Goal: Task Accomplishment & Management: Manage account settings

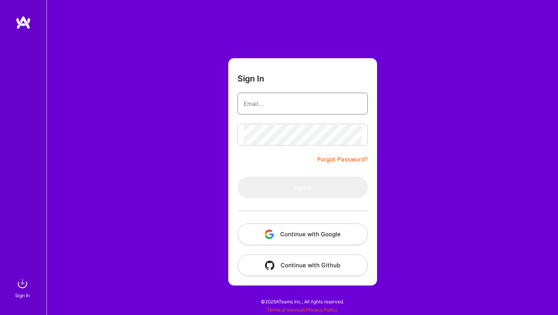
click at [279, 103] on input "email" at bounding box center [303, 104] width 118 height 20
type input "[EMAIL_ADDRESS][DOMAIN_NAME]"
click at [325, 155] on form "Sign In [EMAIL_ADDRESS][DOMAIN_NAME] Forgot Password? Sign In Continue with Goo…" at bounding box center [302, 171] width 149 height 227
click at [325, 158] on link "Forgot Password?" at bounding box center [342, 159] width 50 height 9
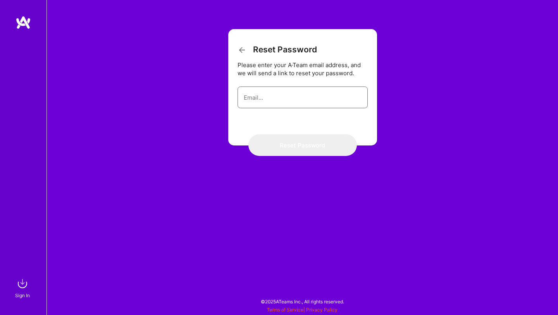
click at [274, 102] on input "email" at bounding box center [303, 98] width 118 height 20
type input "[EMAIL_ADDRESS][DOMAIN_NAME]"
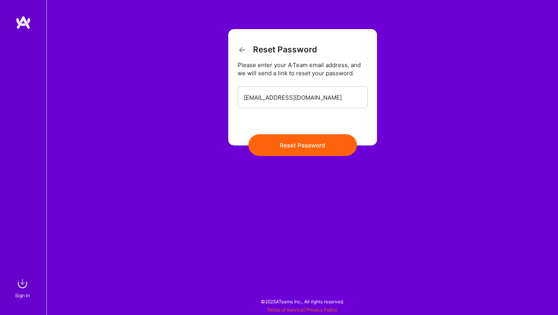
click at [279, 144] on button "Reset Password" at bounding box center [302, 145] width 108 height 22
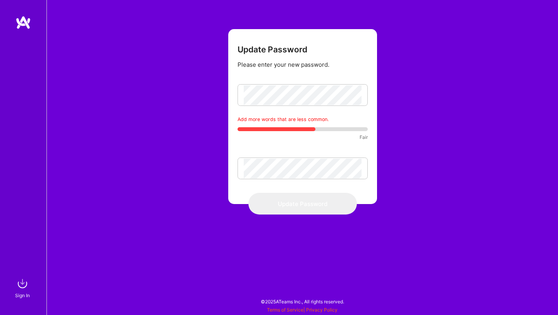
click at [318, 145] on div "Add more words that are less common. Fair" at bounding box center [303, 130] width 130 height 30
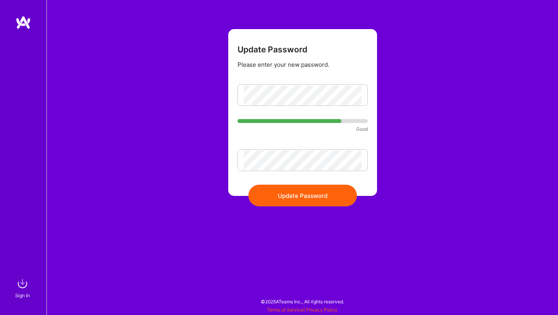
click at [295, 196] on button "Update Password" at bounding box center [302, 195] width 108 height 22
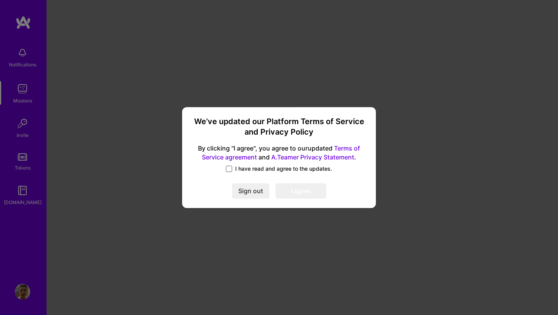
click at [231, 166] on span at bounding box center [229, 168] width 6 height 6
click at [0, 0] on input "I have read and agree to the updates." at bounding box center [0, 0] width 0 height 0
click at [292, 188] on button "I agree" at bounding box center [301, 190] width 51 height 15
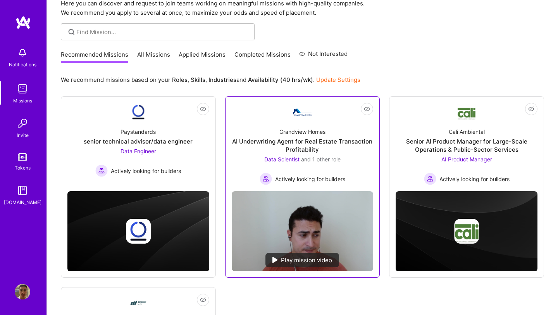
scroll to position [41, 0]
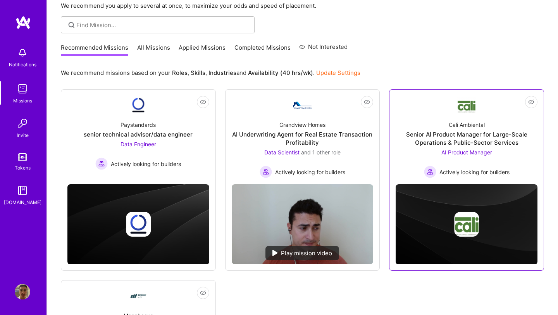
click at [467, 141] on div "Senior AI Product Manager for Large-Scale Operations & Public-Sector Services" at bounding box center [467, 138] width 142 height 16
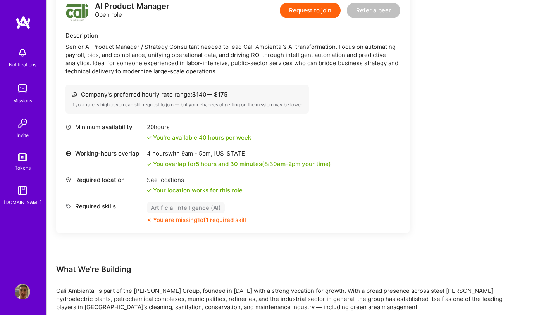
scroll to position [190, 0]
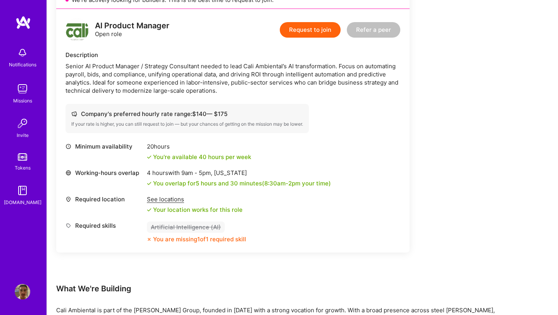
click at [21, 292] on img at bounding box center [22, 291] width 15 height 15
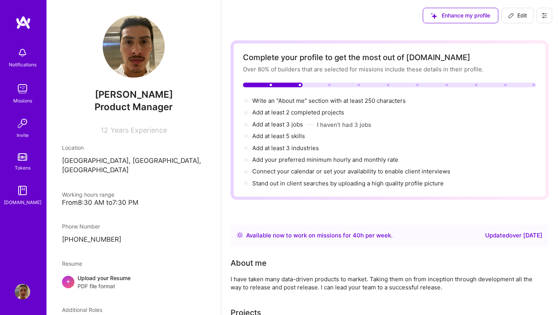
click at [515, 18] on span "Edit" at bounding box center [517, 16] width 19 height 8
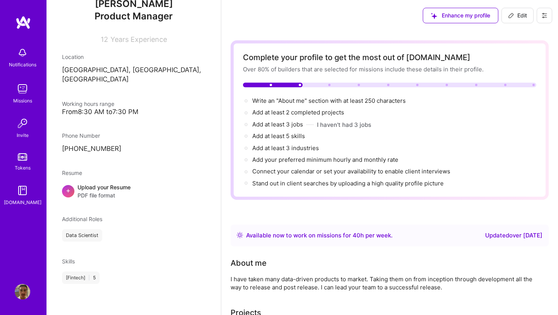
select select "US"
select select "Right Now"
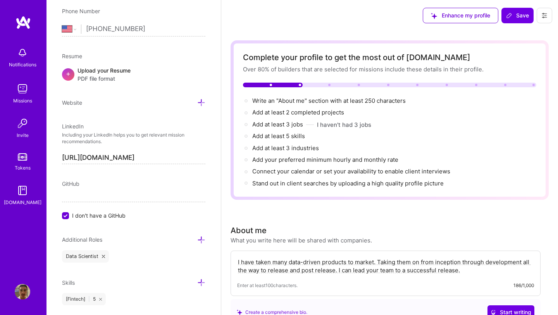
click at [96, 79] on span "PDF file format" at bounding box center [103, 78] width 53 height 8
click at [65, 217] on input "I don't have a GitHub" at bounding box center [66, 217] width 7 height 7
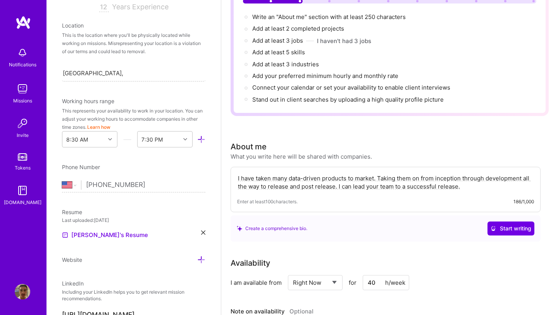
scroll to position [95, 0]
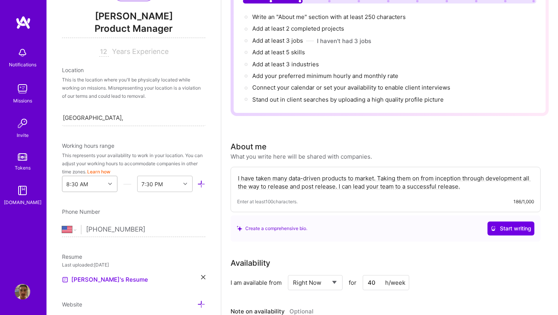
type input "https://github.com/ftank90"
click at [109, 186] on div at bounding box center [111, 184] width 12 height 10
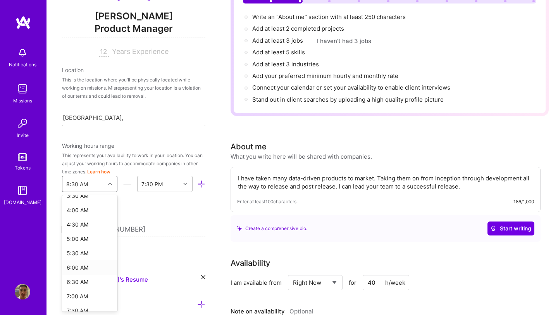
scroll to position [110, 0]
click at [83, 263] on div "6:00 AM" at bounding box center [89, 265] width 55 height 14
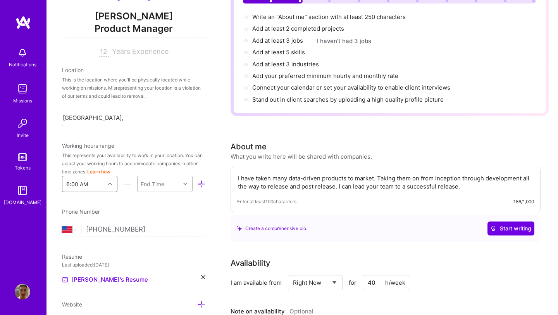
click at [182, 184] on div at bounding box center [186, 184] width 12 height 10
click at [166, 236] on div "5:00 PM" at bounding box center [164, 237] width 55 height 14
click at [169, 219] on input "+1 818 421 1046" at bounding box center [145, 229] width 119 height 22
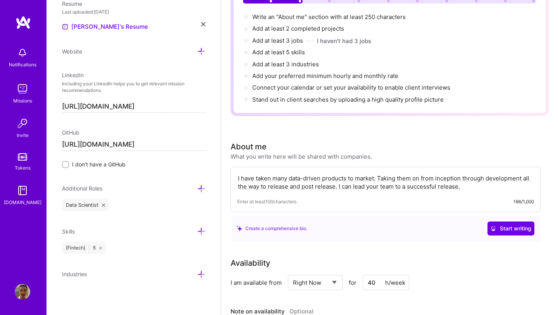
scroll to position [0, 0]
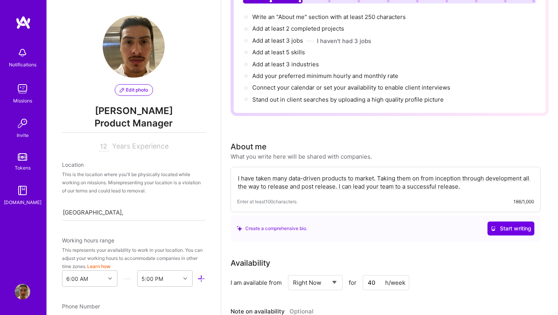
click at [136, 88] on span "Edit photo" at bounding box center [134, 89] width 28 height 7
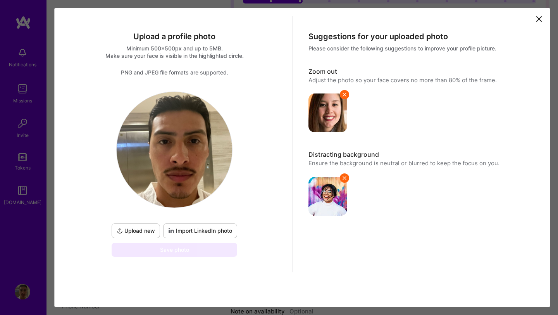
click at [133, 229] on span "Upload new" at bounding box center [136, 231] width 38 height 8
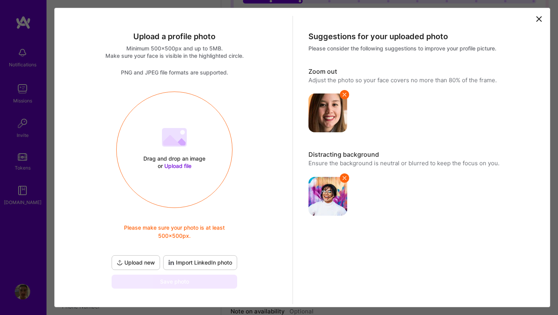
click at [169, 165] on span "Upload file" at bounding box center [177, 165] width 27 height 7
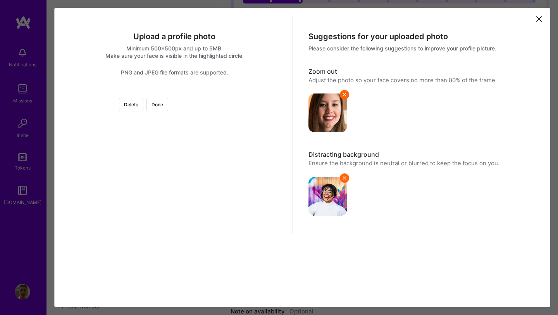
click at [190, 220] on div at bounding box center [286, 203] width 224 height 224
click at [168, 107] on button "Done" at bounding box center [157, 105] width 22 height 14
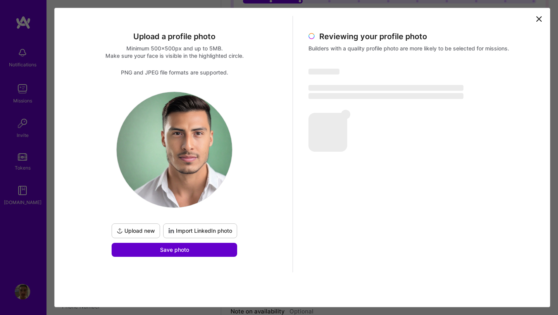
click at [191, 253] on button "Save photo" at bounding box center [175, 250] width 126 height 14
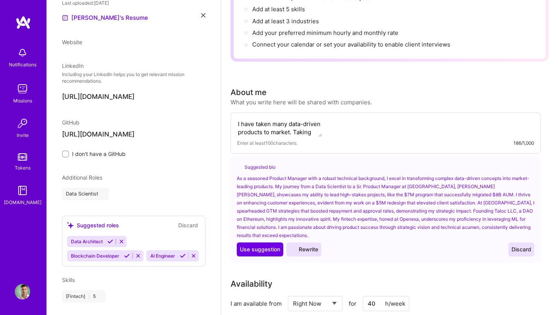
scroll to position [250, 0]
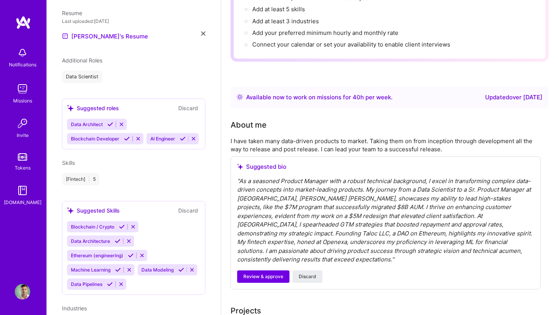
click at [122, 224] on icon at bounding box center [122, 227] width 6 height 6
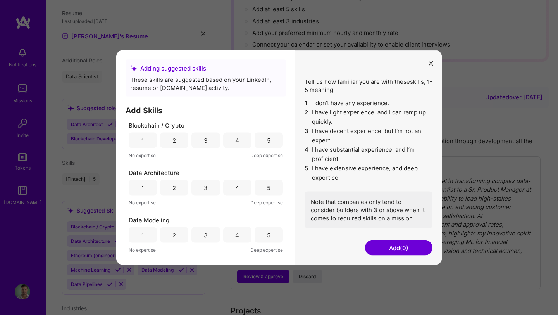
click at [260, 138] on div "5" at bounding box center [269, 140] width 28 height 15
click at [266, 193] on div "5" at bounding box center [269, 187] width 28 height 15
click at [262, 239] on div "5" at bounding box center [269, 234] width 28 height 15
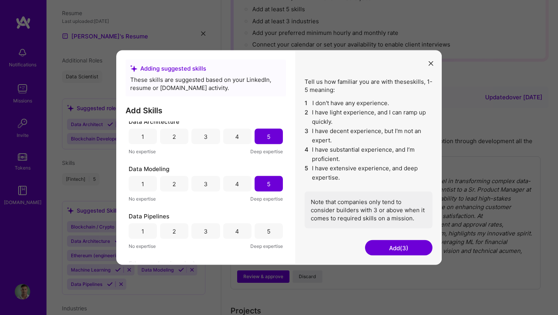
scroll to position [68, 0]
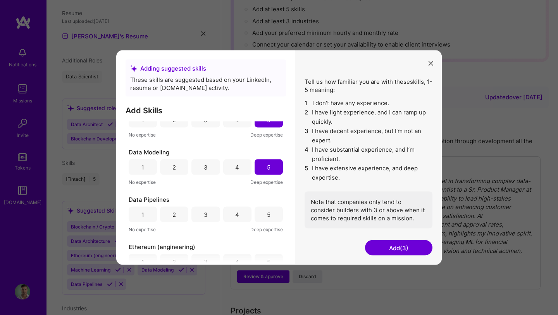
click at [267, 212] on div "5" at bounding box center [268, 214] width 3 height 8
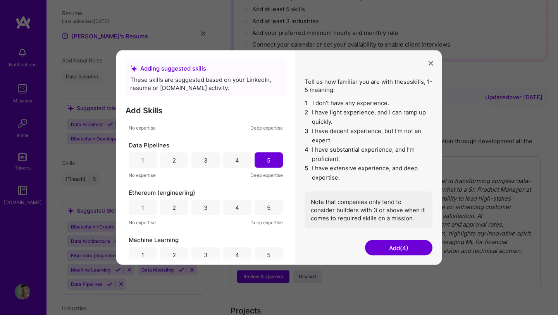
scroll to position [133, 0]
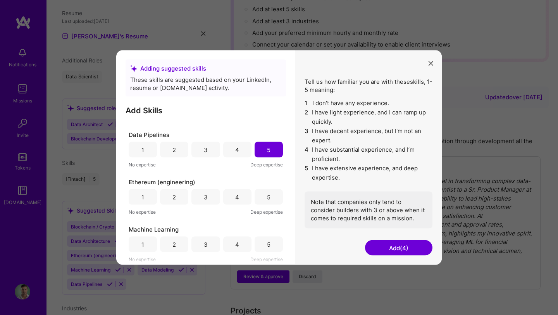
click at [260, 197] on div "5" at bounding box center [269, 196] width 28 height 15
click at [263, 238] on div "5" at bounding box center [269, 243] width 28 height 15
click at [384, 250] on button "Add (6)" at bounding box center [398, 247] width 67 height 15
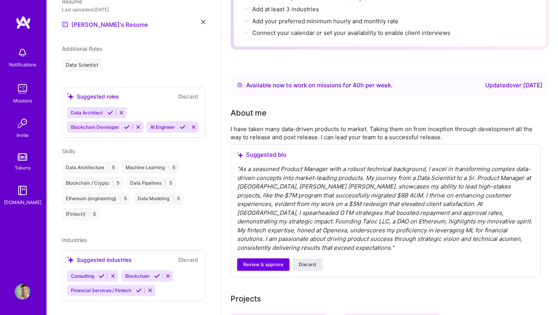
scroll to position [264, 0]
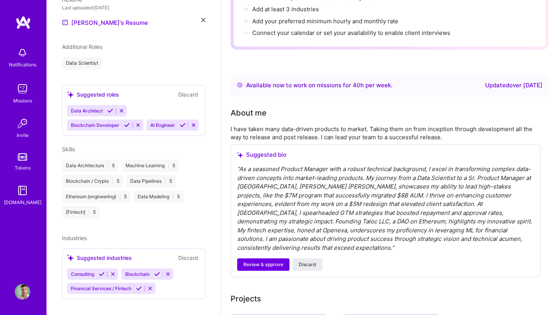
click at [103, 271] on icon at bounding box center [102, 274] width 6 height 6
click at [140, 285] on icon at bounding box center [139, 288] width 6 height 6
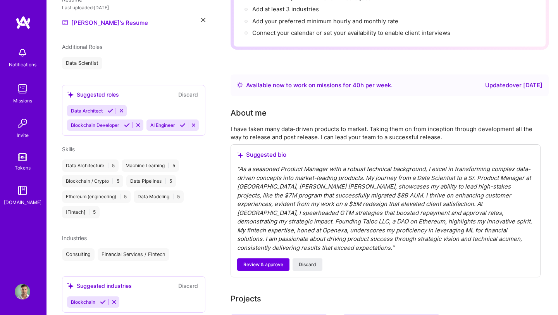
click at [101, 299] on icon at bounding box center [103, 302] width 6 height 6
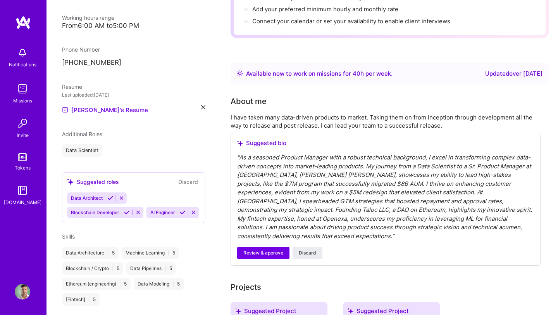
scroll to position [177, 0]
click at [92, 130] on span "Additional Roles" at bounding box center [82, 133] width 40 height 7
click at [91, 143] on div "Data Scientist" at bounding box center [82, 149] width 40 height 12
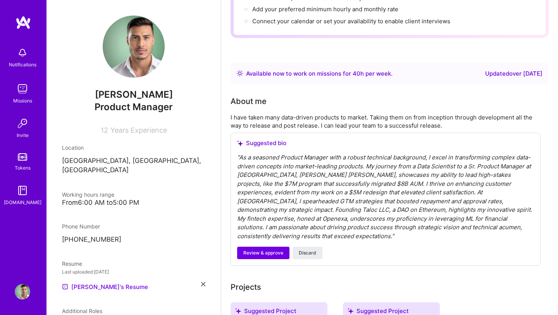
scroll to position [139, 0]
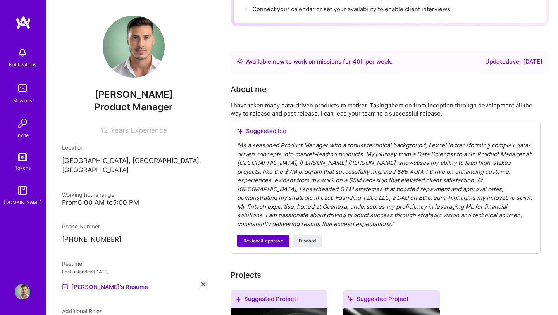
click at [274, 237] on span "Review & approve" at bounding box center [263, 240] width 40 height 7
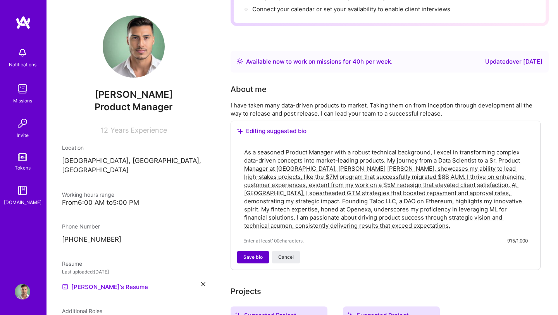
click at [255, 259] on span "Save bio" at bounding box center [252, 256] width 19 height 7
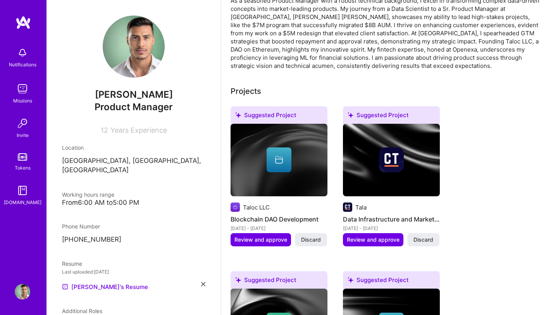
scroll to position [232, 0]
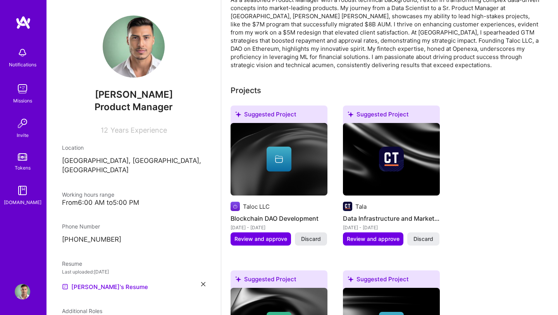
click at [307, 238] on span "Discard" at bounding box center [311, 239] width 20 height 8
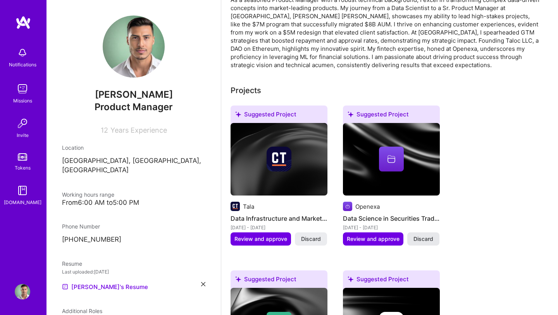
click at [418, 239] on span "Discard" at bounding box center [423, 239] width 20 height 8
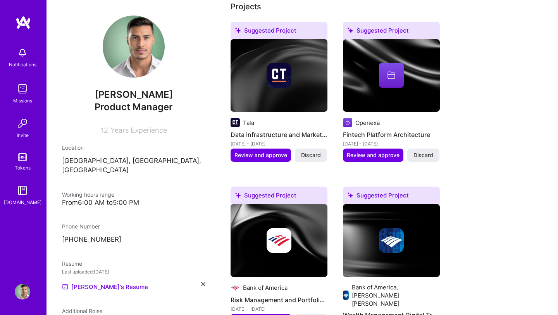
scroll to position [336, 0]
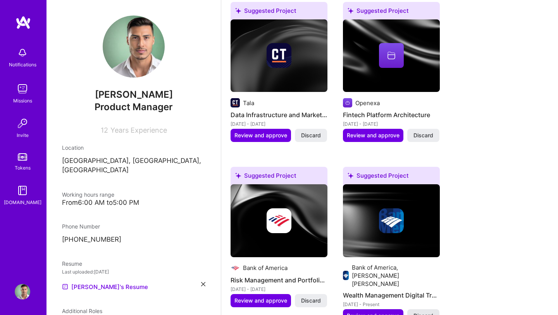
click at [420, 312] on span "Discard" at bounding box center [423, 316] width 20 height 8
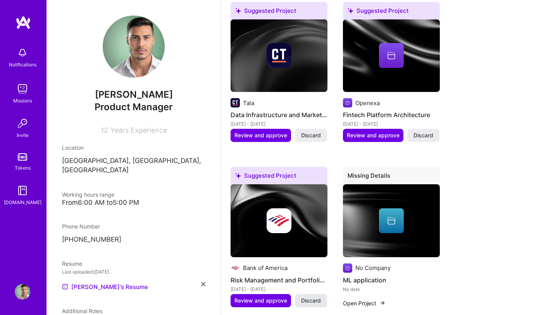
click at [315, 298] on span "Discard" at bounding box center [311, 300] width 20 height 8
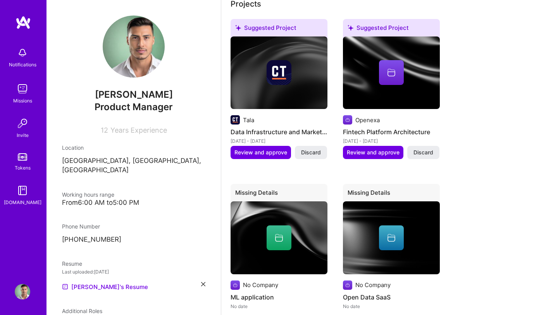
scroll to position [290, 0]
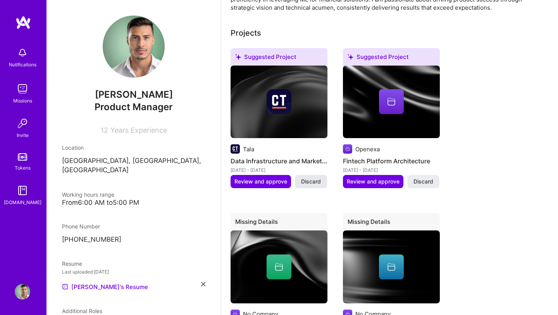
click at [314, 179] on span "Discard" at bounding box center [311, 181] width 20 height 8
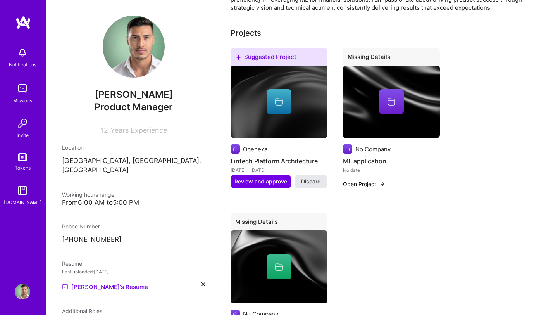
click at [308, 180] on span "Discard" at bounding box center [311, 181] width 20 height 8
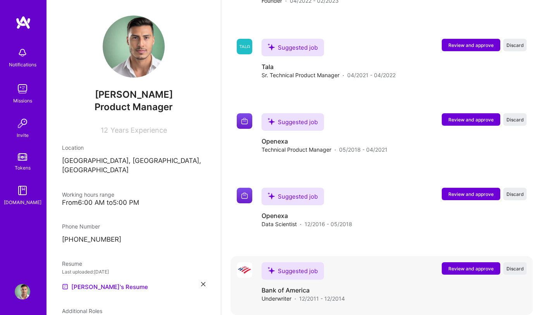
scroll to position [616, 0]
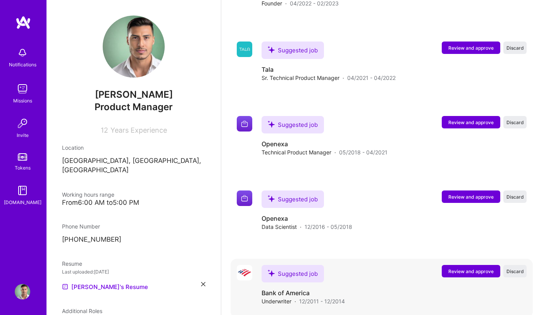
click at [455, 270] on span "Review and approve" at bounding box center [470, 271] width 45 height 7
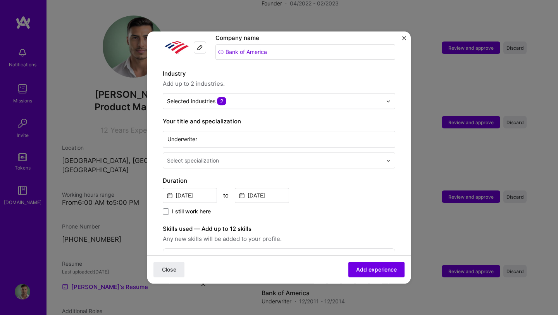
scroll to position [84, 0]
click at [166, 271] on span "Close" at bounding box center [169, 269] width 14 height 8
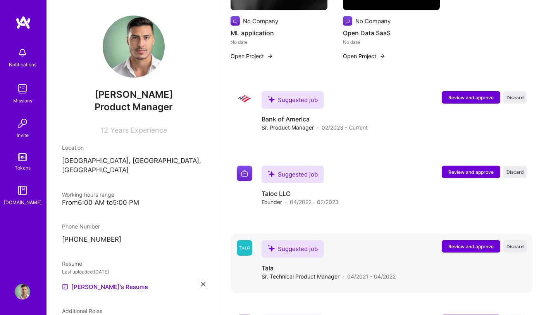
scroll to position [461, 0]
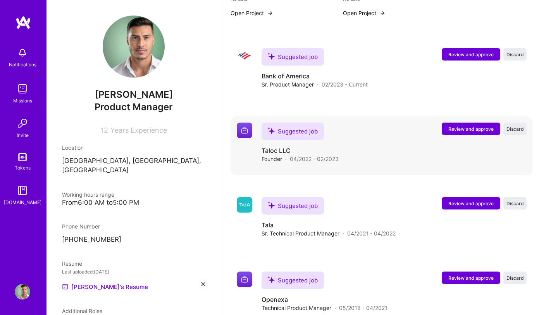
click at [460, 130] on span "Review and approve" at bounding box center [470, 129] width 45 height 7
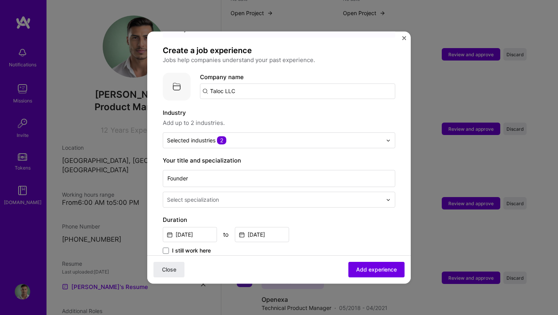
scroll to position [77, 0]
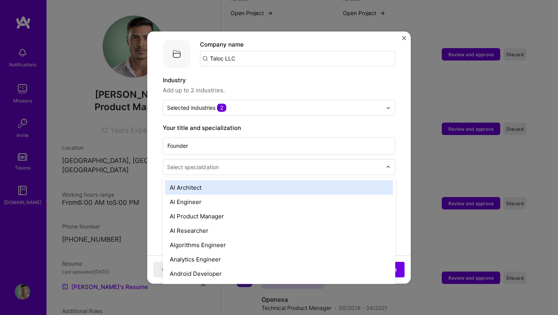
click at [229, 164] on div "Select specialization" at bounding box center [274, 166] width 223 height 15
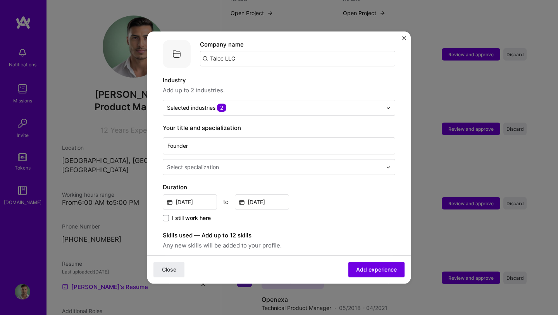
click at [155, 166] on form "Adding suggested job This job is suggested based on your LinkedIn, resume or A.…" at bounding box center [278, 299] width 263 height 659
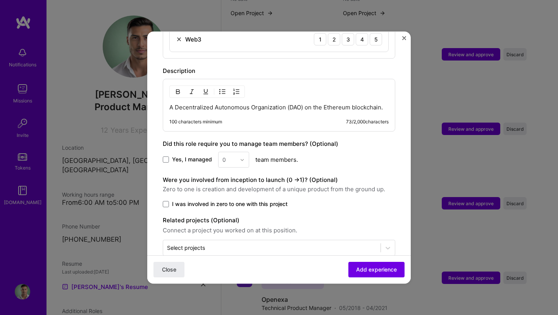
scroll to position [415, 0]
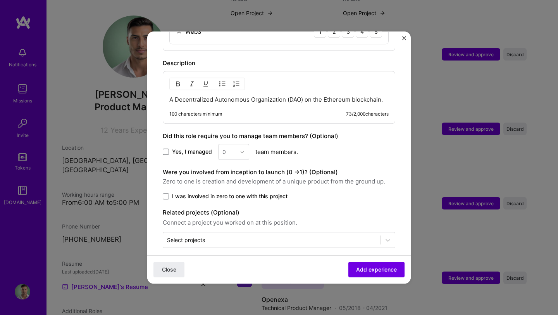
click at [169, 192] on label "I was involved in zero to one with this project" at bounding box center [279, 196] width 232 height 8
click at [0, 0] on input "I was involved in zero to one with this project" at bounding box center [0, 0] width 0 height 0
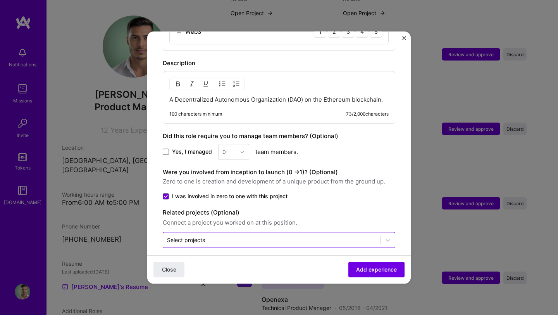
click at [217, 236] on div "Select projects" at bounding box center [271, 239] width 217 height 15
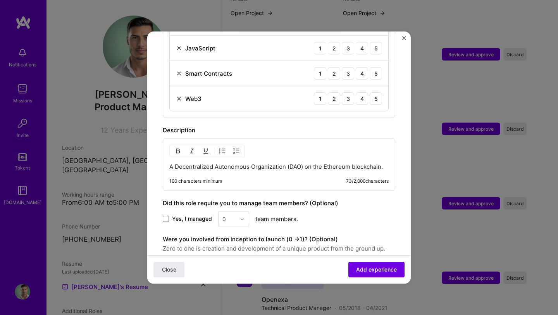
scroll to position [344, 0]
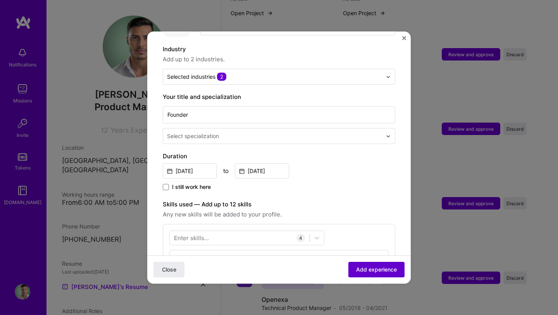
click at [360, 268] on span "Add experience" at bounding box center [376, 269] width 41 height 8
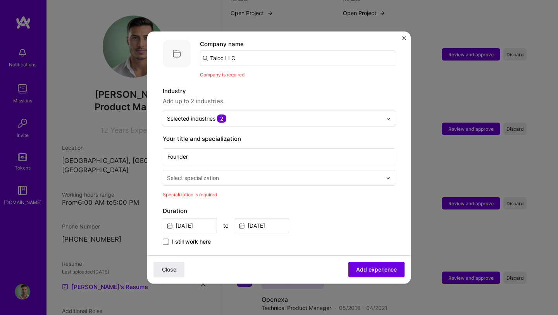
scroll to position [39, 0]
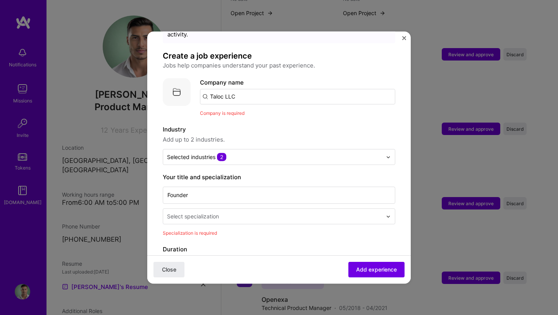
click at [203, 212] on div "Select specialization" at bounding box center [274, 215] width 223 height 15
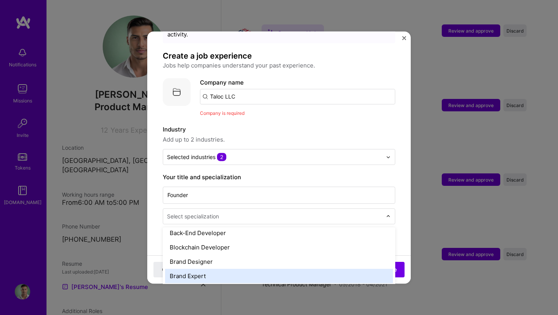
scroll to position [133, 0]
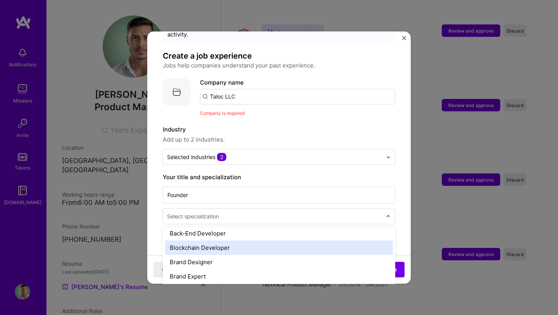
click at [234, 240] on div "Blockchain Developer" at bounding box center [279, 247] width 228 height 14
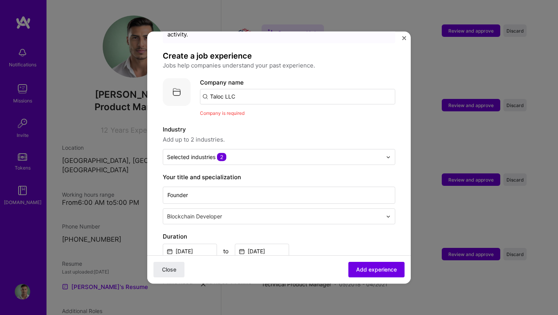
scroll to position [10, 0]
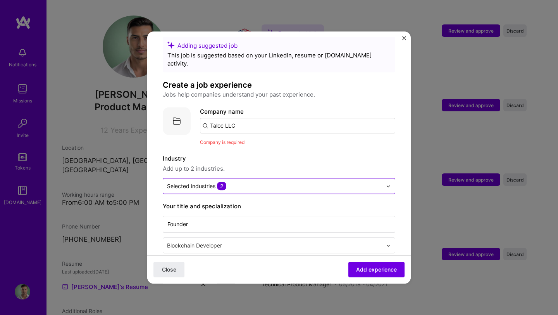
click at [232, 182] on input "text" at bounding box center [274, 186] width 215 height 8
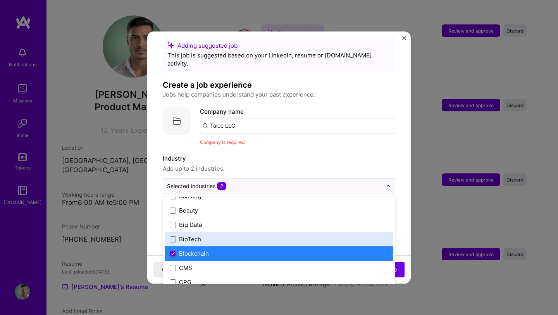
scroll to position [284, 0]
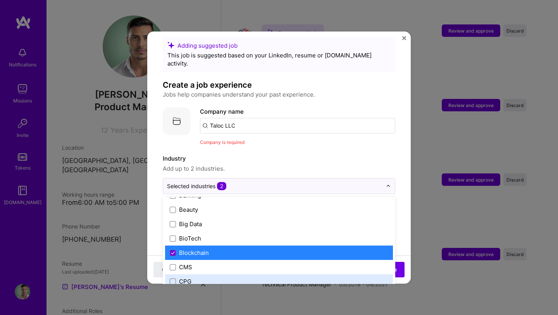
click at [371, 154] on label "Industry" at bounding box center [279, 158] width 232 height 9
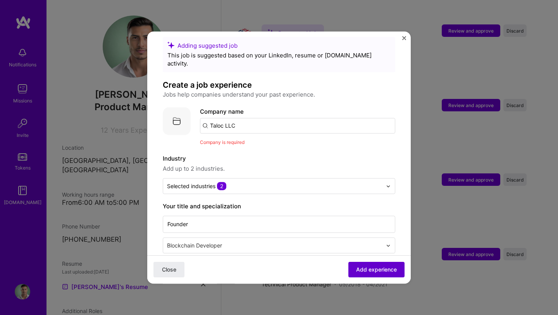
click at [380, 270] on span "Add experience" at bounding box center [376, 269] width 41 height 8
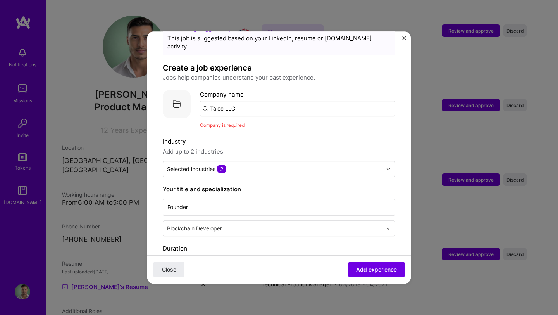
scroll to position [17, 0]
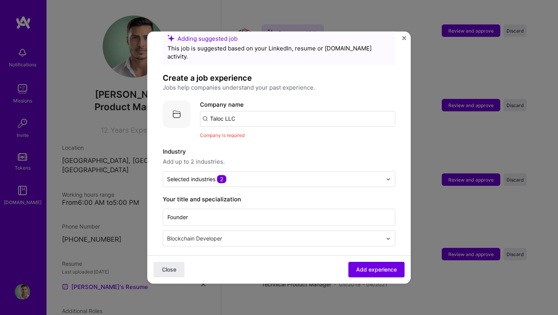
click at [229, 111] on input "Taloc LLC" at bounding box center [297, 118] width 195 height 15
click at [250, 112] on input "Taloc LLC" at bounding box center [297, 118] width 195 height 15
click at [367, 270] on span "Add experience" at bounding box center [376, 269] width 41 height 8
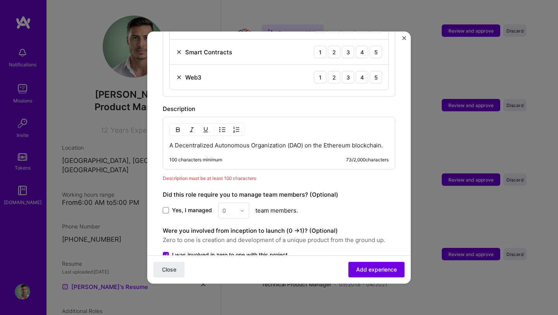
scroll to position [376, 0]
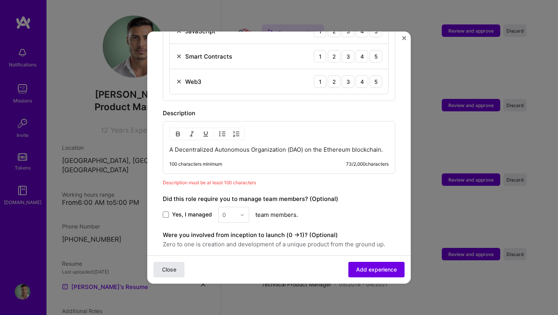
click at [168, 267] on span "Close" at bounding box center [169, 269] width 14 height 8
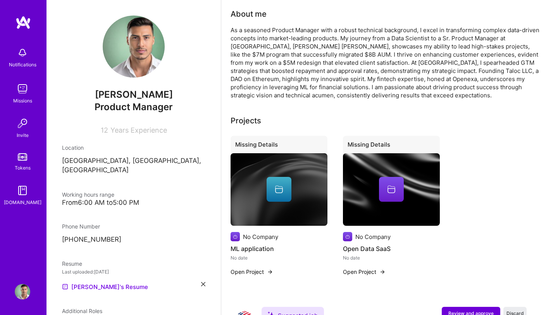
scroll to position [0, 0]
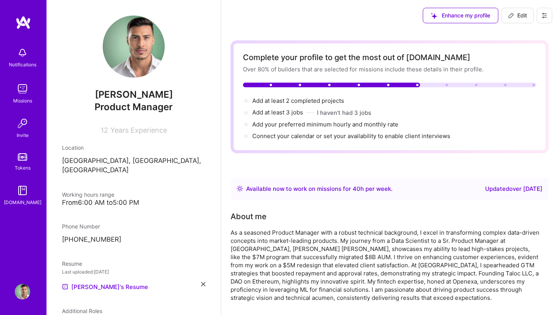
click at [25, 18] on img at bounding box center [22, 22] width 15 height 14
click at [18, 87] on img at bounding box center [22, 88] width 15 height 15
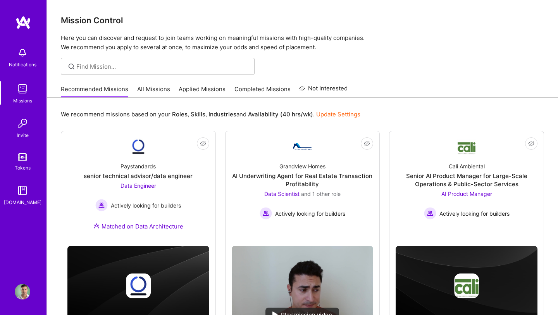
click at [28, 124] on img at bounding box center [22, 122] width 15 height 15
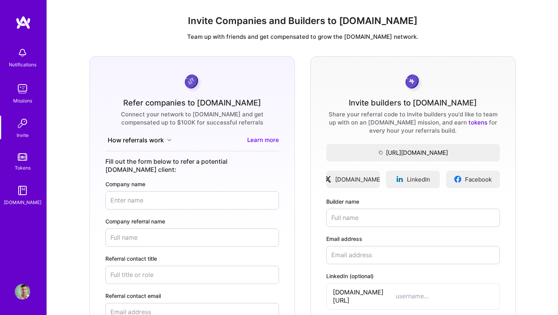
click at [19, 157] on img at bounding box center [22, 156] width 9 height 7
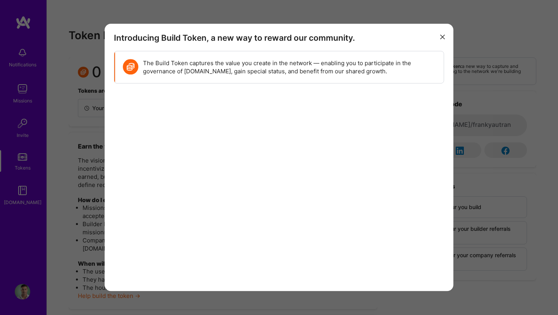
click at [439, 37] on button "modal" at bounding box center [442, 36] width 9 height 13
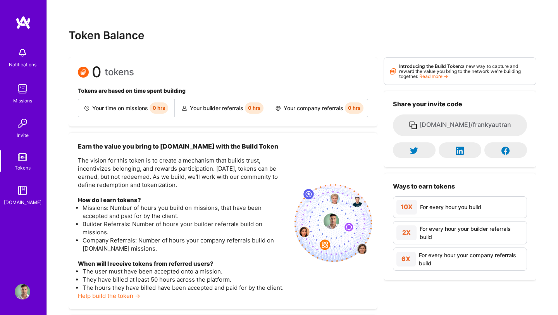
click at [16, 189] on img at bounding box center [22, 190] width 15 height 15
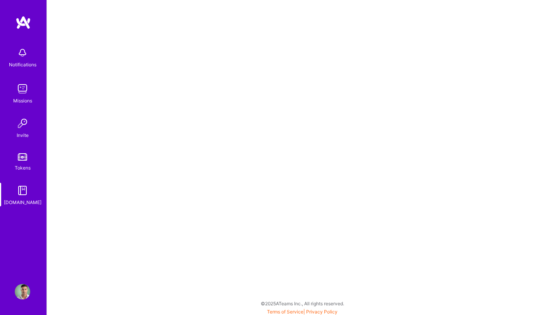
click at [19, 289] on img at bounding box center [22, 291] width 15 height 15
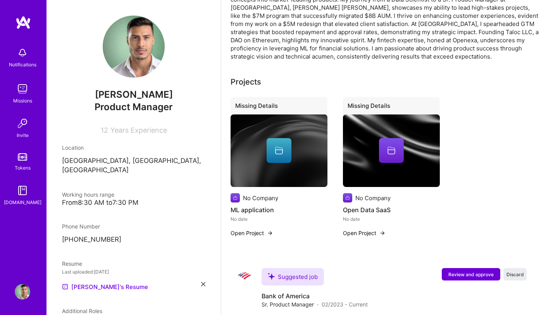
scroll to position [243, 0]
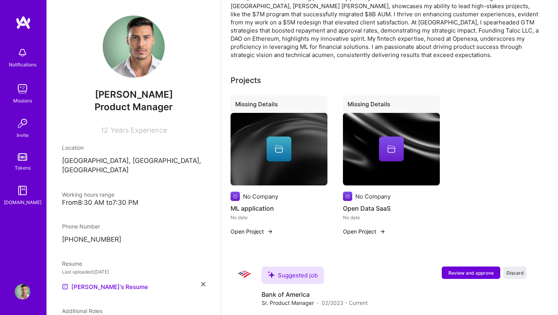
click at [256, 231] on button "Open Project" at bounding box center [252, 231] width 43 height 8
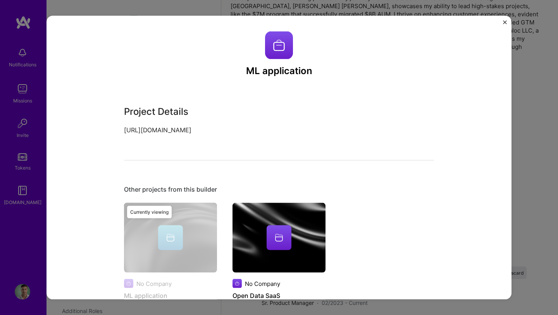
scroll to position [48, 0]
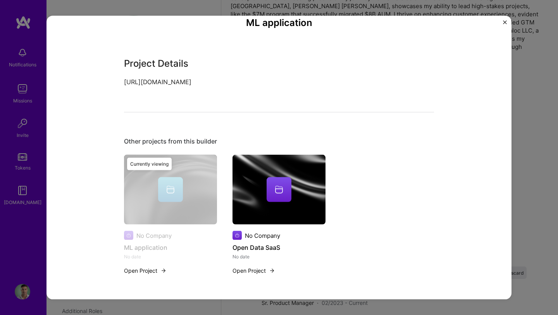
click at [162, 168] on div "Currently viewing" at bounding box center [149, 164] width 45 height 12
click at [162, 164] on div "Currently viewing" at bounding box center [149, 164] width 45 height 12
click at [165, 188] on div "Currently viewing" at bounding box center [170, 219] width 93 height 129
click at [503, 22] on img "Close" at bounding box center [505, 23] width 4 height 4
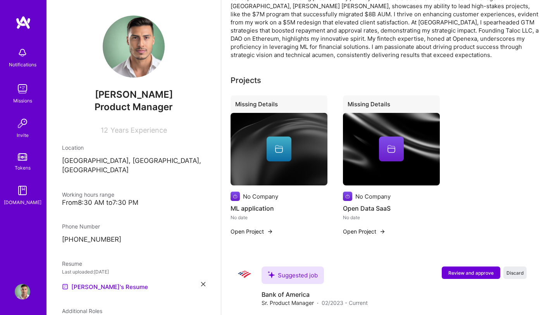
click at [399, 148] on div at bounding box center [391, 148] width 25 height 25
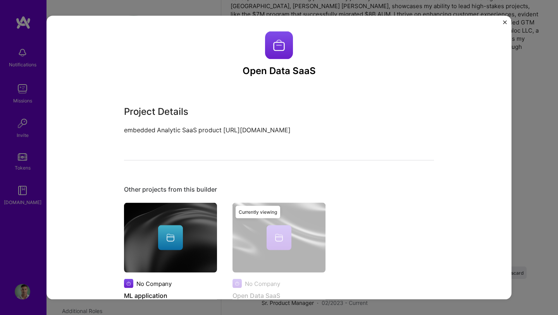
click at [503, 24] on img "Close" at bounding box center [505, 23] width 4 height 4
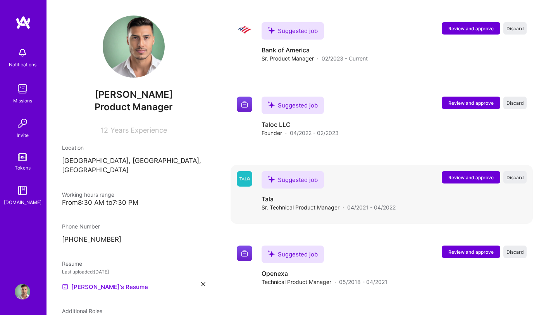
scroll to position [491, 0]
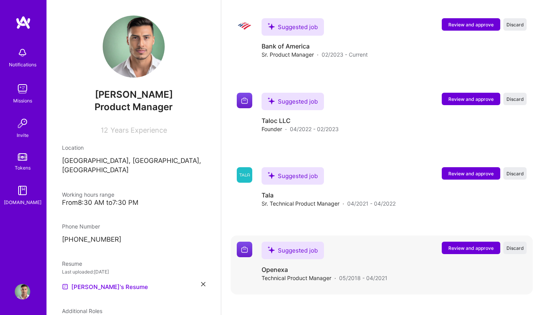
click at [465, 247] on span "Review and approve" at bounding box center [470, 248] width 45 height 7
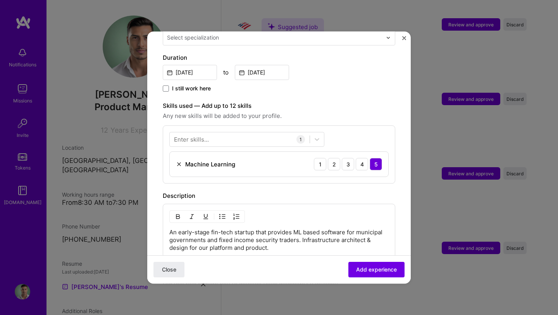
scroll to position [224, 0]
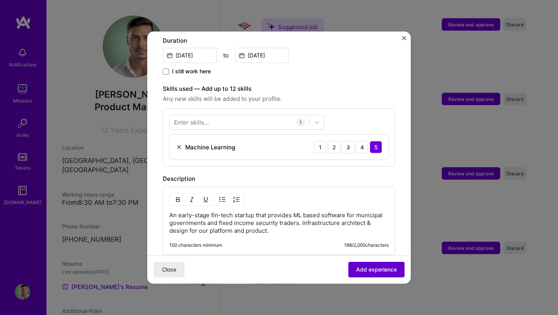
click at [369, 270] on span "Add experience" at bounding box center [376, 269] width 41 height 8
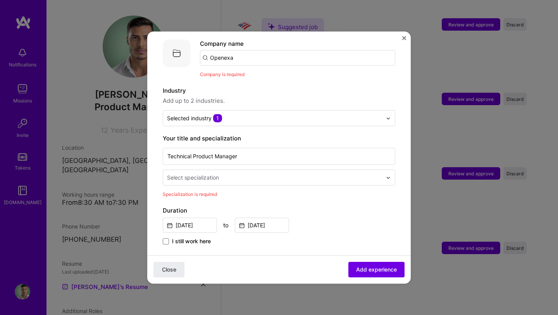
scroll to position [77, 0]
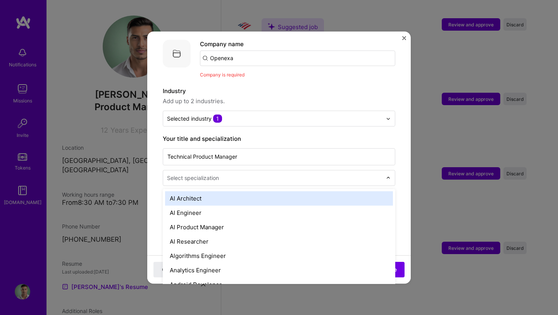
click at [232, 170] on div "Select specialization" at bounding box center [274, 177] width 223 height 15
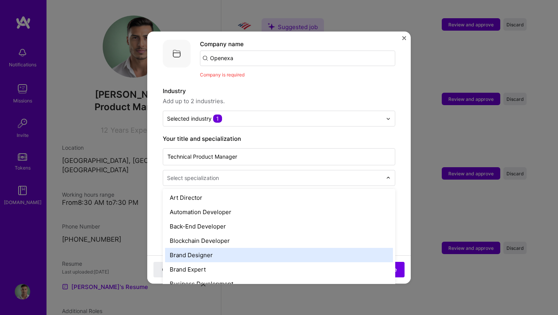
scroll to position [0, 0]
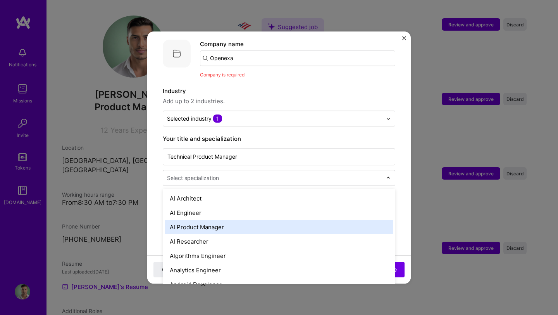
click at [217, 220] on div "AI Product Manager" at bounding box center [279, 227] width 228 height 14
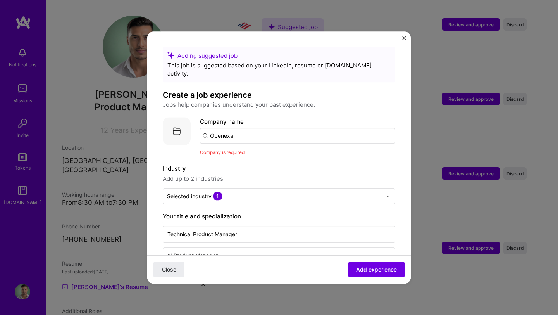
click at [235, 131] on input "Openexa" at bounding box center [297, 135] width 195 height 15
type input "Openexa"
click at [252, 150] on div "Openexa" at bounding box center [258, 157] width 31 height 14
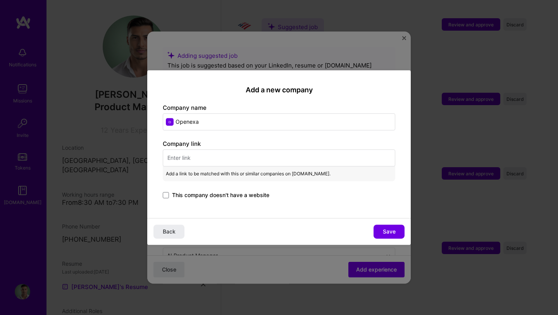
click at [203, 165] on input "text" at bounding box center [279, 157] width 232 height 17
paste input "https://www.openexa.ai/"
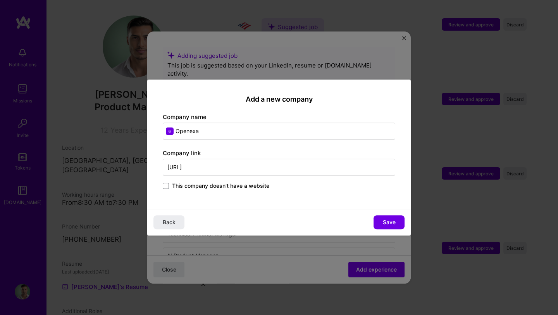
type input "https://www.openexa.ai/"
click at [217, 200] on div "Add a new company Company name Openexa Company link https://www.openexa.ai/ Thi…" at bounding box center [278, 143] width 263 height 129
click at [394, 226] on button "Save" at bounding box center [389, 222] width 31 height 14
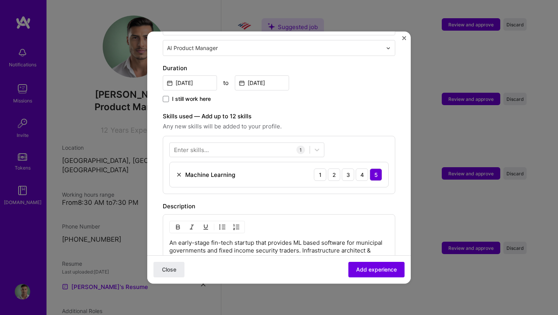
scroll to position [212, 0]
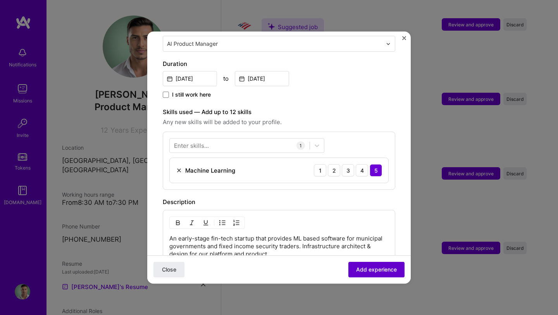
click at [380, 270] on span "Add experience" at bounding box center [376, 269] width 41 height 8
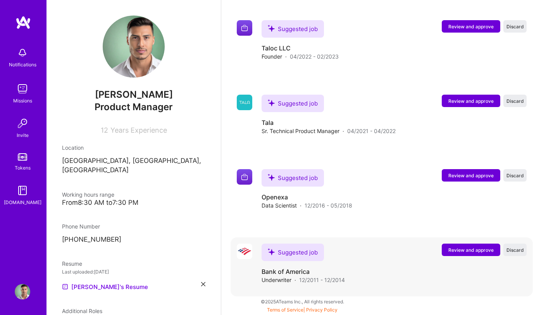
scroll to position [718, 0]
click at [468, 176] on span "Review and approve" at bounding box center [470, 175] width 45 height 7
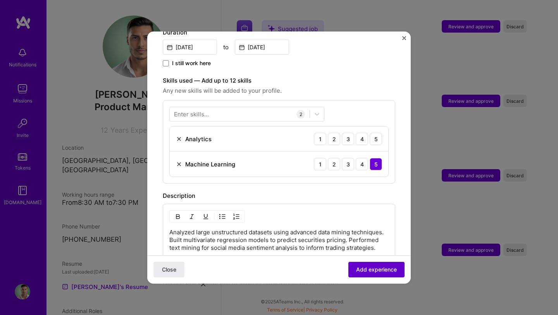
click at [387, 269] on span "Add experience" at bounding box center [376, 269] width 41 height 8
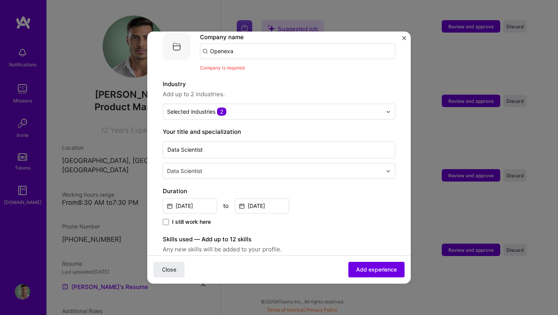
scroll to position [77, 0]
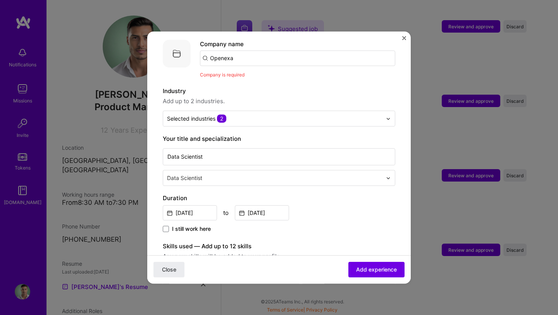
click at [247, 50] on input "Openexa" at bounding box center [297, 57] width 195 height 15
click at [240, 74] on span "OpenEXA Inc." at bounding box center [241, 78] width 37 height 8
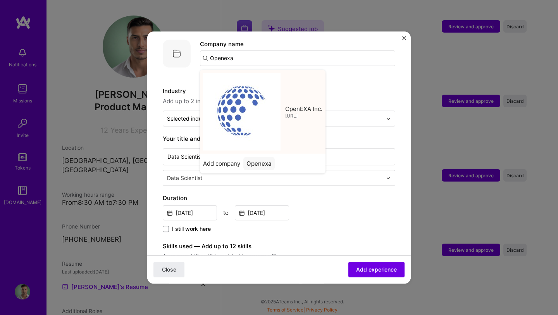
type input "OpenEXA Inc."
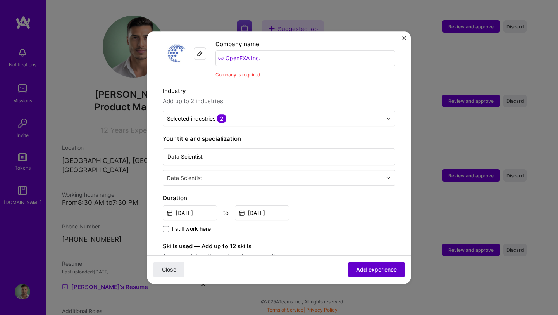
click at [362, 265] on span "Add experience" at bounding box center [376, 269] width 41 height 8
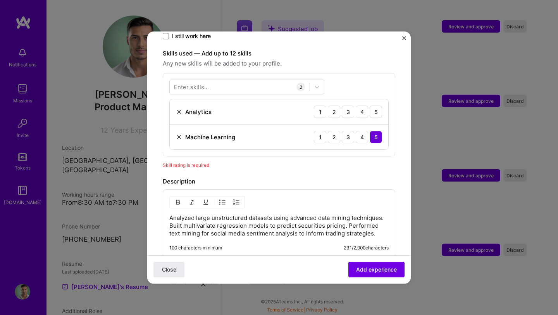
scroll to position [268, 0]
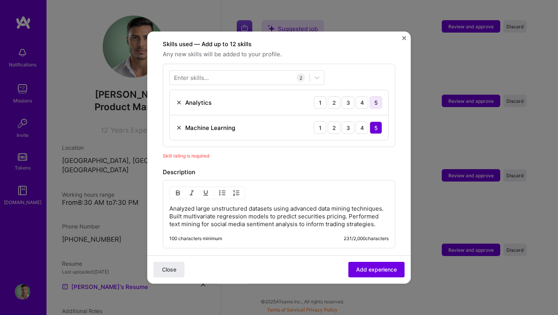
click at [375, 96] on div "5" at bounding box center [376, 102] width 12 height 12
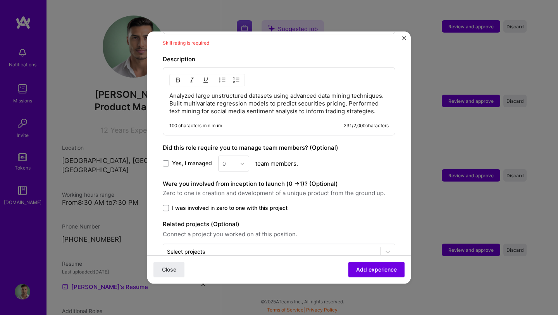
scroll to position [393, 0]
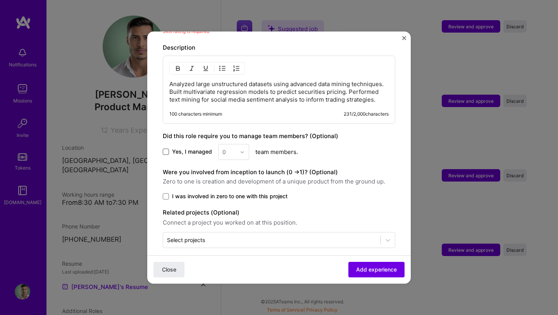
click at [166, 149] on span at bounding box center [166, 152] width 6 height 6
click at [0, 0] on input "Yes, I managed" at bounding box center [0, 0] width 0 height 0
click at [164, 150] on icon at bounding box center [166, 151] width 4 height 3
click at [0, 0] on input "Yes, I managed" at bounding box center [0, 0] width 0 height 0
click at [243, 146] on div "0" at bounding box center [233, 152] width 31 height 16
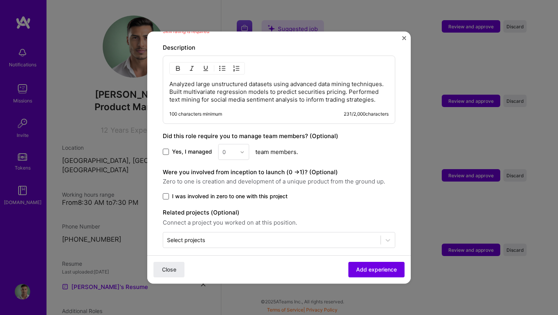
click at [165, 193] on span at bounding box center [166, 196] width 6 height 6
click at [0, 0] on input "I was involved in zero to one with this project" at bounding box center [0, 0] width 0 height 0
click at [377, 272] on span "Add experience" at bounding box center [376, 269] width 41 height 8
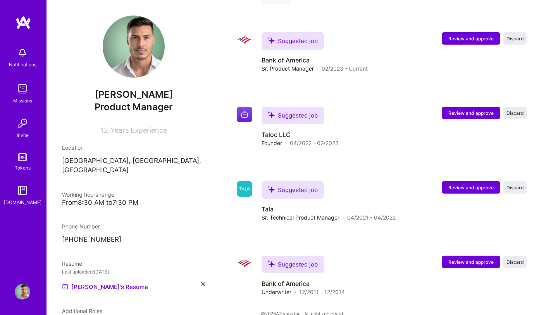
scroll to position [765, 0]
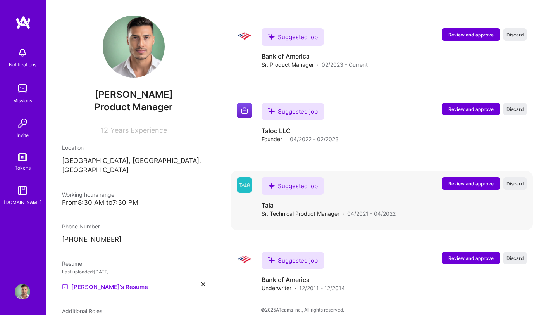
click at [470, 183] on span "Review and approve" at bounding box center [470, 183] width 45 height 7
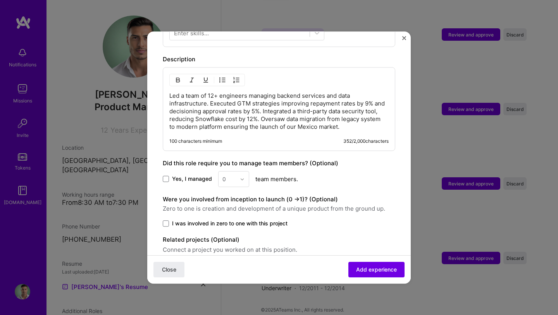
scroll to position [294, 0]
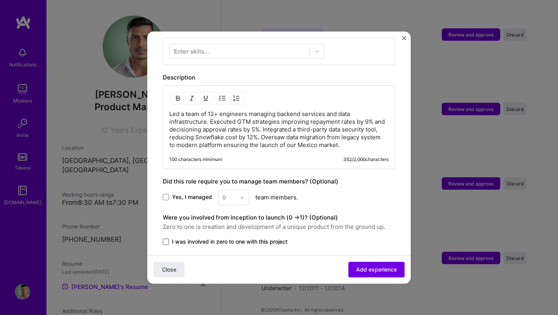
click at [166, 238] on span at bounding box center [166, 241] width 6 height 6
click at [0, 0] on input "I was involved in zero to one with this project" at bounding box center [0, 0] width 0 height 0
click at [378, 271] on span "Add experience" at bounding box center [376, 269] width 41 height 8
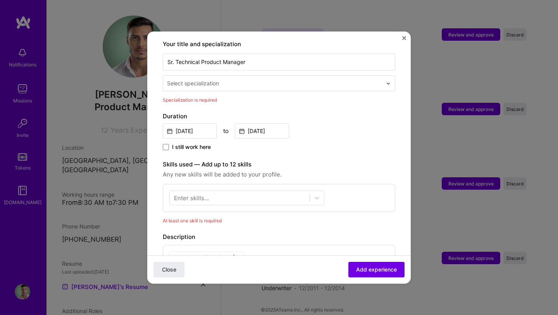
scroll to position [161, 0]
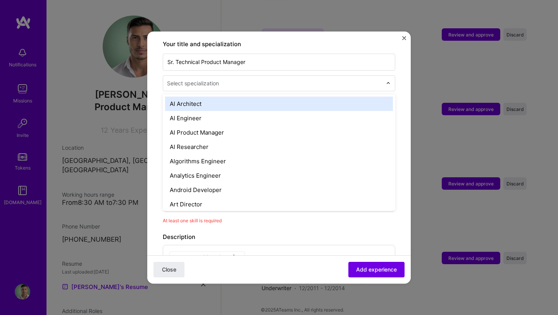
click at [242, 79] on input "text" at bounding box center [275, 83] width 217 height 8
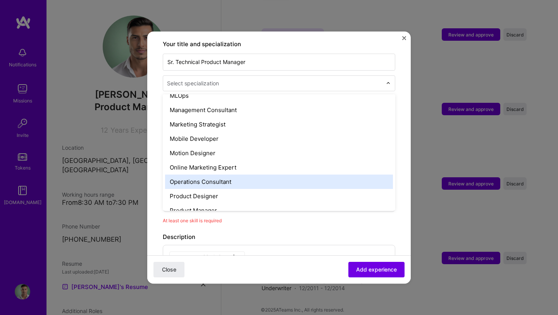
scroll to position [641, 0]
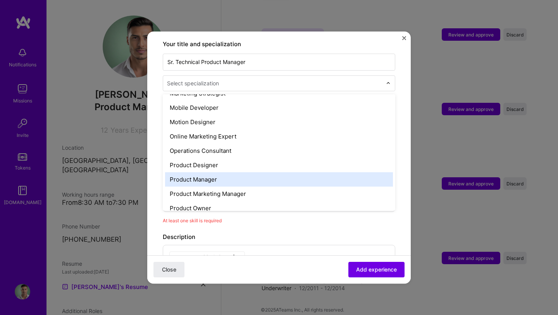
click at [207, 172] on div "Product Manager" at bounding box center [279, 179] width 228 height 14
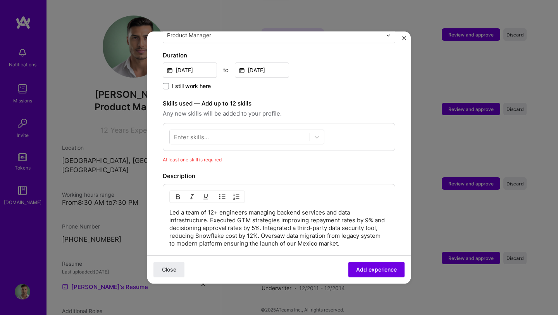
scroll to position [220, 0]
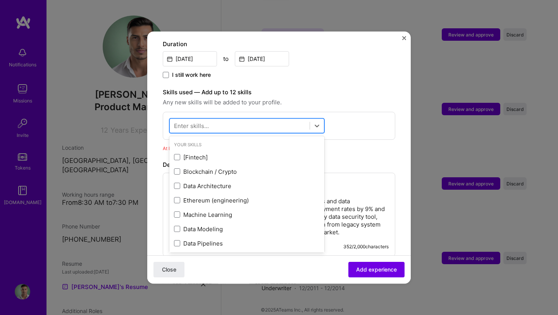
click at [216, 119] on div at bounding box center [240, 125] width 140 height 13
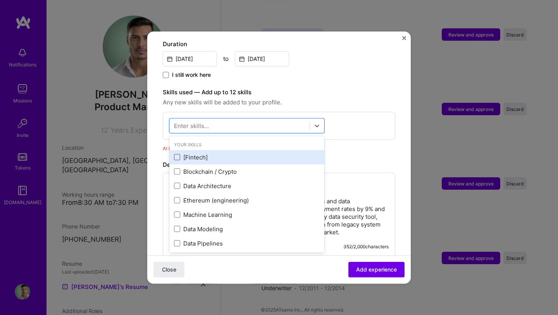
click at [176, 154] on span at bounding box center [177, 157] width 6 height 6
click at [0, 0] on input "checkbox" at bounding box center [0, 0] width 0 height 0
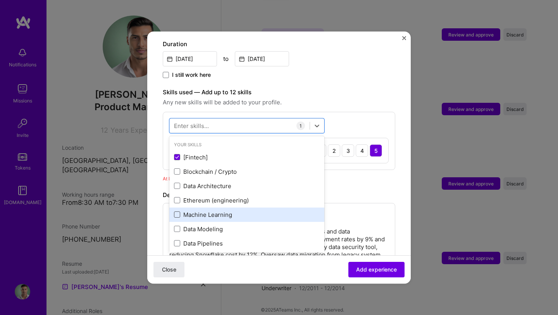
click at [178, 212] on span at bounding box center [177, 215] width 6 height 6
click at [0, 0] on input "checkbox" at bounding box center [0, 0] width 0 height 0
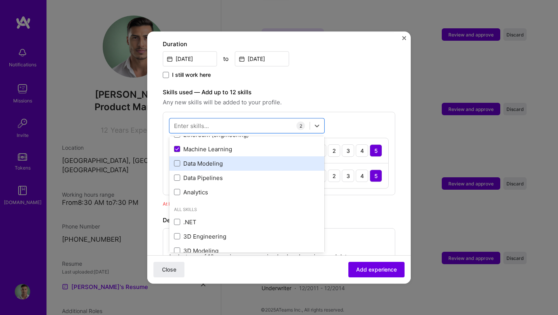
scroll to position [67, 0]
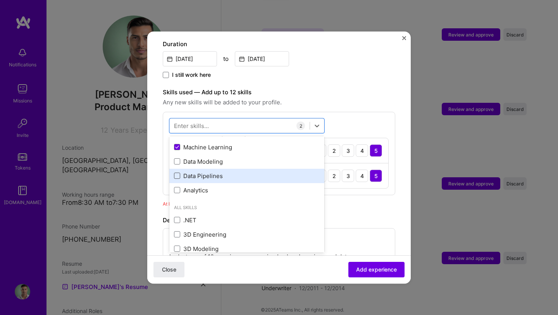
click at [174, 173] on span at bounding box center [177, 176] width 6 height 6
click at [0, 0] on input "checkbox" at bounding box center [0, 0] width 0 height 0
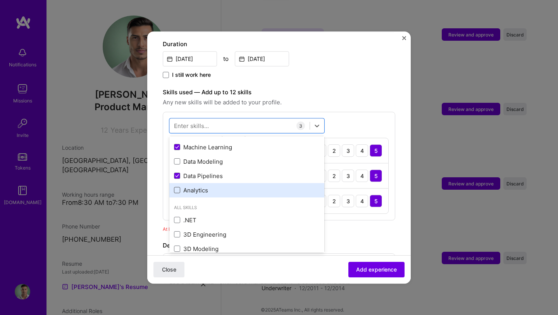
click at [178, 187] on span at bounding box center [177, 190] width 6 height 6
click at [0, 0] on input "checkbox" at bounding box center [0, 0] width 0 height 0
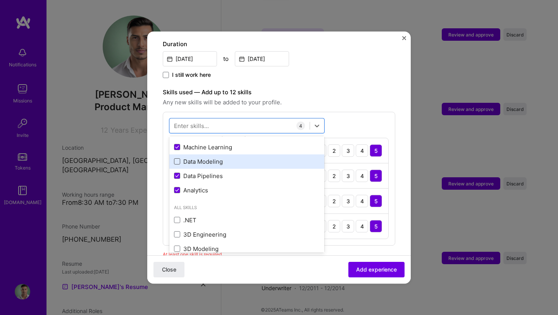
click at [179, 158] on span at bounding box center [177, 161] width 6 height 6
click at [0, 0] on input "checkbox" at bounding box center [0, 0] width 0 height 0
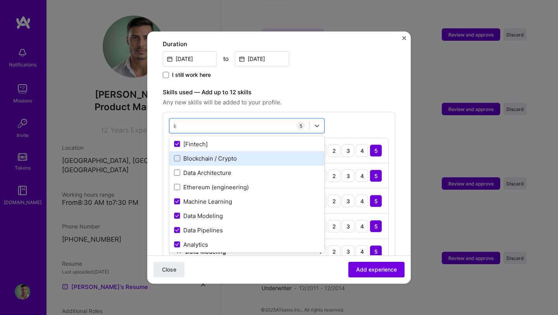
scroll to position [0, 0]
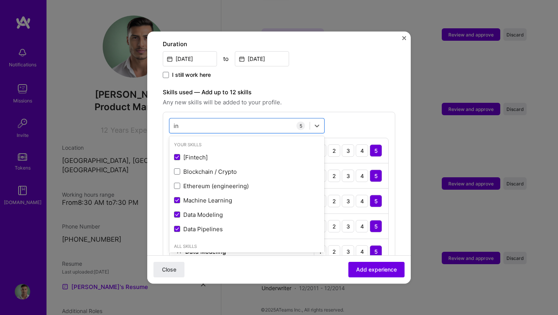
type input "i"
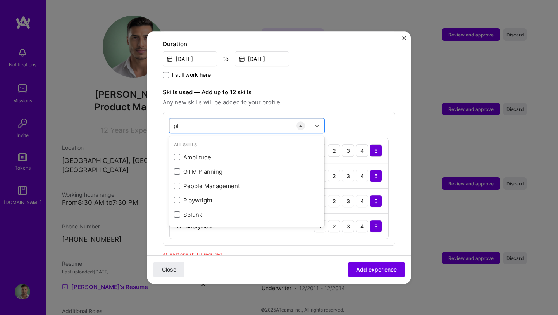
type input "p"
type input "s"
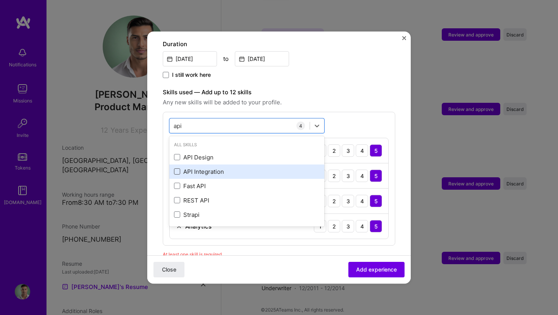
click at [179, 169] on span at bounding box center [177, 172] width 6 height 6
click at [0, 0] on input "checkbox" at bounding box center [0, 0] width 0 height 0
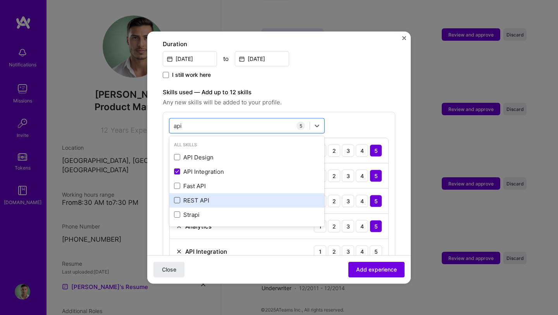
click at [177, 197] on span at bounding box center [177, 200] width 6 height 6
click at [0, 0] on input "checkbox" at bounding box center [0, 0] width 0 height 0
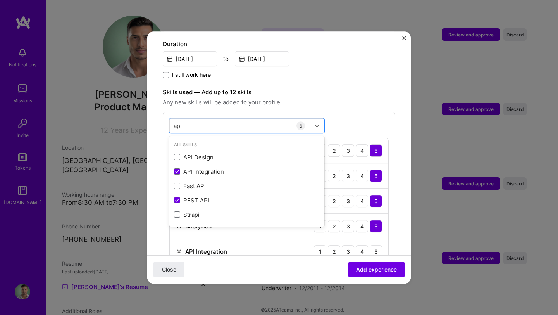
click at [288, 266] on div "Close Add experience" at bounding box center [278, 269] width 263 height 28
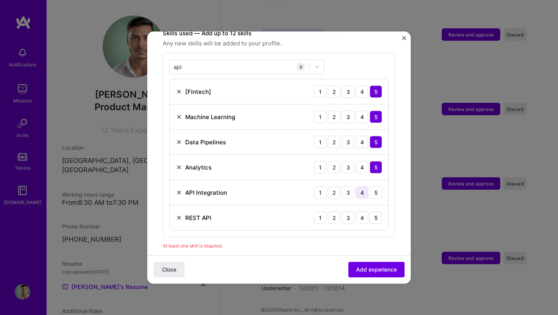
scroll to position [304, 0]
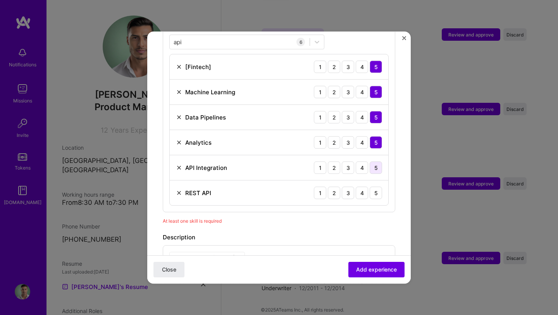
click at [378, 161] on div "5" at bounding box center [376, 167] width 12 height 12
click at [378, 186] on div "5" at bounding box center [376, 192] width 12 height 12
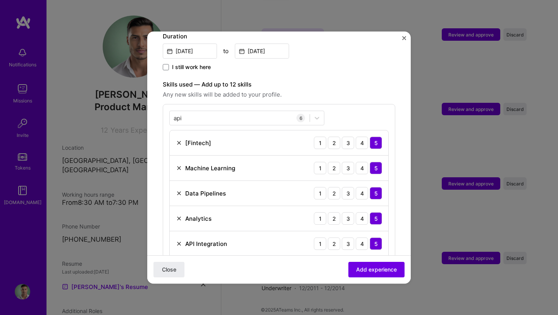
scroll to position [208, 0]
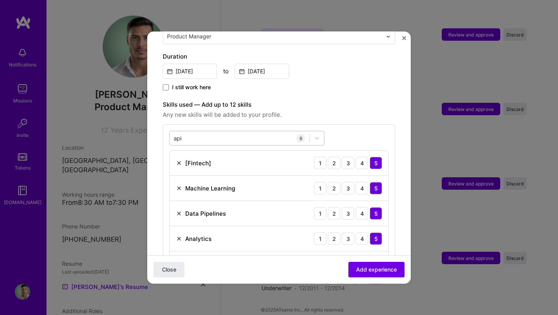
click at [191, 132] on div "api api" at bounding box center [240, 138] width 140 height 13
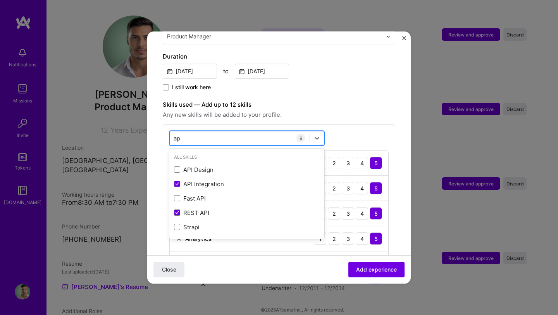
type input "a"
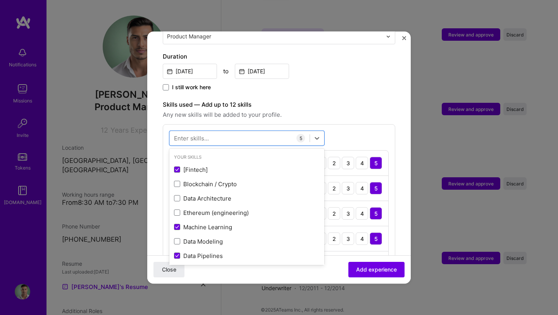
click at [294, 281] on div "Close Add experience" at bounding box center [278, 269] width 263 height 28
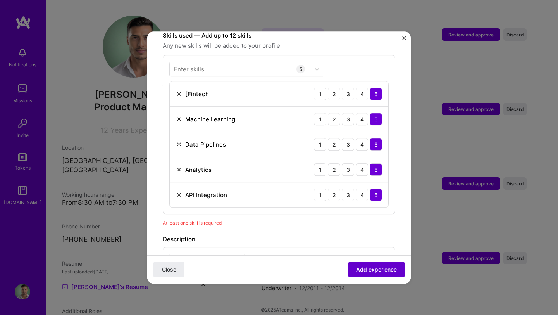
scroll to position [283, 0]
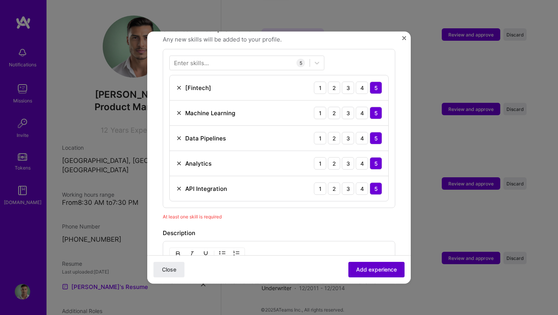
click at [382, 271] on span "Add experience" at bounding box center [376, 269] width 41 height 8
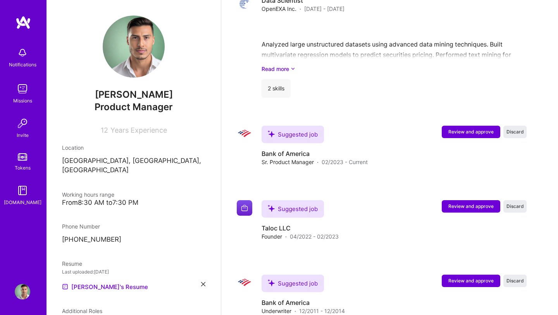
scroll to position [816, 0]
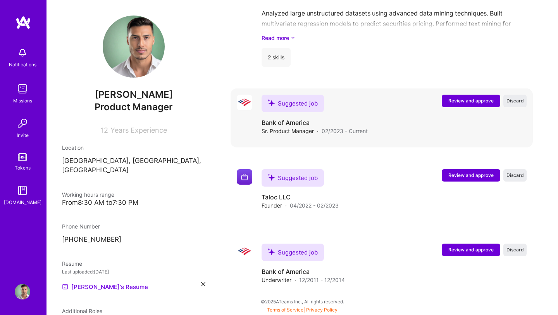
click at [454, 103] on span "Review and approve" at bounding box center [470, 100] width 45 height 7
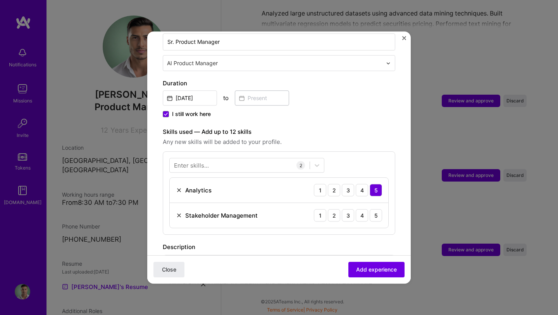
scroll to position [183, 0]
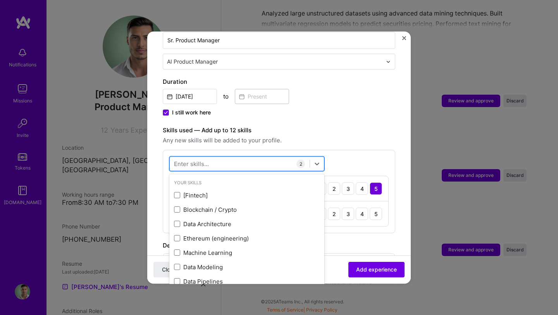
click at [219, 157] on div at bounding box center [240, 163] width 140 height 13
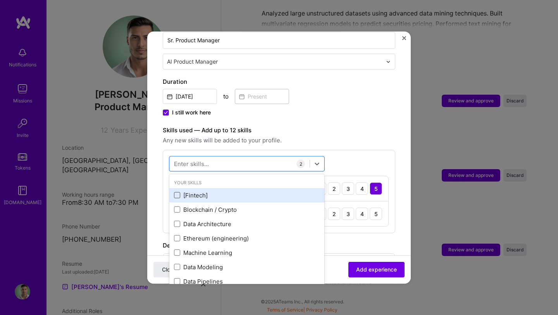
click at [176, 192] on span at bounding box center [177, 195] width 6 height 6
click at [0, 0] on input "checkbox" at bounding box center [0, 0] width 0 height 0
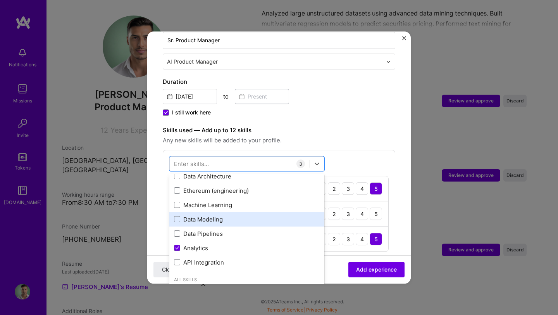
scroll to position [53, 0]
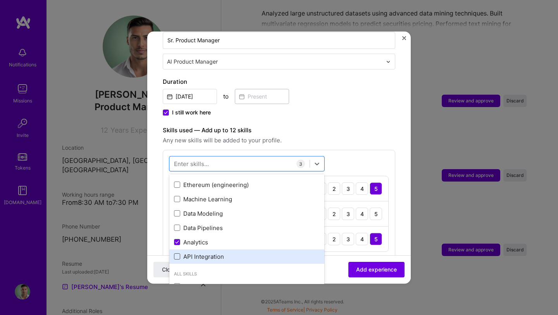
click at [179, 253] on span at bounding box center [177, 256] width 6 height 6
click at [0, 0] on input "checkbox" at bounding box center [0, 0] width 0 height 0
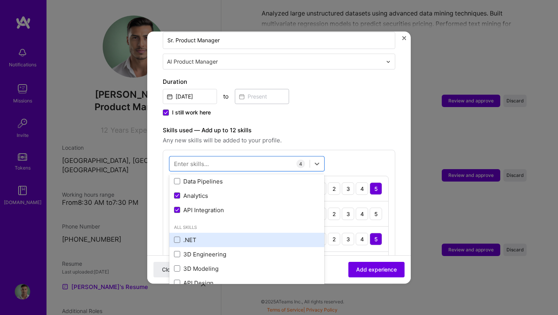
scroll to position [140, 0]
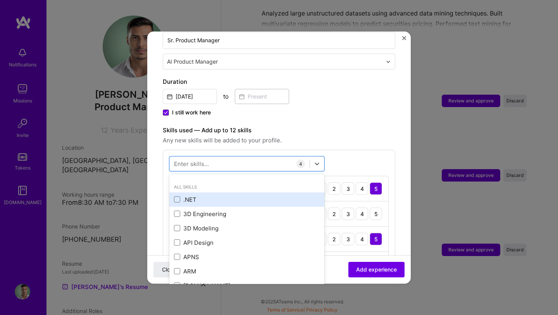
click at [180, 196] on label at bounding box center [177, 199] width 6 height 6
click at [0, 0] on input "checkbox" at bounding box center [0, 0] width 0 height 0
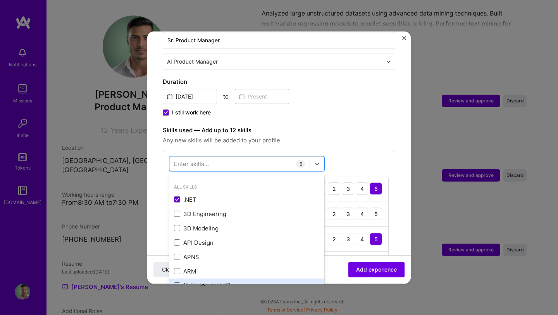
click at [176, 282] on span at bounding box center [177, 285] width 6 height 6
click at [0, 0] on input "checkbox" at bounding box center [0, 0] width 0 height 0
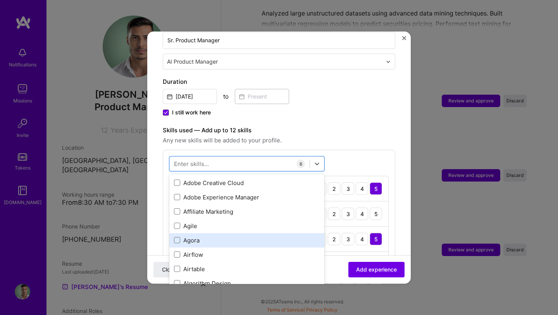
scroll to position [388, 0]
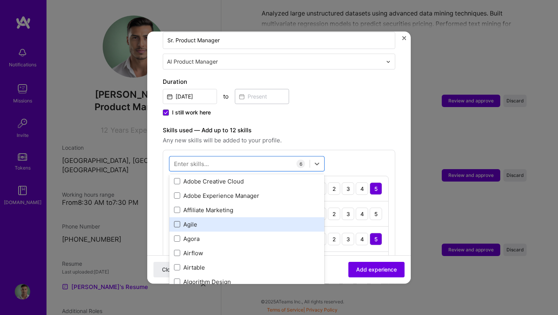
click at [177, 221] on span at bounding box center [177, 224] width 6 height 6
click at [0, 0] on input "checkbox" at bounding box center [0, 0] width 0 height 0
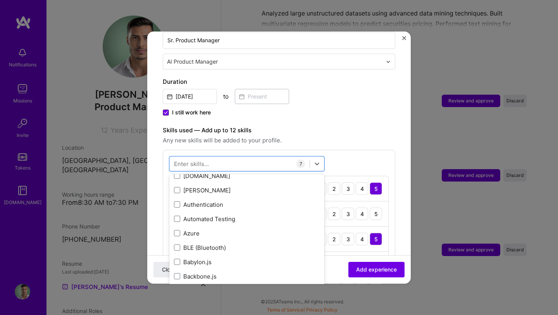
scroll to position [710, 0]
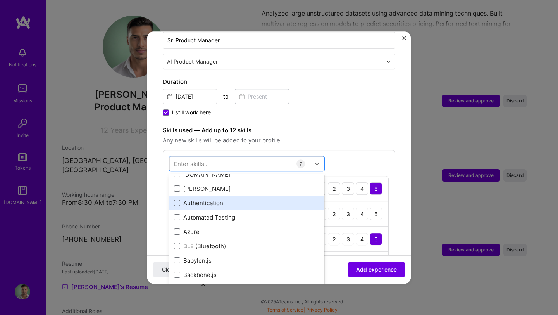
click at [176, 200] on span at bounding box center [177, 203] width 6 height 6
click at [0, 0] on input "checkbox" at bounding box center [0, 0] width 0 height 0
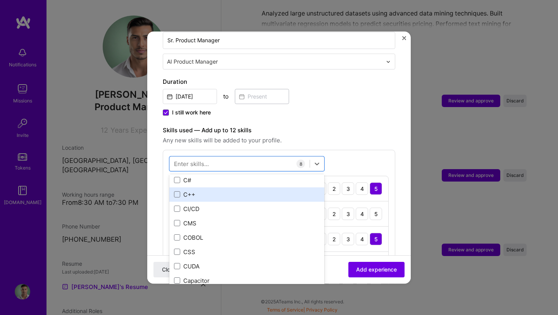
scroll to position [932, 0]
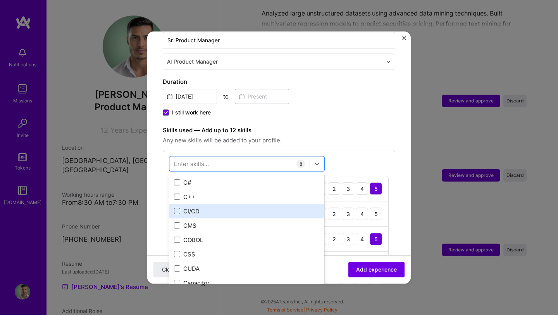
click at [179, 208] on span at bounding box center [177, 211] width 6 height 6
click at [0, 0] on input "checkbox" at bounding box center [0, 0] width 0 height 0
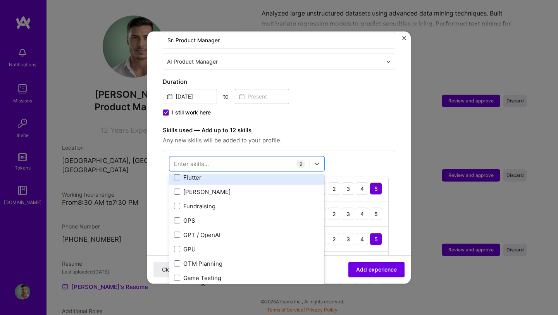
scroll to position [2002, 0]
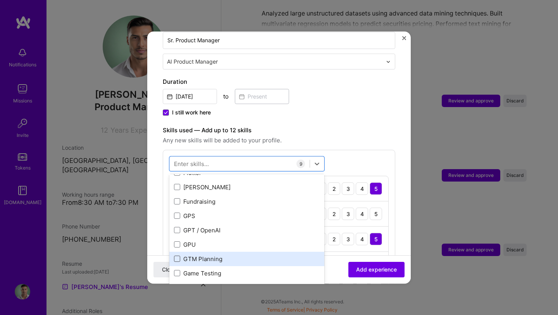
click at [177, 255] on span at bounding box center [177, 258] width 6 height 6
click at [0, 0] on input "checkbox" at bounding box center [0, 0] width 0 height 0
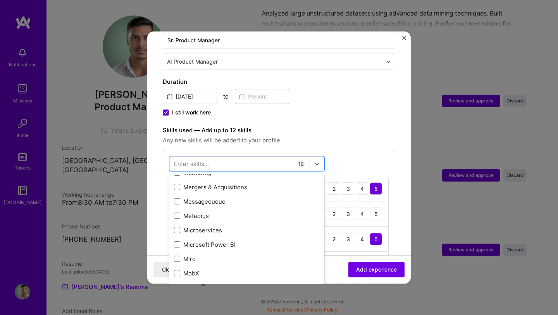
scroll to position [2936, 0]
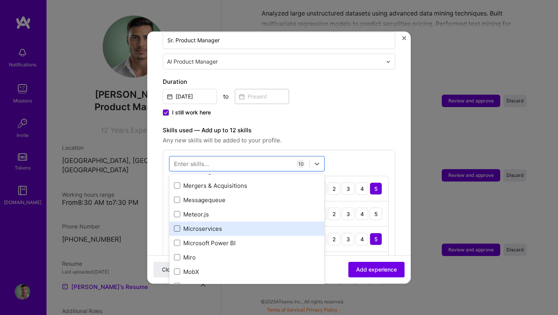
click at [175, 225] on span at bounding box center [177, 228] width 6 height 6
click at [0, 0] on input "checkbox" at bounding box center [0, 0] width 0 height 0
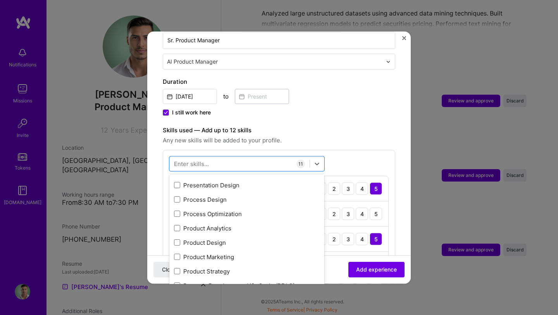
scroll to position [3553, 0]
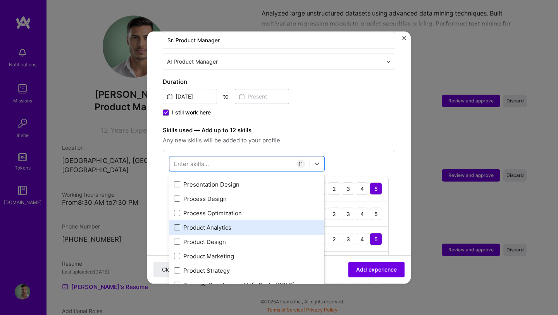
click at [177, 224] on span at bounding box center [177, 227] width 6 height 6
click at [0, 0] on input "checkbox" at bounding box center [0, 0] width 0 height 0
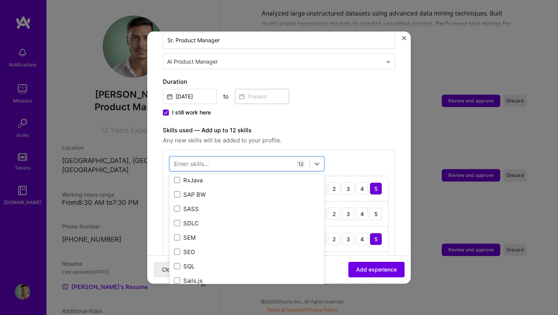
scroll to position [4118, 0]
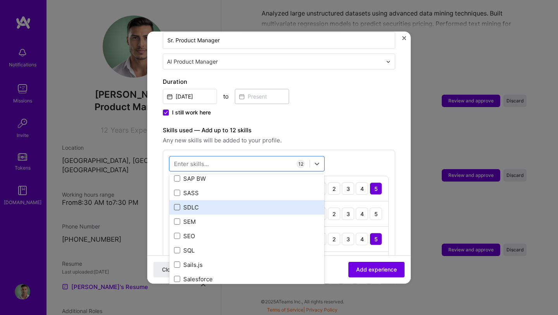
click at [177, 204] on span at bounding box center [177, 207] width 6 height 6
click at [0, 0] on input "checkbox" at bounding box center [0, 0] width 0 height 0
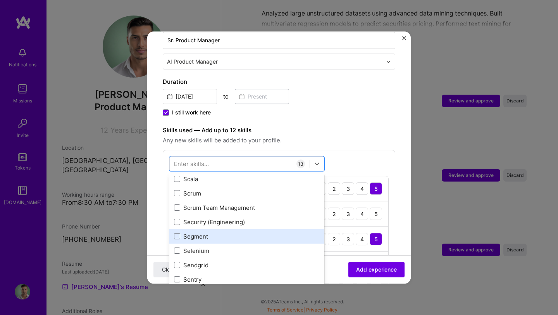
scroll to position [4243, 0]
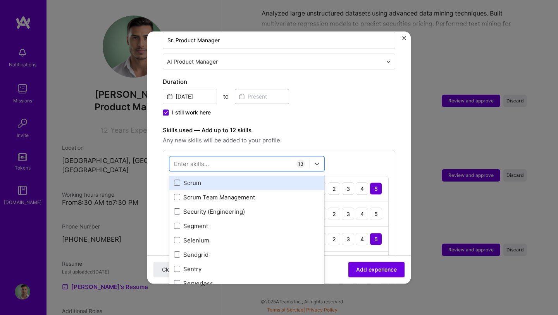
click at [176, 179] on span at bounding box center [177, 182] width 6 height 6
click at [0, 0] on input "checkbox" at bounding box center [0, 0] width 0 height 0
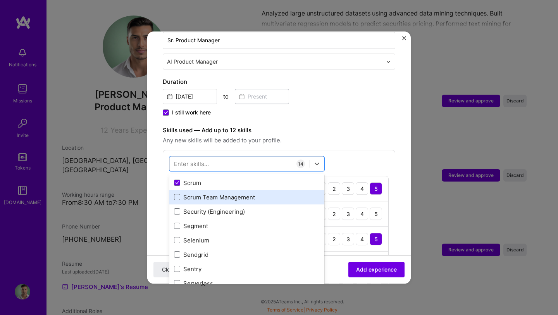
click at [177, 194] on span at bounding box center [177, 197] width 6 height 6
click at [0, 0] on input "checkbox" at bounding box center [0, 0] width 0 height 0
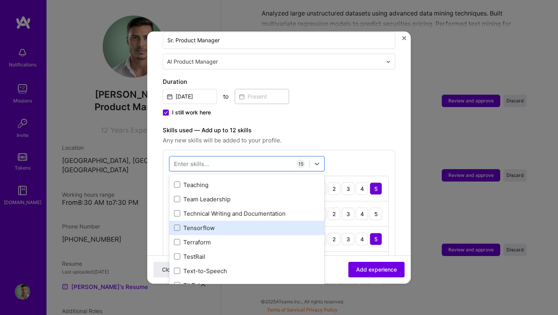
scroll to position [4745, 0]
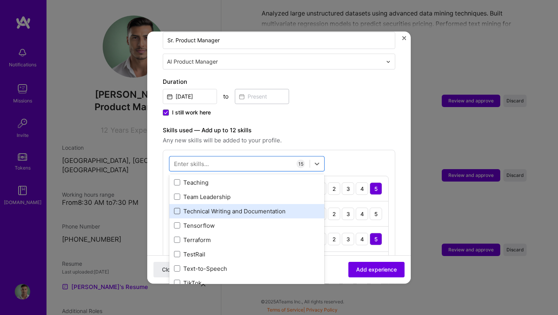
click at [178, 208] on span at bounding box center [177, 211] width 6 height 6
click at [0, 0] on input "checkbox" at bounding box center [0, 0] width 0 height 0
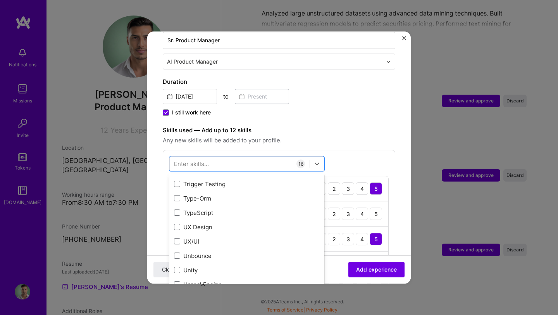
scroll to position [4916, 0]
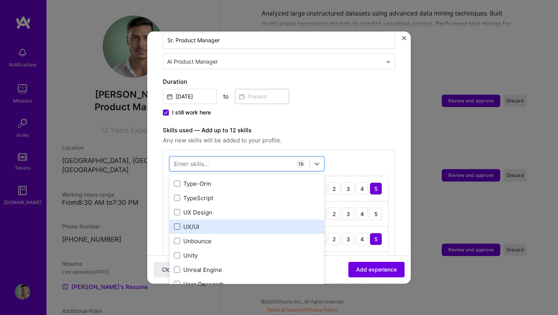
click at [178, 223] on span at bounding box center [177, 226] width 6 height 6
click at [0, 0] on input "checkbox" at bounding box center [0, 0] width 0 height 0
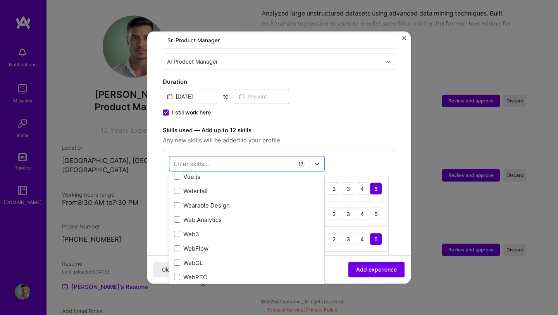
scroll to position [5098, 0]
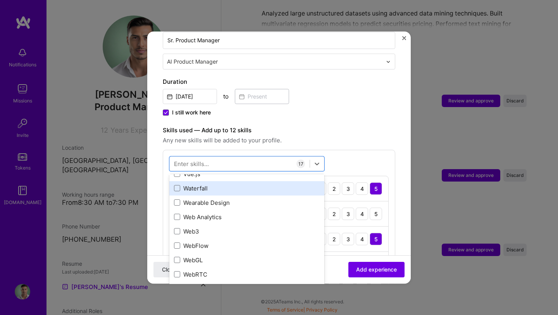
click at [181, 184] on div "Waterfall" at bounding box center [247, 188] width 146 height 8
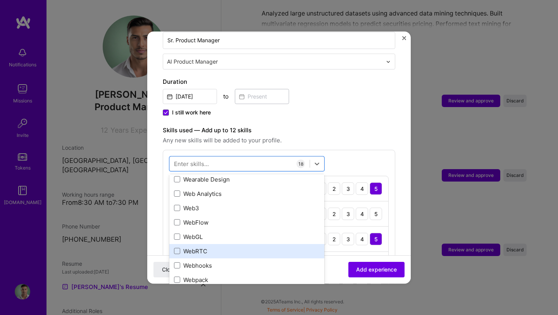
scroll to position [5124, 0]
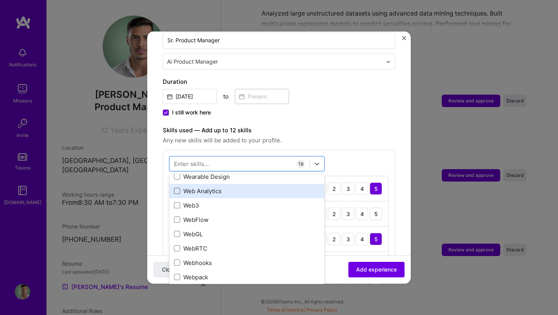
click at [177, 188] on span at bounding box center [177, 191] width 6 height 6
click at [0, 0] on input "checkbox" at bounding box center [0, 0] width 0 height 0
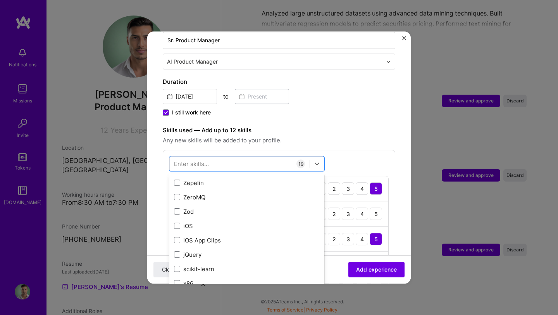
scroll to position [5351, 0]
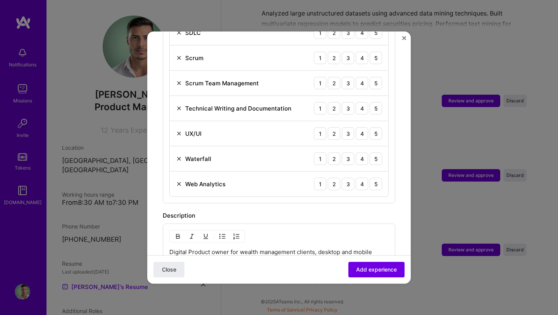
scroll to position [627, 0]
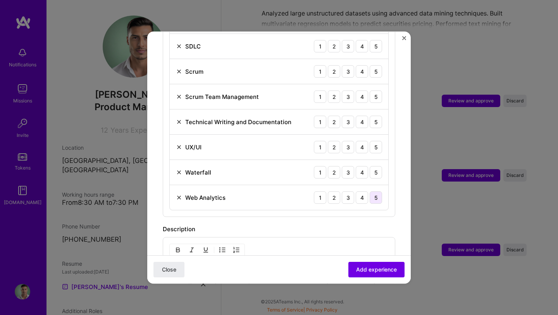
click at [380, 191] on div "5" at bounding box center [376, 197] width 12 height 12
click at [376, 166] on div "5" at bounding box center [376, 172] width 12 height 12
click at [376, 141] on div "5" at bounding box center [376, 147] width 12 height 12
click at [376, 109] on div "Technical Writing and Documentation 1 2 3 4 5" at bounding box center [279, 121] width 219 height 25
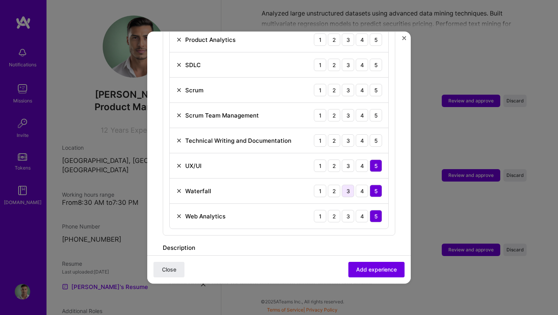
scroll to position [605, 0]
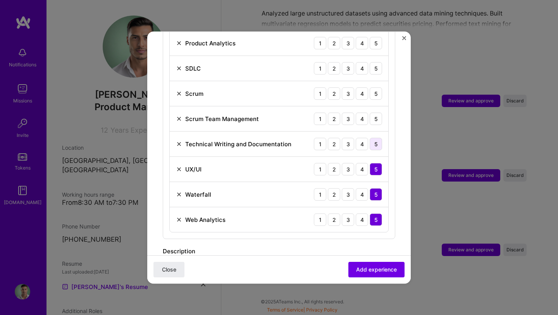
click at [374, 138] on div "5" at bounding box center [376, 144] width 12 height 12
click at [377, 112] on div "5" at bounding box center [376, 118] width 12 height 12
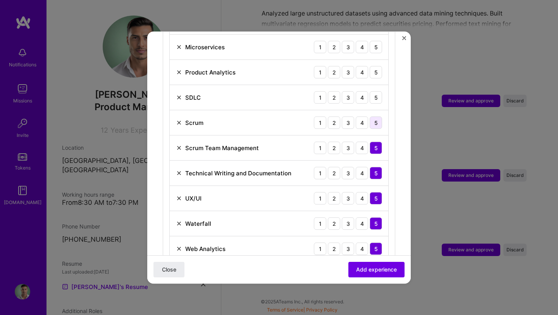
click at [374, 116] on div "5" at bounding box center [376, 122] width 12 height 12
click at [378, 92] on div "5" at bounding box center [376, 97] width 12 height 12
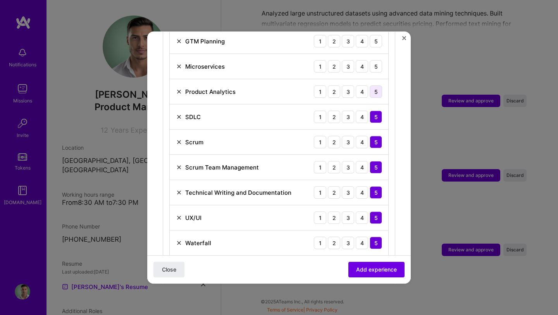
click at [375, 85] on div "5" at bounding box center [376, 91] width 12 height 12
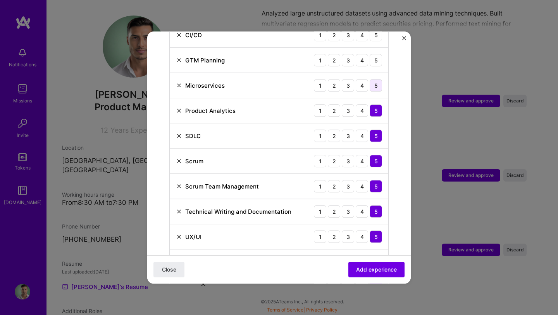
click at [375, 82] on div "5" at bounding box center [376, 85] width 12 height 12
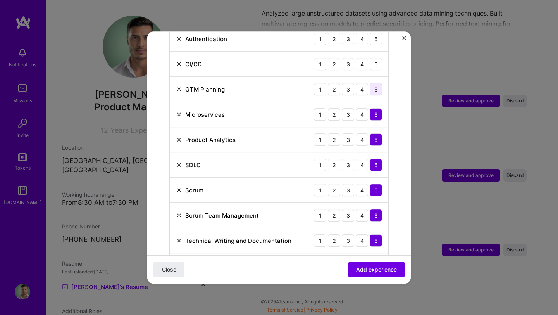
click at [375, 83] on div "5" at bounding box center [376, 89] width 12 height 12
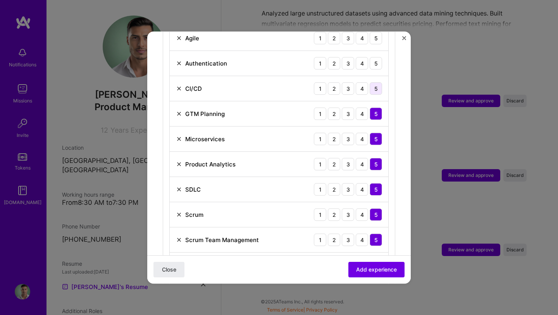
click at [375, 85] on div "5" at bounding box center [376, 88] width 12 height 12
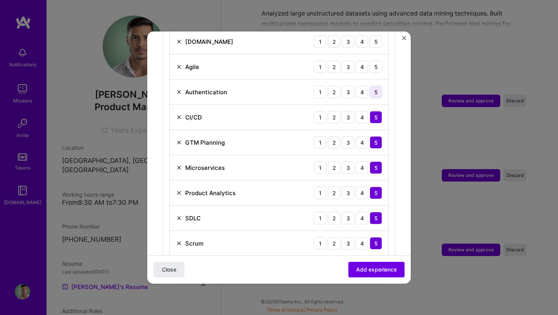
click at [377, 86] on div "5" at bounding box center [376, 92] width 12 height 12
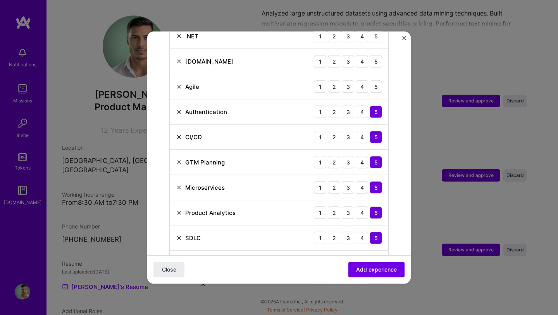
scroll to position [431, 0]
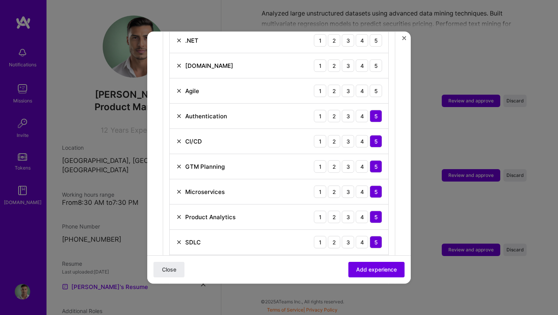
click at [377, 84] on div "5" at bounding box center [376, 90] width 12 height 12
click at [378, 63] on div "5" at bounding box center [376, 65] width 12 height 12
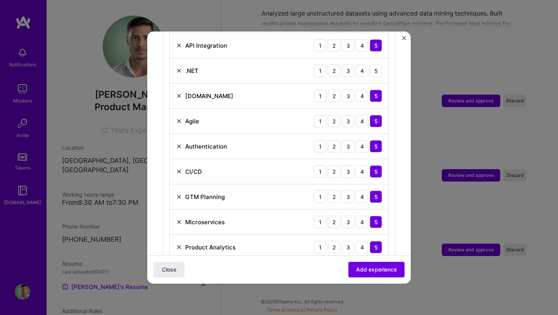
scroll to position [400, 0]
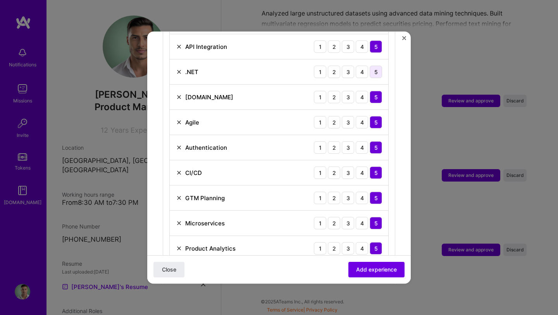
click at [378, 65] on div "5" at bounding box center [376, 71] width 12 height 12
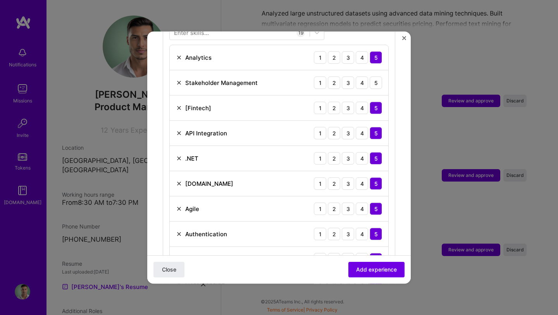
scroll to position [311, 0]
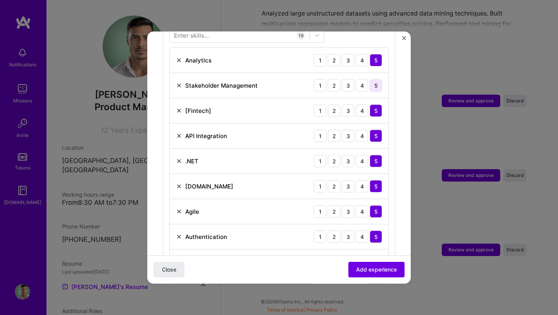
click at [375, 79] on div "5" at bounding box center [376, 85] width 12 height 12
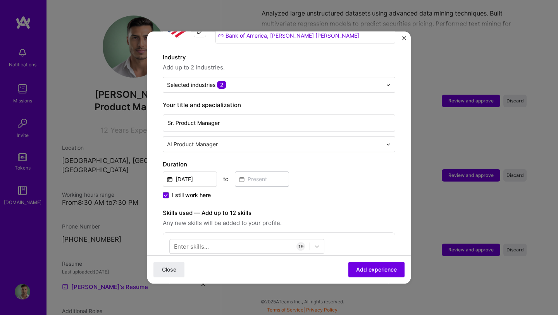
scroll to position [100, 0]
click at [236, 140] on input "text" at bounding box center [275, 144] width 217 height 8
click at [326, 117] on input "Sr. Product Manager" at bounding box center [279, 123] width 232 height 17
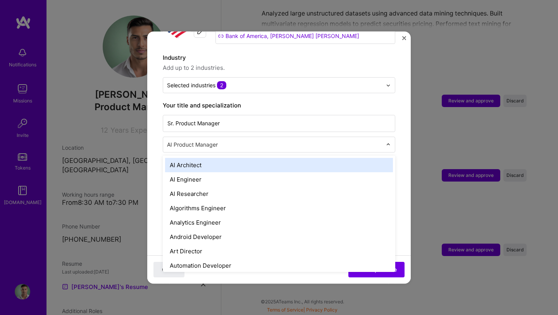
click at [299, 140] on input "text" at bounding box center [275, 144] width 217 height 8
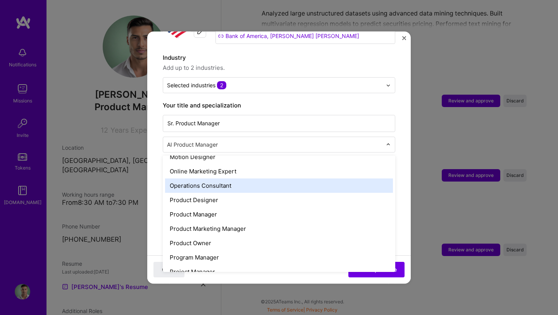
scroll to position [658, 0]
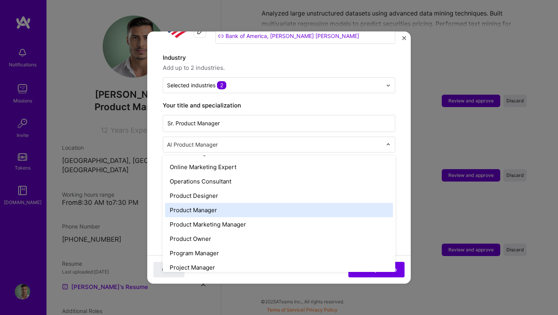
click at [209, 203] on div "Product Manager" at bounding box center [279, 210] width 228 height 14
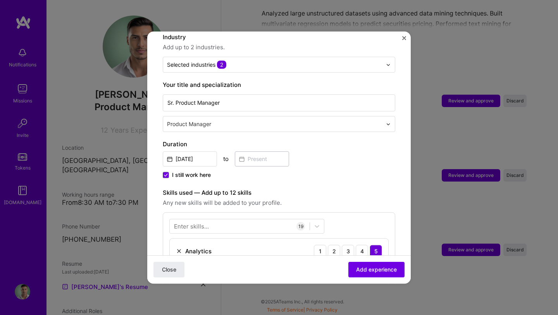
scroll to position [154, 0]
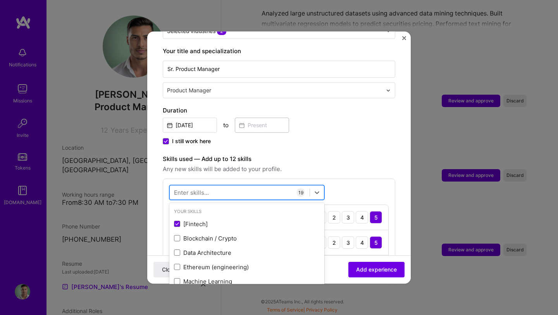
click at [228, 186] on div at bounding box center [240, 192] width 140 height 13
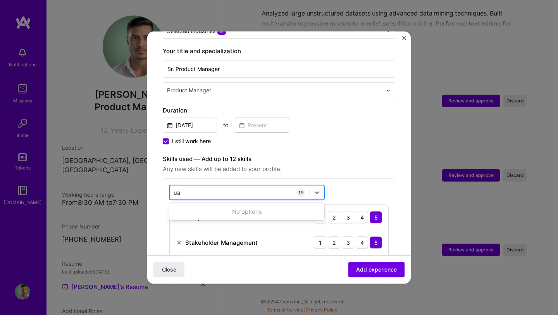
type input "u"
type input "b"
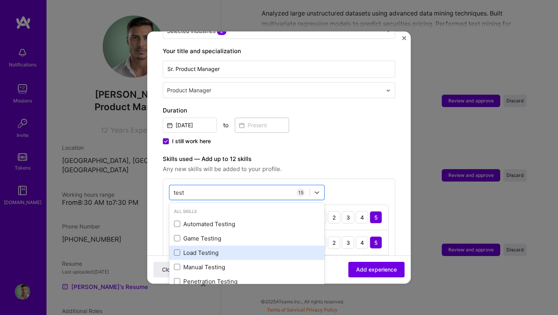
scroll to position [3, 0]
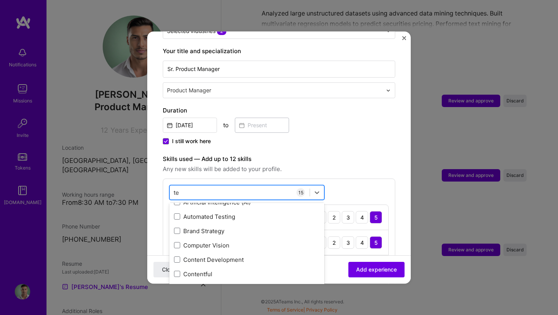
type input "t"
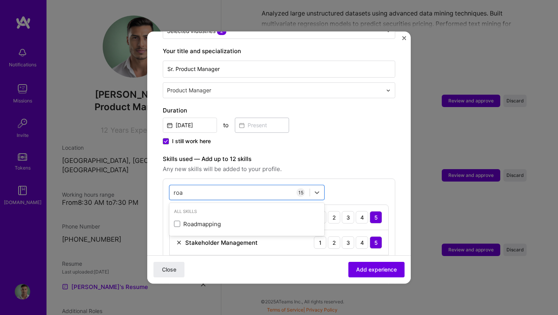
scroll to position [0, 0]
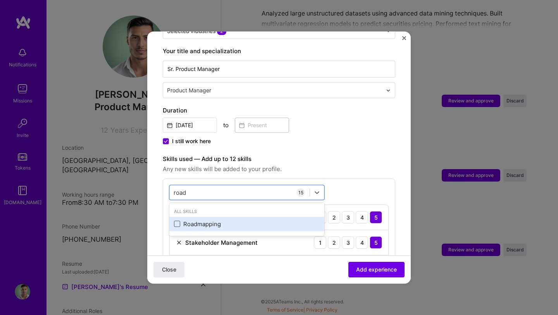
click at [178, 221] on span at bounding box center [177, 224] width 6 height 6
click at [0, 0] on input "checkbox" at bounding box center [0, 0] width 0 height 0
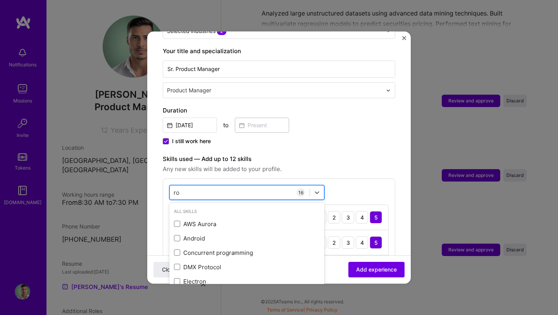
type input "r"
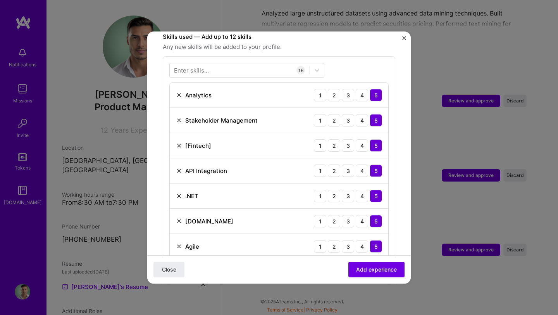
scroll to position [197, 0]
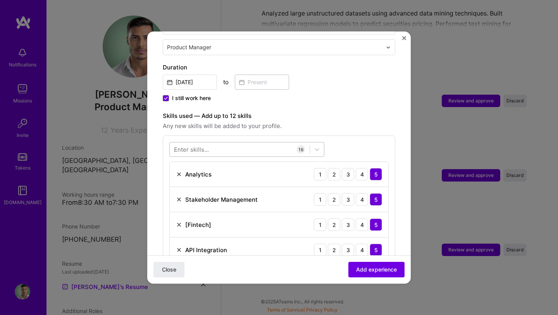
click at [240, 143] on div at bounding box center [240, 149] width 140 height 13
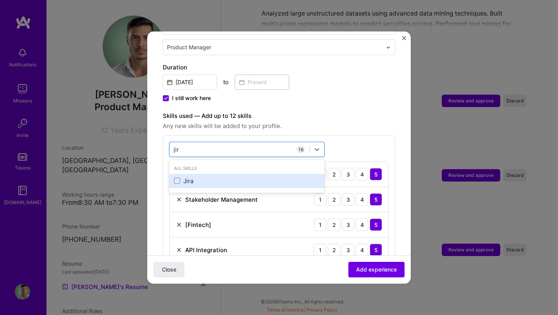
click at [180, 177] on div "Jira" at bounding box center [247, 181] width 146 height 8
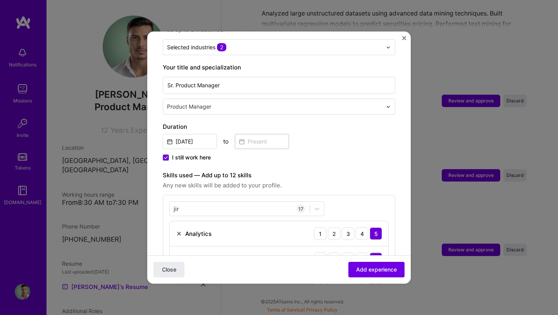
scroll to position [141, 0]
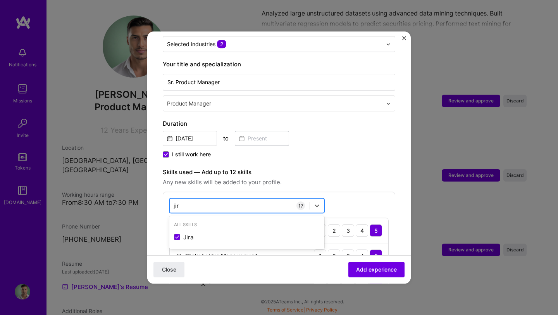
click at [212, 202] on div "jir jir" at bounding box center [240, 205] width 140 height 13
type input "j"
type input "s"
type input "r"
click at [315, 177] on span "Any new skills will be added to your profile." at bounding box center [279, 181] width 232 height 9
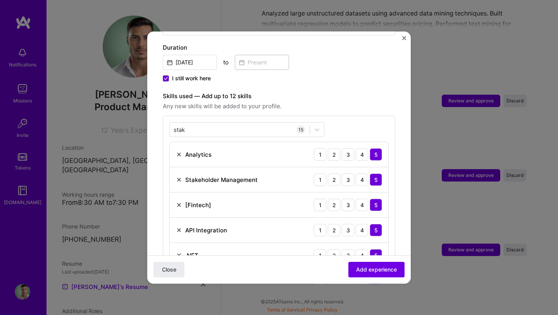
scroll to position [208, 0]
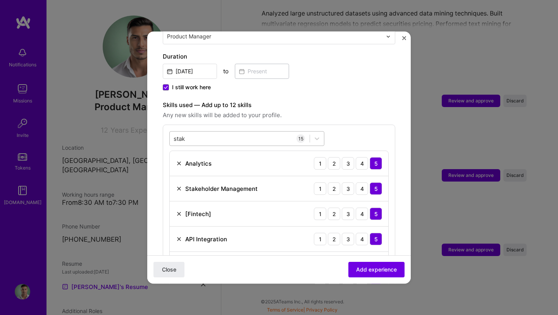
click at [201, 132] on div "stak stak" at bounding box center [240, 138] width 140 height 13
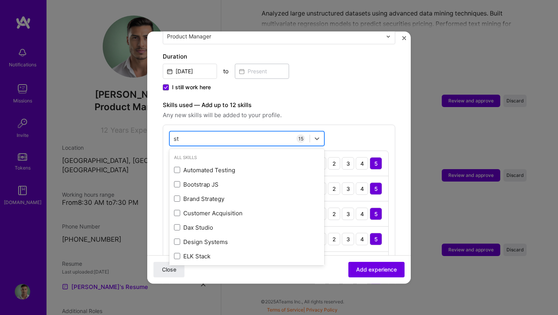
type input "s"
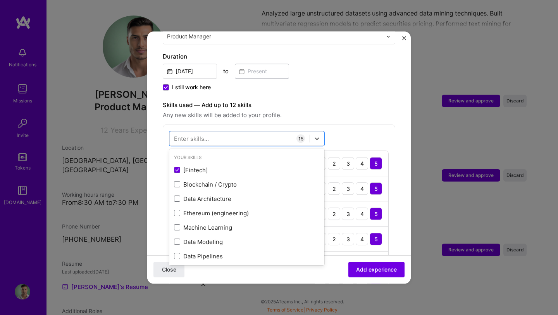
click at [351, 100] on label "Skills used — Add up to 12 skills" at bounding box center [279, 104] width 232 height 9
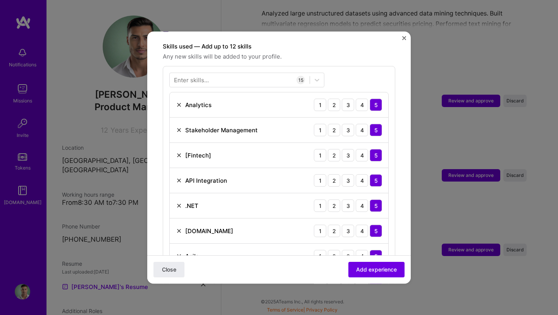
scroll to position [219, 0]
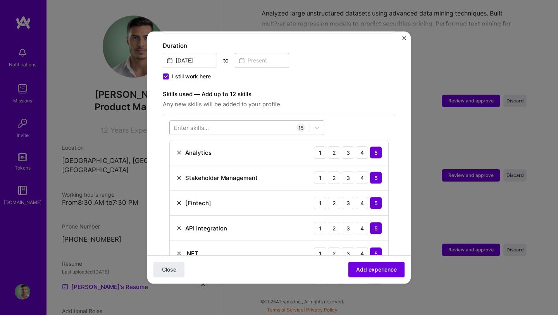
click at [227, 121] on div at bounding box center [240, 127] width 140 height 13
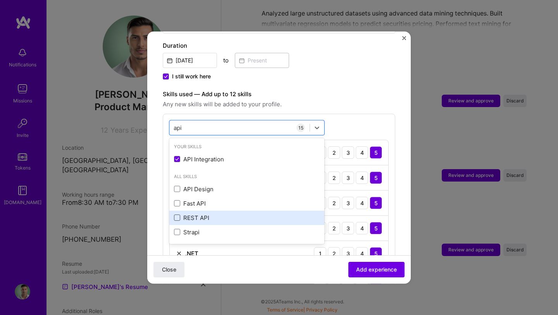
click at [176, 214] on span at bounding box center [177, 217] width 6 height 6
click at [0, 0] on input "checkbox" at bounding box center [0, 0] width 0 height 0
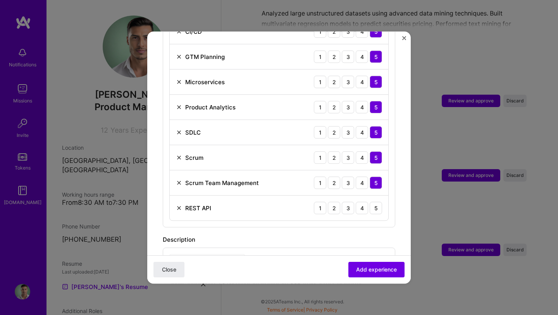
scroll to position [567, 0]
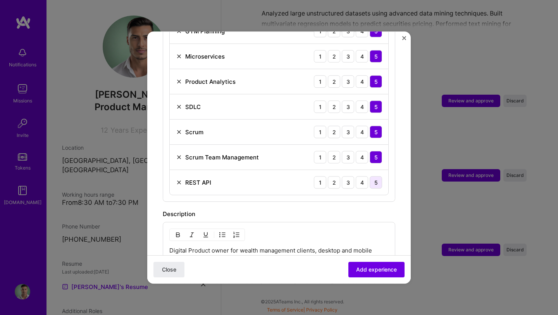
click at [375, 176] on div "5" at bounding box center [376, 182] width 12 height 12
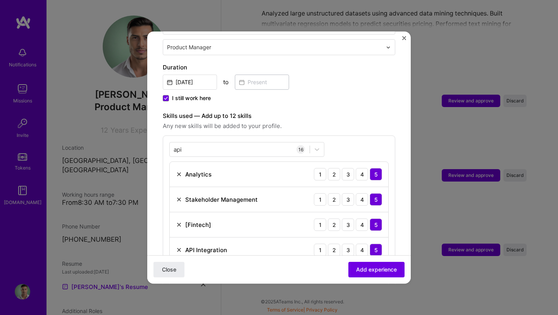
scroll to position [175, 0]
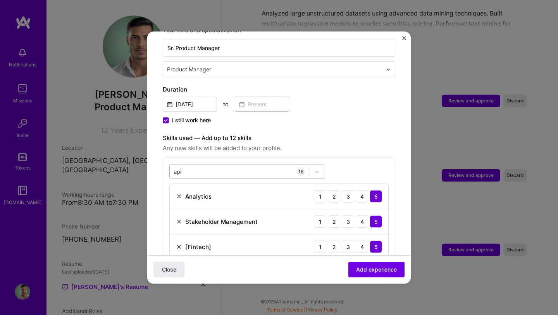
click at [199, 165] on div "api api" at bounding box center [240, 171] width 140 height 13
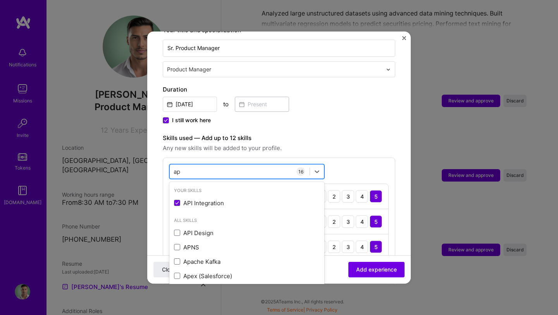
type input "a"
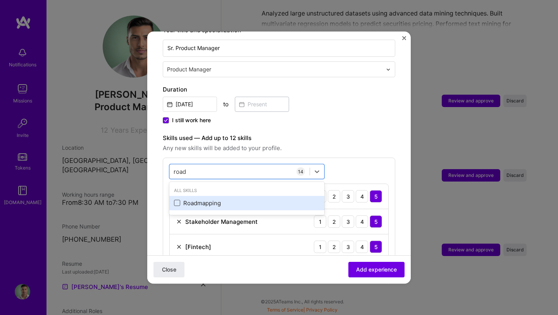
click at [176, 200] on span at bounding box center [177, 203] width 6 height 6
click at [0, 0] on input "checkbox" at bounding box center [0, 0] width 0 height 0
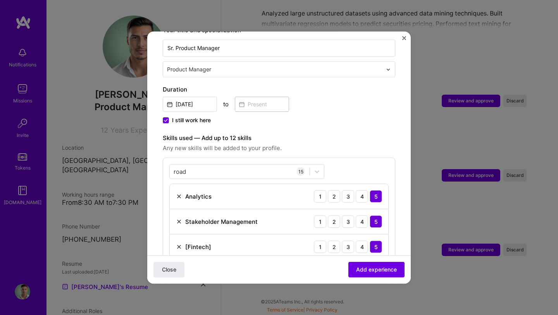
click at [326, 143] on span "Any new skills will be added to your profile." at bounding box center [279, 147] width 232 height 9
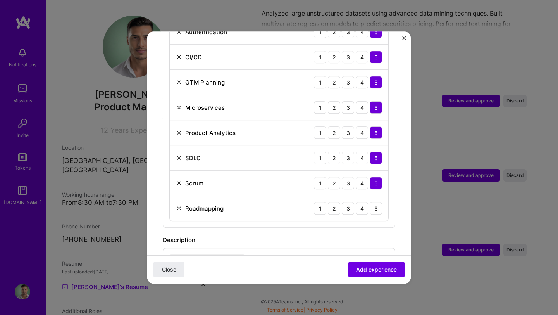
scroll to position [615, 0]
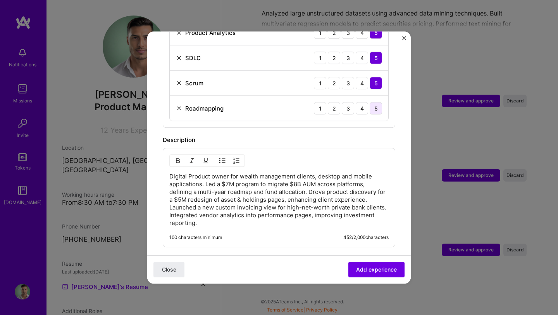
click at [376, 102] on div "5" at bounding box center [376, 108] width 12 height 12
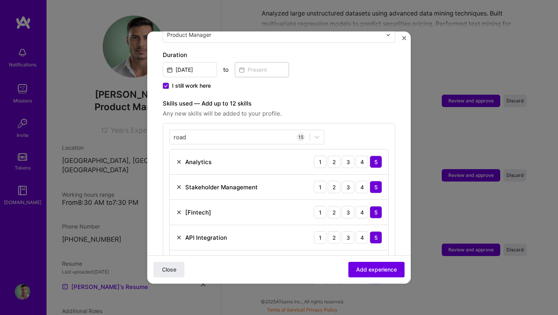
scroll to position [179, 0]
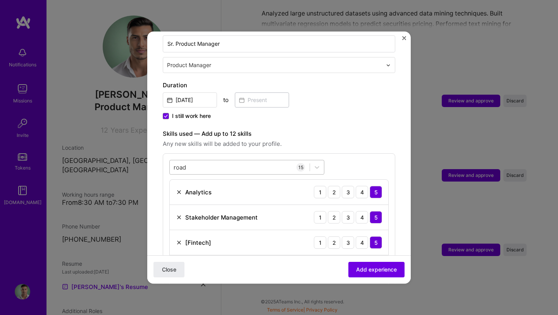
click at [204, 163] on div "road road" at bounding box center [240, 167] width 140 height 13
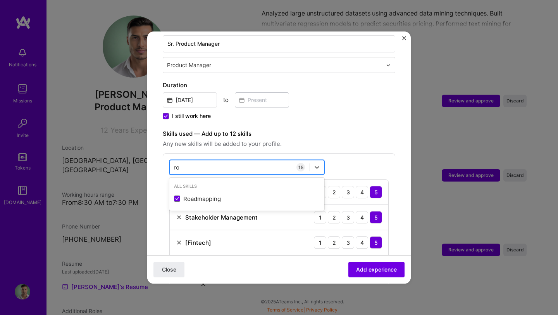
type input "r"
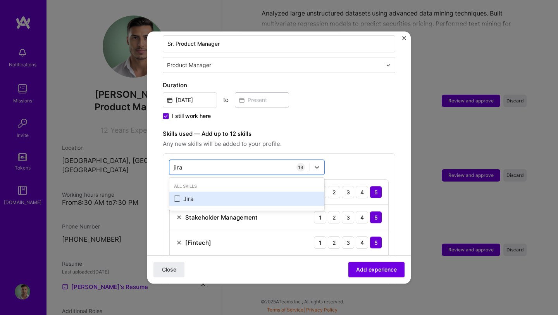
click at [178, 196] on span at bounding box center [177, 199] width 6 height 6
click at [0, 0] on input "checkbox" at bounding box center [0, 0] width 0 height 0
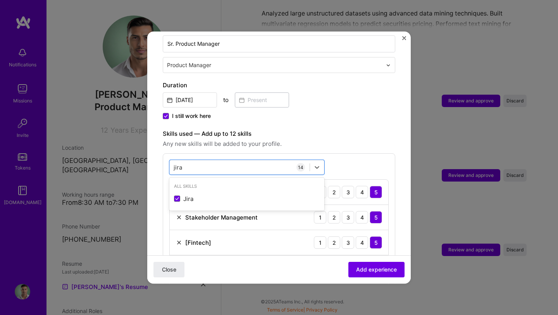
click at [312, 129] on label "Skills used — Add up to 12 skills" at bounding box center [279, 133] width 232 height 9
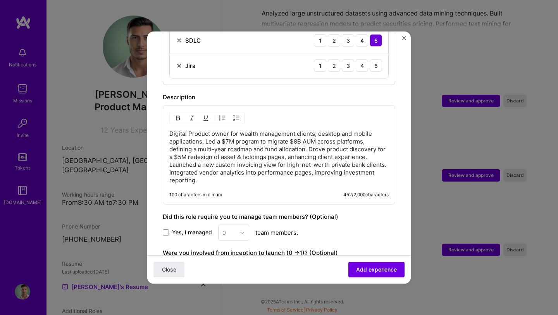
scroll to position [615, 0]
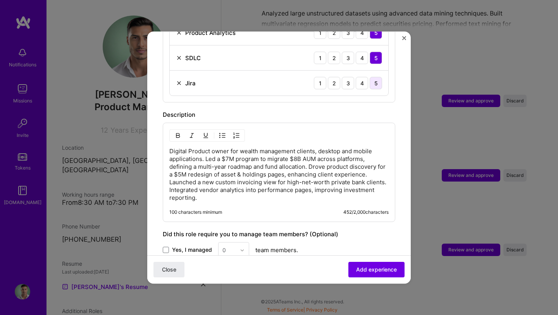
click at [378, 79] on div "5" at bounding box center [376, 83] width 12 height 12
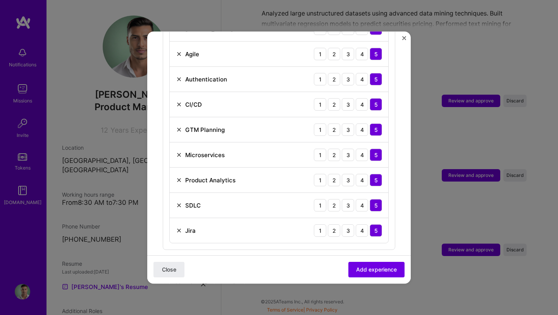
scroll to position [488, 0]
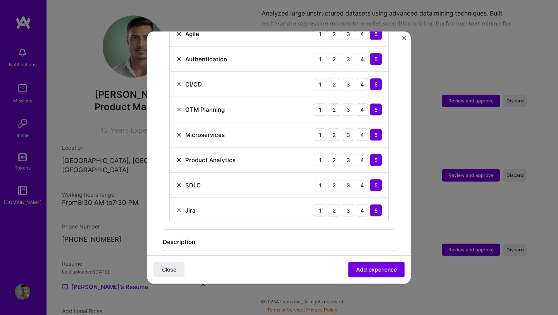
click at [179, 182] on img at bounding box center [179, 185] width 6 height 6
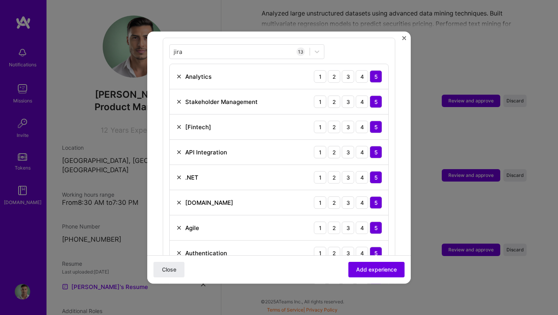
scroll to position [158, 0]
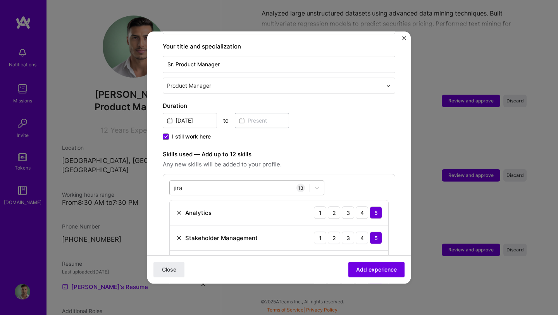
click at [198, 181] on div "jira jira" at bounding box center [240, 187] width 140 height 13
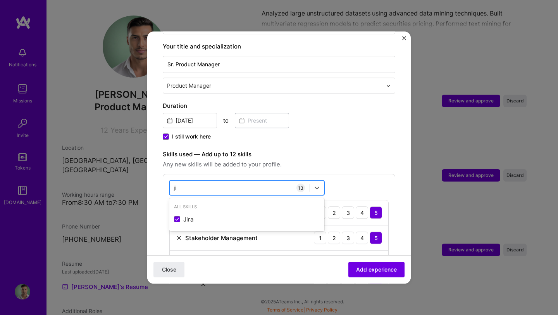
type input "j"
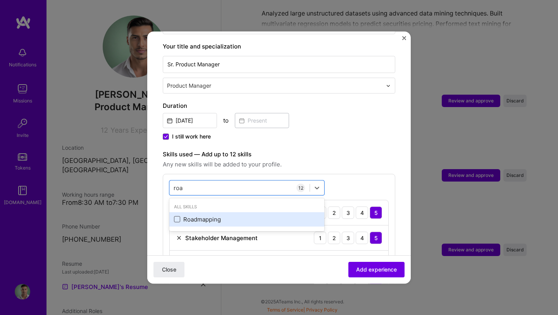
click at [178, 216] on span at bounding box center [177, 219] width 6 height 6
click at [0, 0] on input "checkbox" at bounding box center [0, 0] width 0 height 0
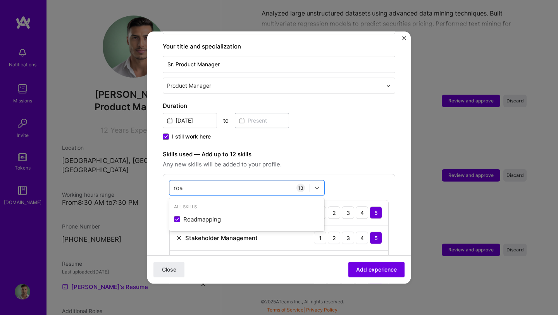
type input "roa"
click at [349, 150] on label "Skills used — Add up to 12 skills" at bounding box center [279, 154] width 232 height 9
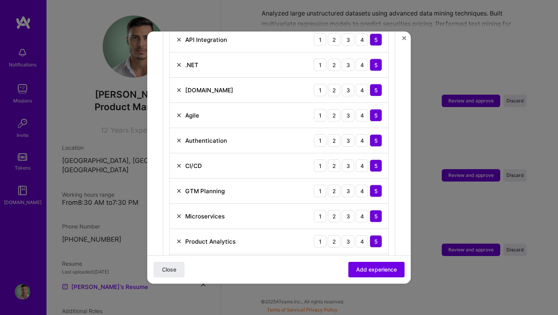
scroll to position [473, 0]
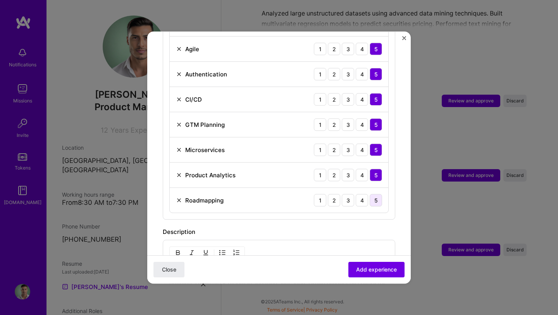
click at [381, 194] on div "5" at bounding box center [376, 200] width 12 height 12
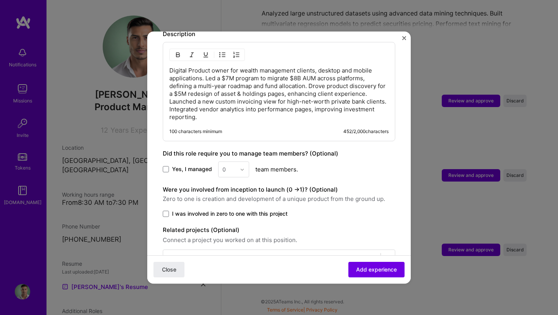
scroll to position [688, 0]
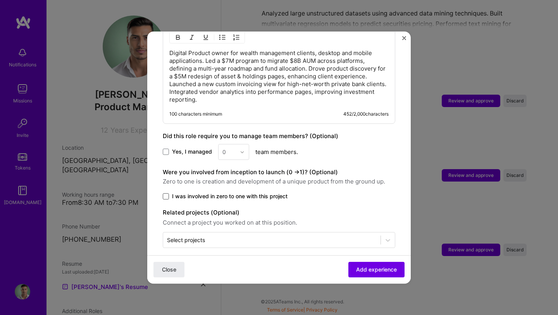
click at [166, 193] on span at bounding box center [166, 196] width 6 height 6
click at [0, 0] on input "I was involved in zero to one with this project" at bounding box center [0, 0] width 0 height 0
click at [166, 195] on icon at bounding box center [166, 196] width 4 height 3
click at [0, 0] on input "I was involved in zero to one with this project" at bounding box center [0, 0] width 0 height 0
click at [374, 270] on span "Add experience" at bounding box center [376, 269] width 41 height 8
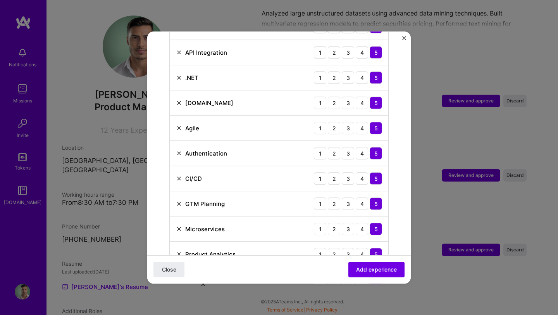
scroll to position [392, 0]
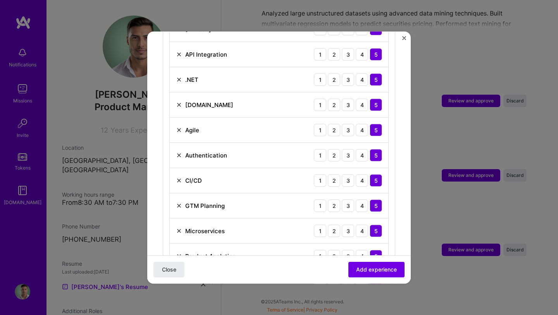
drag, startPoint x: 184, startPoint y: 227, endPoint x: 198, endPoint y: 174, distance: 54.8
click at [184, 226] on div "Microservices 1 2 3 4 5" at bounding box center [279, 230] width 219 height 25
click at [179, 102] on img at bounding box center [179, 105] width 6 height 6
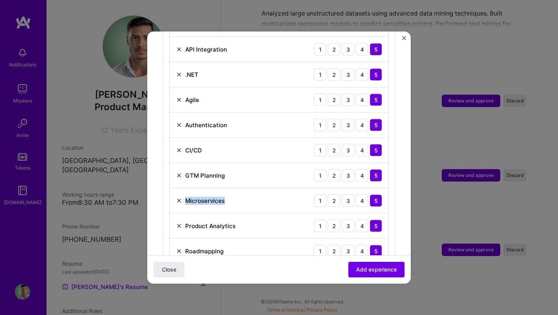
scroll to position [406, 0]
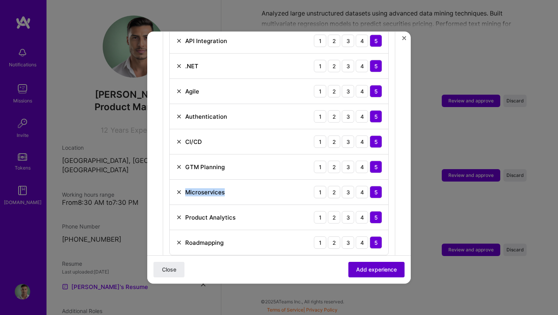
click at [368, 267] on span "Add experience" at bounding box center [376, 269] width 41 height 8
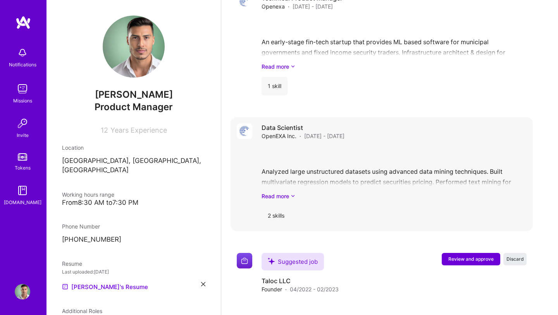
scroll to position [780, 0]
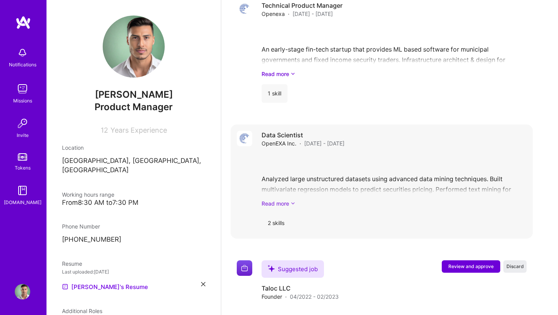
click at [274, 201] on link "Read more" at bounding box center [394, 203] width 265 height 8
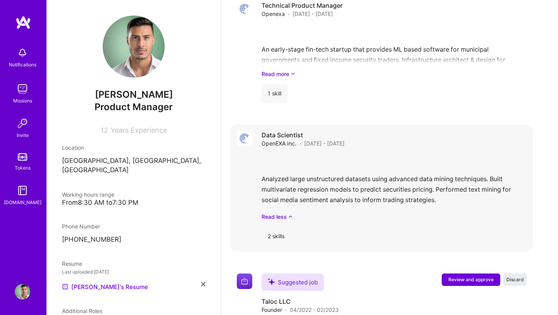
click at [279, 233] on div "2 skills" at bounding box center [276, 236] width 29 height 19
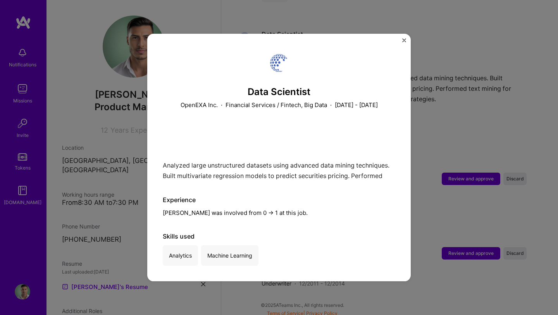
scroll to position [884, 0]
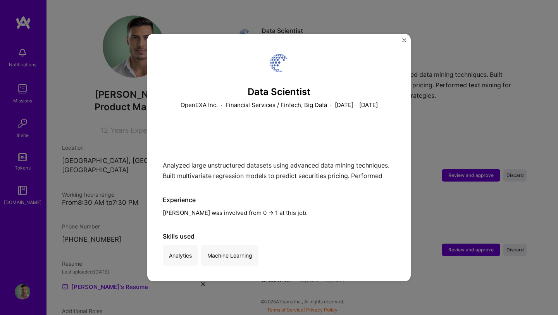
click at [405, 37] on div "Data Scientist OpenEXA Inc. · Financial Services / Fintech, Big Data · December…" at bounding box center [278, 157] width 263 height 247
click at [403, 39] on img "Close" at bounding box center [404, 40] width 4 height 4
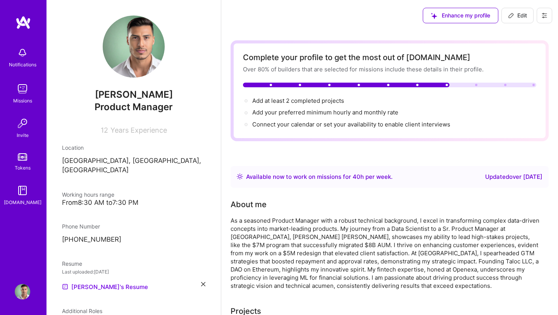
click at [520, 15] on span "Edit" at bounding box center [517, 16] width 19 height 8
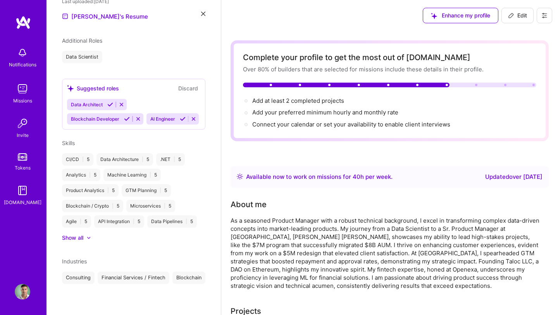
select select "US"
select select "Right Now"
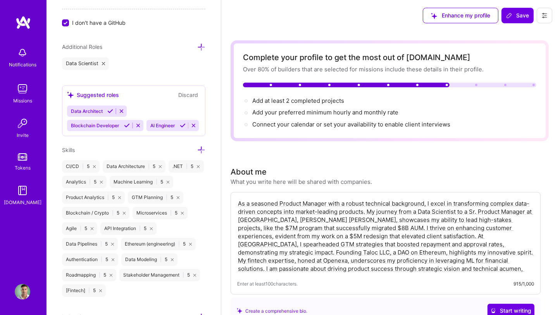
scroll to position [483, 0]
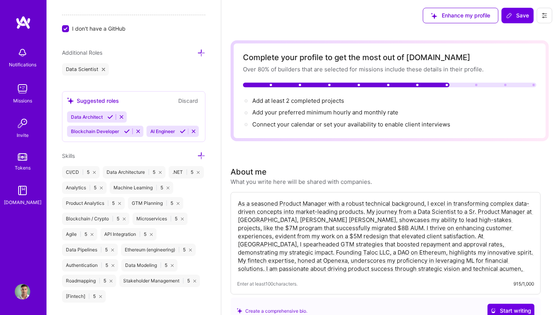
click at [102, 69] on icon at bounding box center [103, 69] width 3 height 3
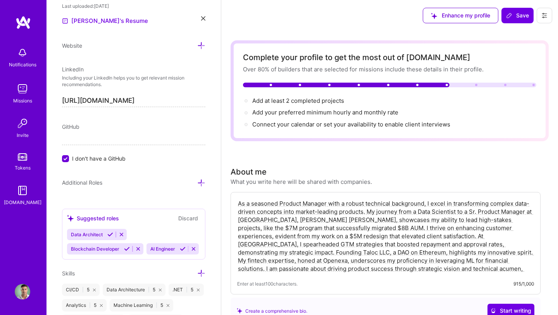
scroll to position [332, 0]
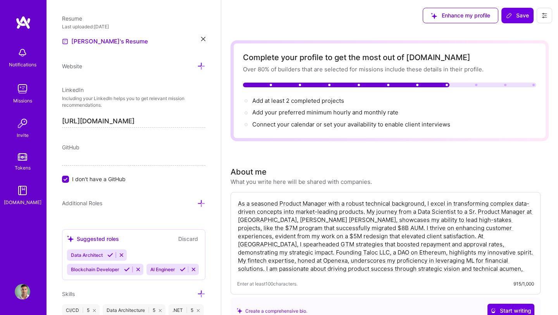
click at [68, 174] on div "GitHub I don't have a GitHub" at bounding box center [133, 163] width 143 height 40
click at [64, 182] on input "I don't have a GitHub" at bounding box center [66, 179] width 7 height 7
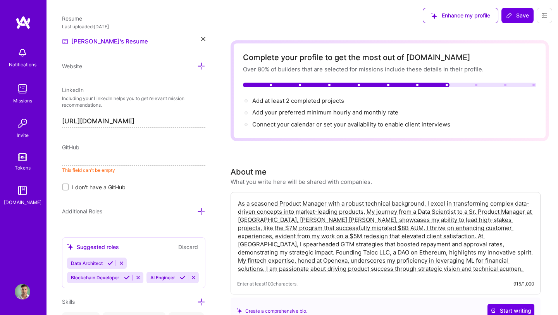
click at [91, 158] on input at bounding box center [133, 159] width 143 height 12
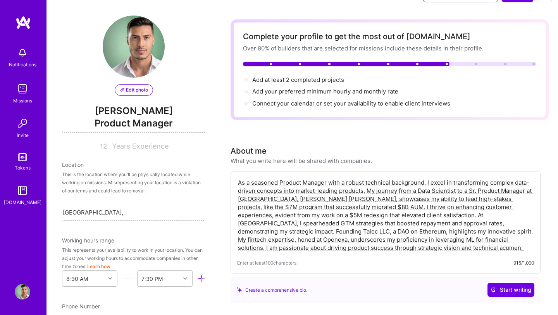
scroll to position [19, 0]
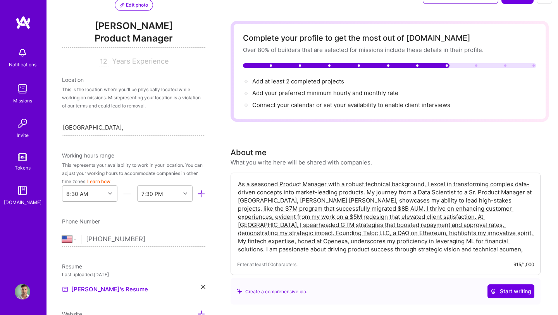
type input "https://github.com/ftank90"
click at [106, 190] on div at bounding box center [111, 193] width 12 height 15
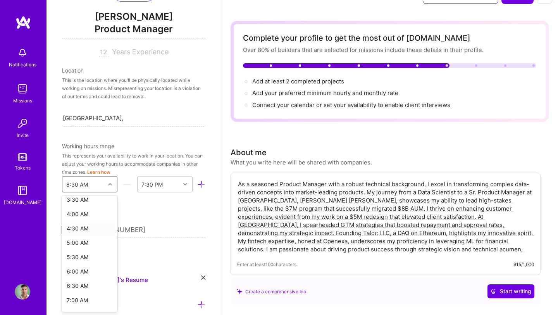
scroll to position [106, 0]
click at [76, 270] on div "6:00 AM" at bounding box center [89, 270] width 55 height 14
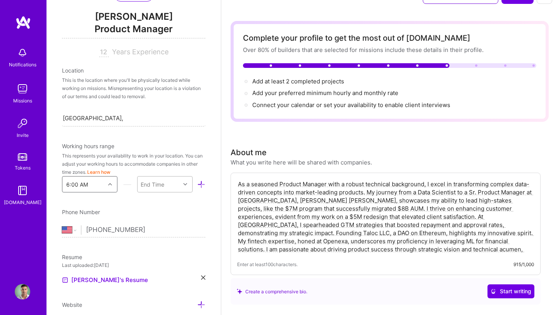
click at [167, 186] on div "End Time" at bounding box center [159, 183] width 43 height 15
click at [153, 246] on div "5:00 PM" at bounding box center [164, 249] width 55 height 14
click at [194, 202] on div "Edit photo Franky Autran Product Manager 12 Years Experience Location This is t…" at bounding box center [133, 157] width 174 height 315
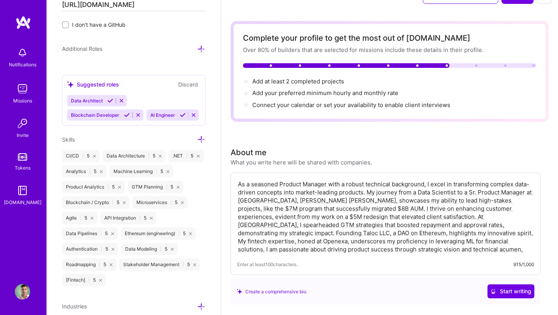
scroll to position [479, 0]
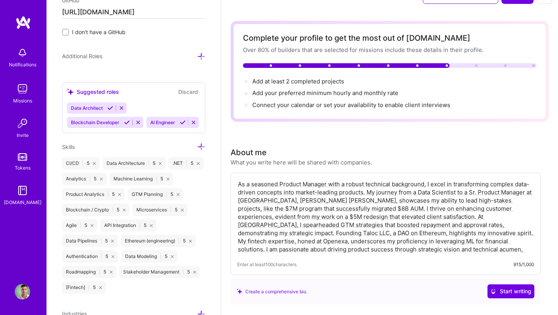
click at [201, 145] on icon at bounding box center [201, 147] width 8 height 8
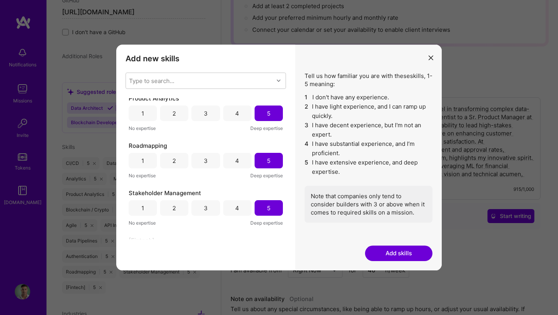
scroll to position [661, 0]
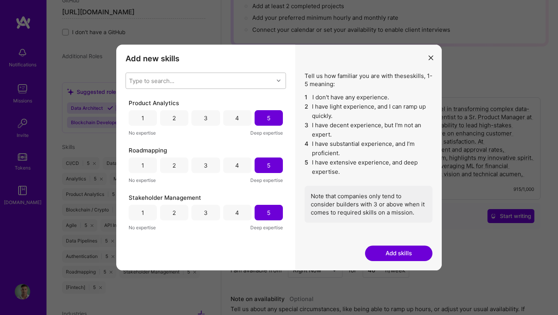
click at [183, 79] on div "Type to search..." at bounding box center [200, 80] width 148 height 15
type input "ana"
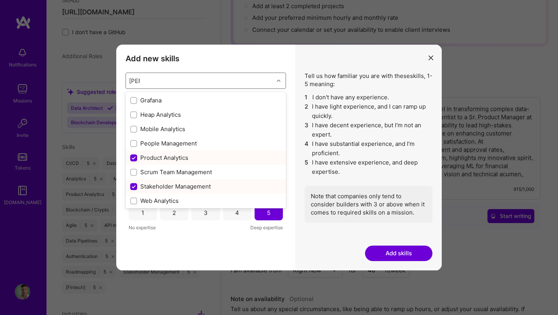
scroll to position [73, 0]
click at [136, 171] on input "modal" at bounding box center [134, 171] width 5 height 5
checkbox input "false"
checkbox input "true"
checkbox input "false"
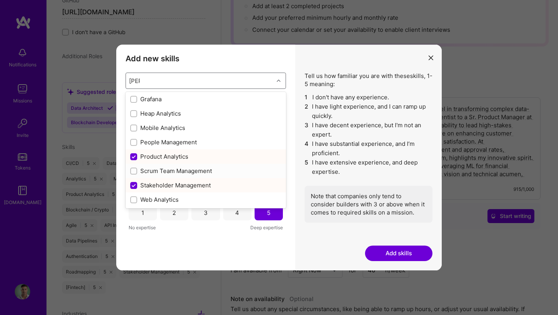
checkbox input "true"
checkbox input "false"
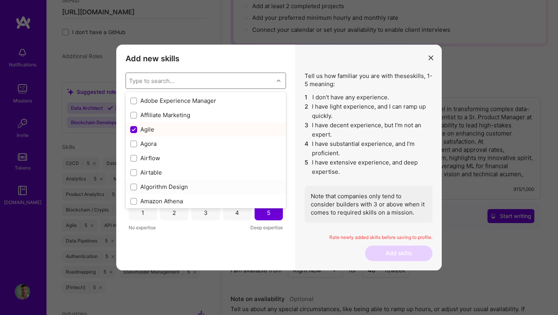
scroll to position [272, 0]
click at [136, 143] on input "modal" at bounding box center [134, 144] width 5 height 5
checkbox input "true"
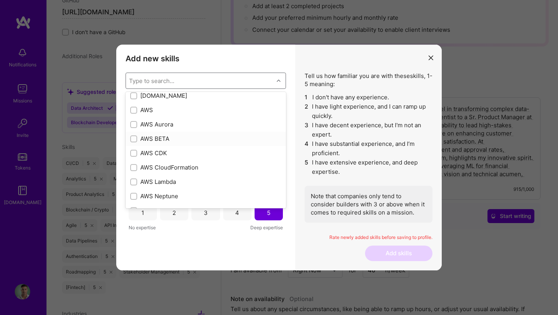
scroll to position [87, 0]
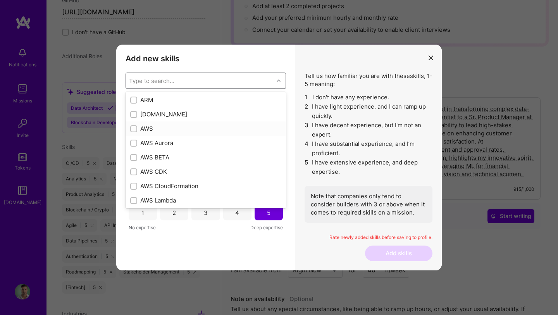
click at [133, 130] on input "modal" at bounding box center [134, 128] width 5 height 5
checkbox input "true"
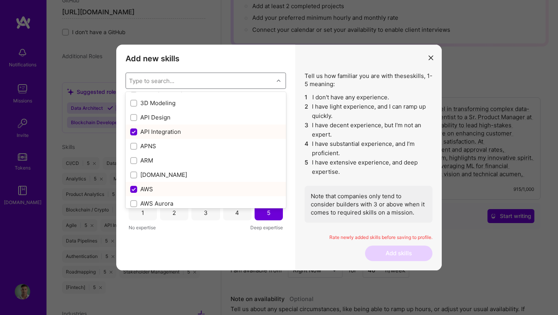
scroll to position [14, 0]
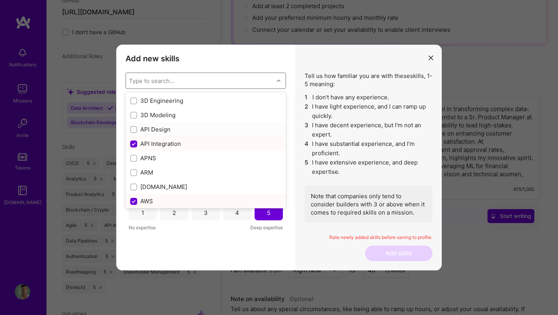
click at [134, 129] on input "modal" at bounding box center [134, 129] width 5 height 5
checkbox input "true"
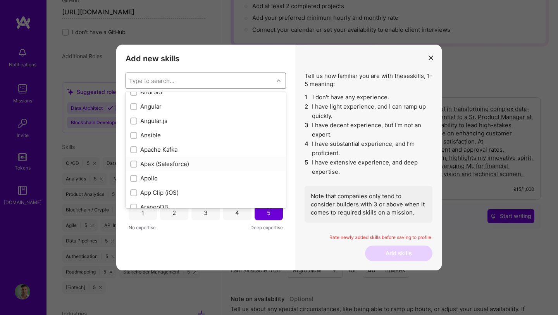
scroll to position [430, 0]
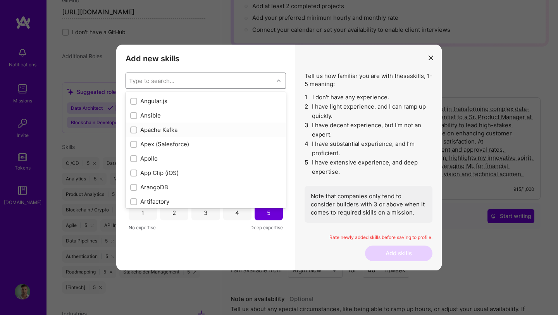
click at [134, 128] on input "modal" at bounding box center [134, 129] width 5 height 5
checkbox input "true"
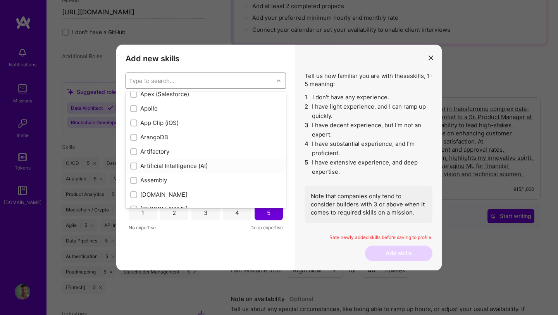
scroll to position [480, 0]
click at [135, 166] on input "modal" at bounding box center [134, 165] width 5 height 5
checkbox input "true"
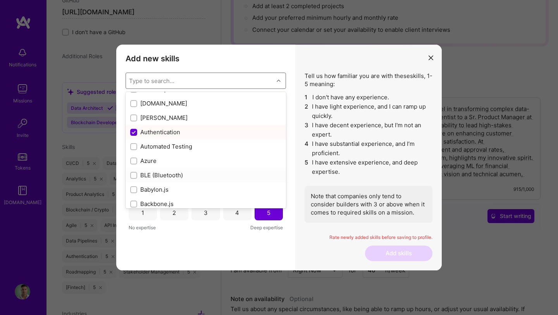
scroll to position [582, 0]
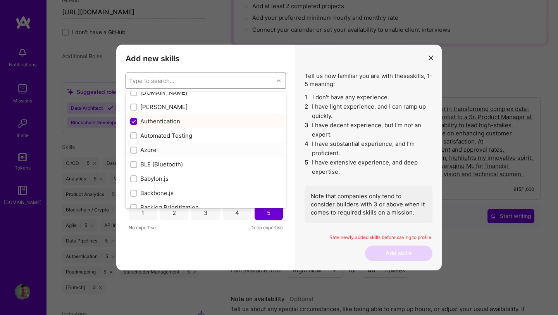
click at [133, 148] on input "modal" at bounding box center [134, 150] width 5 height 5
checkbox input "true"
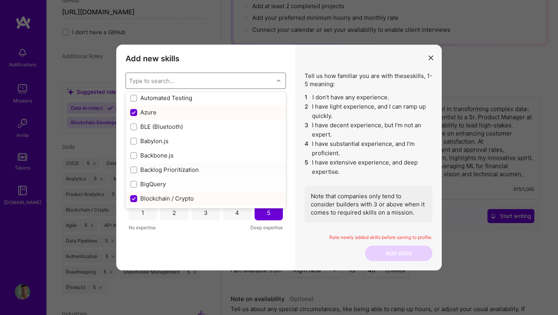
scroll to position [629, 0]
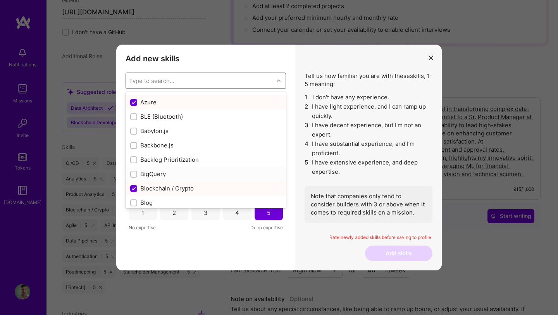
click at [128, 174] on div "BigQuery" at bounding box center [206, 174] width 160 height 14
checkbox input "true"
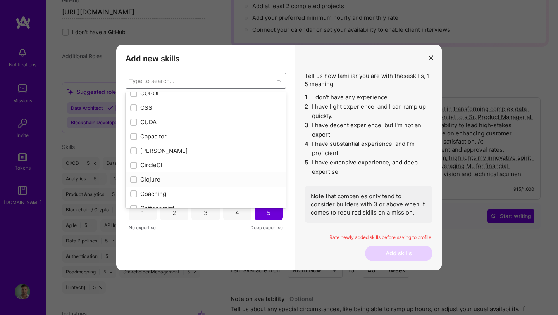
scroll to position [882, 0]
click at [133, 147] on div "modal" at bounding box center [133, 150] width 7 height 7
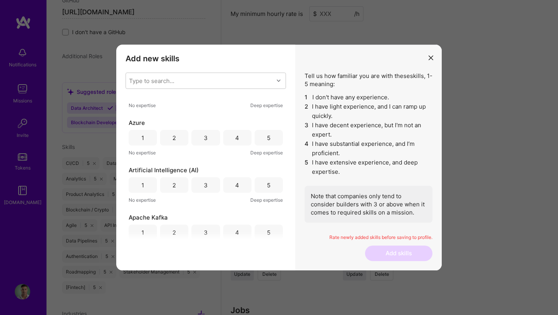
scroll to position [74, 0]
click at [268, 141] on div "5" at bounding box center [269, 137] width 28 height 15
click at [264, 189] on div "5" at bounding box center [269, 184] width 28 height 15
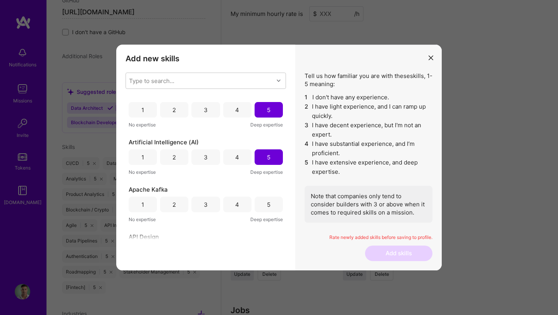
click at [267, 206] on div "5" at bounding box center [268, 204] width 3 height 8
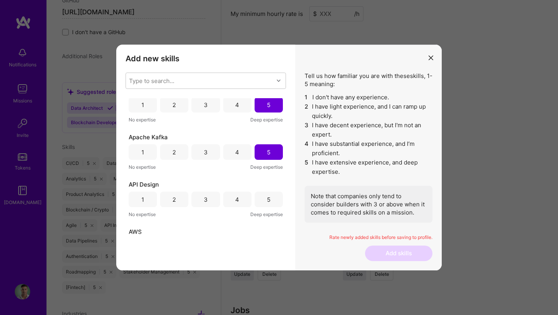
click at [267, 200] on div "5" at bounding box center [268, 199] width 3 height 8
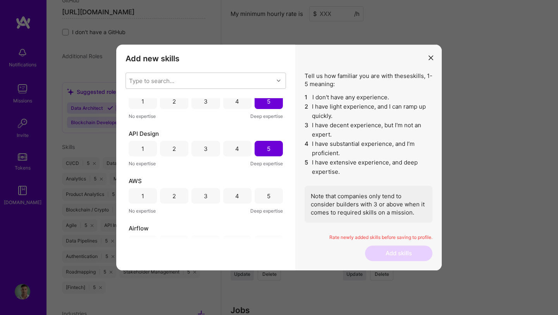
click at [266, 200] on div "5" at bounding box center [269, 195] width 28 height 15
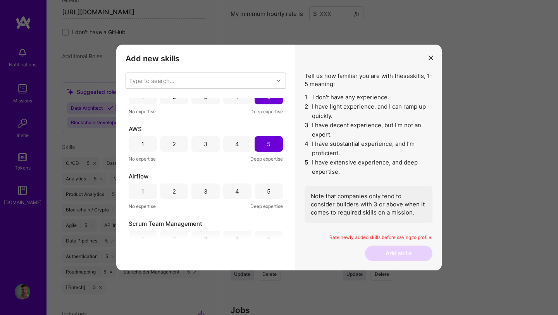
scroll to position [267, 0]
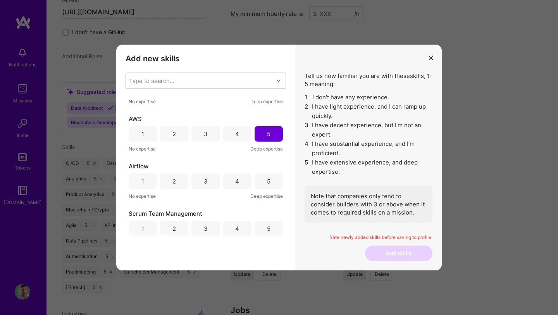
click at [267, 180] on div "5" at bounding box center [268, 181] width 3 height 8
click at [268, 224] on div "5" at bounding box center [269, 227] width 28 height 15
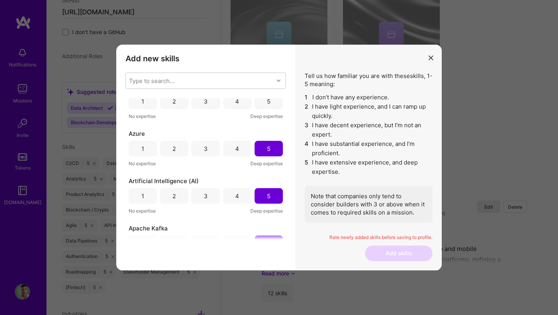
scroll to position [0, 0]
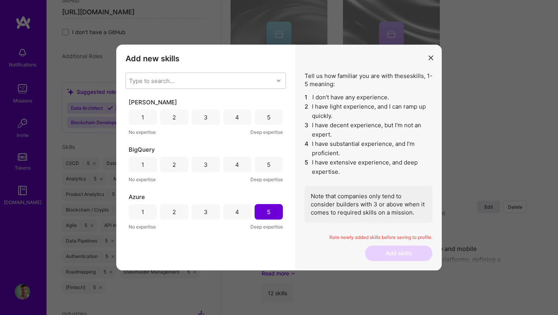
click at [267, 120] on div "5" at bounding box center [268, 117] width 3 height 8
click at [267, 164] on div "5" at bounding box center [268, 164] width 3 height 8
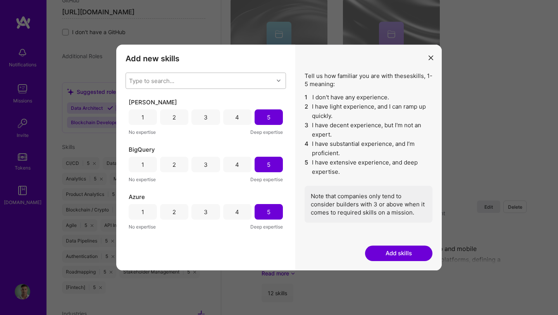
click at [189, 80] on div "Type to search..." at bounding box center [200, 80] width 148 height 15
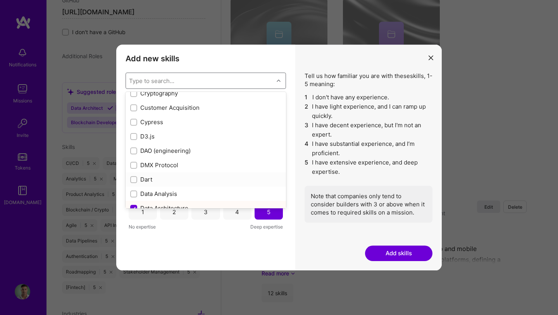
scroll to position [1127, 0]
click at [134, 149] on input "modal" at bounding box center [134, 149] width 5 height 5
checkbox input "true"
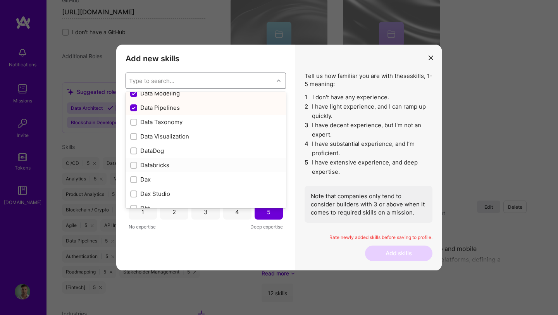
scroll to position [1269, 0]
click at [133, 166] on input "modal" at bounding box center [134, 164] width 5 height 5
checkbox input "true"
click at [131, 121] on div "modal" at bounding box center [133, 120] width 7 height 7
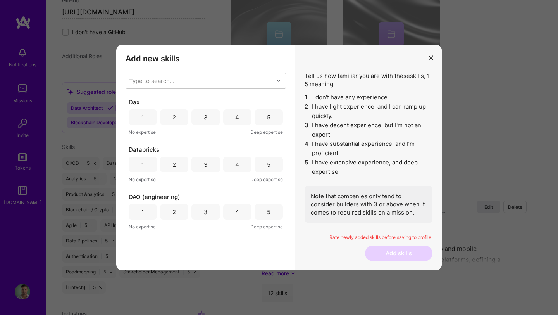
click at [262, 115] on div "5" at bounding box center [269, 116] width 28 height 15
click at [263, 159] on div "5" at bounding box center [269, 164] width 28 height 15
click at [267, 211] on div "5" at bounding box center [268, 212] width 3 height 8
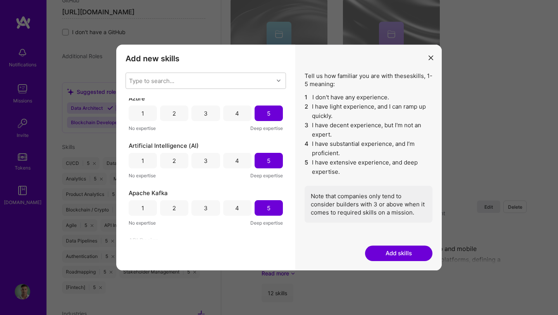
scroll to position [0, 0]
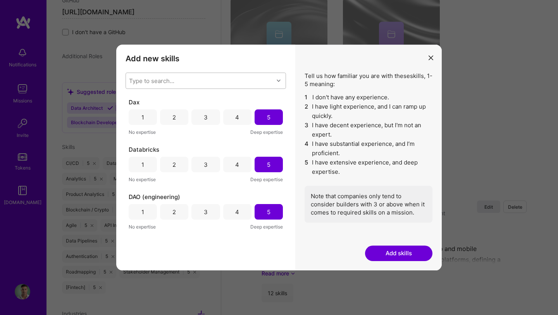
click at [232, 85] on div "Type to search..." at bounding box center [200, 80] width 148 height 15
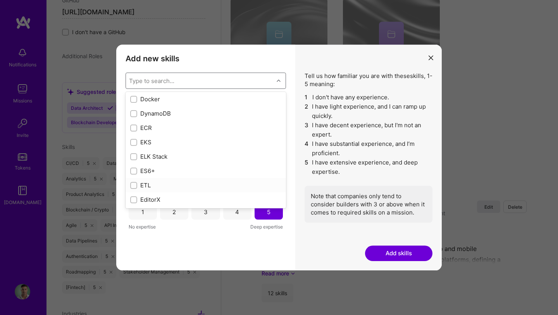
scroll to position [1532, 0]
click at [133, 174] on input "modal" at bounding box center [134, 174] width 5 height 5
checkbox input "true"
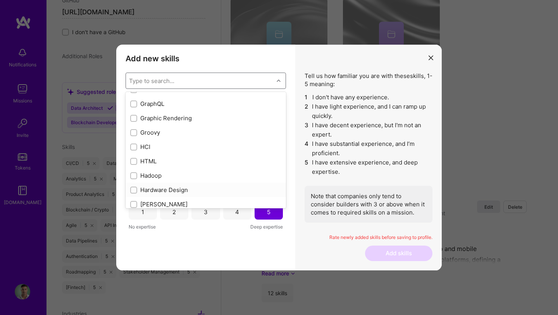
scroll to position [2193, 0]
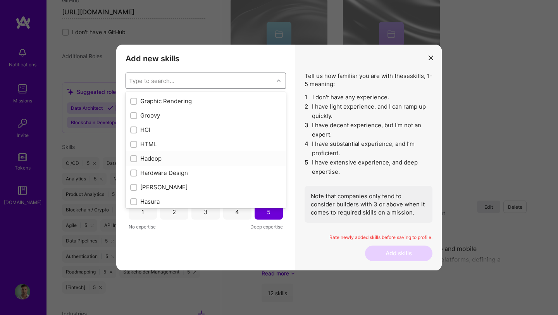
click at [135, 160] on input "modal" at bounding box center [134, 158] width 5 height 5
checkbox input "true"
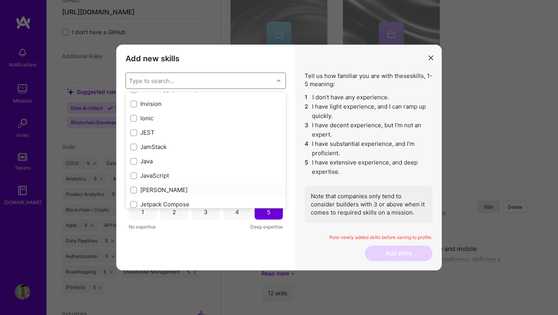
scroll to position [2433, 0]
click at [134, 160] on input "modal" at bounding box center [134, 162] width 5 height 5
checkbox input "true"
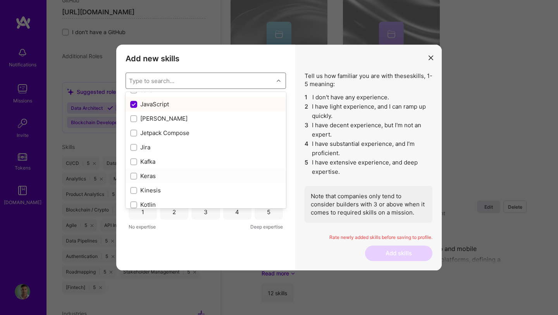
scroll to position [2493, 0]
click at [134, 145] on input "modal" at bounding box center [134, 145] width 5 height 5
checkbox input "true"
click at [136, 145] on div "modal" at bounding box center [133, 145] width 7 height 7
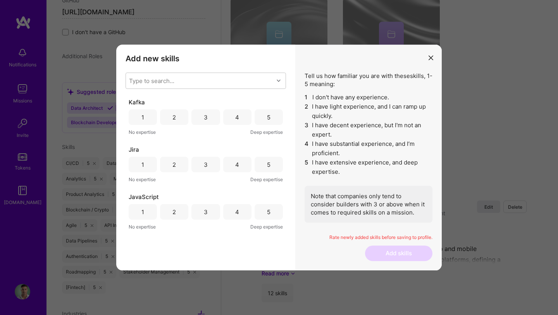
click at [270, 111] on div "5" at bounding box center [269, 116] width 28 height 15
click at [260, 170] on div "5" at bounding box center [269, 164] width 28 height 15
click at [262, 219] on div "5" at bounding box center [269, 211] width 28 height 15
click at [264, 208] on div "5" at bounding box center [269, 211] width 28 height 15
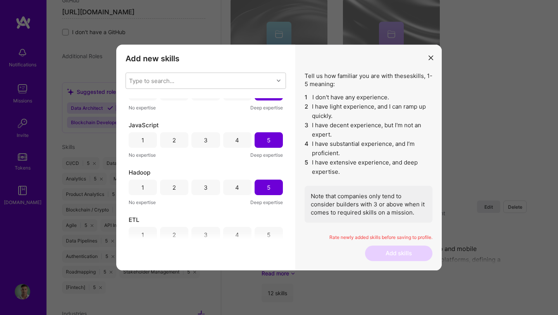
scroll to position [76, 0]
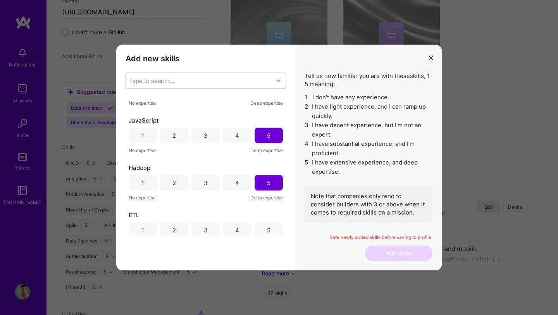
click at [263, 223] on div "5" at bounding box center [269, 229] width 28 height 15
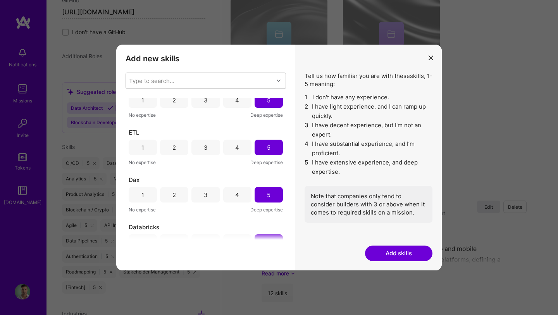
scroll to position [162, 0]
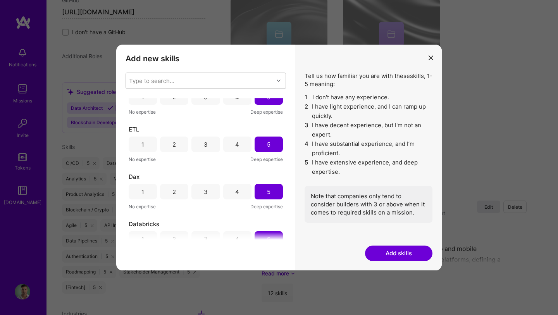
click at [392, 250] on button "Add skills" at bounding box center [398, 252] width 67 height 15
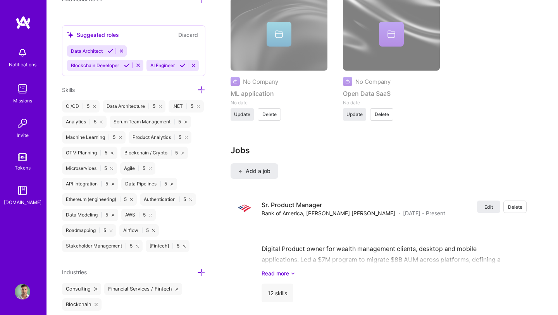
scroll to position [535, 0]
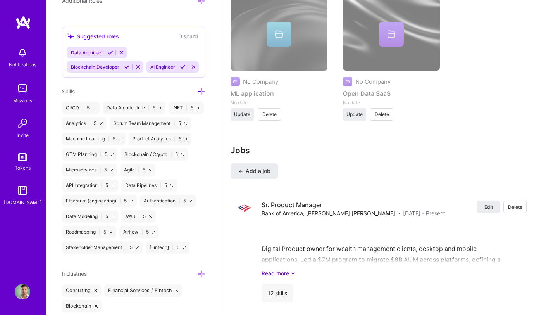
click at [202, 92] on icon at bounding box center [201, 91] width 8 height 8
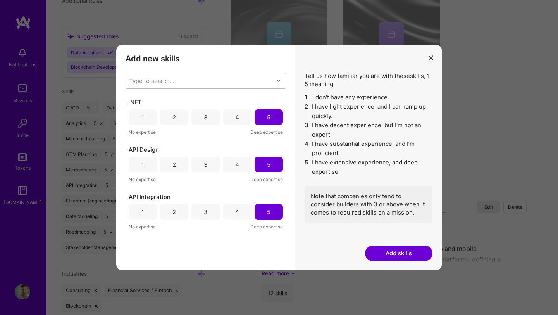
click at [219, 74] on div "Type to search..." at bounding box center [200, 80] width 148 height 15
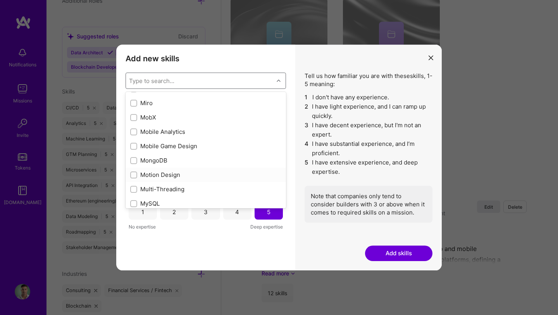
scroll to position [2970, 0]
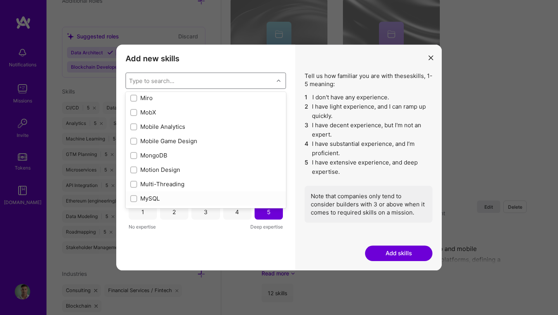
click at [133, 200] on input "modal" at bounding box center [134, 198] width 5 height 5
checkbox input "true"
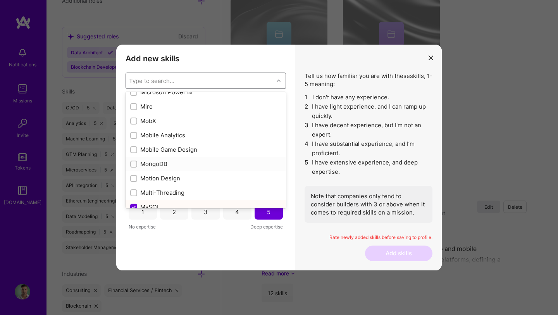
scroll to position [2938, 0]
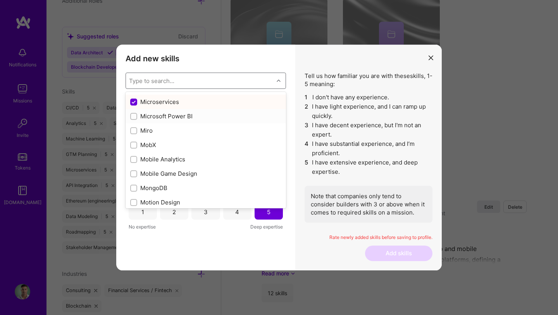
click at [133, 115] on input "modal" at bounding box center [134, 116] width 5 height 5
checkbox input "true"
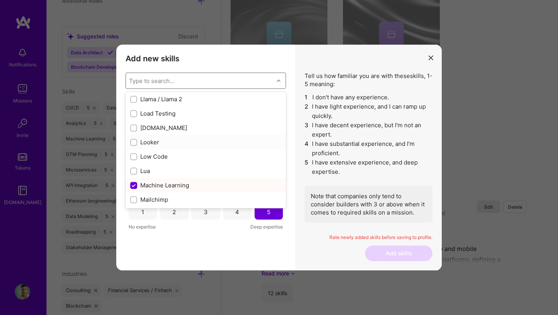
scroll to position [2697, 0]
click at [132, 153] on div "modal" at bounding box center [133, 156] width 7 height 7
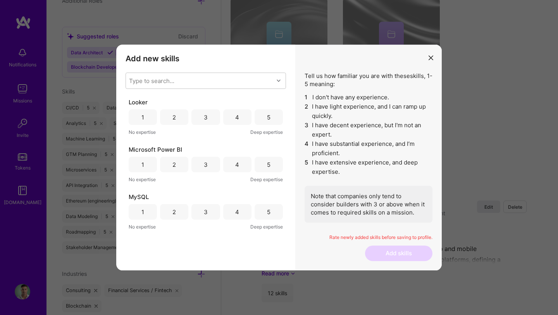
click at [262, 113] on div "5" at bounding box center [269, 116] width 28 height 15
click at [263, 164] on div "5" at bounding box center [269, 164] width 28 height 15
click at [263, 209] on div "5" at bounding box center [269, 211] width 28 height 15
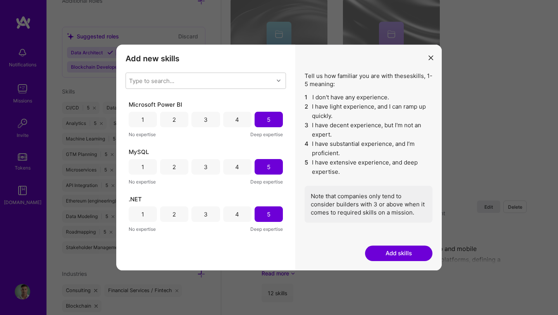
scroll to position [45, 0]
click at [210, 79] on div "Type to search..." at bounding box center [200, 80] width 148 height 15
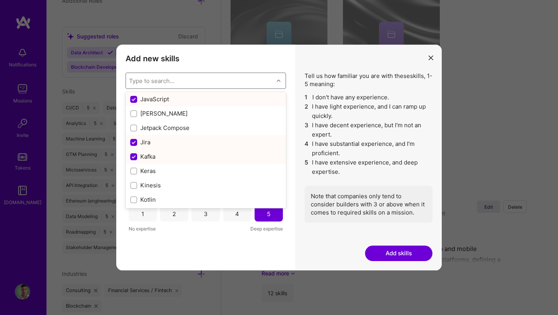
scroll to position [2497, 0]
click at [134, 112] on input "modal" at bounding box center [134, 112] width 5 height 5
checkbox input "true"
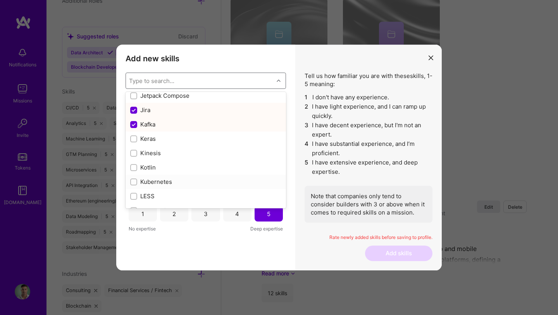
scroll to position [2540, 0]
click at [134, 169] on input "modal" at bounding box center [134, 169] width 5 height 5
checkbox input "true"
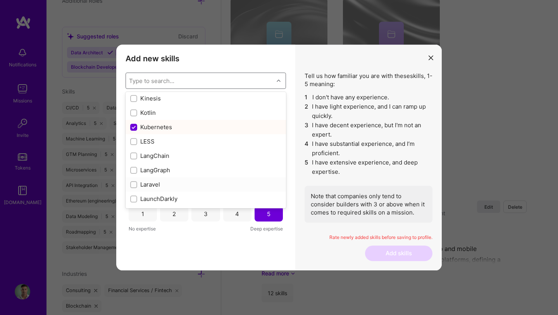
scroll to position [2601, 0]
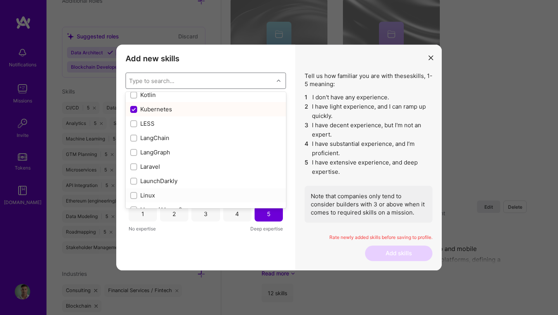
click at [133, 196] on input "modal" at bounding box center [134, 195] width 5 height 5
checkbox input "true"
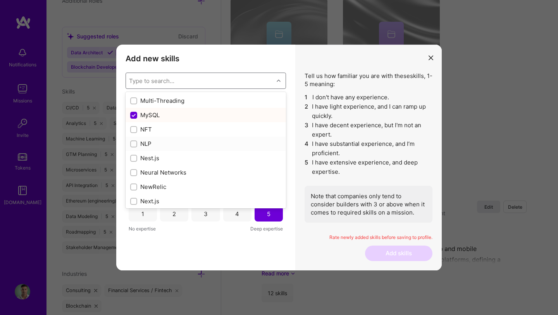
scroll to position [3055, 0]
click at [132, 126] on input "modal" at bounding box center [134, 128] width 5 height 5
checkbox input "true"
click at [133, 169] on input "modal" at bounding box center [134, 171] width 5 height 5
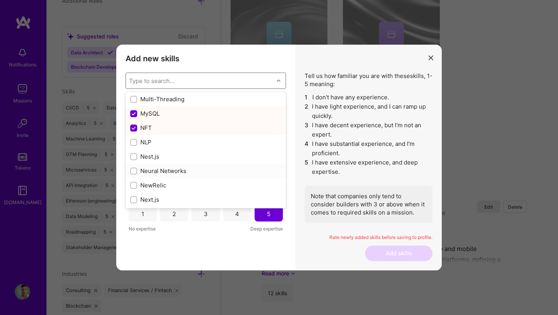
checkbox input "true"
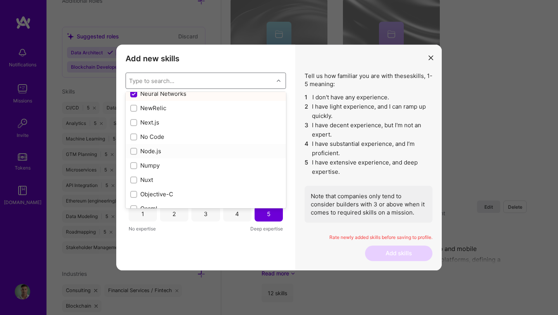
click at [131, 152] on div "modal" at bounding box center [133, 151] width 7 height 7
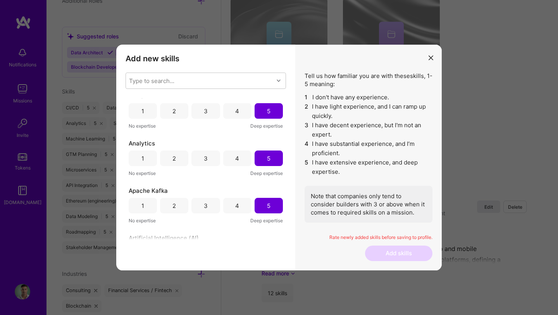
scroll to position [0, 0]
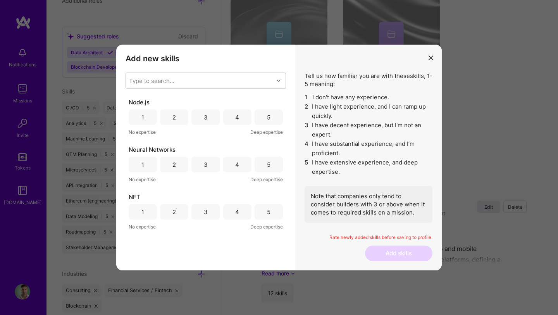
click at [267, 117] on div "5" at bounding box center [268, 117] width 3 height 8
click at [267, 165] on div "5" at bounding box center [268, 164] width 3 height 8
click at [267, 212] on div "5" at bounding box center [268, 212] width 3 height 8
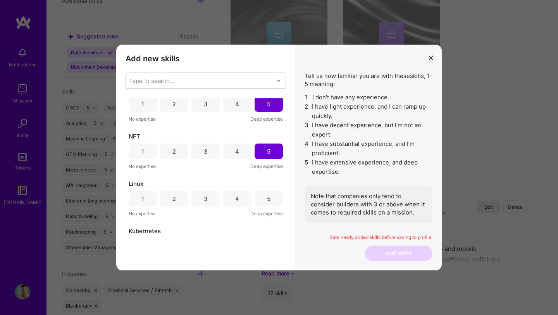
click at [267, 204] on div "5" at bounding box center [269, 198] width 28 height 15
click at [267, 204] on div "5" at bounding box center [268, 200] width 3 height 8
click at [267, 204] on div "5" at bounding box center [269, 198] width 28 height 15
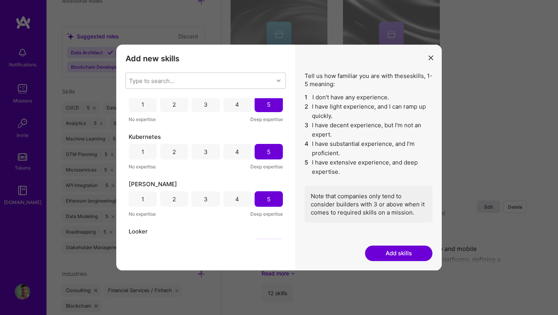
scroll to position [205, 0]
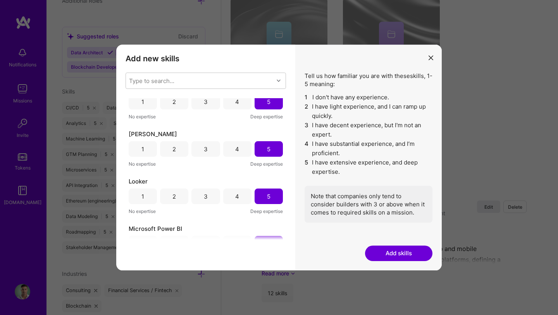
click at [374, 251] on button "Add skills" at bounding box center [398, 252] width 67 height 15
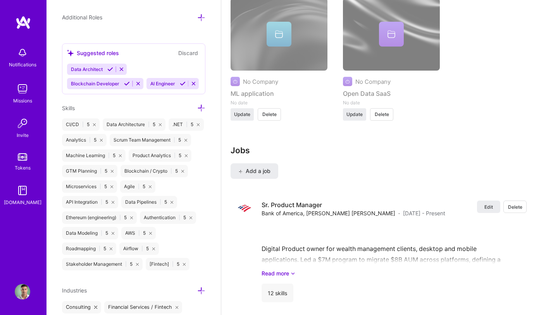
scroll to position [508, 0]
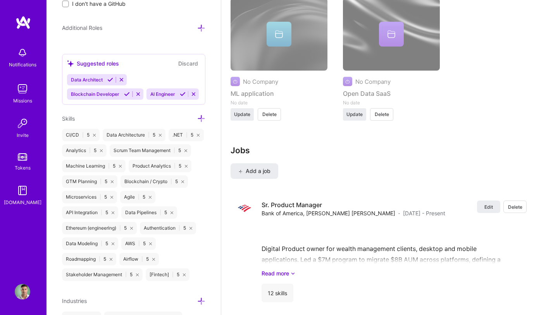
click at [201, 119] on icon at bounding box center [201, 118] width 8 height 8
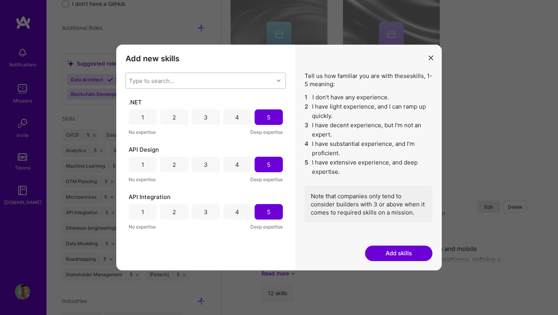
click at [207, 82] on div "Type to search..." at bounding box center [200, 80] width 148 height 15
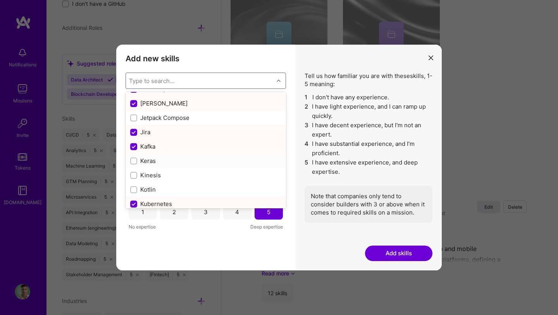
scroll to position [2533, 0]
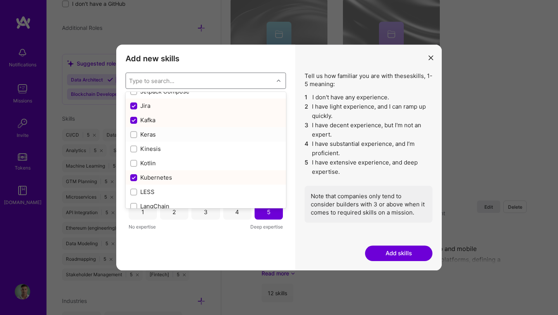
click at [134, 136] on input "modal" at bounding box center [134, 134] width 5 height 5
checkbox input "true"
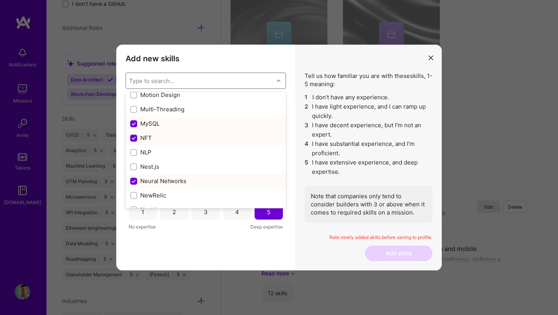
scroll to position [3046, 0]
click at [136, 151] on div "modal" at bounding box center [133, 151] width 7 height 7
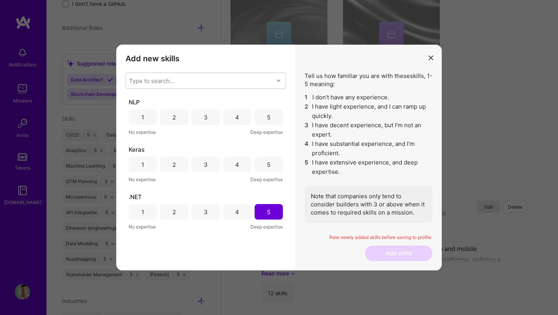
click at [261, 114] on div "5" at bounding box center [269, 116] width 28 height 15
click at [263, 164] on div "5" at bounding box center [269, 164] width 28 height 15
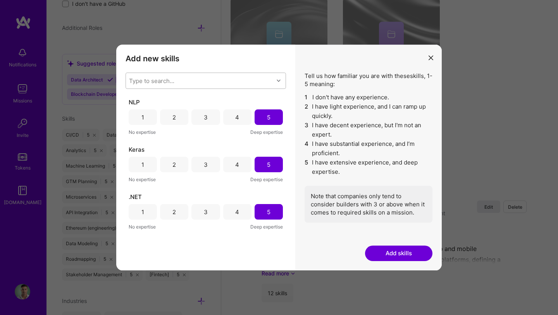
click at [212, 86] on div "Type to search..." at bounding box center [200, 80] width 148 height 15
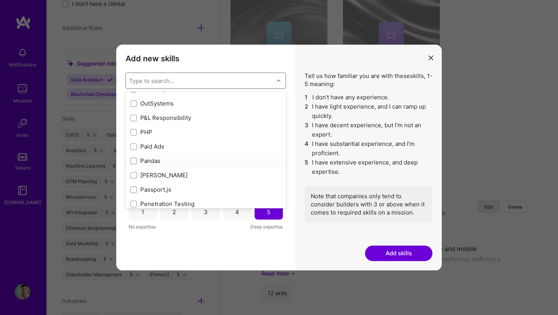
scroll to position [3271, 0]
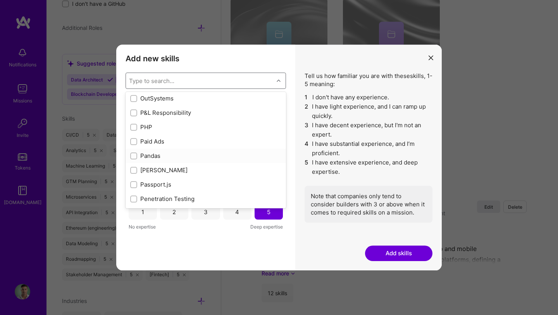
click at [136, 154] on input "modal" at bounding box center [134, 155] width 5 height 5
checkbox input "true"
click at [135, 126] on input "modal" at bounding box center [134, 127] width 5 height 5
checkbox input "true"
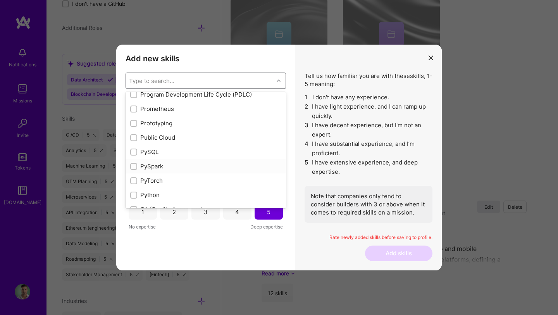
scroll to position [3620, 0]
click at [134, 191] on input "modal" at bounding box center [134, 193] width 5 height 5
checkbox input "true"
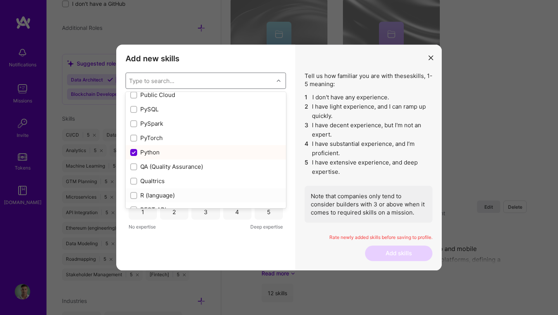
scroll to position [3675, 0]
click at [137, 181] on div "modal" at bounding box center [133, 181] width 7 height 7
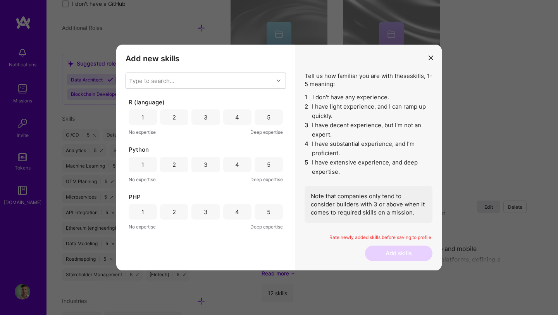
click at [266, 112] on div "5" at bounding box center [269, 116] width 28 height 15
click at [259, 164] on div "5" at bounding box center [269, 164] width 28 height 15
click at [267, 208] on div "5" at bounding box center [268, 212] width 3 height 8
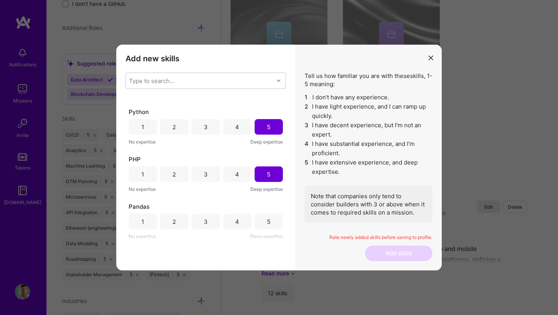
click at [262, 222] on div "5" at bounding box center [269, 221] width 28 height 15
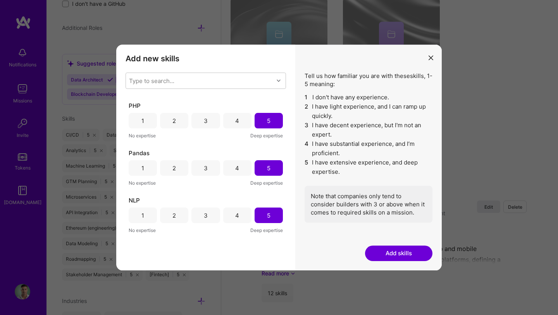
scroll to position [101, 0]
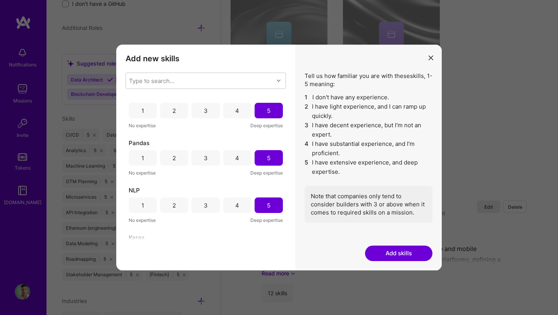
click at [386, 253] on button "Add skills" at bounding box center [398, 252] width 67 height 15
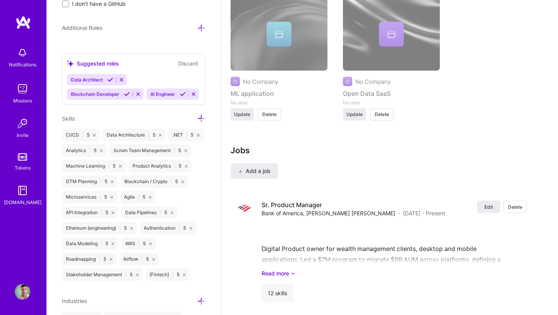
click at [200, 118] on icon at bounding box center [201, 118] width 8 height 8
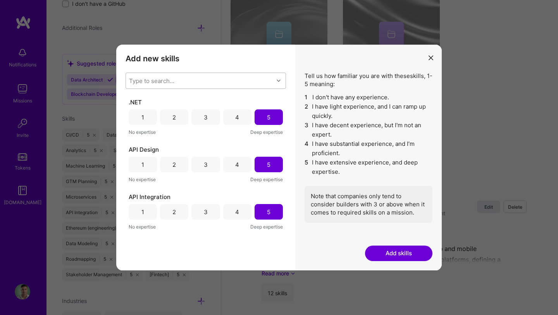
click at [218, 80] on div "Type to search..." at bounding box center [200, 80] width 148 height 15
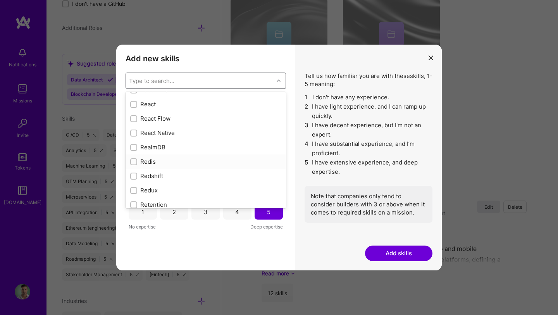
scroll to position [3807, 0]
click at [134, 110] on input "modal" at bounding box center [134, 107] width 5 height 5
checkbox input "true"
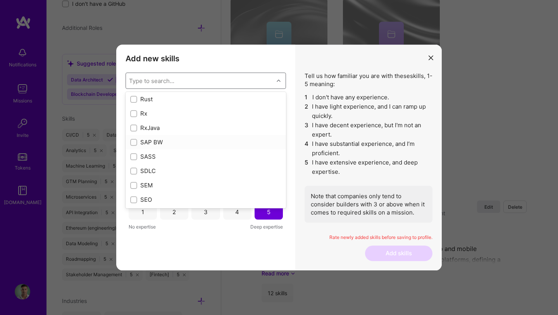
scroll to position [4043, 0]
click at [134, 159] on input "modal" at bounding box center [134, 158] width 5 height 5
checkbox input "true"
click at [135, 170] on input "modal" at bounding box center [134, 170] width 5 height 5
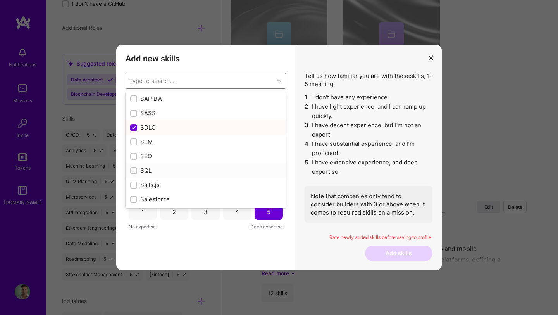
checkbox input "true"
click at [136, 184] on input "modal" at bounding box center [134, 184] width 5 height 5
checkbox input "true"
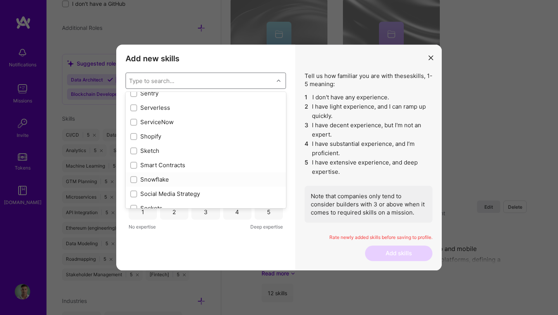
scroll to position [4309, 0]
click at [134, 149] on input "modal" at bounding box center [134, 150] width 5 height 5
checkbox input "true"
click at [135, 164] on input "modal" at bounding box center [134, 164] width 5 height 5
checkbox input "true"
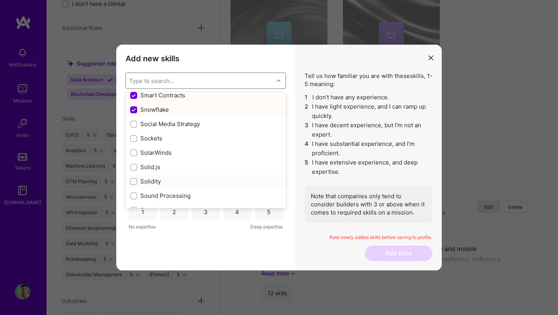
scroll to position [4380, 0]
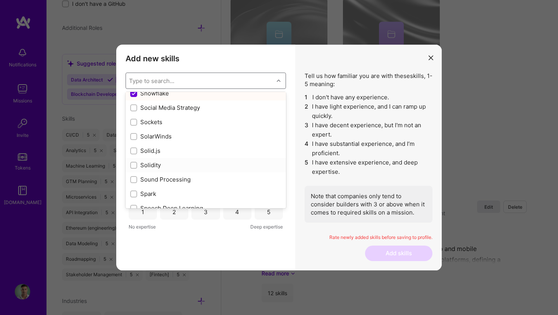
click at [131, 166] on div "modal" at bounding box center [133, 165] width 7 height 7
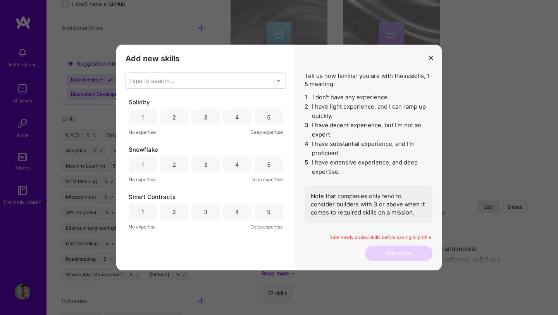
click at [267, 120] on div "5" at bounding box center [268, 117] width 3 height 8
click at [267, 167] on div "5" at bounding box center [268, 164] width 3 height 8
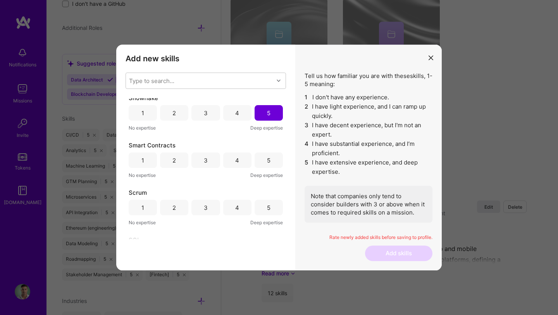
click at [264, 167] on div "5" at bounding box center [269, 159] width 28 height 15
click at [264, 201] on div "5" at bounding box center [269, 207] width 28 height 15
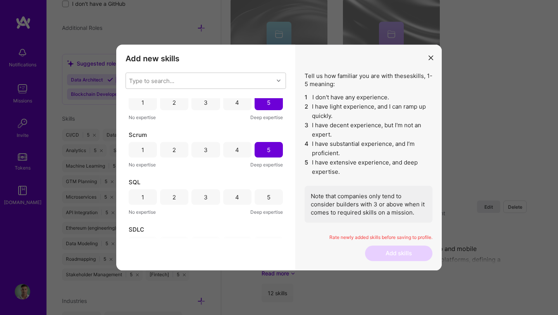
click at [267, 197] on div "5" at bounding box center [268, 197] width 3 height 8
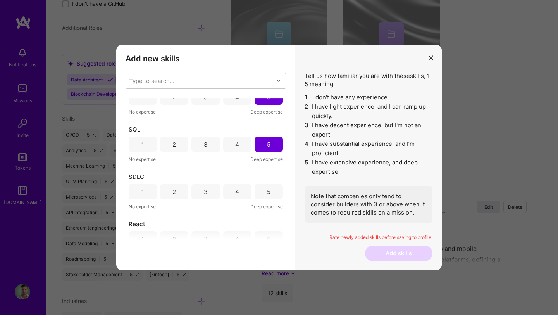
click at [266, 197] on div "5" at bounding box center [269, 191] width 28 height 15
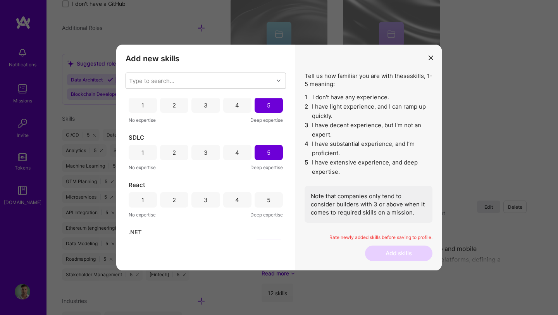
click at [267, 197] on div "5" at bounding box center [268, 200] width 3 height 8
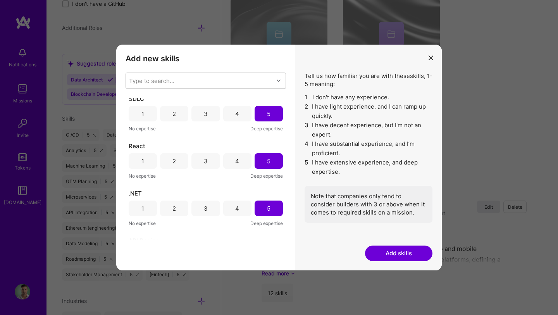
scroll to position [245, 0]
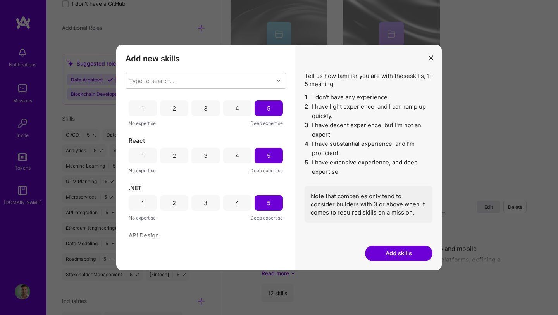
click at [397, 251] on button "Add skills" at bounding box center [398, 252] width 67 height 15
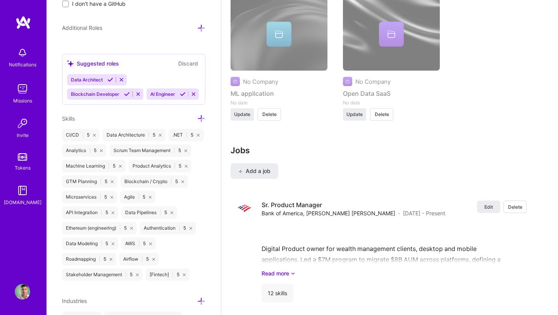
click at [199, 115] on icon at bounding box center [201, 118] width 8 height 8
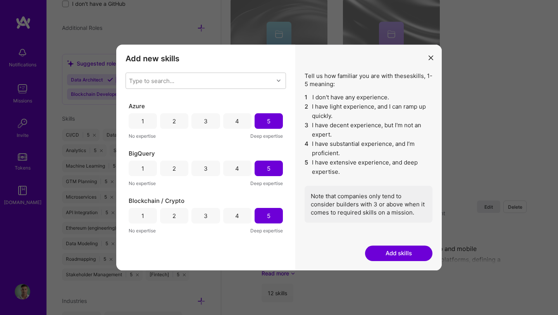
scroll to position [401, 0]
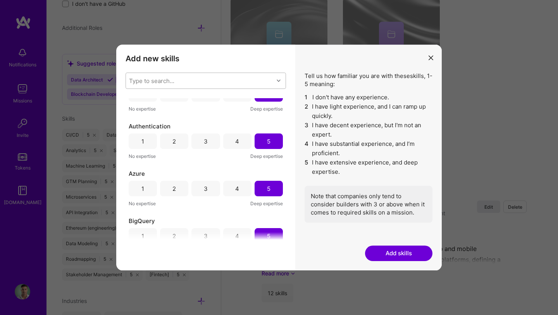
click at [247, 76] on div "Type to search..." at bounding box center [200, 80] width 148 height 15
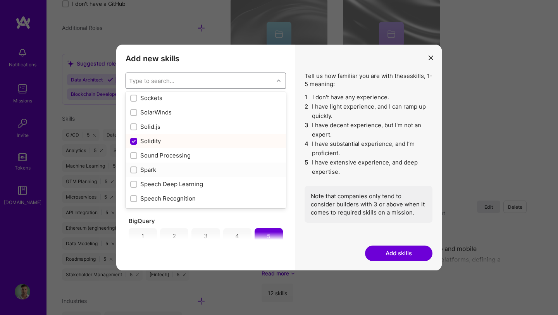
scroll to position [4405, 0]
click at [136, 167] on input "modal" at bounding box center [134, 168] width 5 height 5
checkbox input "true"
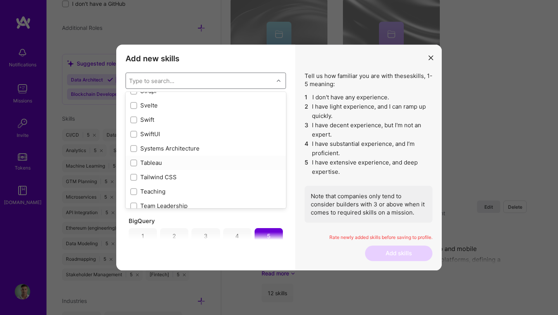
scroll to position [4627, 0]
click at [129, 148] on div "Tableau" at bounding box center [206, 147] width 160 height 14
checkbox input "true"
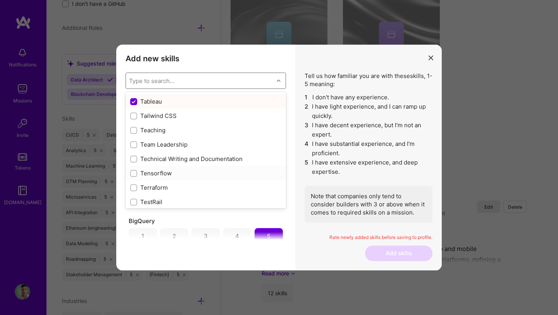
scroll to position [4673, 0]
click at [133, 174] on input "modal" at bounding box center [134, 172] width 5 height 5
checkbox input "true"
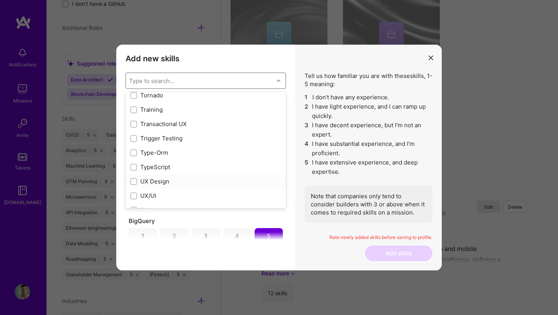
scroll to position [4825, 0]
click at [136, 196] on div "modal" at bounding box center [133, 193] width 7 height 7
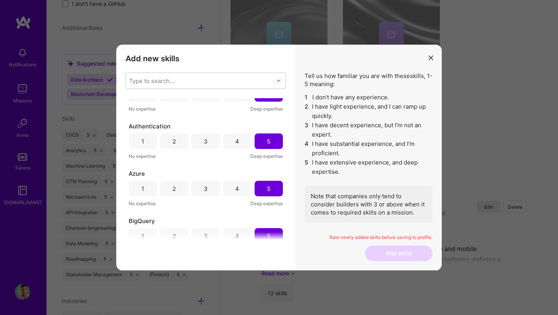
scroll to position [0, 0]
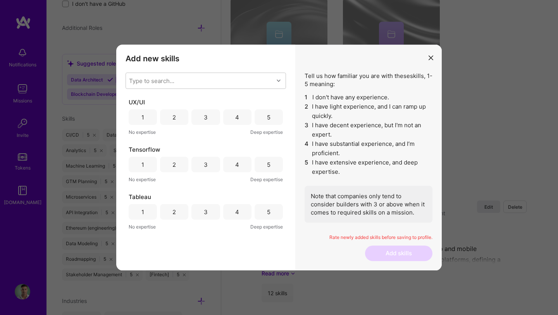
click at [270, 116] on div "5" at bounding box center [269, 116] width 28 height 15
click at [267, 162] on div "5" at bounding box center [268, 164] width 3 height 8
click at [267, 212] on div "5" at bounding box center [268, 212] width 3 height 8
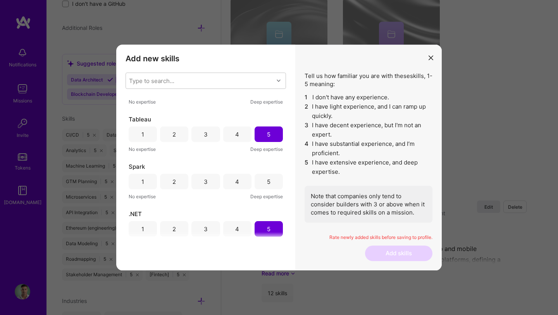
click at [266, 176] on div "5" at bounding box center [269, 181] width 28 height 15
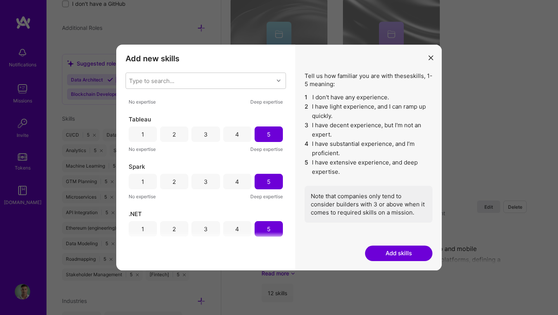
click at [403, 254] on button "Add skills" at bounding box center [398, 252] width 67 height 15
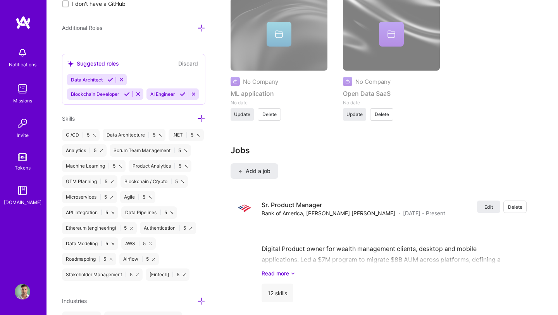
click at [201, 119] on icon at bounding box center [201, 118] width 8 height 8
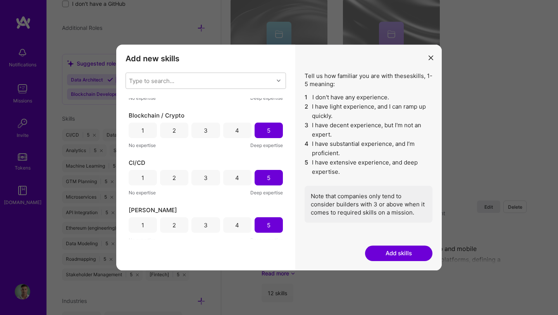
scroll to position [734, 0]
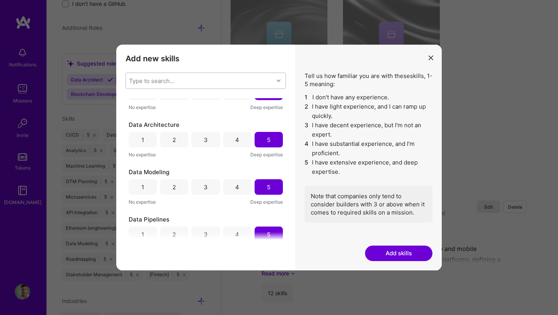
click at [223, 83] on div "Type to search..." at bounding box center [200, 80] width 148 height 15
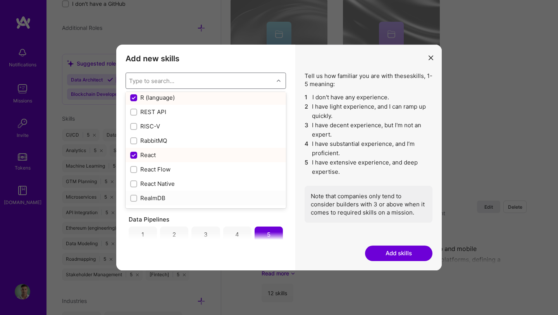
scroll to position [3756, 0]
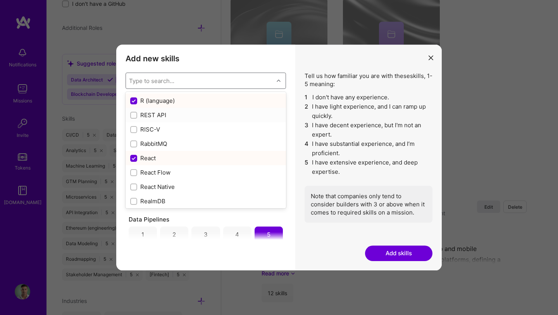
click at [133, 113] on input "modal" at bounding box center [134, 115] width 5 height 5
checkbox input "true"
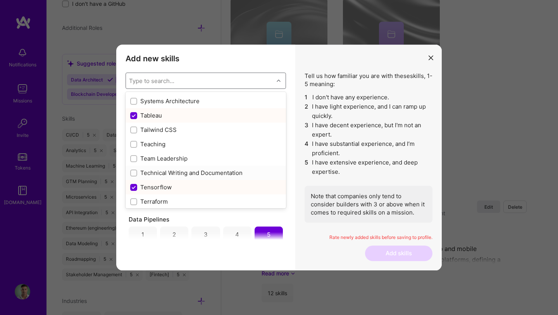
scroll to position [4661, 0]
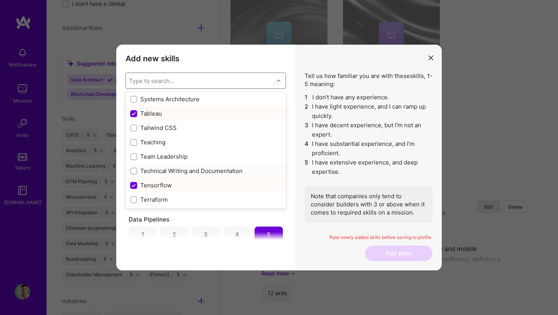
click at [134, 173] on input "modal" at bounding box center [134, 171] width 5 height 5
checkbox input "true"
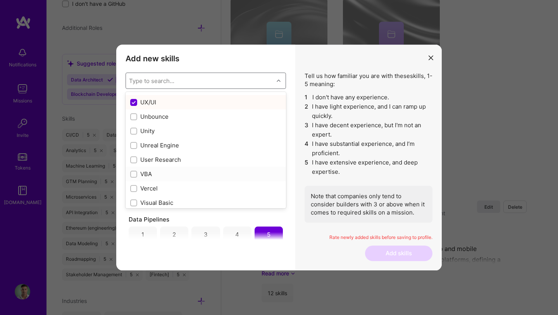
scroll to position [4919, 0]
click at [134, 171] on input "modal" at bounding box center [134, 171] width 5 height 5
checkbox input "true"
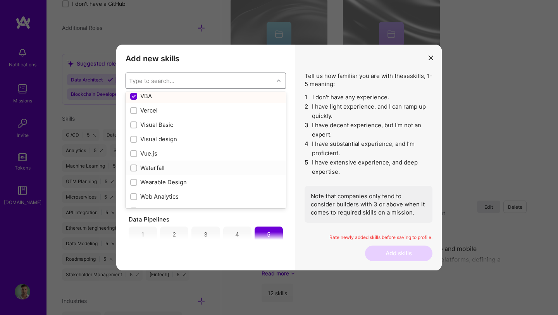
scroll to position [4995, 0]
click at [136, 167] on input "modal" at bounding box center [134, 166] width 5 height 5
checkbox input "true"
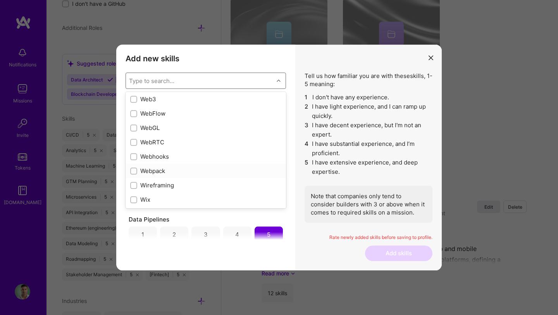
scroll to position [5120, 0]
click at [134, 171] on input "modal" at bounding box center [134, 170] width 5 height 5
checkbox input "true"
click at [136, 170] on input "modal" at bounding box center [134, 170] width 5 height 5
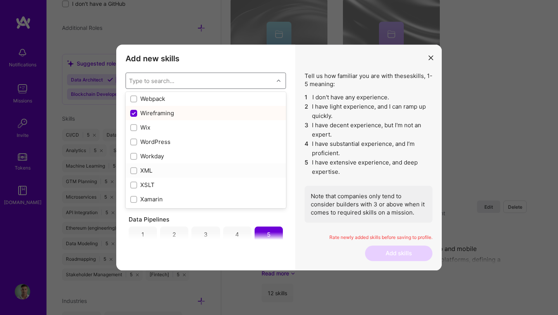
checkbox input "true"
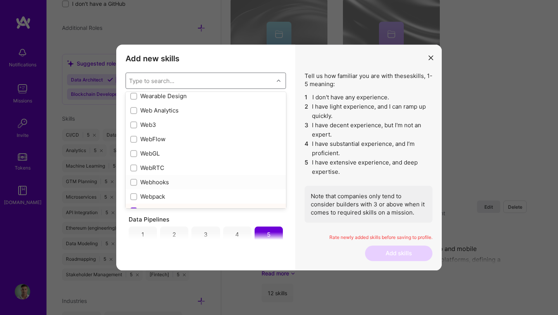
scroll to position [5075, 0]
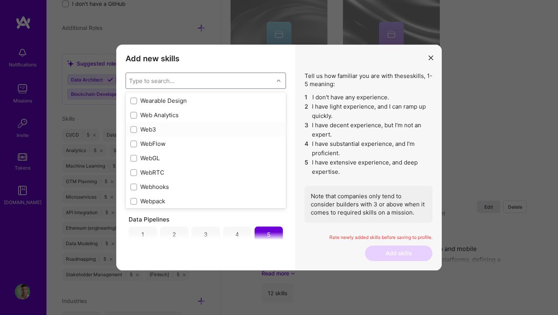
click at [134, 128] on input "modal" at bounding box center [134, 129] width 5 height 5
checkbox input "true"
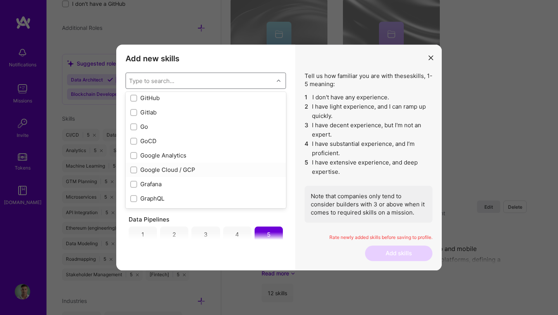
scroll to position [2080, 0]
click at [134, 172] on input "modal" at bounding box center [134, 171] width 5 height 5
checkbox input "true"
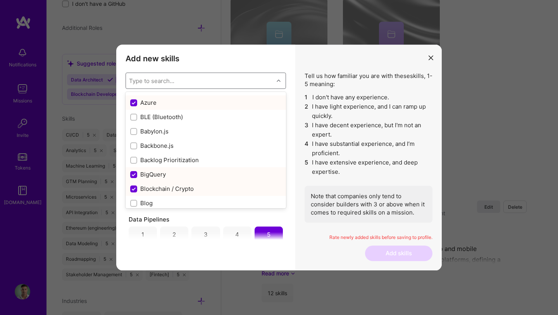
scroll to position [647, 0]
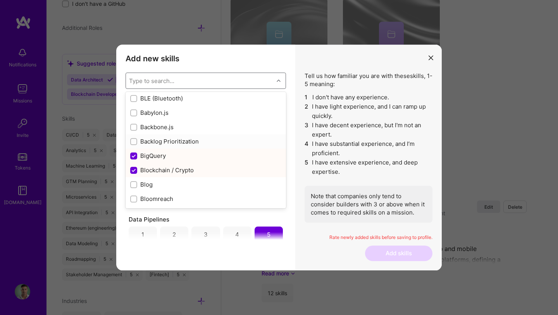
click at [136, 141] on div "modal" at bounding box center [133, 141] width 7 height 7
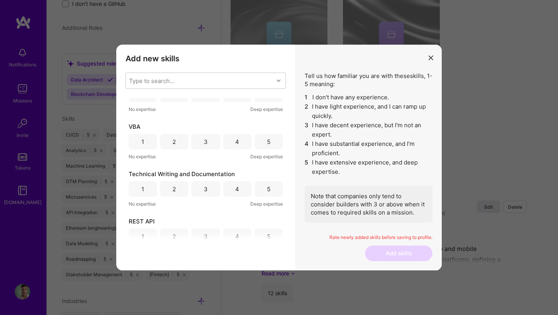
scroll to position [0, 0]
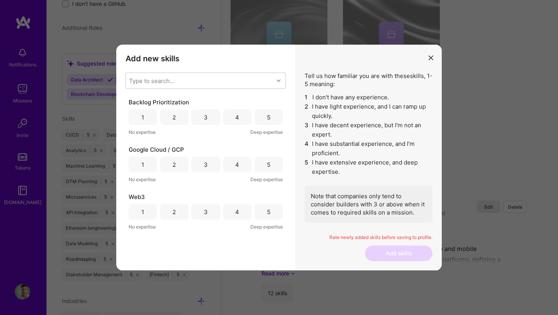
click at [272, 118] on div "5" at bounding box center [269, 116] width 28 height 15
click at [271, 161] on div "5" at bounding box center [269, 164] width 28 height 15
click at [267, 205] on div "5" at bounding box center [269, 211] width 28 height 15
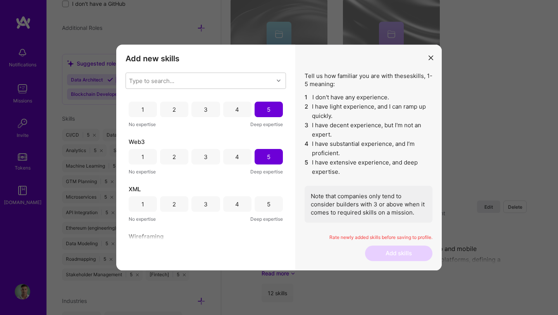
click at [267, 205] on div "5" at bounding box center [268, 204] width 3 height 8
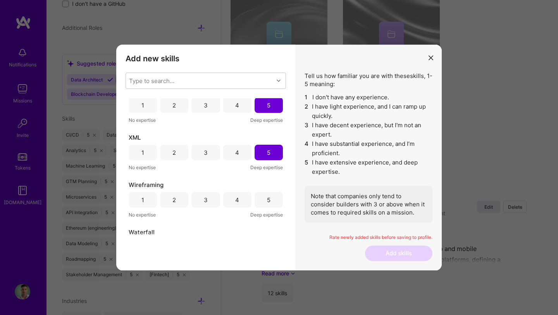
click at [267, 205] on div "5" at bounding box center [269, 199] width 28 height 15
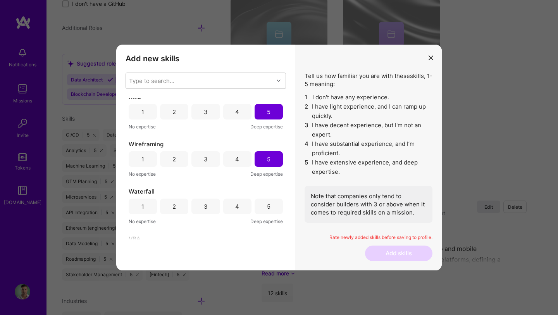
click at [267, 205] on div "5" at bounding box center [268, 206] width 3 height 8
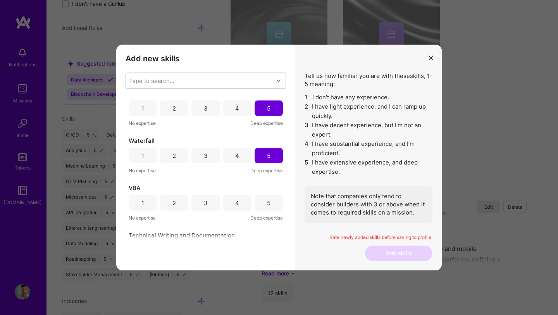
click at [267, 205] on div "5" at bounding box center [268, 203] width 3 height 8
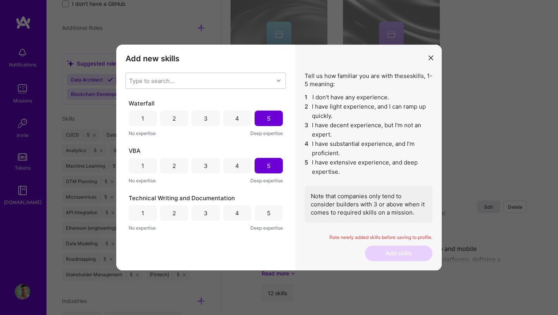
click at [267, 205] on div "5" at bounding box center [269, 212] width 28 height 15
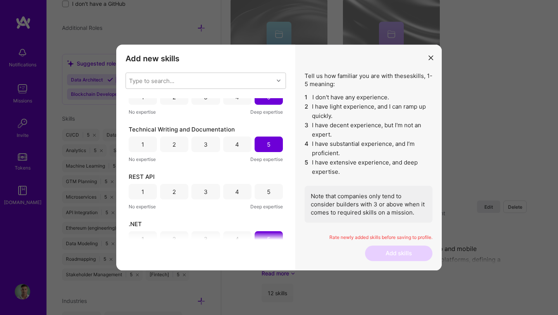
click at [267, 189] on div "5" at bounding box center [269, 191] width 28 height 15
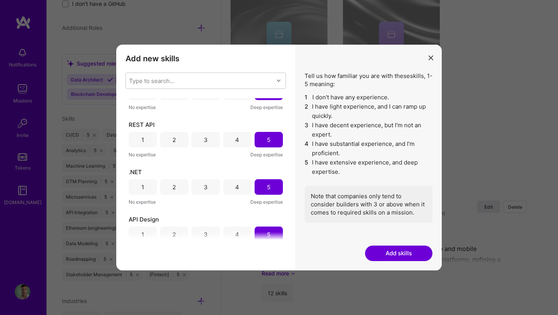
scroll to position [367, 0]
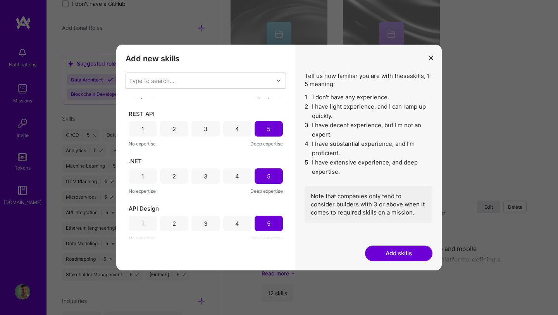
click at [399, 256] on button "Add skills" at bounding box center [398, 252] width 67 height 15
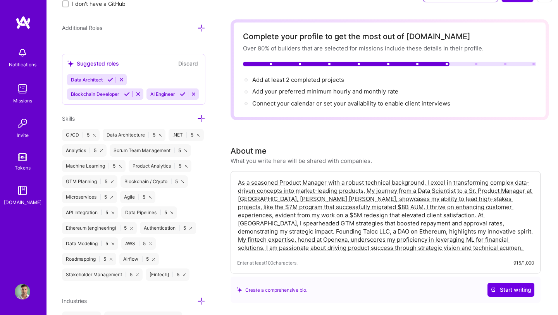
scroll to position [0, 0]
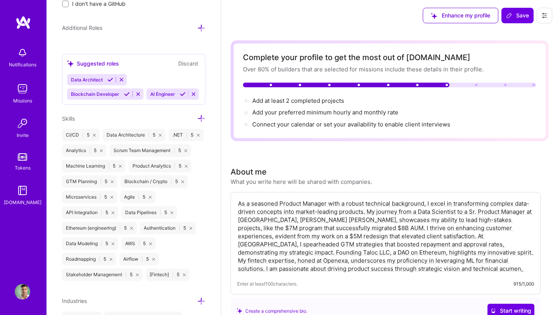
drag, startPoint x: 410, startPoint y: 211, endPoint x: 356, endPoint y: 211, distance: 53.5
click at [356, 211] on textarea "As a seasoned Product Manager with a robust technical background, I excel in tr…" at bounding box center [385, 235] width 297 height 75
drag, startPoint x: 179, startPoint y: 126, endPoint x: 165, endPoint y: 126, distance: 13.9
click at [165, 126] on div "Skills CI/CD | 5 Data Architecture | 5 .NET | 5 Analytics | 5 Scrum Team Manage…" at bounding box center [133, 197] width 143 height 167
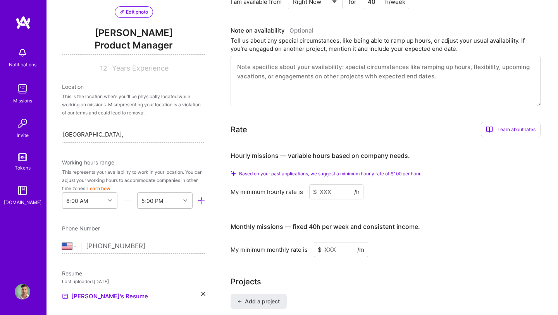
scroll to position [360, 0]
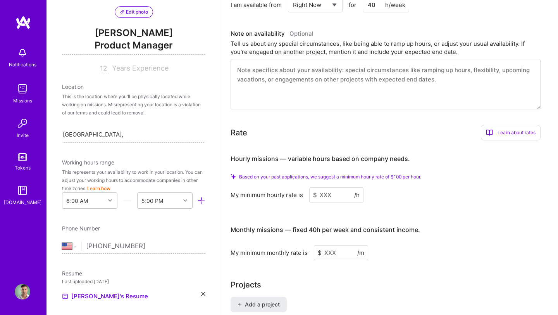
click at [338, 198] on input at bounding box center [336, 194] width 54 height 15
click at [329, 256] on input at bounding box center [341, 252] width 54 height 15
click at [336, 194] on input at bounding box center [336, 194] width 54 height 15
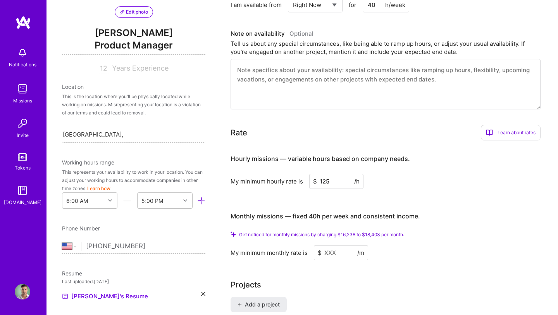
type input "125"
click at [403, 207] on div "Monthly missions — fixed 40h per week and consistent income." at bounding box center [325, 216] width 189 height 24
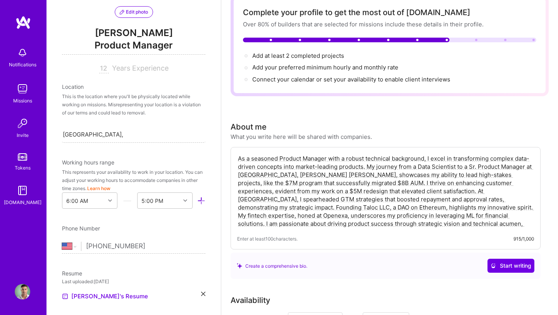
scroll to position [0, 0]
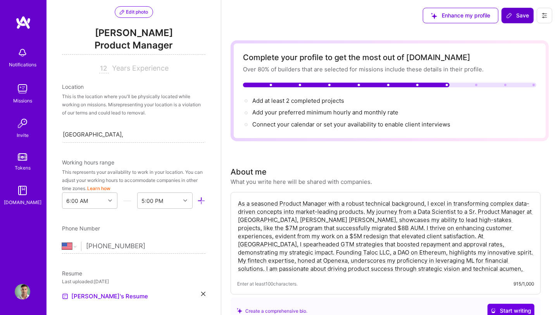
click at [514, 14] on span "Save" at bounding box center [517, 16] width 23 height 8
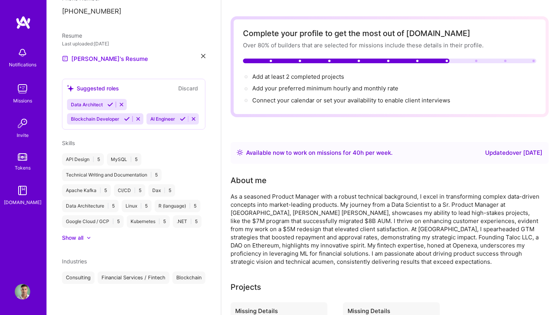
scroll to position [26, 0]
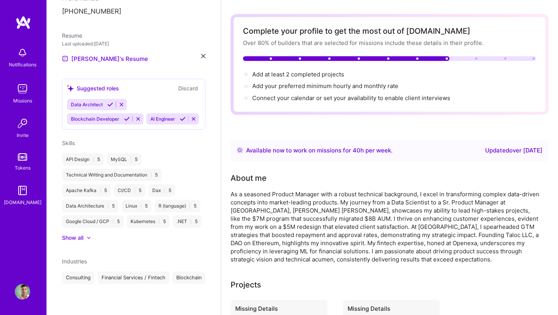
click at [81, 234] on div "Show all" at bounding box center [72, 238] width 21 height 8
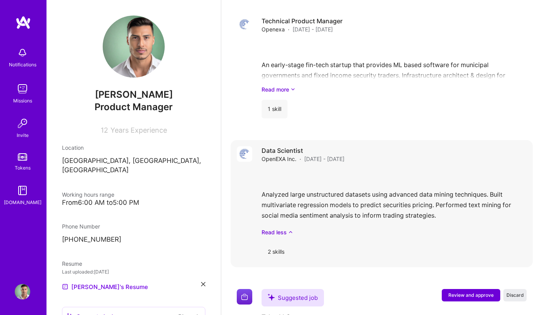
scroll to position [837, 0]
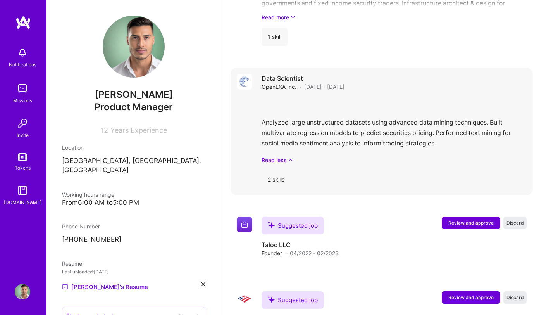
click at [280, 181] on div "2 skills" at bounding box center [276, 179] width 29 height 19
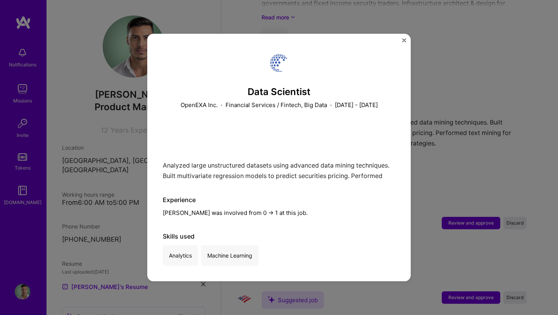
scroll to position [884, 0]
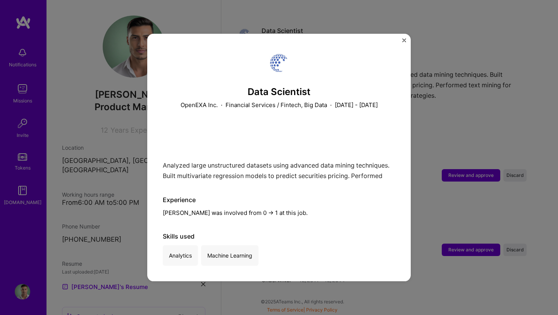
click at [403, 41] on img "Close" at bounding box center [404, 40] width 4 height 4
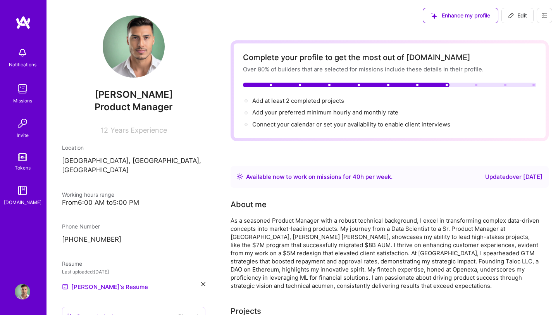
click at [518, 19] on span "Edit" at bounding box center [517, 16] width 19 height 8
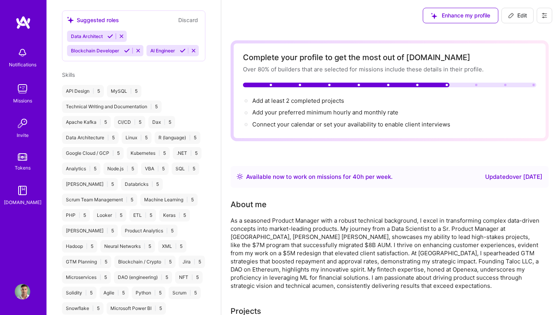
select select "US"
select select "Right Now"
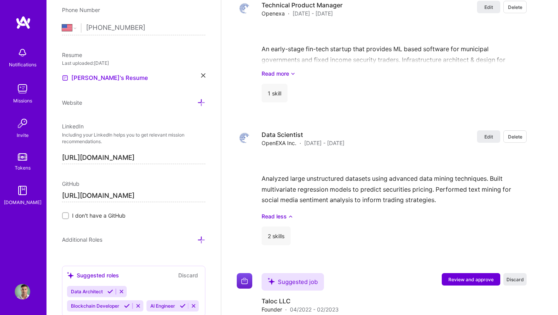
scroll to position [1155, 0]
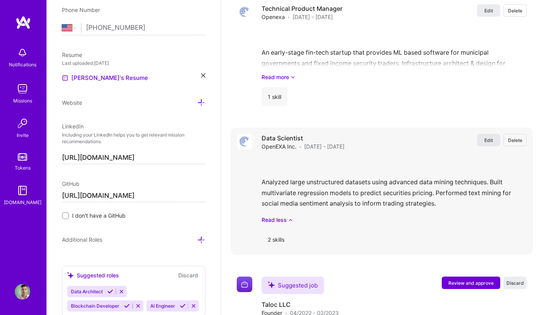
click at [489, 142] on span "Edit" at bounding box center [488, 140] width 9 height 7
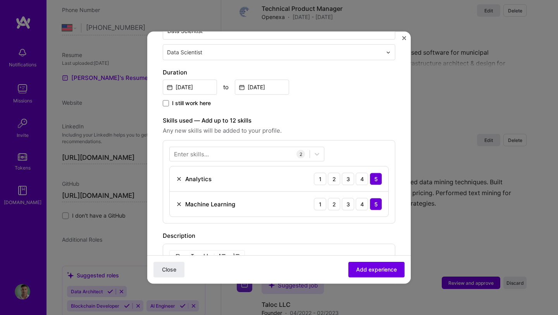
scroll to position [157, 0]
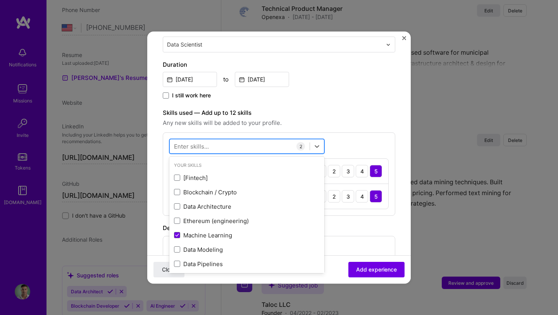
click at [227, 145] on div at bounding box center [240, 146] width 140 height 13
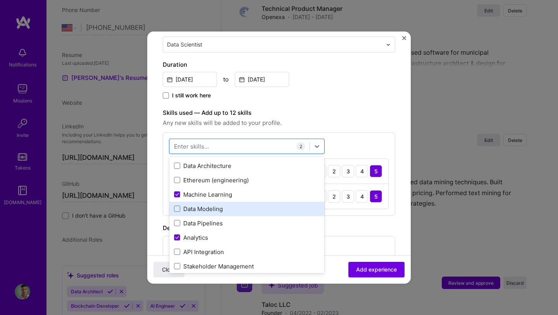
scroll to position [42, 0]
click at [177, 208] on span at bounding box center [177, 208] width 6 height 6
click at [0, 0] on input "checkbox" at bounding box center [0, 0] width 0 height 0
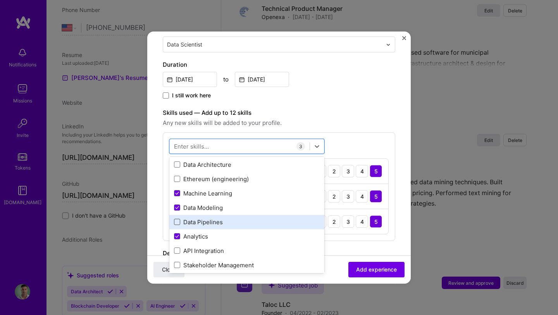
click at [177, 220] on span at bounding box center [177, 222] width 6 height 6
click at [0, 0] on input "checkbox" at bounding box center [0, 0] width 0 height 0
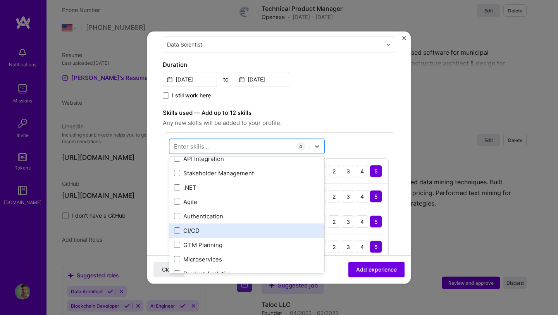
scroll to position [136, 0]
click at [178, 229] on span at bounding box center [177, 229] width 6 height 6
click at [0, 0] on input "checkbox" at bounding box center [0, 0] width 0 height 0
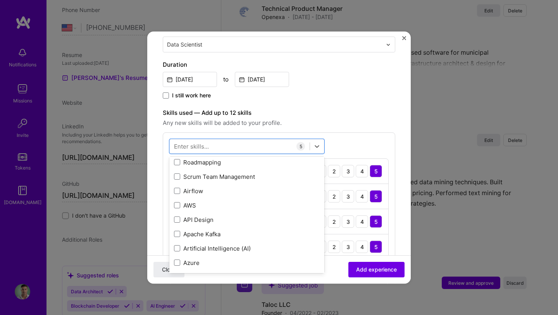
scroll to position [260, 0]
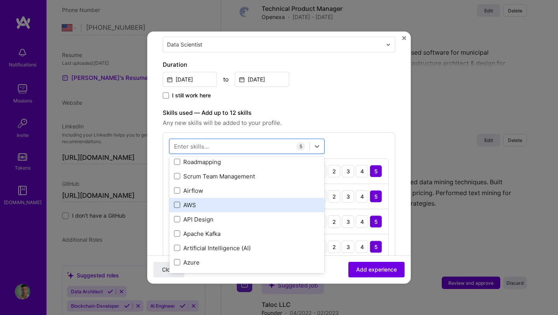
click at [179, 203] on span at bounding box center [177, 205] width 6 height 6
click at [0, 0] on input "checkbox" at bounding box center [0, 0] width 0 height 0
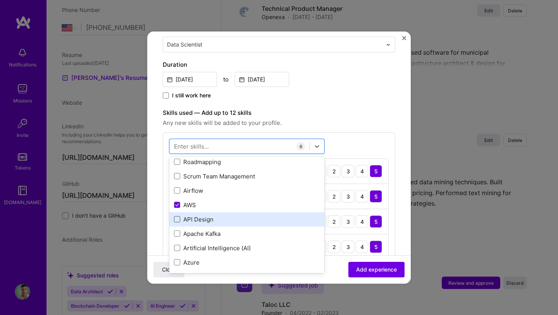
click at [179, 218] on span at bounding box center [177, 219] width 6 height 6
click at [0, 0] on input "checkbox" at bounding box center [0, 0] width 0 height 0
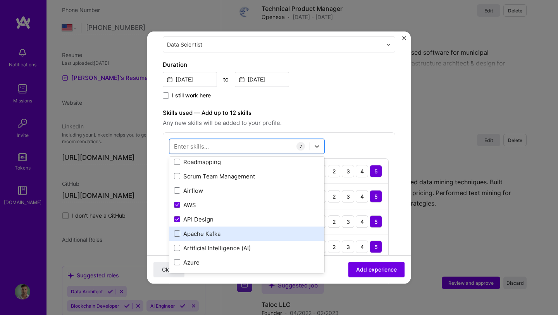
click at [178, 229] on div "Apache Kafka" at bounding box center [246, 233] width 155 height 14
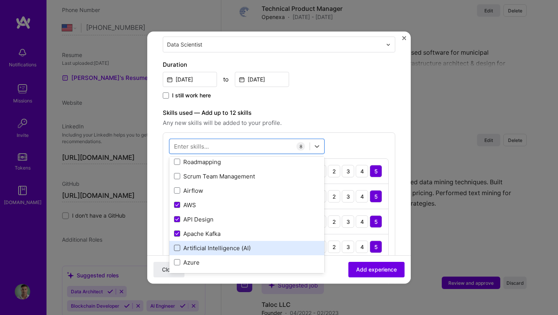
click at [175, 248] on span at bounding box center [177, 248] width 6 height 6
click at [0, 0] on input "checkbox" at bounding box center [0, 0] width 0 height 0
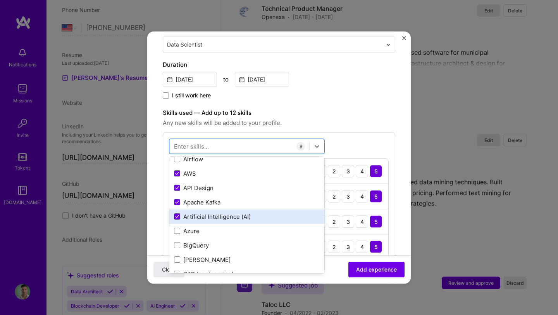
scroll to position [301, 0]
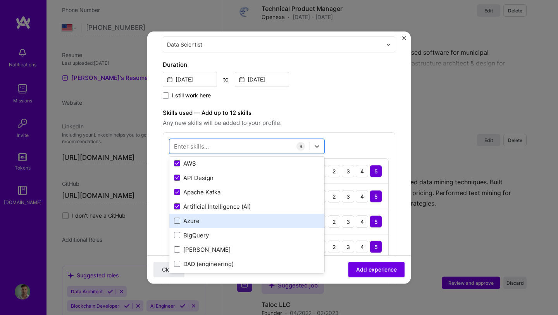
click at [179, 220] on span at bounding box center [177, 221] width 6 height 6
click at [0, 0] on input "checkbox" at bounding box center [0, 0] width 0 height 0
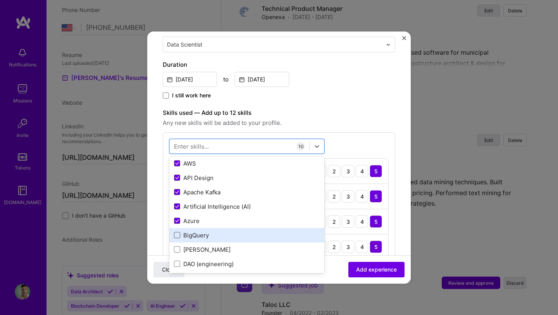
click at [179, 233] on span at bounding box center [177, 235] width 6 height 6
click at [0, 0] on input "checkbox" at bounding box center [0, 0] width 0 height 0
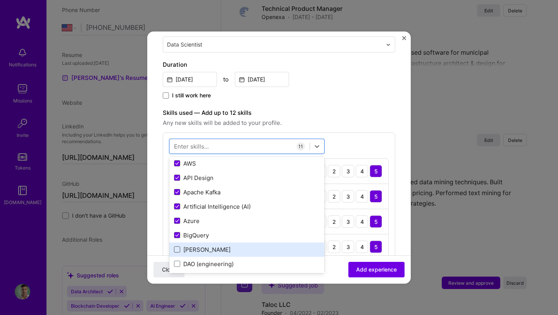
click at [177, 247] on span at bounding box center [177, 249] width 6 height 6
click at [0, 0] on input "checkbox" at bounding box center [0, 0] width 0 height 0
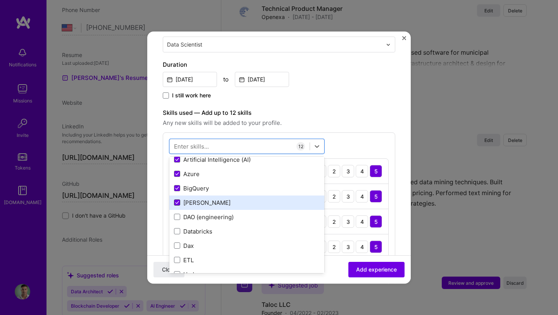
scroll to position [350, 0]
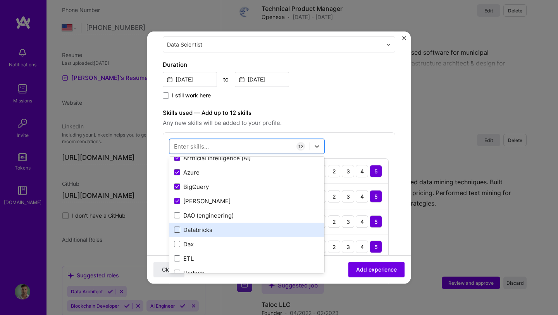
click at [179, 229] on span at bounding box center [177, 230] width 6 height 6
click at [0, 0] on input "checkbox" at bounding box center [0, 0] width 0 height 0
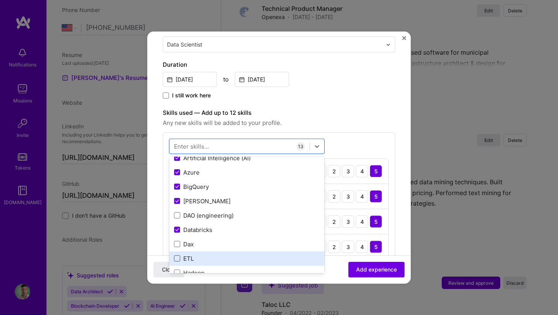
click at [177, 256] on span at bounding box center [177, 258] width 6 height 6
click at [0, 0] on input "checkbox" at bounding box center [0, 0] width 0 height 0
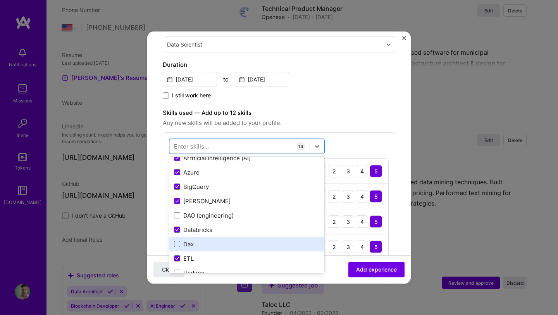
click at [177, 243] on span at bounding box center [177, 244] width 6 height 6
click at [0, 0] on input "checkbox" at bounding box center [0, 0] width 0 height 0
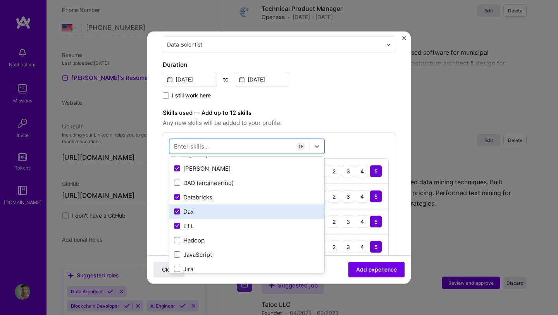
scroll to position [383, 0]
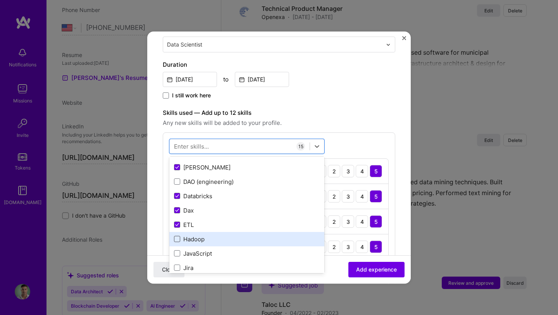
click at [179, 239] on span at bounding box center [177, 239] width 6 height 6
click at [0, 0] on input "checkbox" at bounding box center [0, 0] width 0 height 0
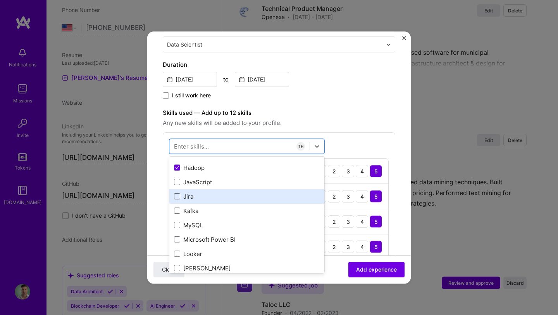
scroll to position [455, 0]
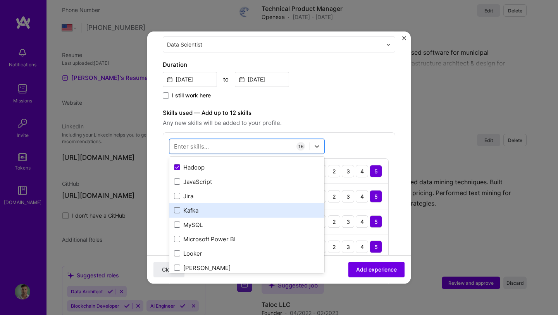
click at [175, 211] on span at bounding box center [177, 210] width 6 height 6
click at [0, 0] on input "checkbox" at bounding box center [0, 0] width 0 height 0
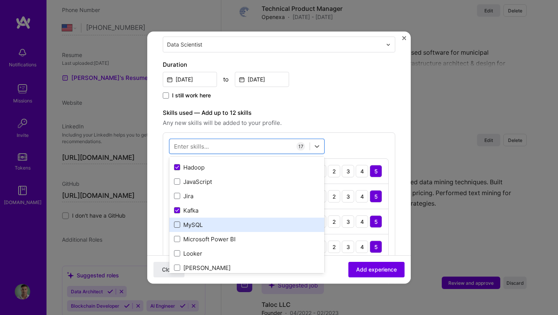
click at [176, 226] on span at bounding box center [177, 225] width 6 height 6
click at [0, 0] on input "checkbox" at bounding box center [0, 0] width 0 height 0
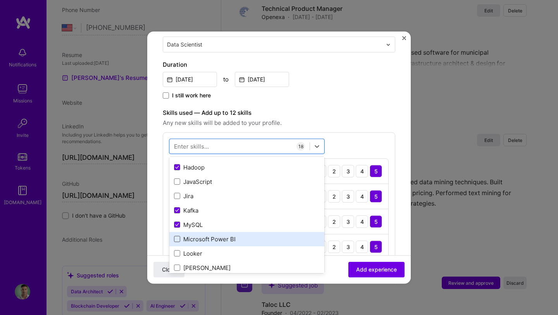
click at [176, 239] on span at bounding box center [177, 239] width 6 height 6
click at [0, 0] on input "checkbox" at bounding box center [0, 0] width 0 height 0
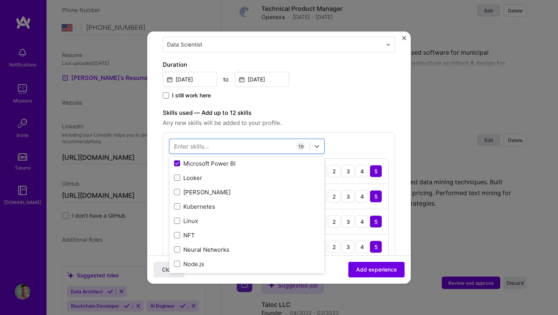
scroll to position [531, 0]
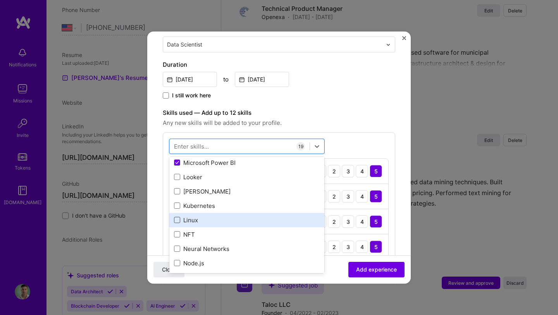
click at [177, 222] on span at bounding box center [177, 220] width 6 height 6
click at [0, 0] on input "checkbox" at bounding box center [0, 0] width 0 height 0
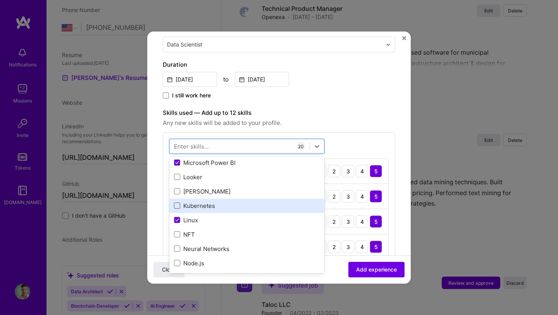
click at [178, 206] on span at bounding box center [177, 206] width 6 height 6
click at [0, 0] on input "checkbox" at bounding box center [0, 0] width 0 height 0
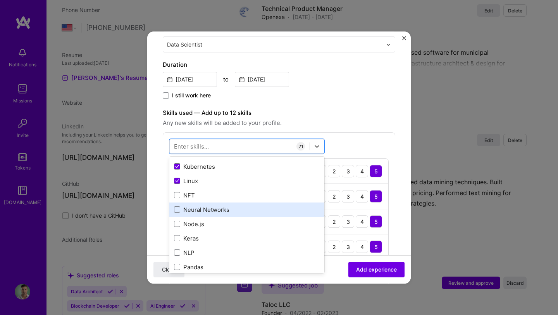
scroll to position [572, 0]
click at [178, 206] on span at bounding box center [177, 208] width 6 height 6
click at [0, 0] on input "checkbox" at bounding box center [0, 0] width 0 height 0
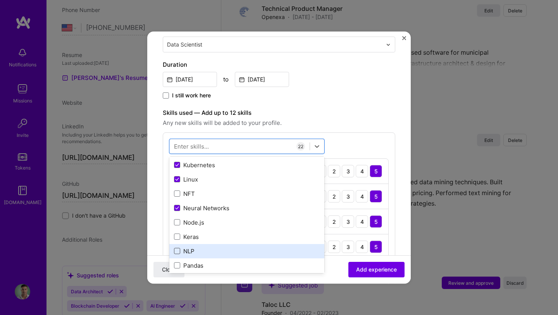
click at [177, 249] on span at bounding box center [177, 251] width 6 height 6
click at [0, 0] on input "checkbox" at bounding box center [0, 0] width 0 height 0
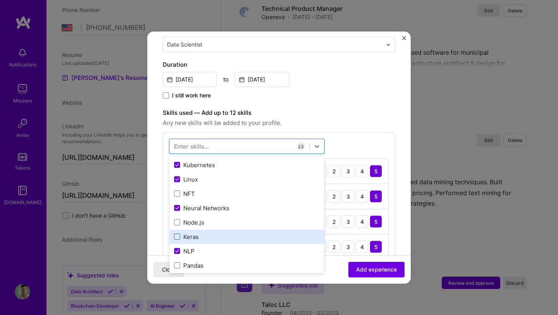
click at [177, 238] on span at bounding box center [177, 237] width 6 height 6
click at [0, 0] on input "checkbox" at bounding box center [0, 0] width 0 height 0
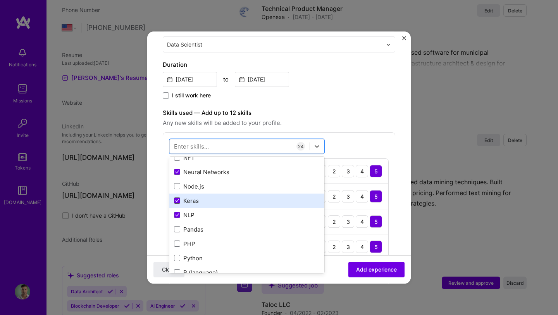
scroll to position [611, 0]
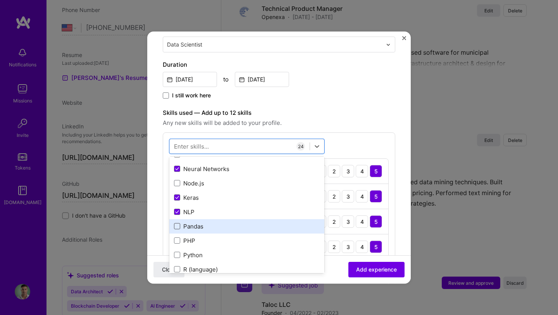
click at [178, 228] on span at bounding box center [177, 226] width 6 height 6
click at [0, 0] on input "checkbox" at bounding box center [0, 0] width 0 height 0
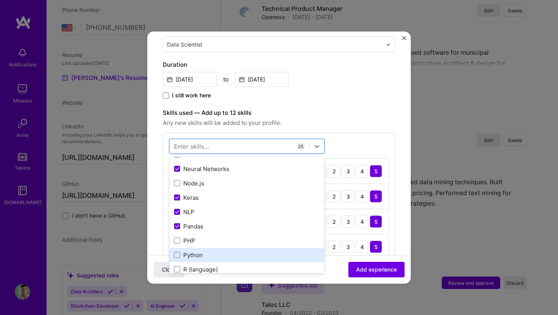
click at [181, 253] on div "Python" at bounding box center [247, 255] width 146 height 8
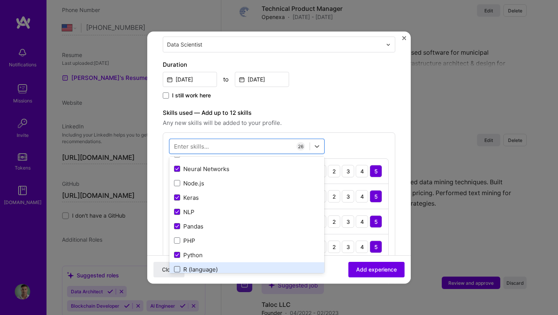
click at [178, 267] on span at bounding box center [177, 269] width 6 height 6
click at [0, 0] on input "checkbox" at bounding box center [0, 0] width 0 height 0
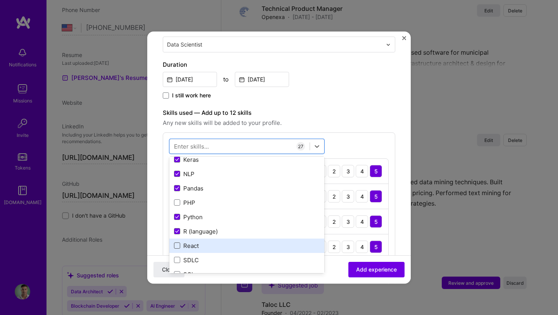
scroll to position [689, 0]
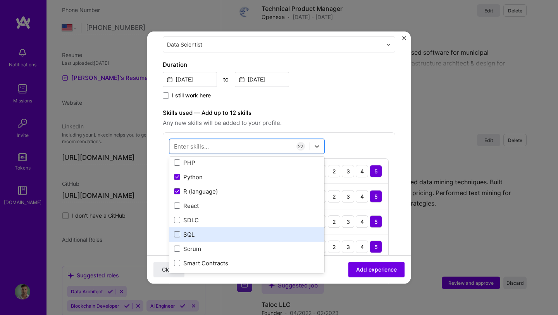
click at [177, 238] on div "SQL" at bounding box center [247, 234] width 146 height 8
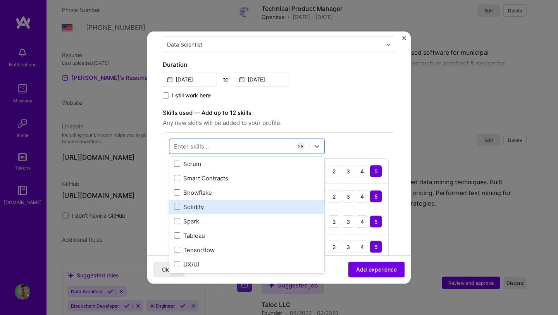
scroll to position [776, 0]
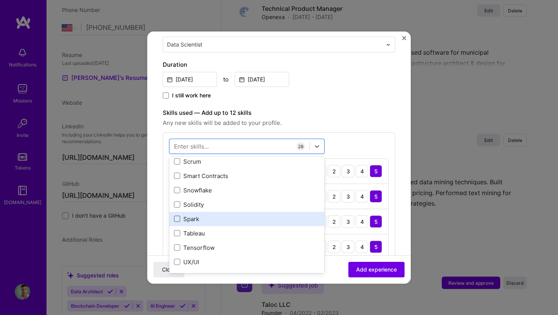
click at [177, 219] on span at bounding box center [177, 219] width 6 height 6
click at [0, 0] on input "checkbox" at bounding box center [0, 0] width 0 height 0
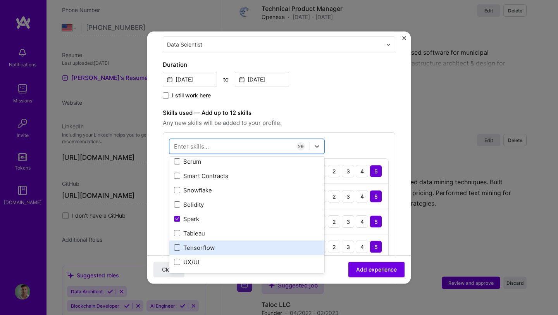
click at [176, 246] on span at bounding box center [177, 248] width 6 height 6
click at [0, 0] on input "checkbox" at bounding box center [0, 0] width 0 height 0
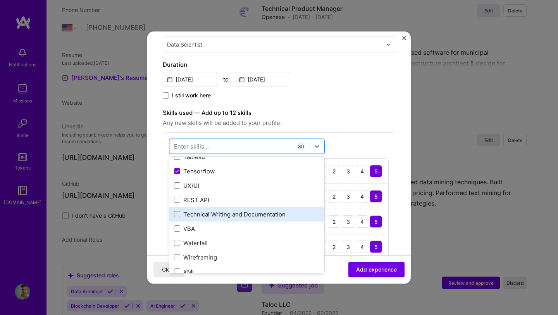
scroll to position [873, 0]
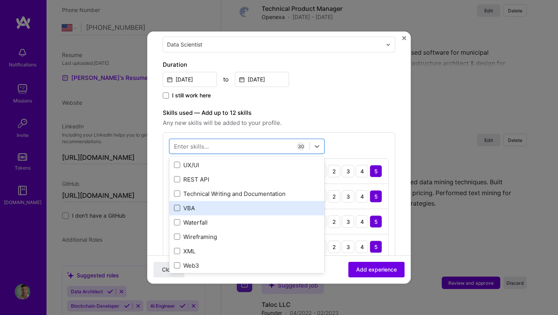
click at [177, 207] on span at bounding box center [177, 208] width 6 height 6
click at [0, 0] on input "checkbox" at bounding box center [0, 0] width 0 height 0
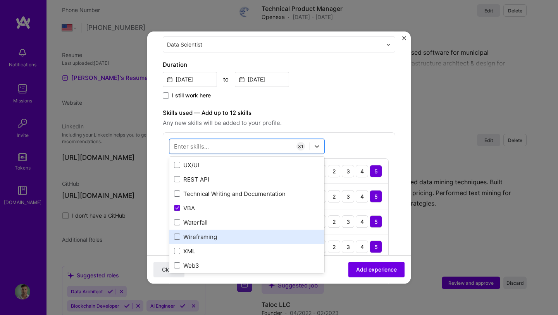
scroll to position [894, 0]
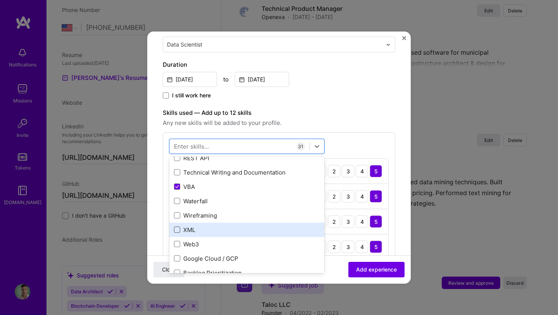
click at [176, 231] on span at bounding box center [177, 230] width 6 height 6
click at [0, 0] on input "checkbox" at bounding box center [0, 0] width 0 height 0
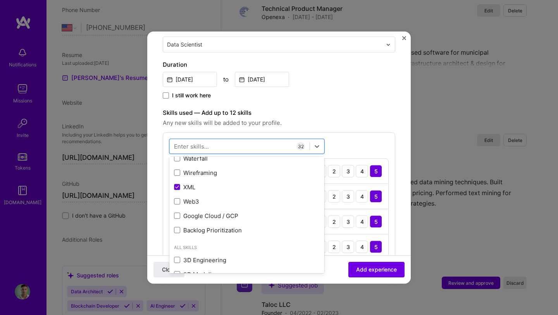
scroll to position [957, 0]
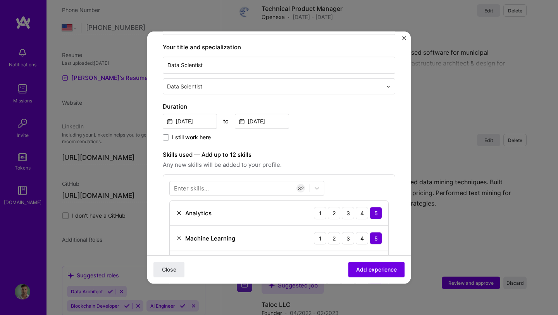
scroll to position [0, 0]
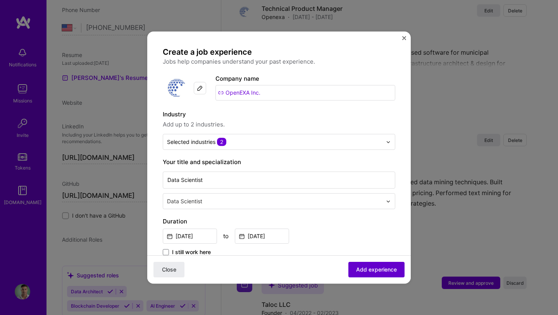
click at [379, 270] on span "Add experience" at bounding box center [376, 269] width 41 height 8
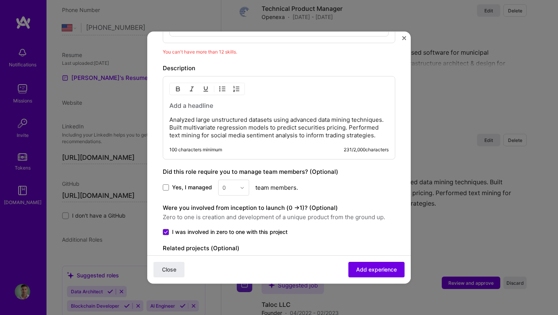
scroll to position [1107, 0]
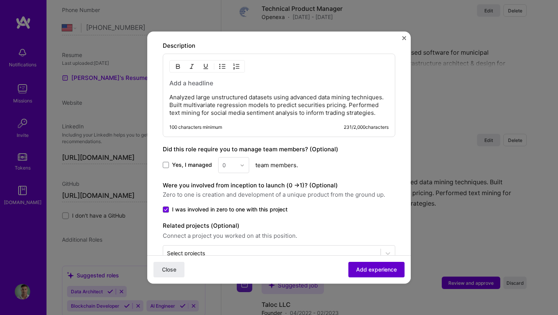
click at [359, 267] on span "Add experience" at bounding box center [376, 269] width 41 height 8
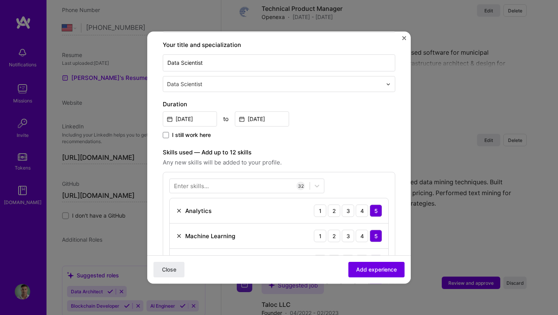
scroll to position [161, 0]
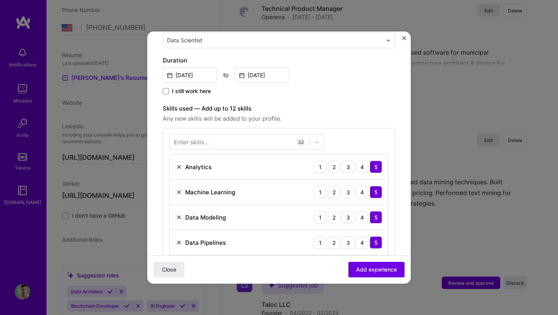
click at [179, 166] on img at bounding box center [179, 167] width 6 height 6
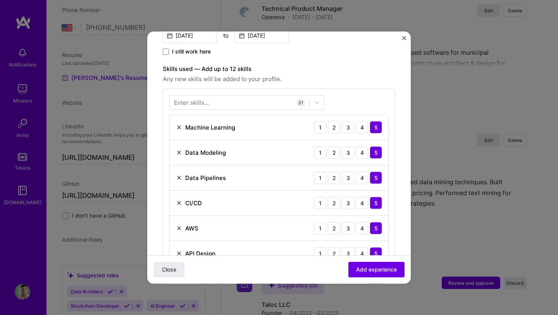
scroll to position [209, 0]
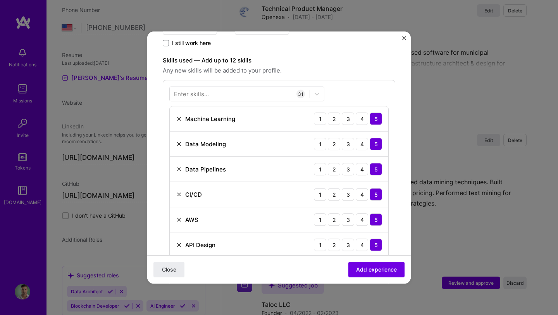
click at [177, 195] on img at bounding box center [179, 194] width 6 height 6
click at [178, 219] on img at bounding box center [179, 219] width 6 height 6
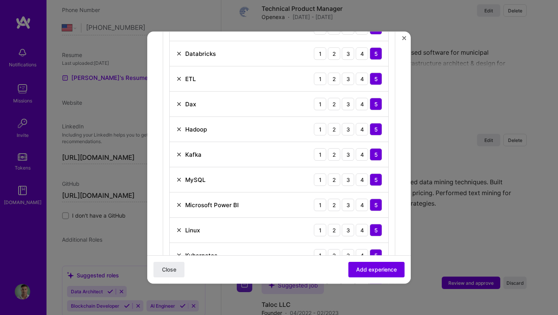
scroll to position [505, 0]
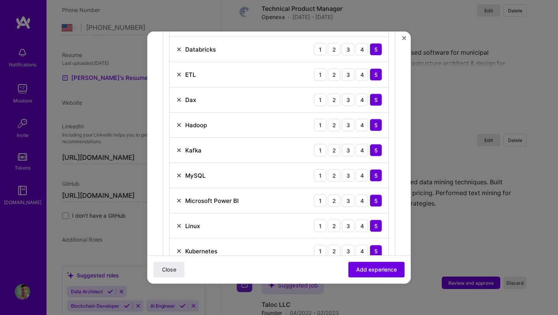
click at [179, 200] on img at bounding box center [179, 200] width 6 height 6
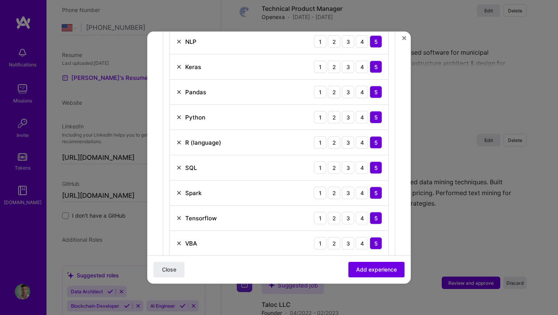
scroll to position [761, 0]
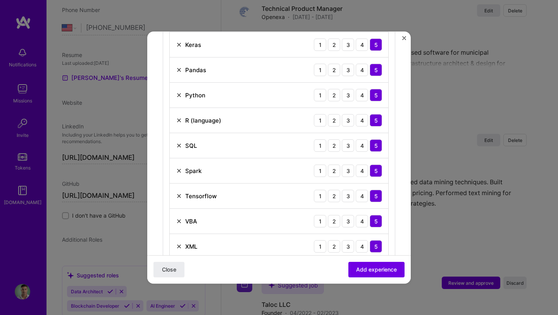
click at [178, 220] on img at bounding box center [179, 221] width 6 height 6
click at [177, 221] on img at bounding box center [179, 221] width 6 height 6
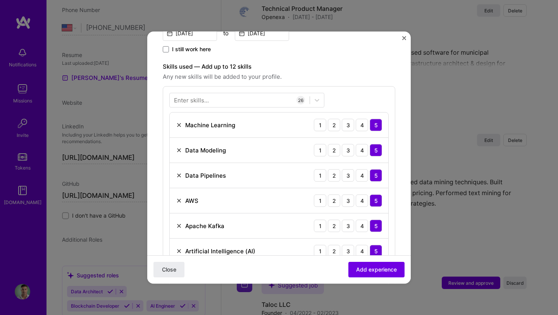
scroll to position [196, 0]
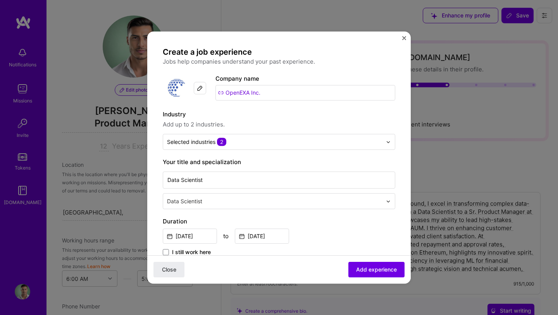
select select "US"
select select "Right Now"
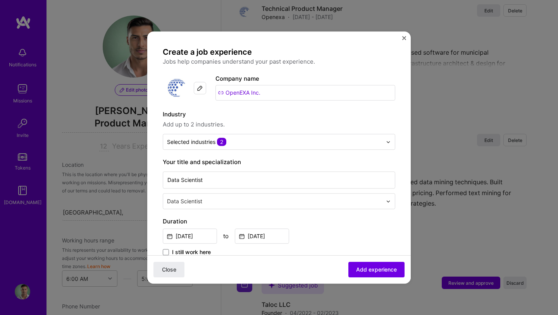
scroll to position [196, 0]
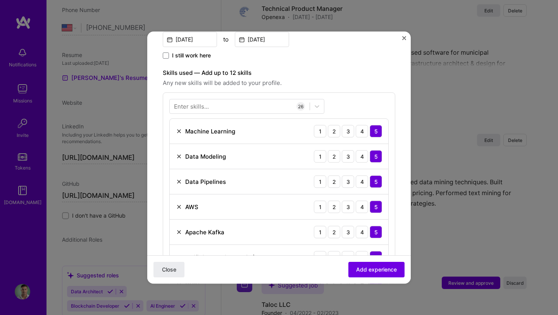
click at [179, 207] on img at bounding box center [179, 206] width 6 height 6
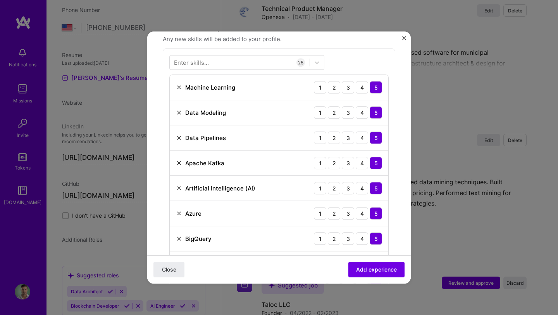
scroll to position [241, 0]
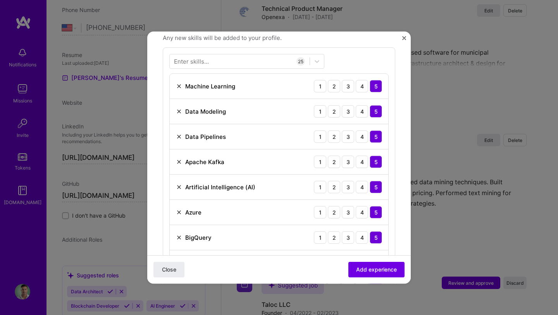
click at [179, 214] on img at bounding box center [179, 212] width 6 height 6
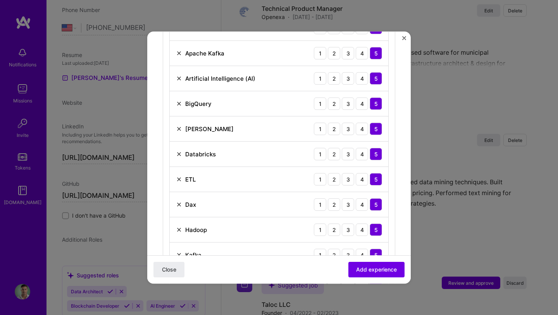
scroll to position [362, 0]
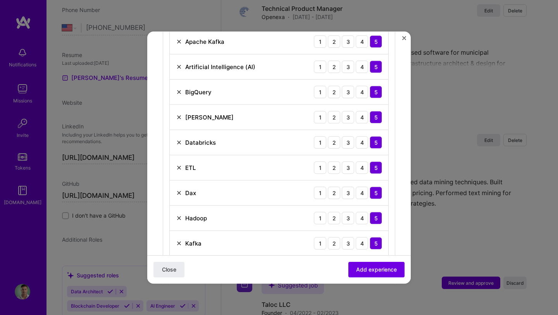
click at [179, 194] on img at bounding box center [179, 192] width 6 height 6
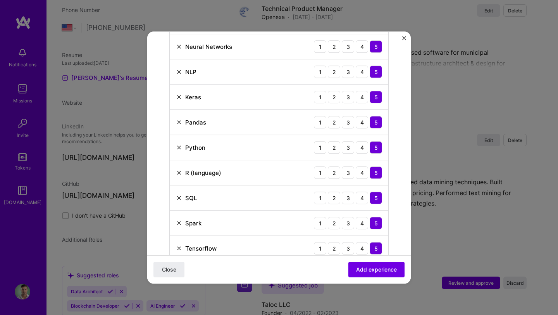
scroll to position [634, 0]
click at [179, 121] on img at bounding box center [179, 121] width 6 height 6
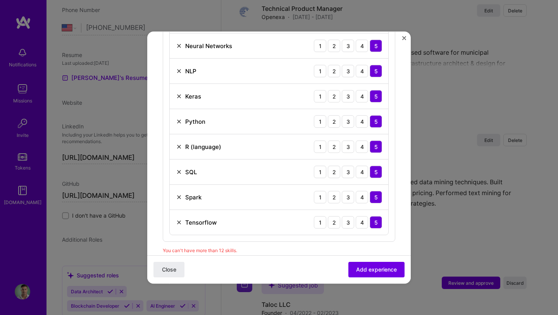
click at [180, 97] on img at bounding box center [179, 96] width 6 height 6
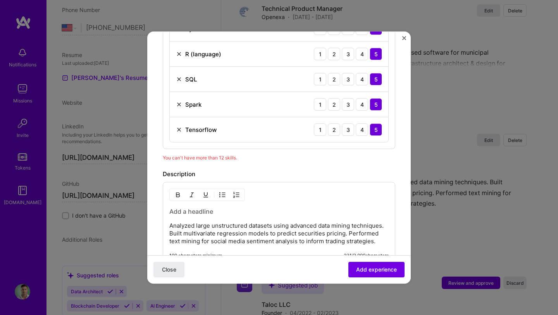
scroll to position [686, 0]
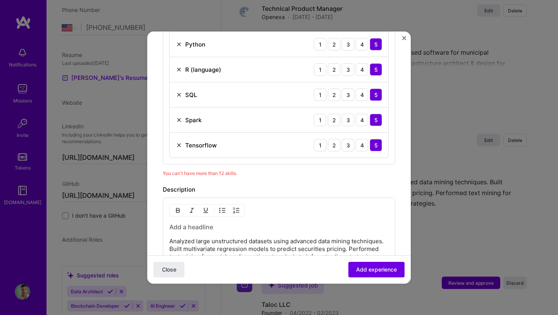
click at [178, 144] on img at bounding box center [179, 145] width 6 height 6
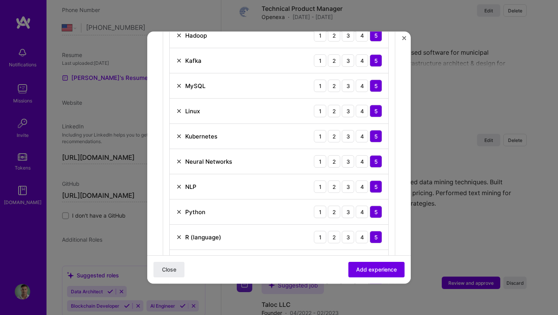
scroll to position [496, 0]
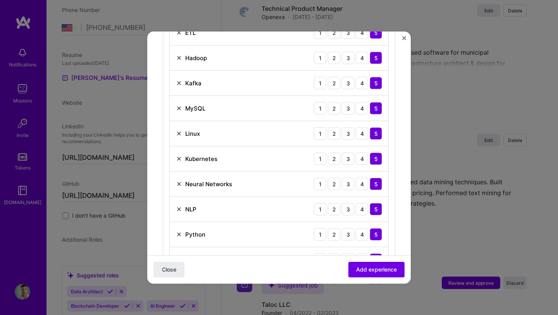
click at [178, 109] on img at bounding box center [179, 108] width 6 height 6
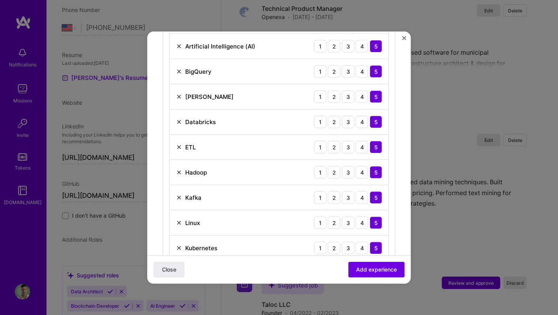
scroll to position [380, 0]
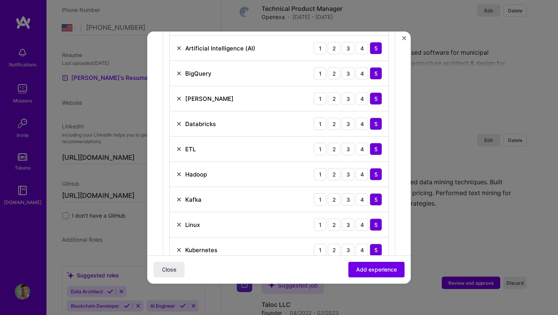
click at [179, 98] on img at bounding box center [179, 98] width 6 height 6
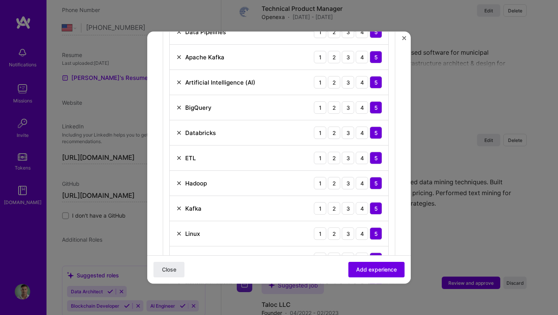
scroll to position [290, 0]
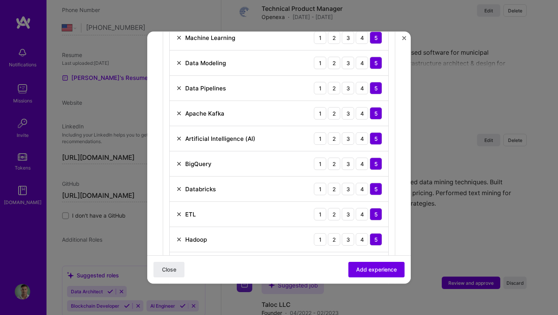
click at [177, 112] on img at bounding box center [179, 113] width 6 height 6
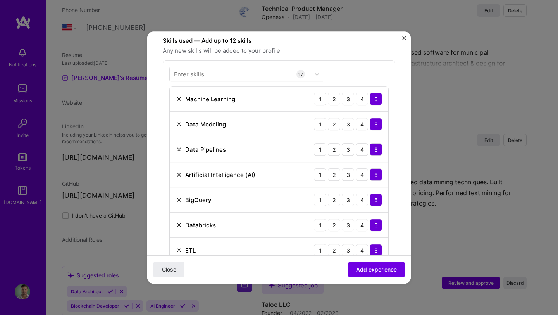
scroll to position [227, 0]
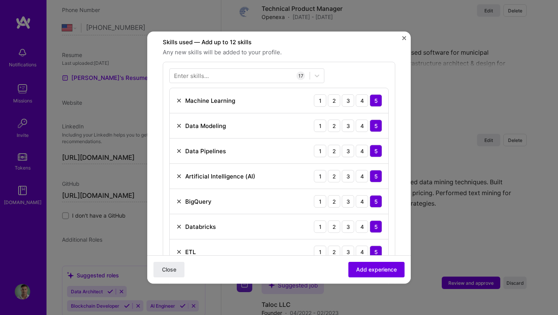
click at [180, 201] on img at bounding box center [179, 201] width 6 height 6
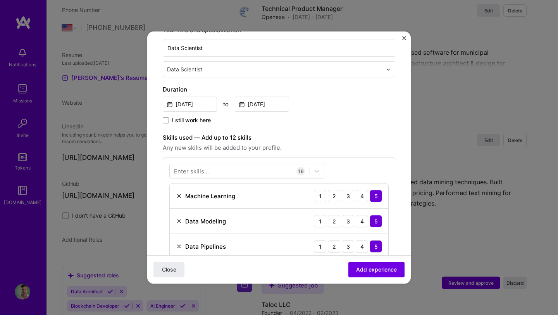
scroll to position [172, 0]
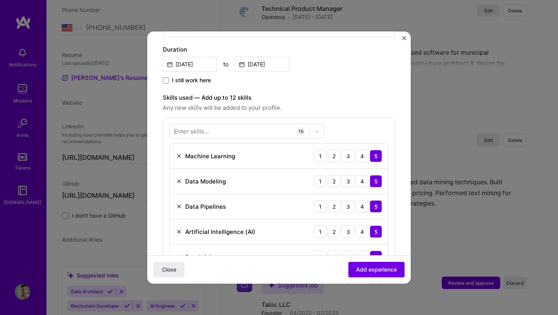
click at [177, 206] on img at bounding box center [179, 206] width 6 height 6
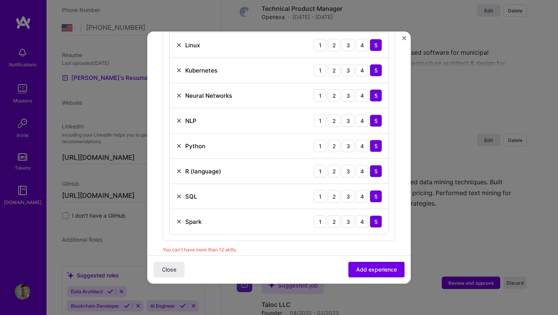
scroll to position [465, 0]
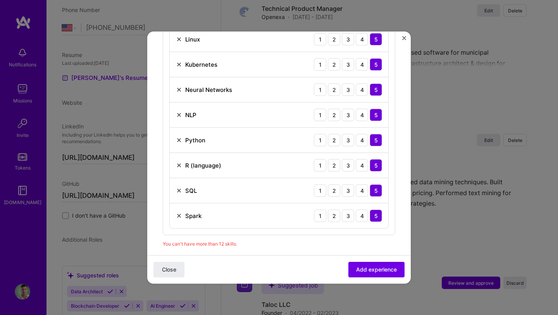
click at [180, 115] on img at bounding box center [179, 115] width 6 height 6
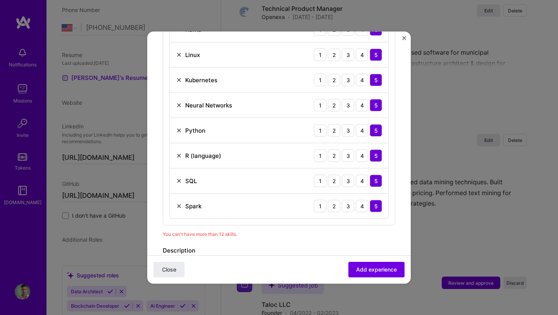
scroll to position [439, 0]
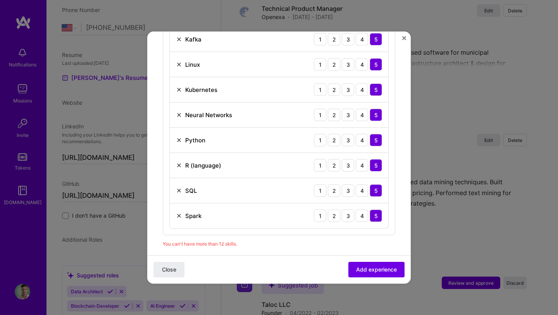
click at [180, 215] on img at bounding box center [179, 215] width 6 height 6
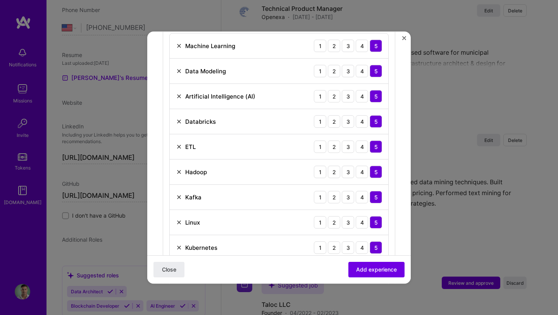
scroll to position [269, 0]
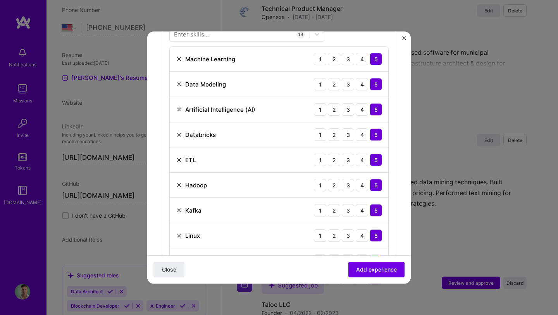
click at [179, 84] on img at bounding box center [179, 84] width 6 height 6
click at [372, 270] on span "Add experience" at bounding box center [376, 269] width 41 height 8
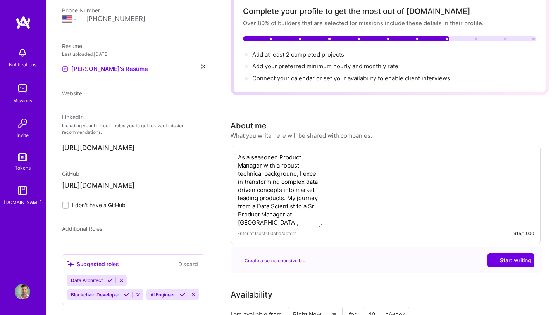
select select "US"
select select "Right Now"
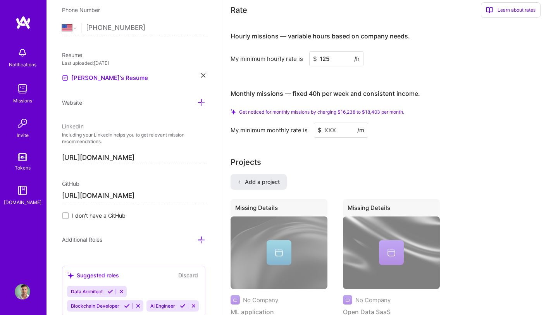
scroll to position [482, 0]
click at [338, 132] on input at bounding box center [341, 129] width 54 height 15
type input "20"
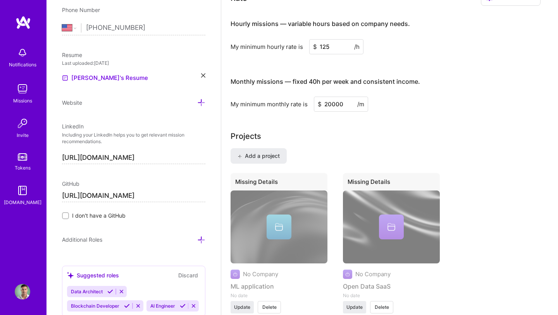
type input "20000"
click at [344, 145] on div "Projects Add a project Missing Details No Company ML application No date Update…" at bounding box center [390, 226] width 318 height 192
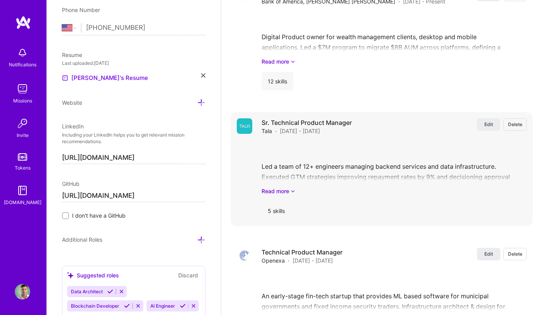
scroll to position [897, 0]
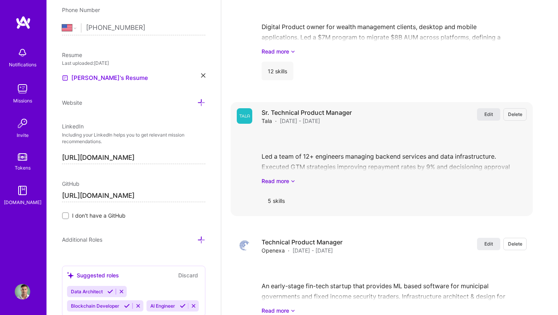
click at [483, 119] on button "Edit" at bounding box center [488, 114] width 23 height 12
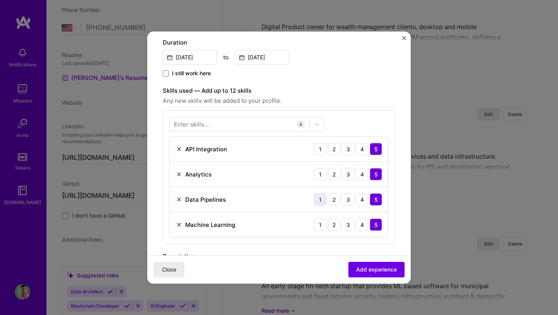
scroll to position [201, 0]
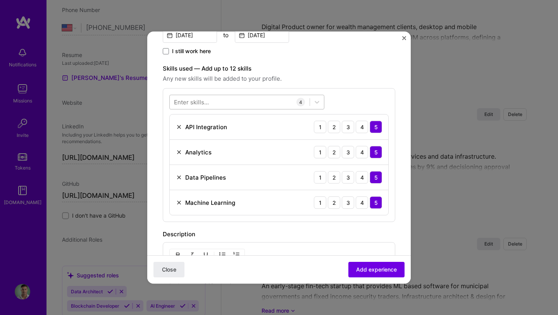
click at [222, 101] on div at bounding box center [240, 102] width 140 height 13
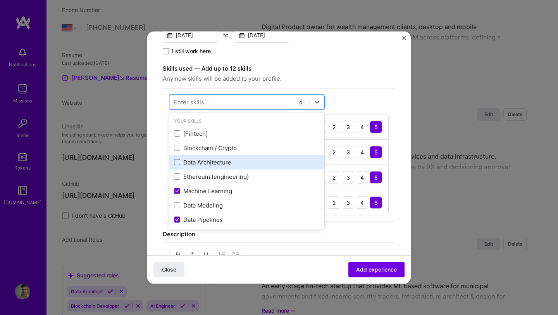
click at [175, 162] on span at bounding box center [177, 162] width 6 height 6
click at [0, 0] on input "checkbox" at bounding box center [0, 0] width 0 height 0
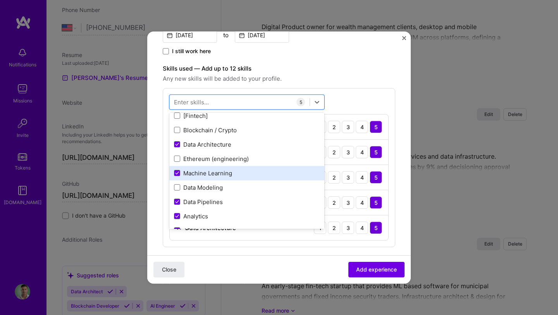
scroll to position [22, 0]
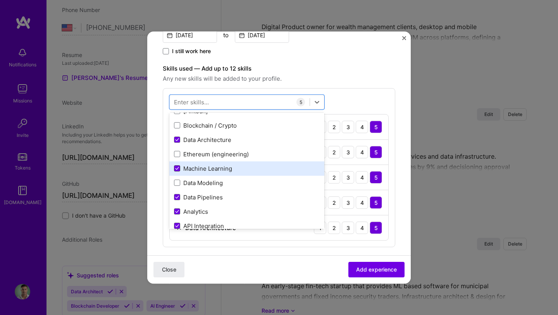
click at [178, 169] on icon at bounding box center [177, 168] width 4 height 3
click at [0, 0] on input "checkbox" at bounding box center [0, 0] width 0 height 0
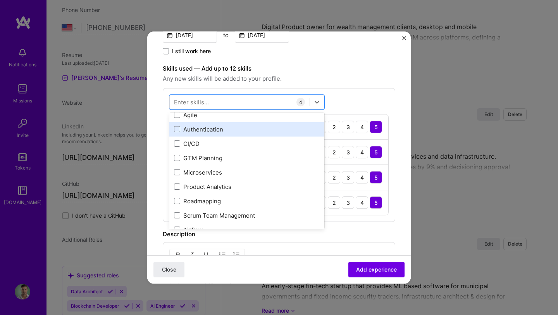
scroll to position [186, 0]
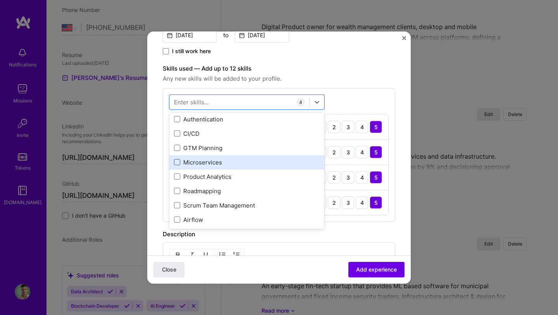
click at [177, 161] on span at bounding box center [177, 162] width 6 height 6
click at [0, 0] on input "checkbox" at bounding box center [0, 0] width 0 height 0
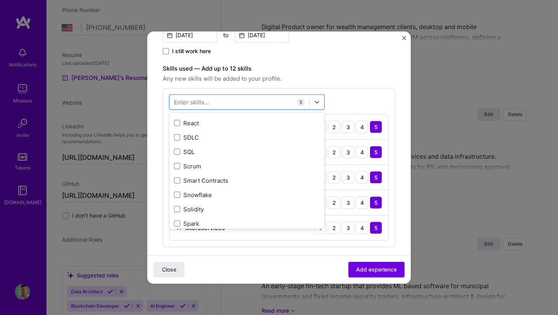
scroll to position [728, 0]
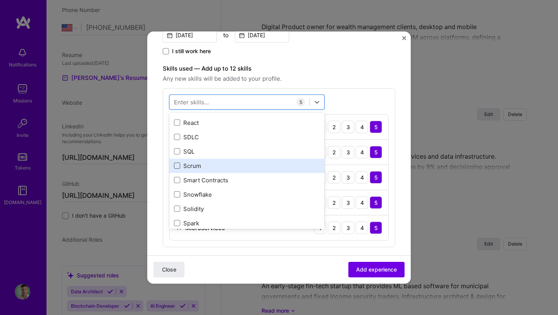
click at [177, 165] on span at bounding box center [177, 166] width 6 height 6
click at [0, 0] on input "checkbox" at bounding box center [0, 0] width 0 height 0
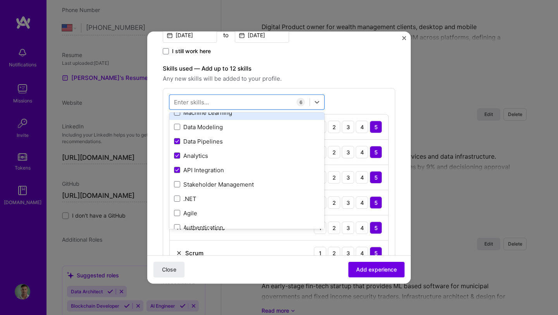
scroll to position [84, 0]
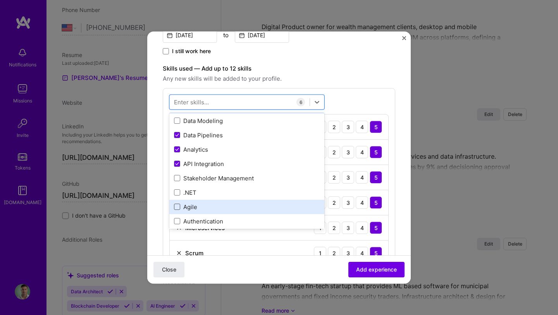
click at [178, 206] on span at bounding box center [177, 207] width 6 height 6
click at [0, 0] on input "checkbox" at bounding box center [0, 0] width 0 height 0
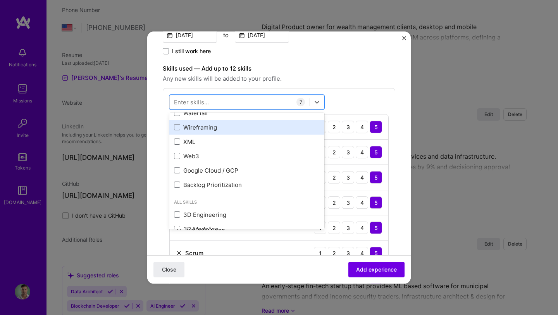
scroll to position [950, 0]
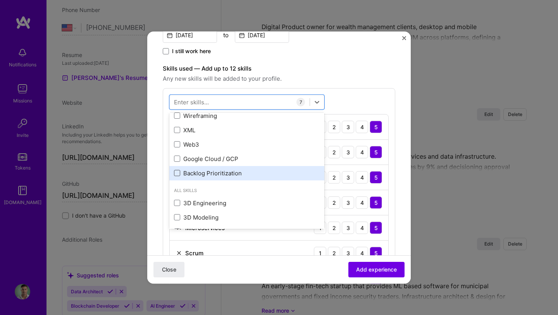
click at [179, 172] on span at bounding box center [177, 173] width 6 height 6
click at [0, 0] on input "checkbox" at bounding box center [0, 0] width 0 height 0
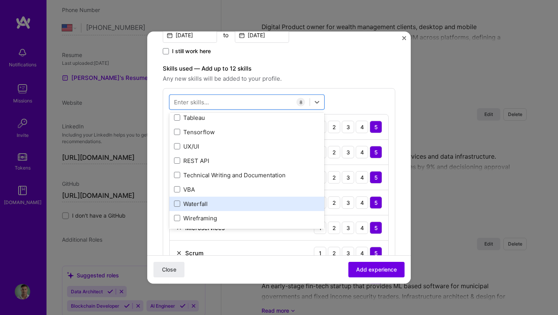
scroll to position [847, 0]
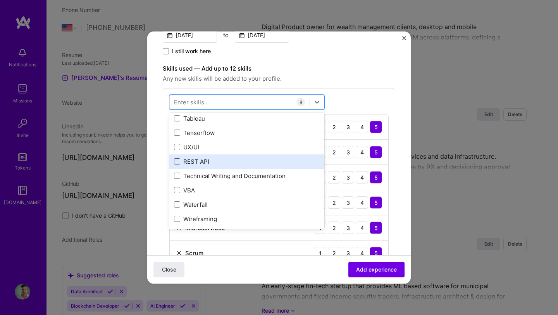
click at [179, 160] on span at bounding box center [177, 161] width 6 height 6
click at [0, 0] on input "checkbox" at bounding box center [0, 0] width 0 height 0
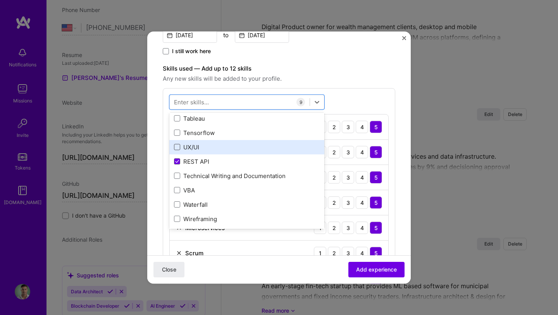
click at [179, 149] on span at bounding box center [177, 147] width 6 height 6
click at [0, 0] on input "checkbox" at bounding box center [0, 0] width 0 height 0
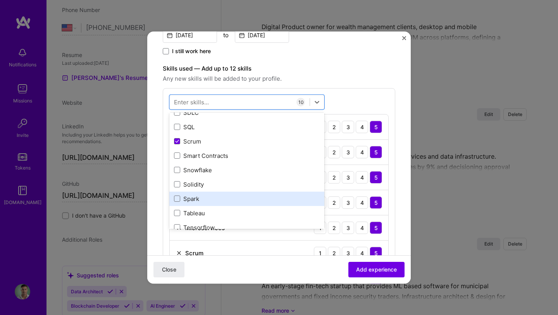
scroll to position [744, 0]
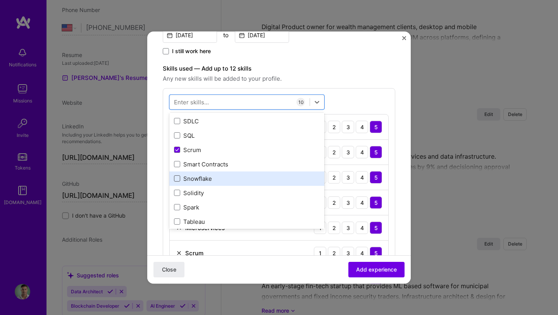
click at [178, 176] on span at bounding box center [177, 179] width 6 height 6
click at [0, 0] on input "checkbox" at bounding box center [0, 0] width 0 height 0
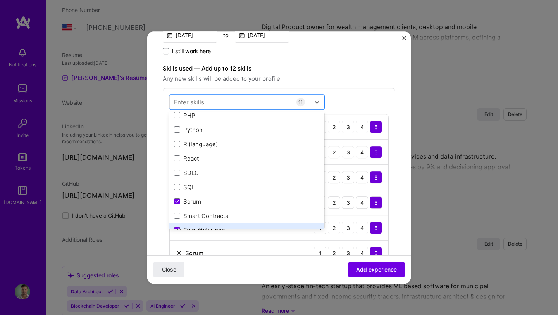
scroll to position [684, 0]
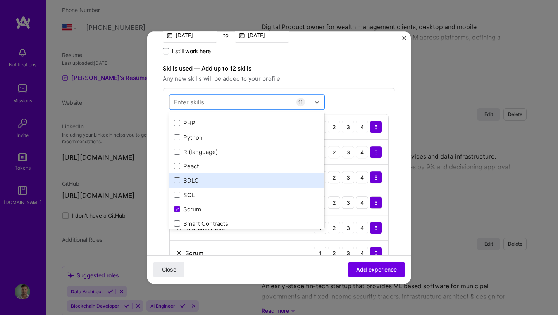
click at [179, 179] on span at bounding box center [177, 180] width 6 height 6
click at [0, 0] on input "checkbox" at bounding box center [0, 0] width 0 height 0
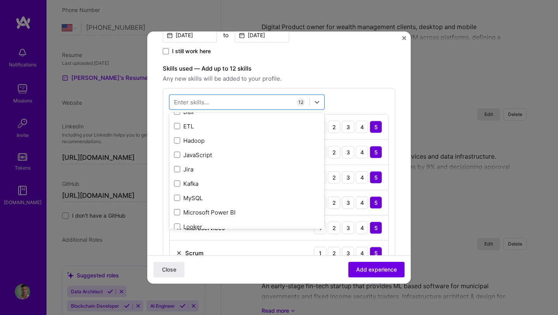
scroll to position [431, 0]
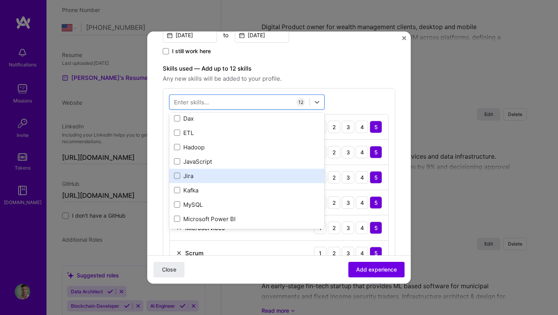
click at [183, 176] on div "Jira" at bounding box center [247, 176] width 146 height 8
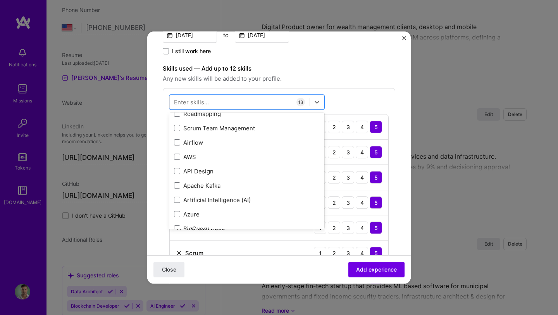
scroll to position [261, 0]
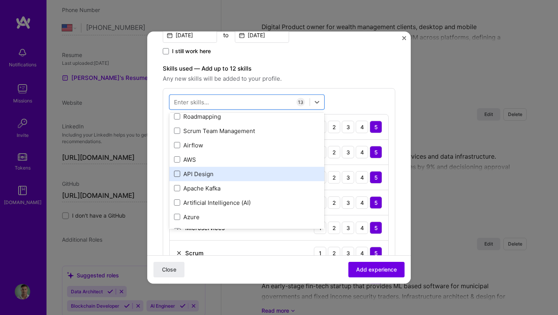
click at [178, 173] on span at bounding box center [177, 174] width 6 height 6
click at [0, 0] on input "checkbox" at bounding box center [0, 0] width 0 height 0
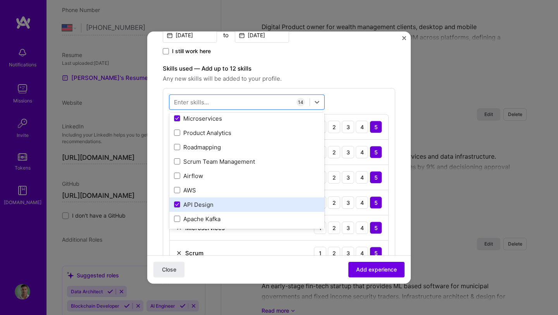
scroll to position [229, 0]
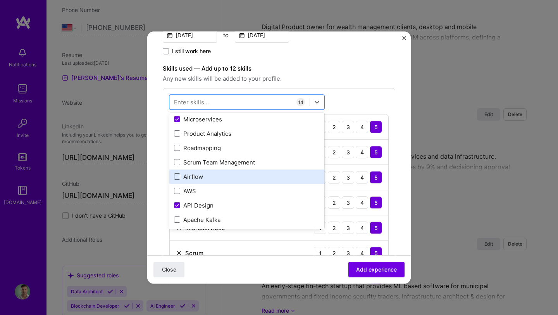
click at [177, 175] on span at bounding box center [177, 177] width 6 height 6
click at [0, 0] on input "checkbox" at bounding box center [0, 0] width 0 height 0
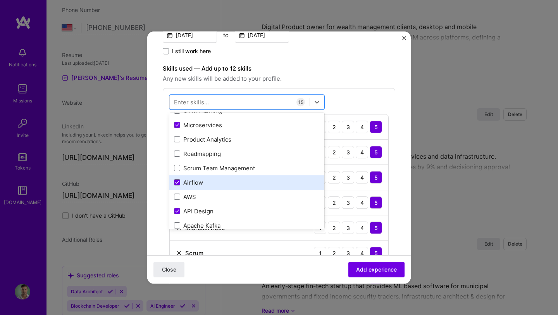
scroll to position [222, 0]
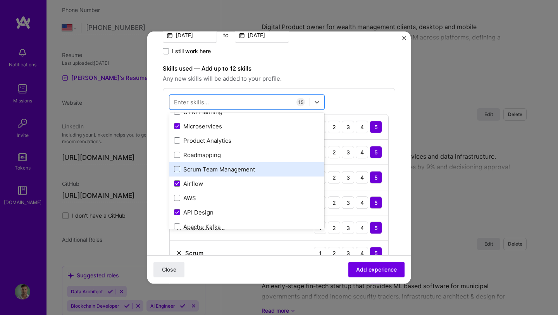
click at [178, 170] on span at bounding box center [177, 169] width 6 height 6
click at [0, 0] on input "checkbox" at bounding box center [0, 0] width 0 height 0
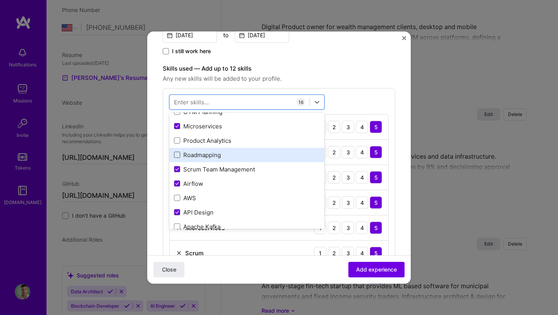
click at [178, 156] on span at bounding box center [177, 155] width 6 height 6
click at [0, 0] on input "checkbox" at bounding box center [0, 0] width 0 height 0
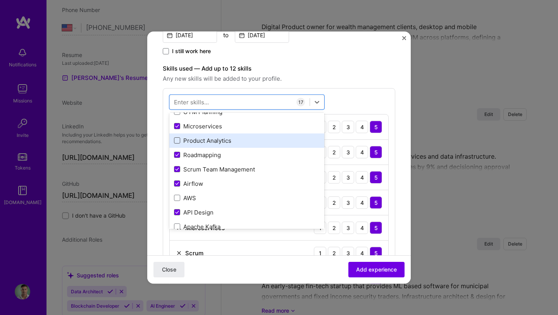
click at [178, 141] on span at bounding box center [177, 141] width 6 height 6
click at [0, 0] on input "checkbox" at bounding box center [0, 0] width 0 height 0
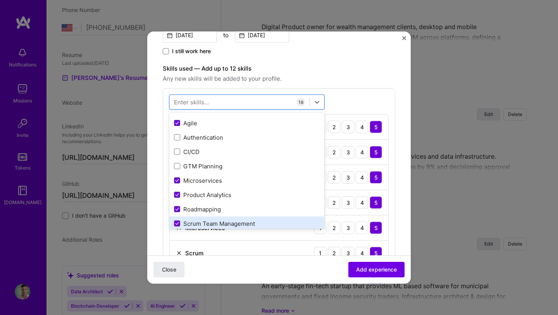
scroll to position [167, 0]
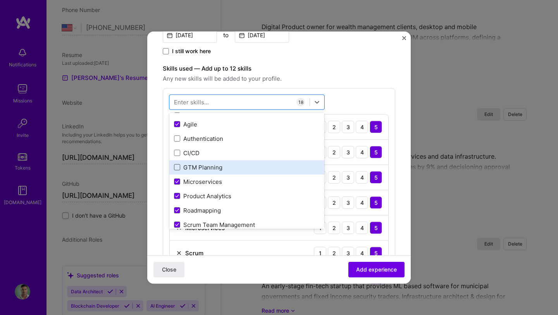
click at [175, 167] on span at bounding box center [177, 167] width 6 height 6
click at [0, 0] on input "checkbox" at bounding box center [0, 0] width 0 height 0
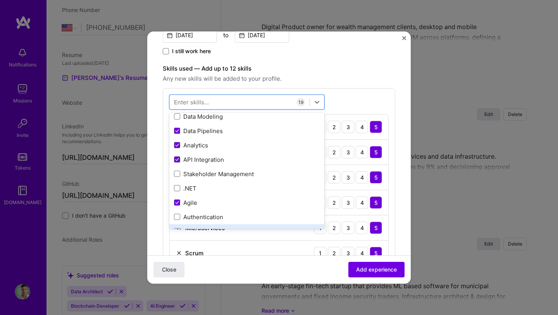
scroll to position [82, 0]
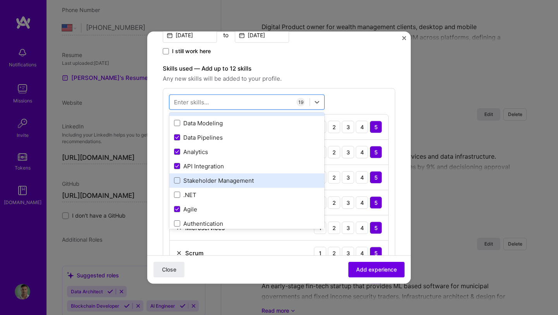
click at [182, 182] on div "Stakeholder Management" at bounding box center [247, 180] width 146 height 8
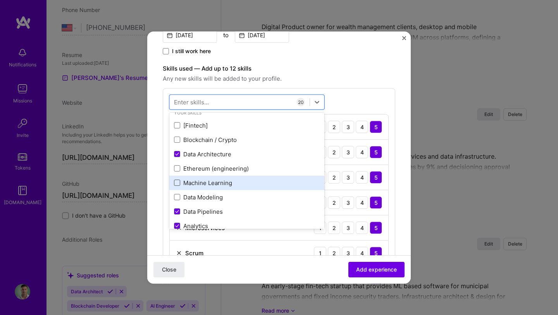
scroll to position [0, 0]
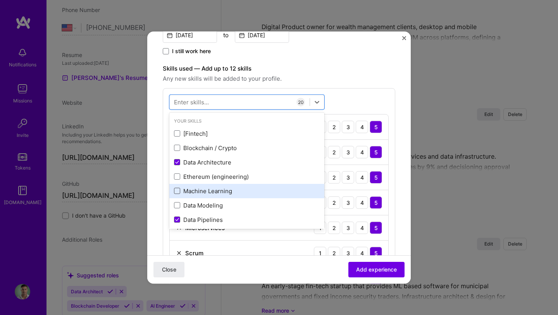
click at [294, 268] on div "Close Add experience" at bounding box center [278, 269] width 263 height 28
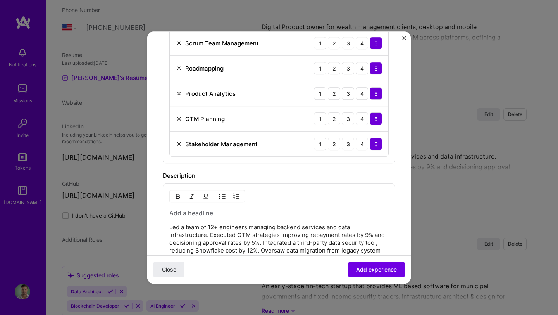
scroll to position [629, 0]
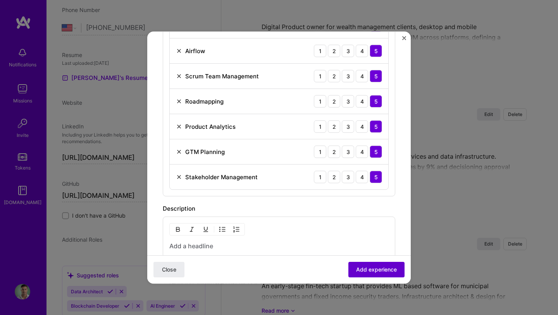
click at [355, 264] on button "Add experience" at bounding box center [376, 269] width 56 height 15
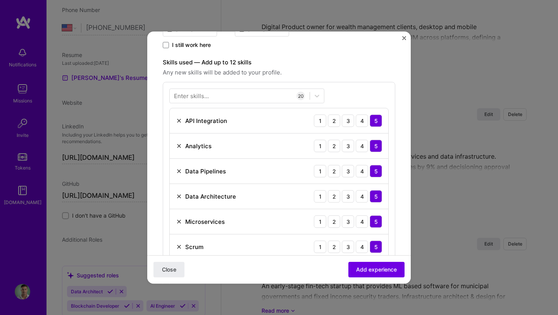
scroll to position [204, 0]
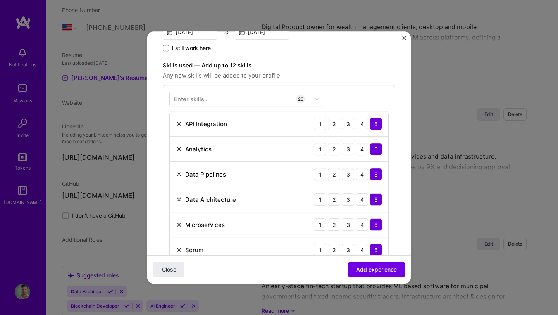
click at [179, 148] on img at bounding box center [179, 149] width 6 height 6
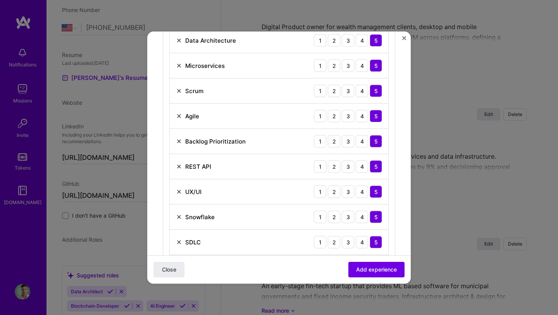
scroll to position [341, 0]
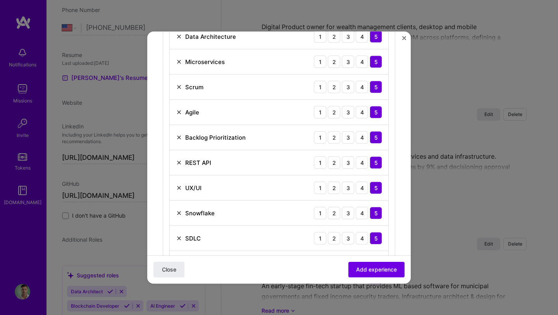
click at [179, 188] on img at bounding box center [179, 187] width 6 height 6
click at [179, 212] on img at bounding box center [179, 213] width 6 height 6
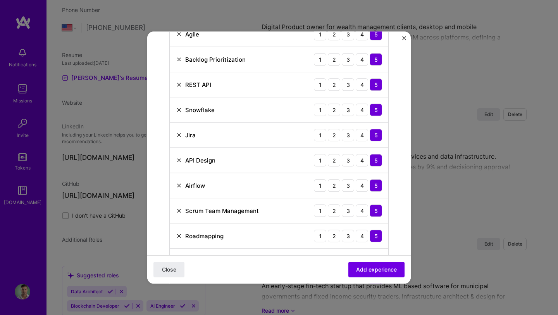
scroll to position [440, 0]
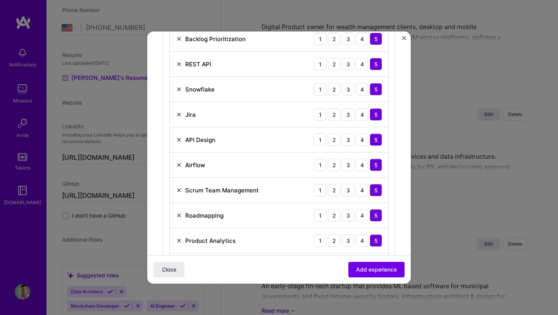
click at [179, 166] on img at bounding box center [179, 165] width 6 height 6
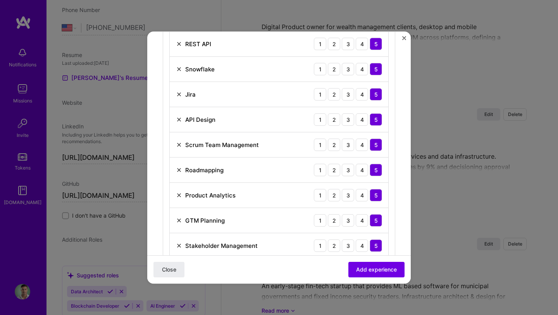
click at [179, 195] on img at bounding box center [179, 195] width 6 height 6
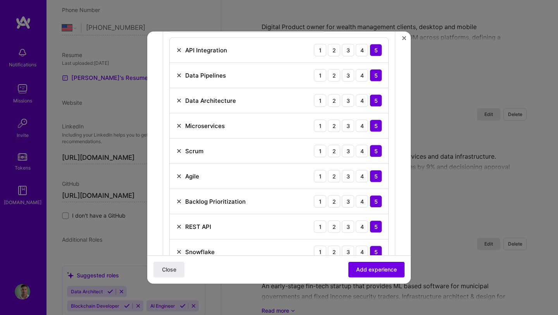
scroll to position [352, 0]
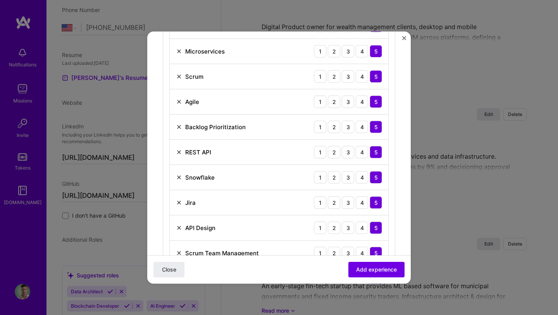
click at [180, 178] on img at bounding box center [179, 177] width 6 height 6
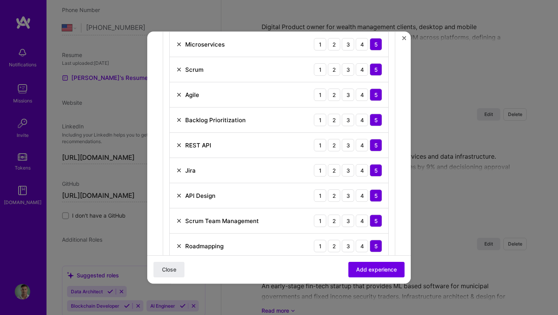
scroll to position [363, 0]
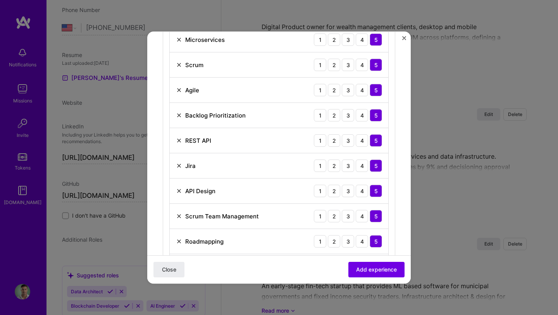
click at [179, 167] on img at bounding box center [179, 165] width 6 height 6
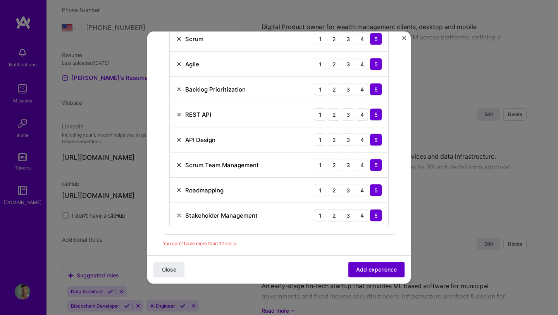
click at [363, 268] on span "Add experience" at bounding box center [376, 269] width 41 height 8
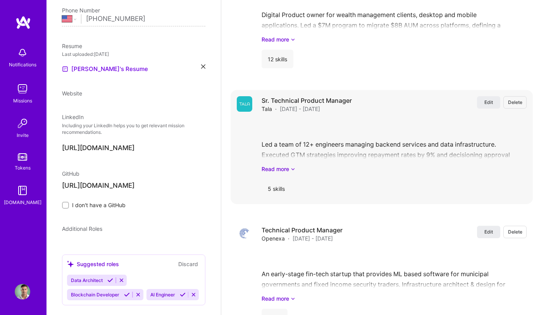
select select "US"
select select "Right Now"
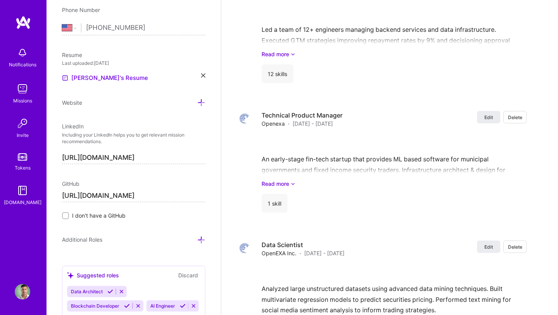
scroll to position [1048, 0]
click at [484, 115] on span "Edit" at bounding box center [488, 117] width 9 height 7
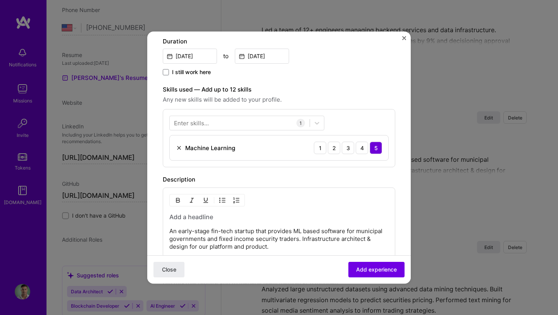
scroll to position [182, 0]
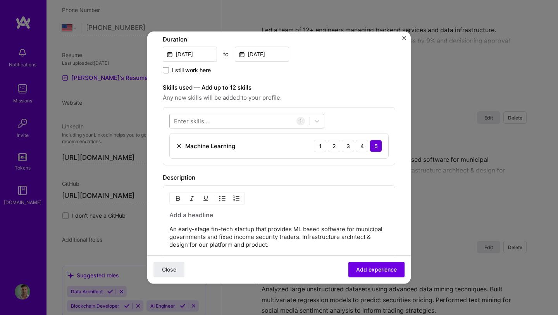
click at [252, 120] on div at bounding box center [240, 121] width 140 height 13
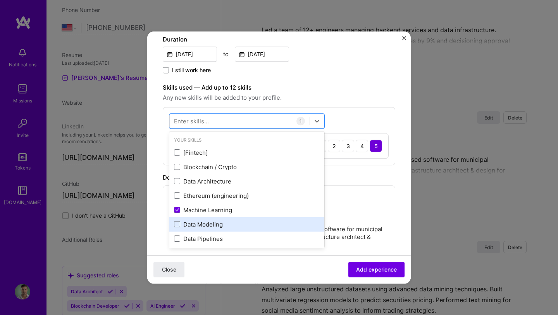
click at [177, 227] on div "Data Modeling" at bounding box center [247, 224] width 146 height 8
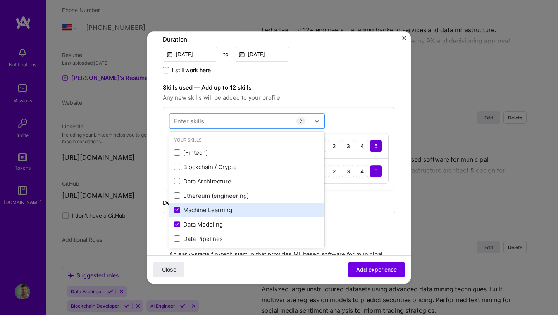
click at [177, 209] on icon at bounding box center [177, 209] width 4 height 3
click at [0, 0] on input "checkbox" at bounding box center [0, 0] width 0 height 0
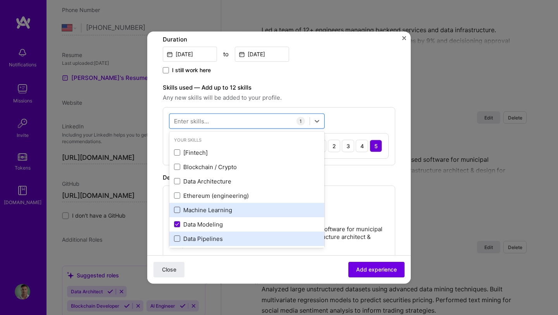
click at [177, 239] on span at bounding box center [177, 239] width 6 height 6
click at [0, 0] on input "checkbox" at bounding box center [0, 0] width 0 height 0
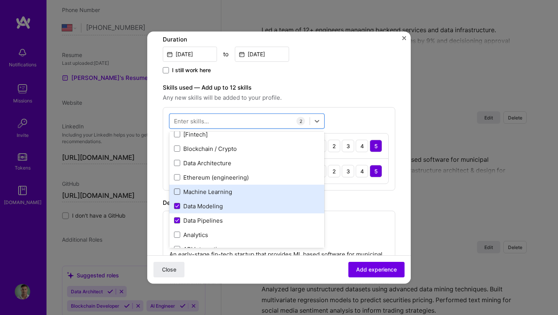
scroll to position [19, 0]
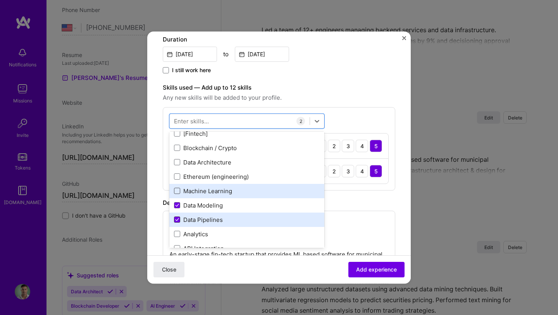
click at [178, 219] on icon at bounding box center [177, 219] width 4 height 3
click at [0, 0] on input "checkbox" at bounding box center [0, 0] width 0 height 0
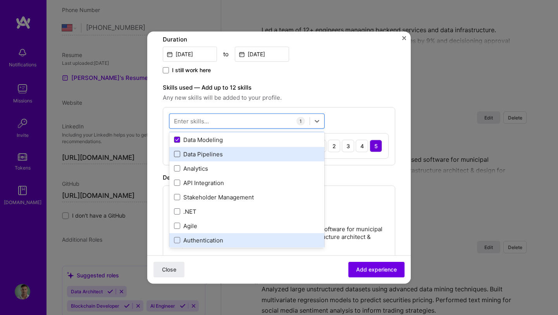
scroll to position [84, 0]
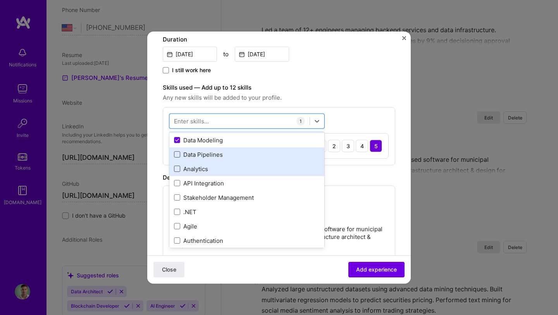
click at [177, 167] on span at bounding box center [177, 169] width 6 height 6
click at [0, 0] on input "checkbox" at bounding box center [0, 0] width 0 height 0
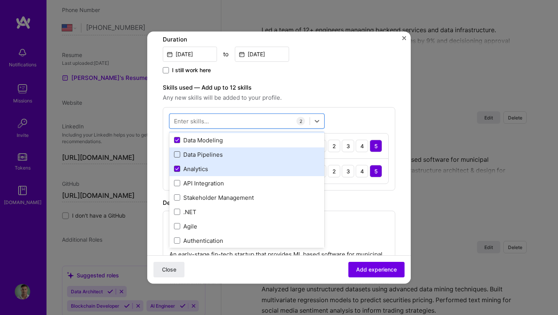
click at [177, 167] on icon at bounding box center [177, 168] width 4 height 3
click at [0, 0] on input "checkbox" at bounding box center [0, 0] width 0 height 0
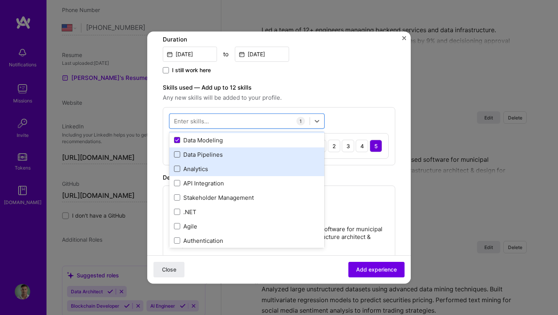
click at [177, 168] on span at bounding box center [177, 169] width 6 height 6
click at [0, 0] on input "checkbox" at bounding box center [0, 0] width 0 height 0
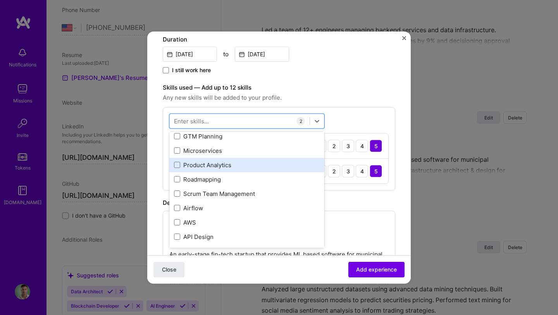
scroll to position [230, 0]
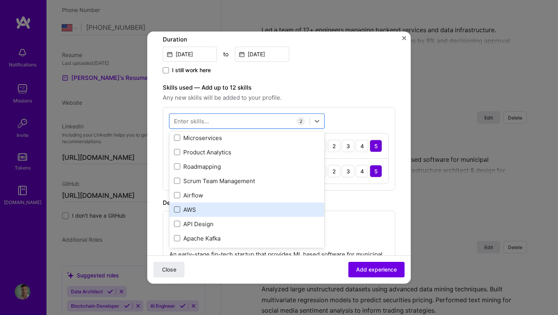
click at [178, 210] on span at bounding box center [177, 210] width 6 height 6
click at [0, 0] on input "checkbox" at bounding box center [0, 0] width 0 height 0
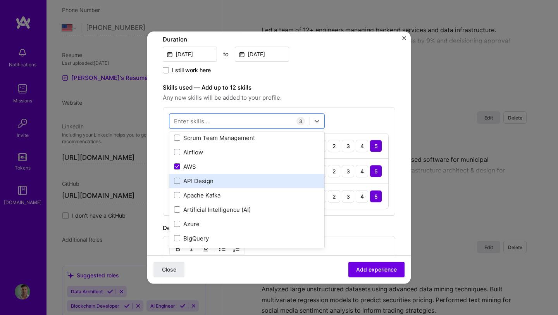
scroll to position [286, 0]
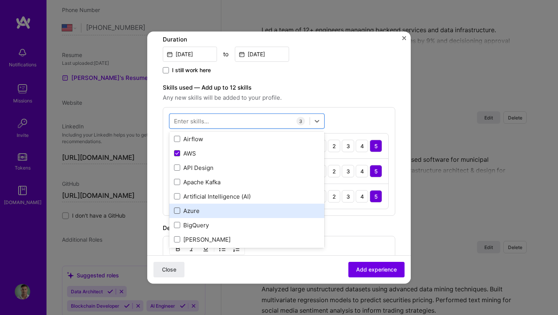
click at [175, 211] on span at bounding box center [177, 211] width 6 height 6
click at [0, 0] on input "checkbox" at bounding box center [0, 0] width 0 height 0
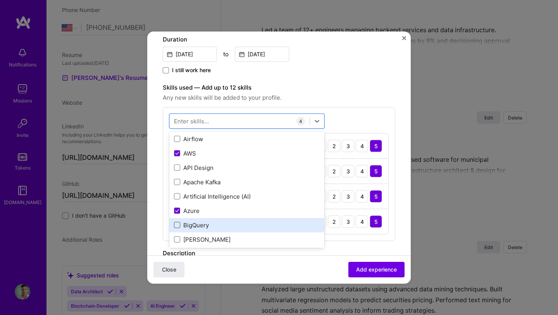
click at [176, 224] on span at bounding box center [177, 225] width 6 height 6
click at [0, 0] on input "checkbox" at bounding box center [0, 0] width 0 height 0
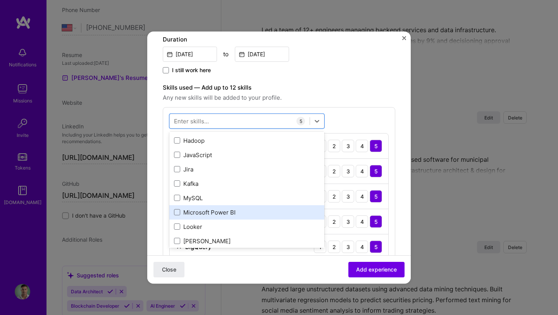
scroll to position [461, 0]
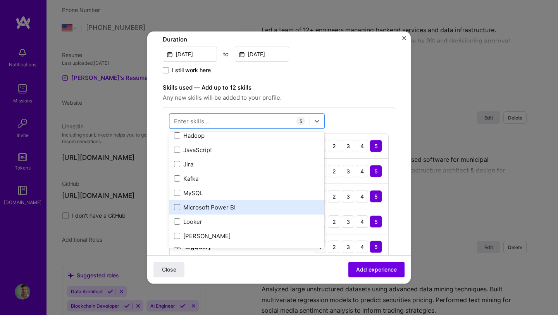
click at [178, 207] on span at bounding box center [177, 207] width 6 height 6
click at [0, 0] on input "checkbox" at bounding box center [0, 0] width 0 height 0
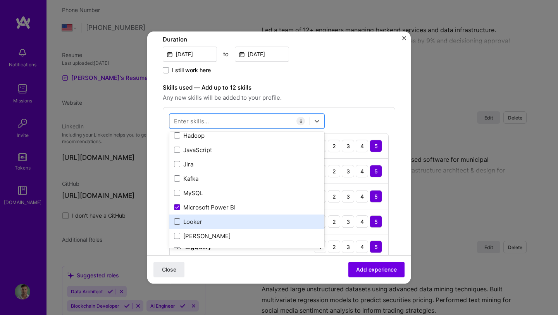
click at [177, 221] on span at bounding box center [177, 222] width 6 height 6
click at [0, 0] on input "checkbox" at bounding box center [0, 0] width 0 height 0
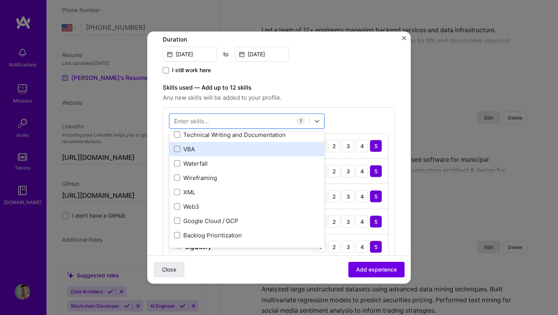
scroll to position [909, 0]
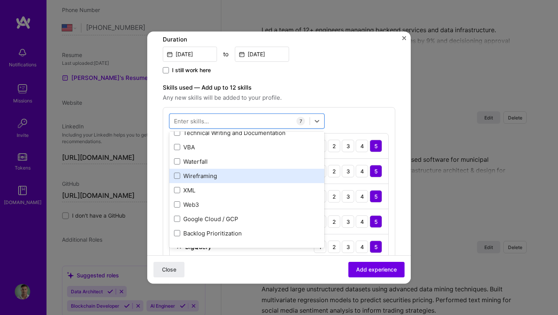
click at [180, 176] on div "Wireframing" at bounding box center [247, 176] width 146 height 8
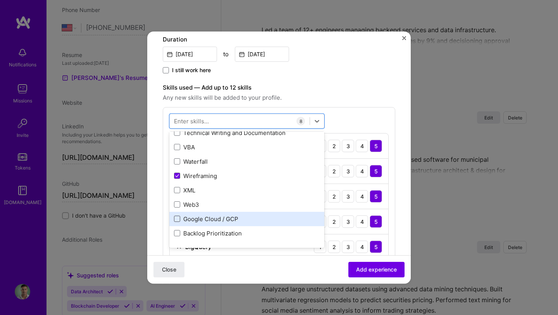
click at [177, 216] on span at bounding box center [177, 219] width 6 height 6
click at [0, 0] on input "checkbox" at bounding box center [0, 0] width 0 height 0
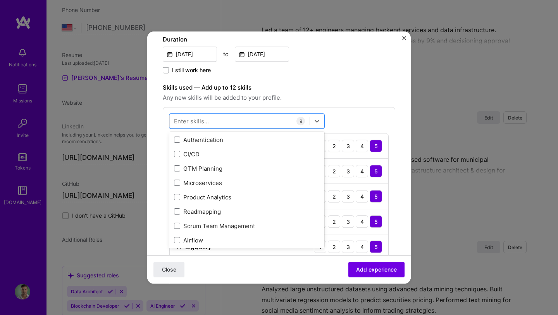
scroll to position [0, 0]
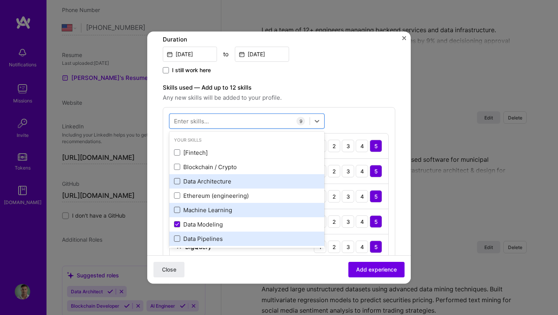
click at [178, 179] on span at bounding box center [177, 181] width 6 height 6
click at [0, 0] on input "checkbox" at bounding box center [0, 0] width 0 height 0
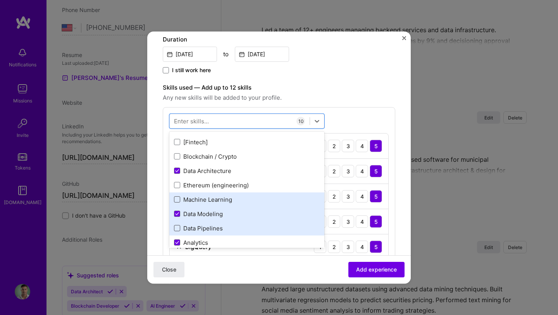
scroll to position [15, 0]
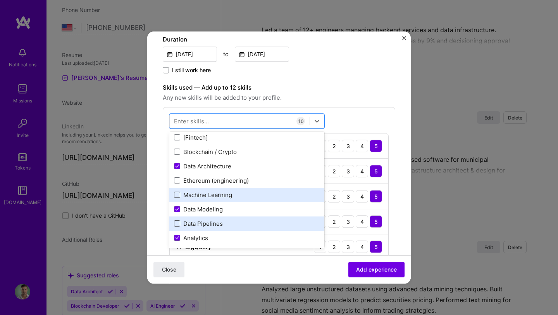
click at [179, 222] on span at bounding box center [177, 223] width 6 height 6
click at [0, 0] on input "checkbox" at bounding box center [0, 0] width 0 height 0
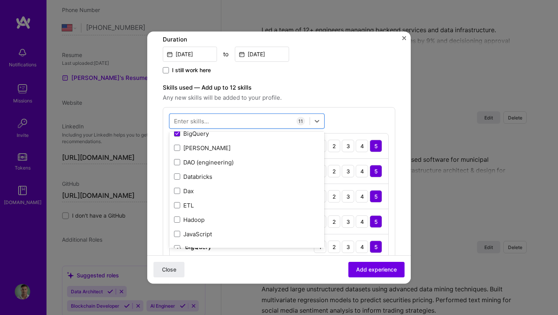
scroll to position [387, 0]
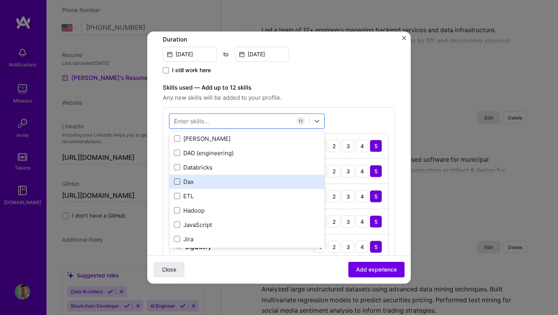
click at [177, 179] on span at bounding box center [177, 182] width 6 height 6
click at [0, 0] on input "checkbox" at bounding box center [0, 0] width 0 height 0
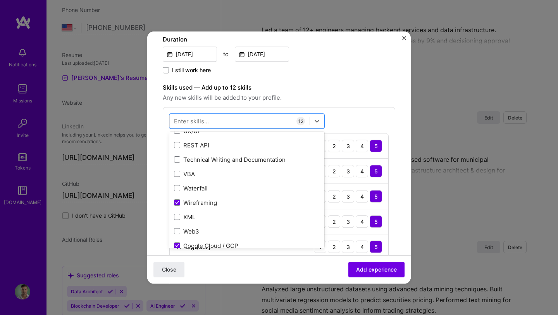
scroll to position [899, 0]
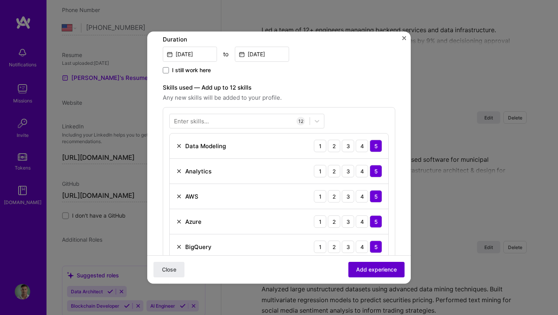
click at [356, 272] on span "Add experience" at bounding box center [376, 269] width 41 height 8
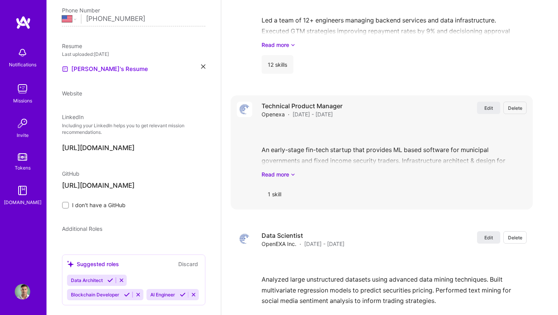
select select "US"
select select "Right Now"
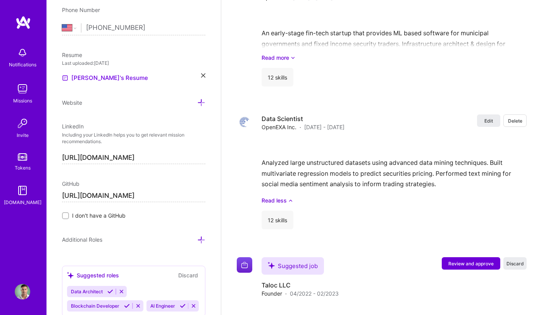
scroll to position [1175, 0]
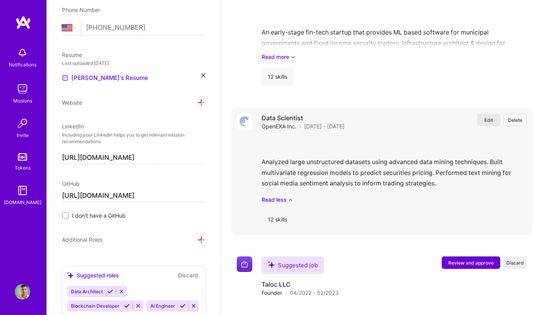
click at [483, 120] on button "Edit" at bounding box center [488, 120] width 23 height 12
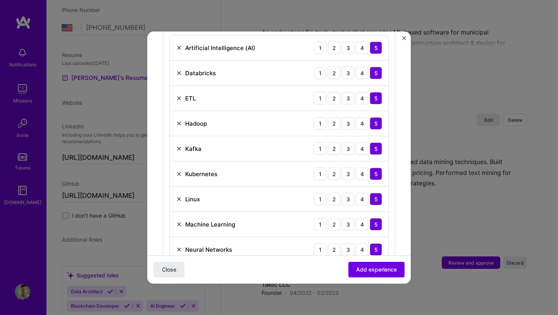
scroll to position [291, 0]
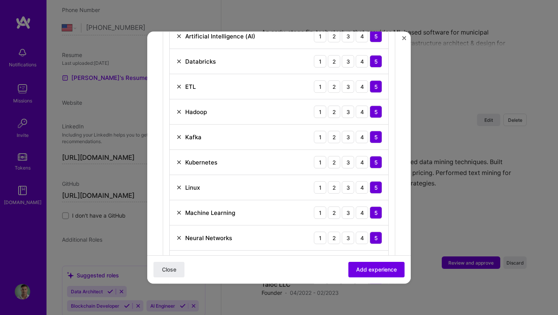
click at [426, 58] on div "Create a job experience Jobs help companies understand your past experience. Co…" at bounding box center [279, 157] width 558 height 315
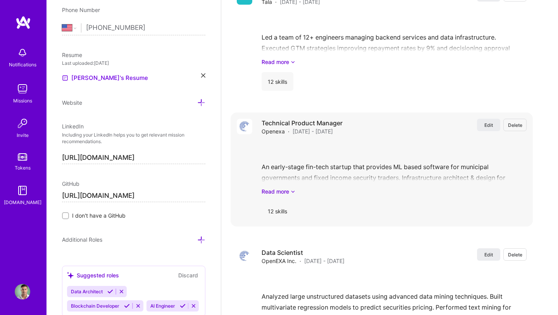
scroll to position [1031, 0]
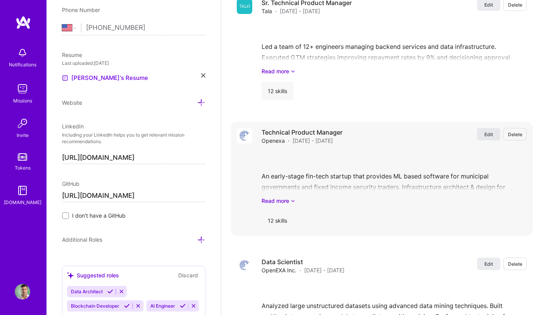
click at [484, 134] on button "Edit" at bounding box center [488, 134] width 23 height 12
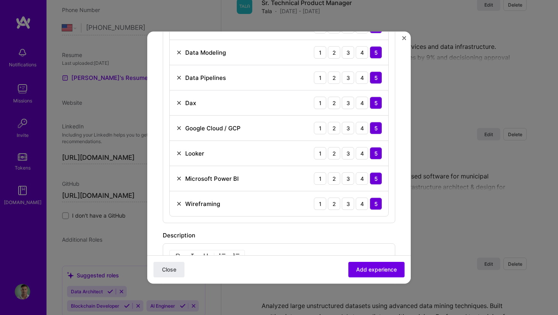
scroll to position [404, 0]
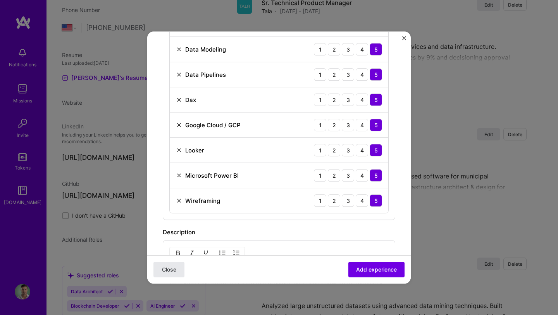
click at [174, 267] on span "Close" at bounding box center [169, 269] width 14 height 8
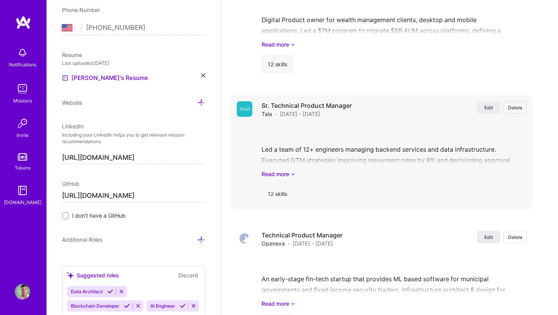
scroll to position [926, 0]
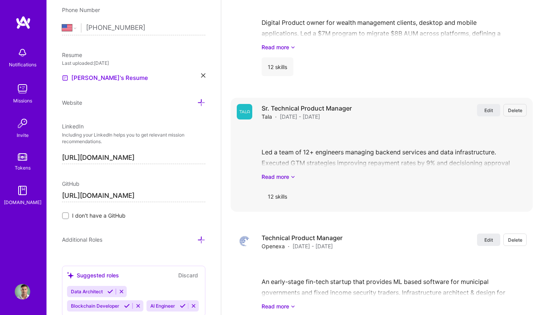
click at [285, 195] on div "12 skills" at bounding box center [278, 196] width 32 height 19
click at [491, 112] on span "Edit" at bounding box center [488, 110] width 9 height 7
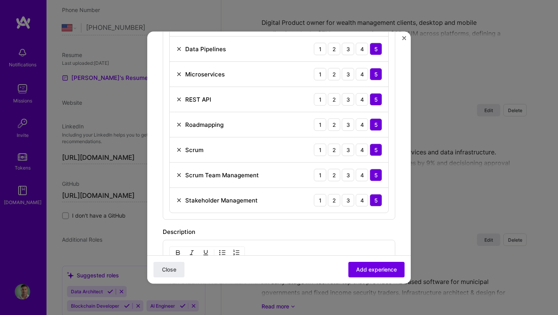
scroll to position [407, 0]
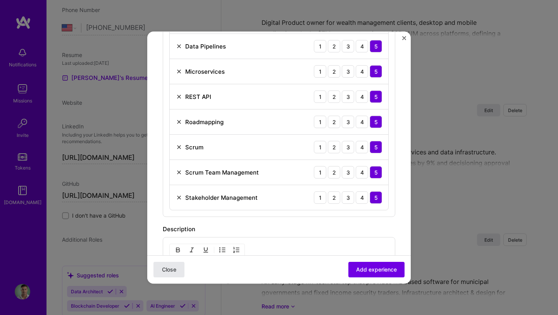
click at [167, 267] on span "Close" at bounding box center [169, 269] width 14 height 8
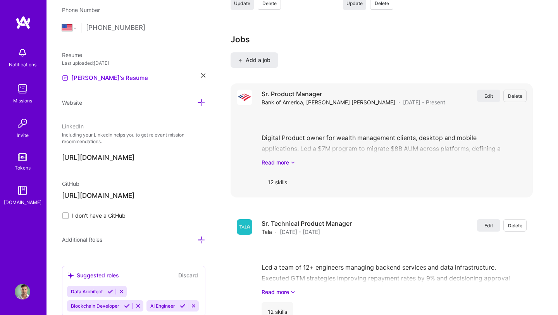
scroll to position [807, 0]
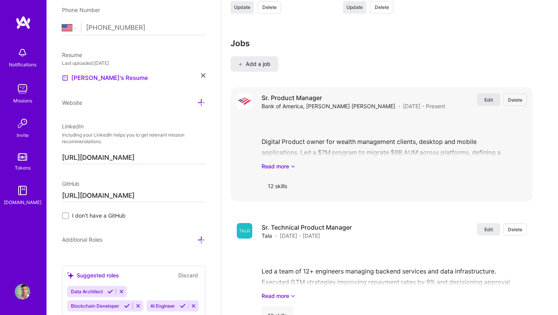
click at [483, 105] on button "Edit" at bounding box center [488, 99] width 23 height 12
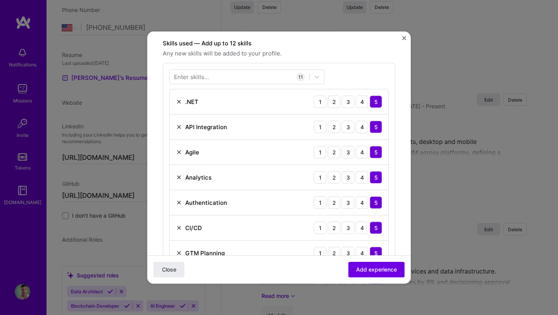
scroll to position [0, 0]
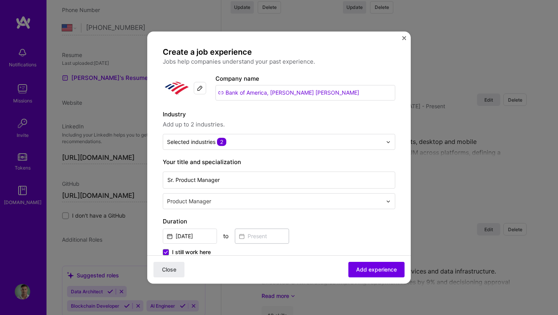
click at [403, 38] on img "Close" at bounding box center [404, 38] width 4 height 4
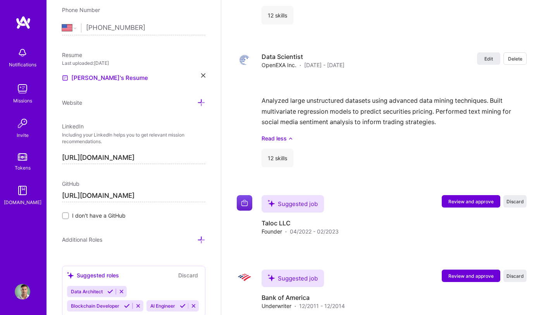
scroll to position [1262, 0]
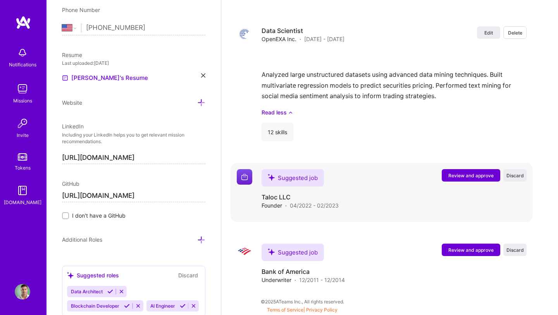
click at [475, 174] on span "Review and approve" at bounding box center [470, 175] width 45 height 7
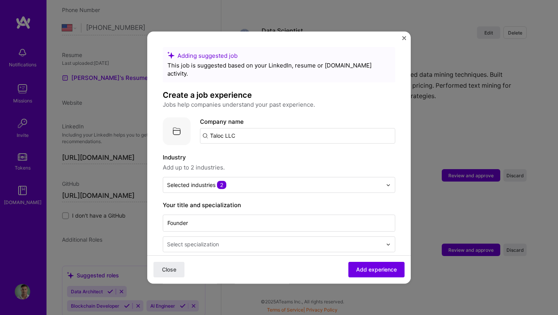
click at [245, 128] on input "Taloc LLC" at bounding box center [297, 135] width 195 height 15
type input "Taloc LLC"
click at [245, 150] on div "Taloc LLC" at bounding box center [260, 157] width 34 height 14
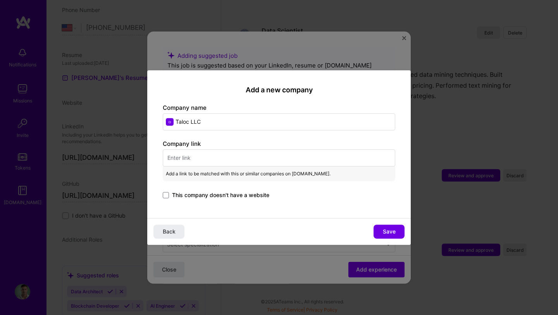
click at [257, 158] on input "text" at bounding box center [279, 157] width 232 height 17
paste input "https://www.taloc.io/"
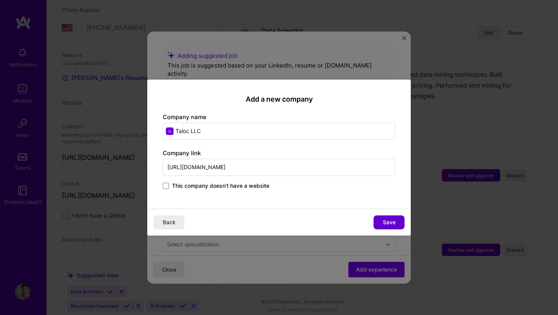
type input "https://www.taloc.io/"
click at [389, 223] on span "Save" at bounding box center [389, 222] width 13 height 8
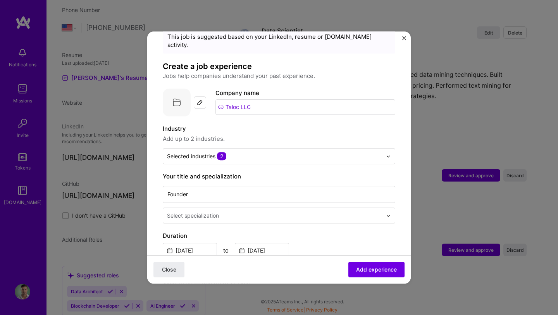
scroll to position [30, 0]
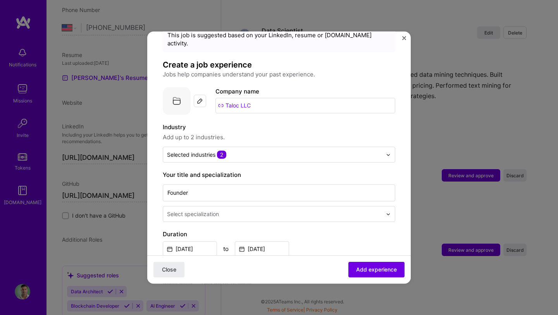
click at [230, 210] on input "text" at bounding box center [275, 214] width 217 height 8
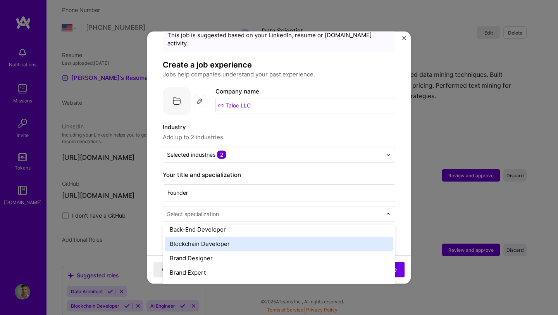
scroll to position [134, 0]
click at [212, 237] on div "Blockchain Developer" at bounding box center [279, 243] width 228 height 14
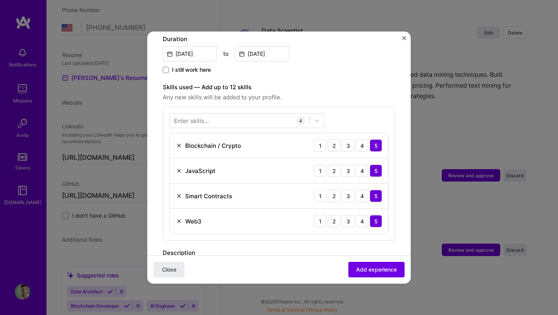
scroll to position [226, 0]
click at [267, 114] on div at bounding box center [240, 120] width 140 height 13
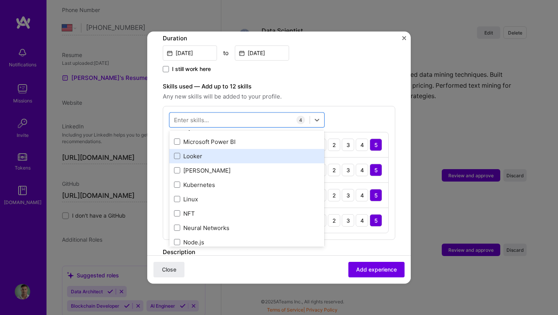
scroll to position [526, 0]
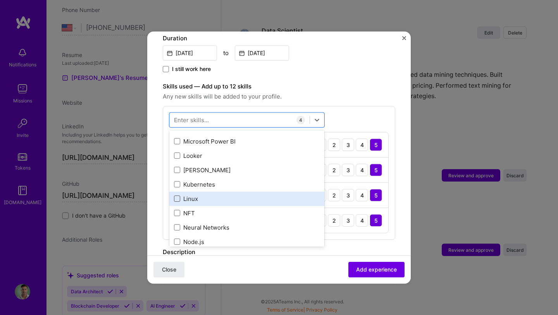
click at [177, 196] on span at bounding box center [177, 199] width 6 height 6
click at [0, 0] on input "checkbox" at bounding box center [0, 0] width 0 height 0
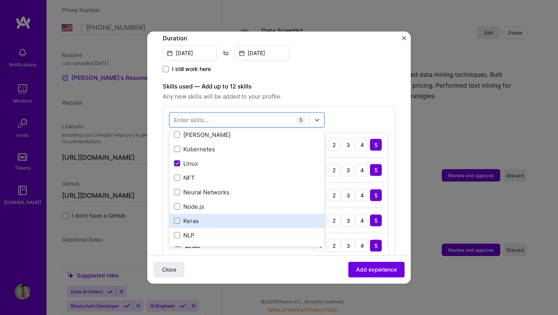
scroll to position [579, 0]
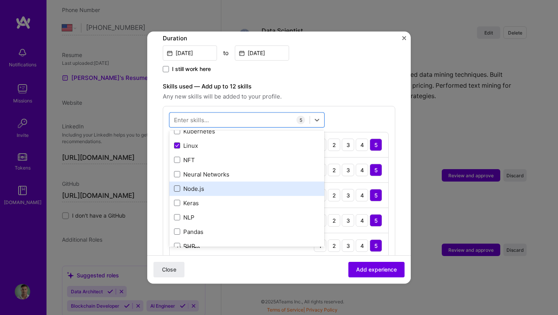
click at [174, 186] on span at bounding box center [177, 189] width 6 height 6
click at [0, 0] on input "checkbox" at bounding box center [0, 0] width 0 height 0
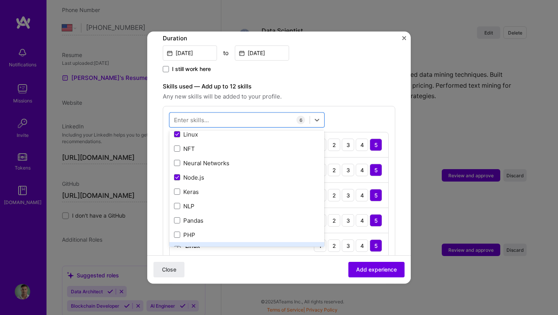
scroll to position [584, 0]
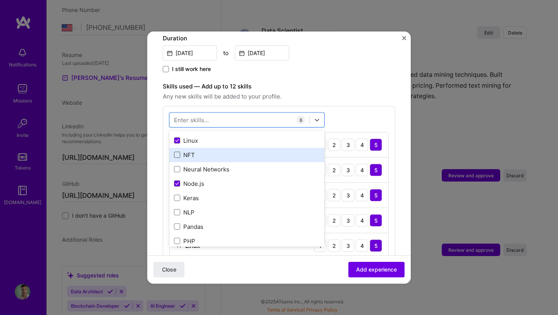
click at [177, 152] on span at bounding box center [177, 155] width 6 height 6
click at [0, 0] on input "checkbox" at bounding box center [0, 0] width 0 height 0
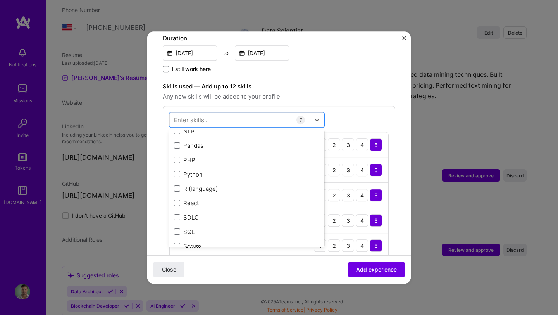
scroll to position [666, 0]
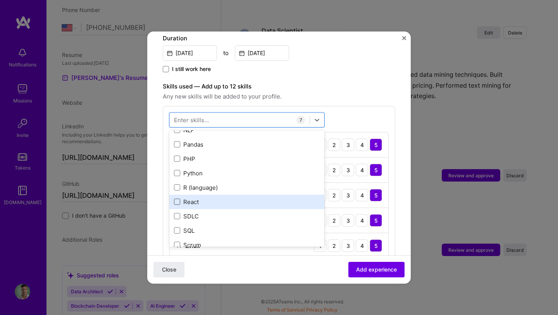
click at [177, 199] on span at bounding box center [177, 202] width 6 height 6
click at [0, 0] on input "checkbox" at bounding box center [0, 0] width 0 height 0
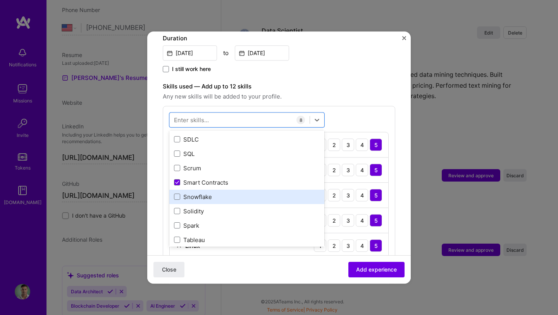
scroll to position [754, 0]
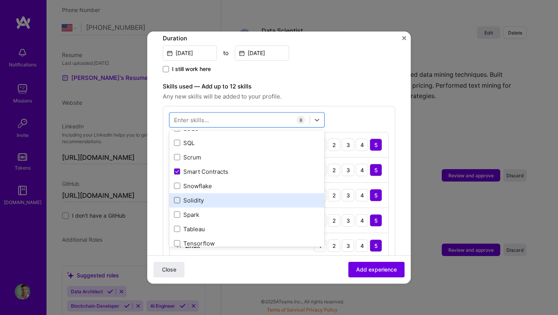
click at [177, 197] on span at bounding box center [177, 200] width 6 height 6
click at [0, 0] on input "checkbox" at bounding box center [0, 0] width 0 height 0
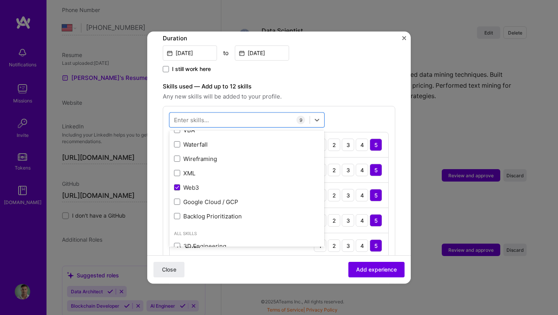
scroll to position [943, 0]
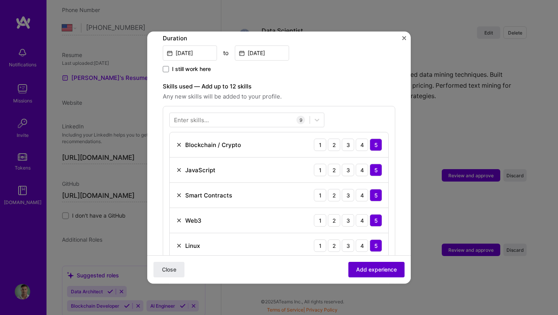
click at [367, 272] on span "Add experience" at bounding box center [376, 269] width 41 height 8
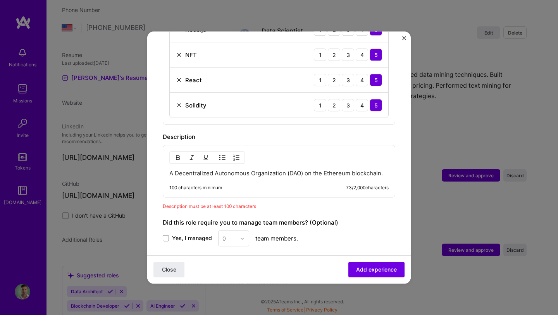
scroll to position [464, 0]
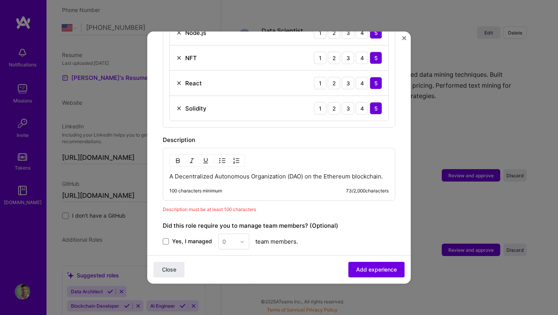
click at [247, 172] on p "A Decentralized Autonomous Organization (DAO) on the Ethereum blockchain." at bounding box center [278, 176] width 219 height 8
click at [384, 169] on div "A Decentralized Autonomous Organization (DAO) on the Ethereum blockchain. 100 c…" at bounding box center [279, 174] width 232 height 53
click at [382, 172] on p "A Decentralized Autonomous Organization (DAO) on the Ethereum blockchain." at bounding box center [278, 176] width 219 height 8
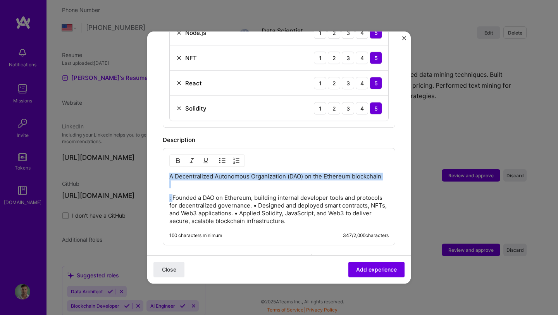
drag, startPoint x: 172, startPoint y: 189, endPoint x: 166, endPoint y: 170, distance: 19.7
click at [166, 170] on div "A Decentralized Autonomous Organization (DAO) on the Ethereum blockchain : Foun…" at bounding box center [279, 196] width 232 height 97
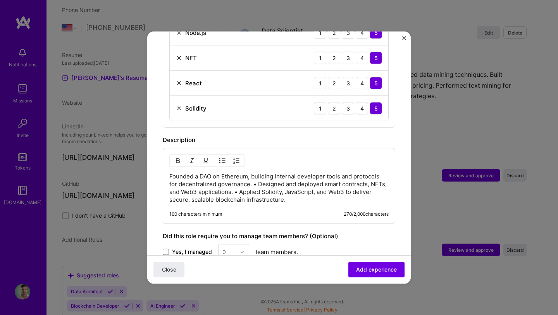
click at [258, 176] on p "Founded a DAO on Ethereum, building internal developer tools and protocols for …" at bounding box center [278, 187] width 219 height 31
click at [240, 182] on p "Founded a DAO on Ethereum, building internal developer tools and protocols for …" at bounding box center [278, 187] width 219 height 31
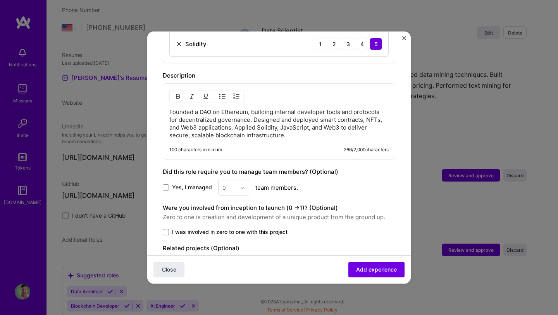
scroll to position [542, 0]
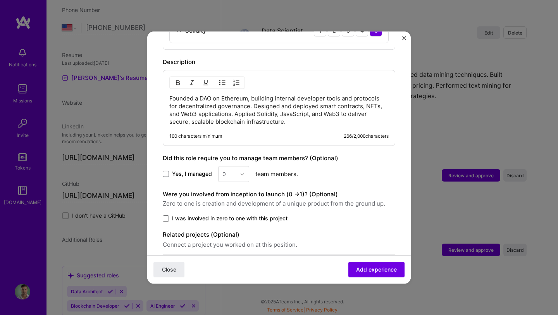
click at [166, 215] on span at bounding box center [166, 218] width 6 height 6
click at [0, 0] on input "I was involved in zero to one with this project" at bounding box center [0, 0] width 0 height 0
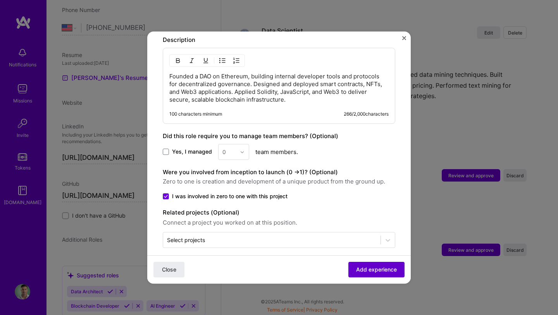
click at [370, 270] on span "Add experience" at bounding box center [376, 269] width 41 height 8
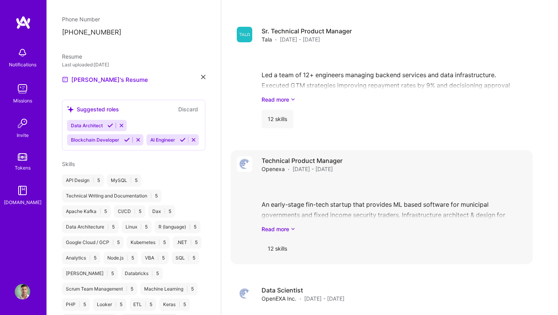
scroll to position [752, 0]
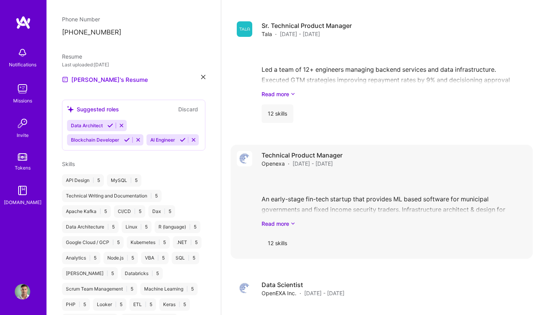
click at [278, 242] on div "12 skills" at bounding box center [278, 243] width 32 height 19
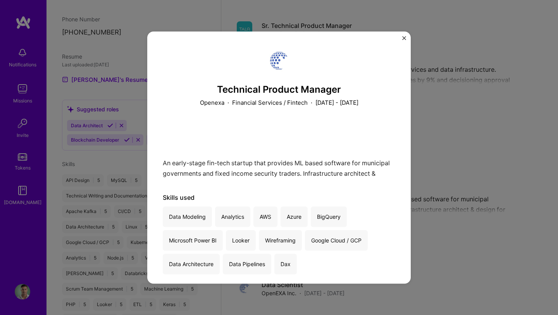
click at [404, 38] on img "Close" at bounding box center [404, 38] width 4 height 4
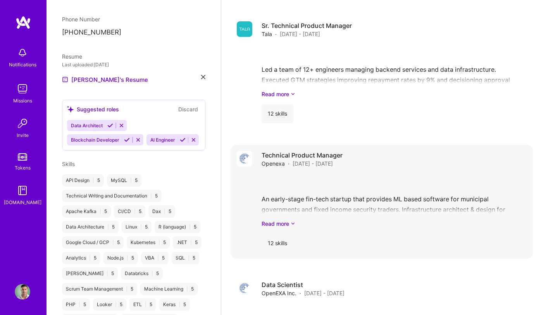
click at [338, 211] on div "An early-stage fin-tech startup that provides ML based software for municipal g…" at bounding box center [394, 201] width 265 height 54
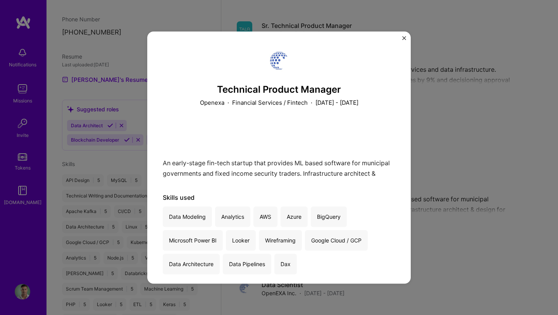
scroll to position [6, 0]
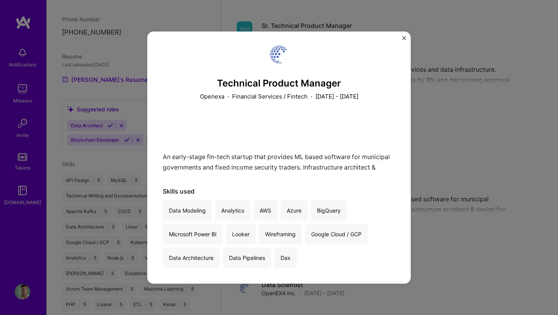
click at [401, 36] on div "Technical Product Manager Openexa · Financial Services / Fintech · May 2018 - A…" at bounding box center [278, 157] width 263 height 252
click at [403, 38] on img "Close" at bounding box center [404, 38] width 4 height 4
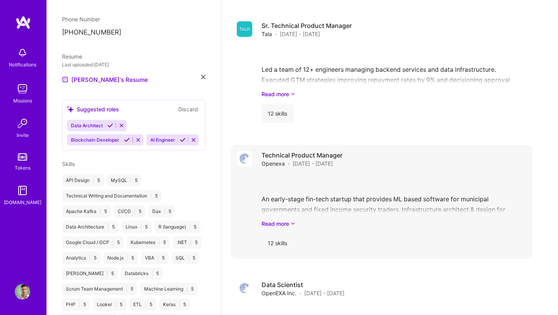
click at [356, 215] on div "An early-stage fin-tech startup that provides ML based software for municipal g…" at bounding box center [394, 201] width 265 height 54
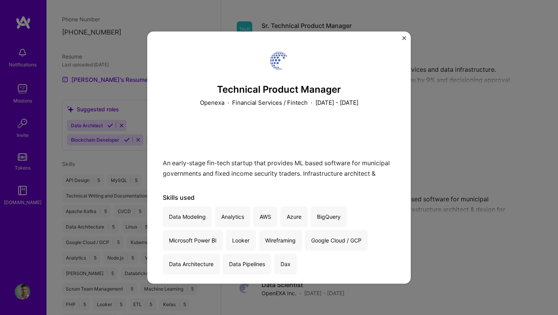
click at [401, 34] on div "Technical Product Manager Openexa · Financial Services / Fintech · May 2018 - A…" at bounding box center [278, 157] width 263 height 252
click at [402, 36] on img "Close" at bounding box center [404, 38] width 4 height 4
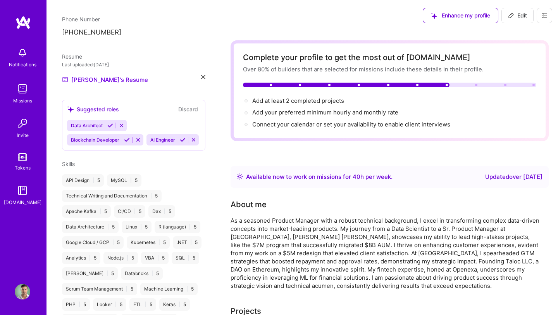
click at [512, 18] on icon at bounding box center [511, 15] width 6 height 6
select select "US"
select select "Right Now"
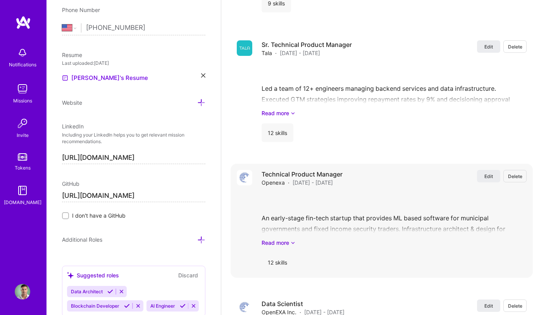
scroll to position [1113, 0]
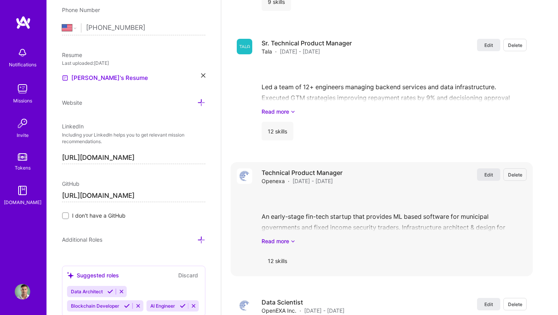
click at [482, 174] on button "Edit" at bounding box center [488, 174] width 23 height 12
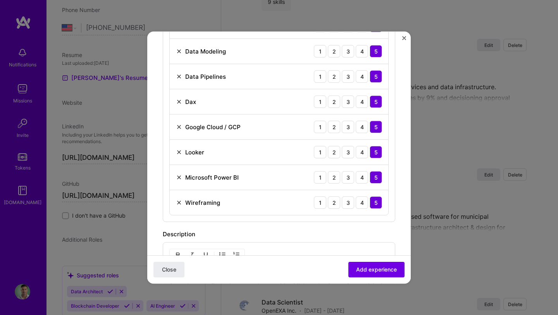
scroll to position [612, 0]
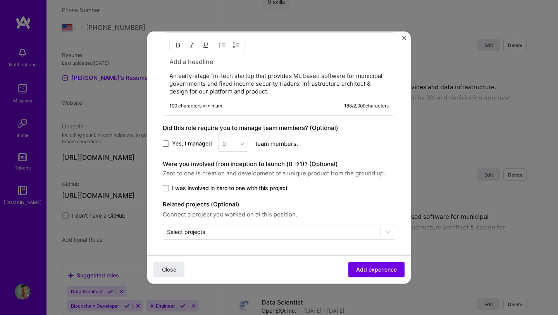
click at [167, 144] on span at bounding box center [166, 144] width 6 height 6
click at [0, 0] on input "Yes, I managed" at bounding box center [0, 0] width 0 height 0
click at [240, 145] on img at bounding box center [242, 143] width 5 height 5
click at [227, 222] on div "5" at bounding box center [233, 221] width 26 height 14
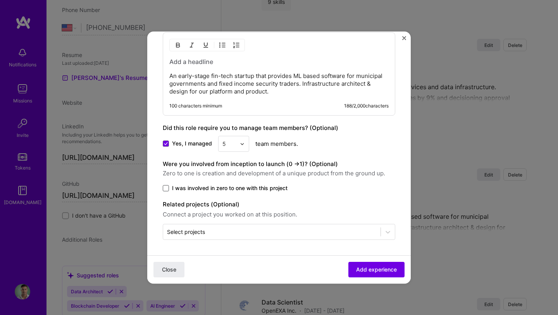
click at [166, 188] on span at bounding box center [166, 188] width 6 height 6
click at [0, 0] on input "I was involved in zero to one with this project" at bounding box center [0, 0] width 0 height 0
click at [359, 269] on span "Add experience" at bounding box center [376, 269] width 41 height 8
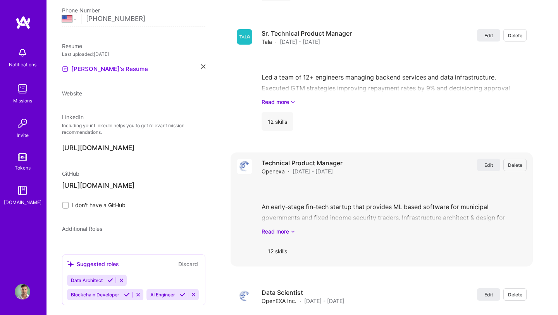
scroll to position [46, 0]
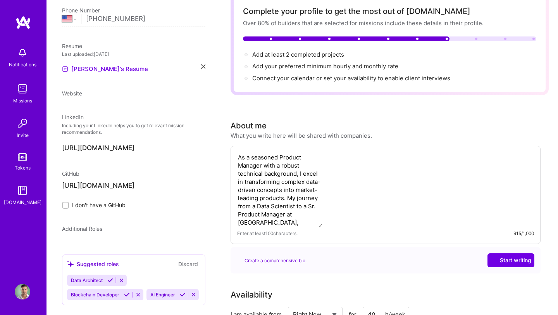
select select "US"
select select "Right Now"
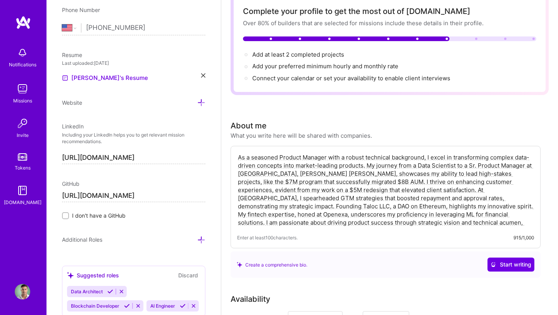
scroll to position [0, 0]
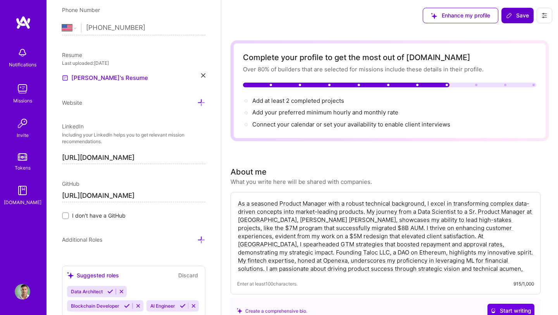
click at [519, 15] on span "Save" at bounding box center [517, 16] width 23 height 8
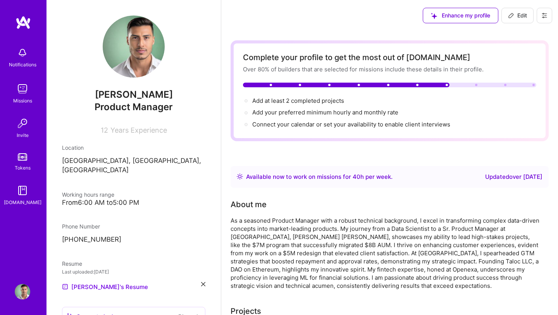
click at [26, 93] on img at bounding box center [22, 88] width 15 height 15
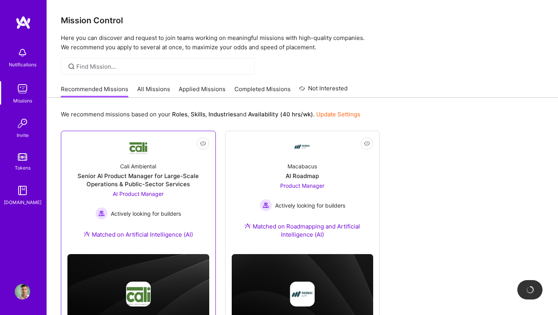
click at [162, 183] on div "Senior AI Product Manager for Large-Scale Operations & Public-Sector Services" at bounding box center [138, 180] width 142 height 16
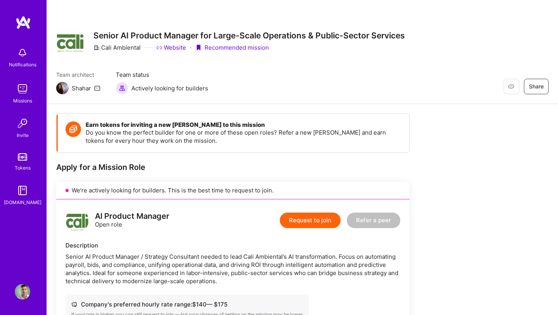
click at [330, 219] on button "Request to join" at bounding box center [310, 219] width 61 height 15
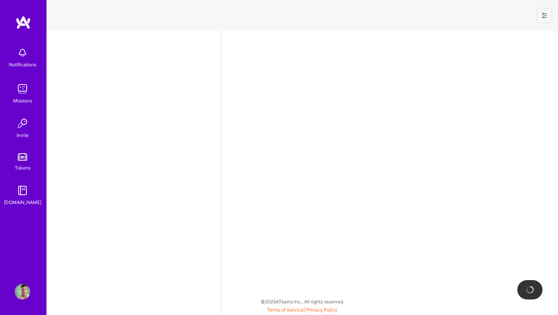
select select "US"
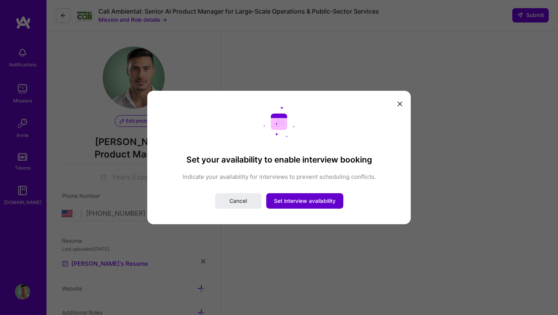
click at [295, 199] on span "Set interview availability" at bounding box center [305, 201] width 62 height 8
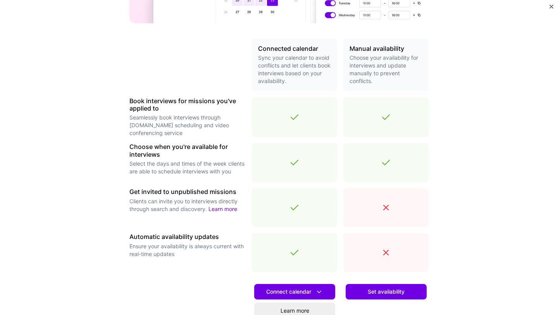
scroll to position [179, 0]
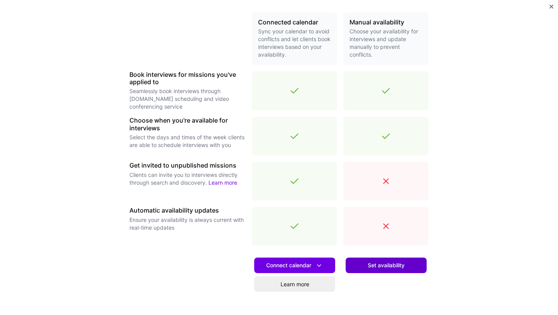
click at [363, 264] on button "Set availability" at bounding box center [386, 264] width 81 height 15
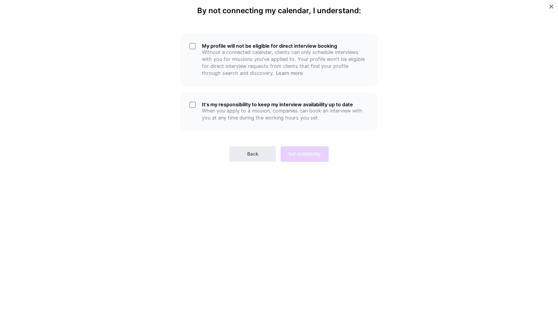
scroll to position [0, 0]
click at [236, 153] on button "Back" at bounding box center [252, 153] width 46 height 15
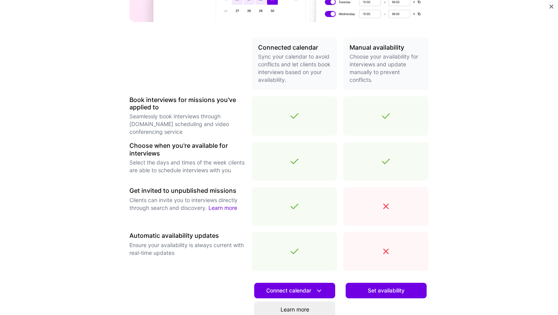
scroll to position [161, 0]
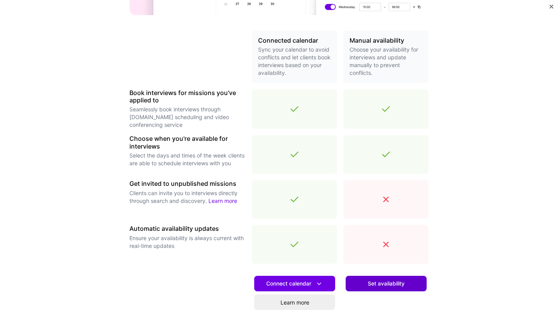
click at [375, 286] on span "Set availability" at bounding box center [386, 283] width 37 height 8
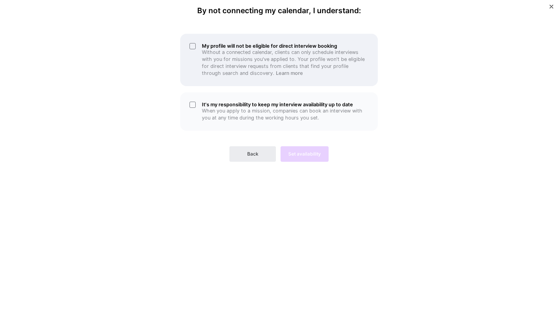
click at [196, 45] on div "My profile will not be eligible for direct interview booking Without a connecte…" at bounding box center [279, 60] width 198 height 52
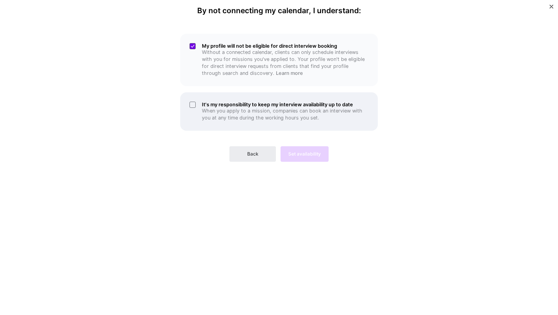
click at [193, 104] on div "It's my responsibility to keep my interview availability up to date When you ap…" at bounding box center [279, 111] width 198 height 38
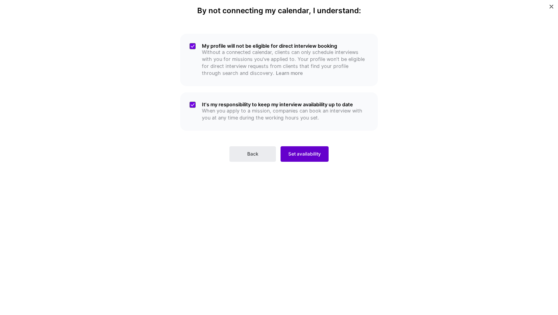
click at [308, 153] on span "Set availability" at bounding box center [304, 153] width 33 height 7
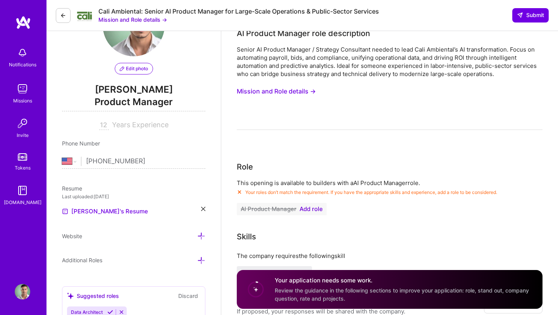
scroll to position [55, 0]
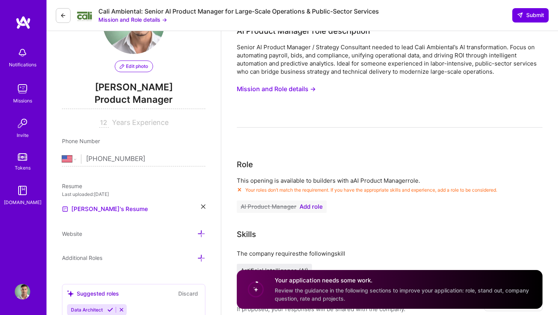
click at [320, 192] on span "Your roles don’t match the requirement. If you have the appropriate skills and …" at bounding box center [371, 190] width 252 height 6
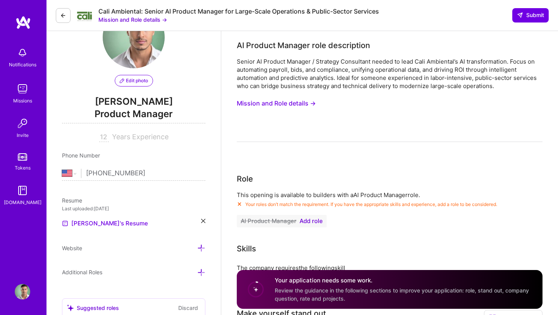
scroll to position [105, 0]
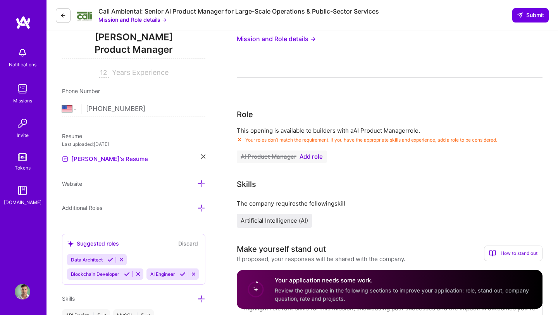
click at [313, 158] on span "Add role" at bounding box center [311, 156] width 23 height 6
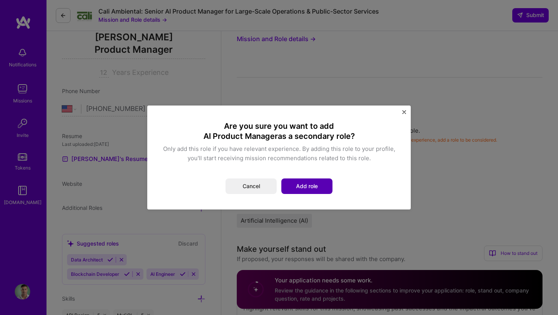
click at [313, 185] on button "Add role" at bounding box center [306, 185] width 51 height 15
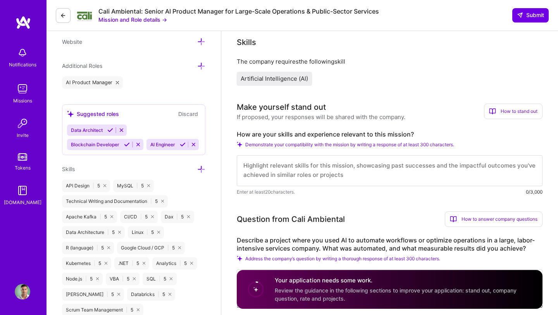
scroll to position [0, 0]
click at [302, 170] on textarea at bounding box center [390, 170] width 306 height 31
click at [313, 169] on textarea "I am an ex-data scientist who has turned product manager and have successfully …" at bounding box center [390, 170] width 306 height 31
click at [328, 169] on textarea "I am an ex-data scientist who has turned product manager and have successfully …" at bounding box center [390, 170] width 306 height 31
click at [336, 167] on textarea "I am an ex-data scientist who has turned product manager and have successfully …" at bounding box center [390, 170] width 306 height 31
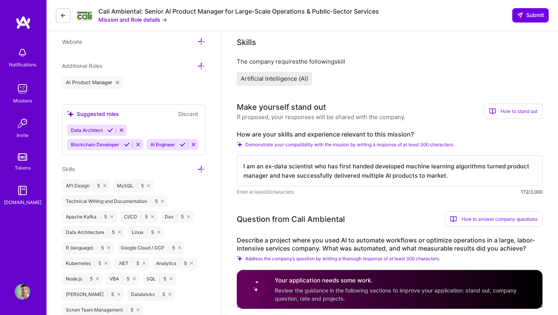
click at [268, 178] on textarea "I am an ex-data scientist who has first handed developed machine learning algor…" at bounding box center [390, 170] width 306 height 31
click at [432, 180] on textarea "I am an ex-data scientist who has first handed developed machine learning algor…" at bounding box center [390, 170] width 306 height 31
click at [447, 181] on textarea "I am an ex-data scientist who has first handed developed machine learning algor…" at bounding box center [390, 170] width 306 height 31
click at [415, 177] on textarea "I am an ex-data scientist who has first handed developed machine learning algor…" at bounding box center [390, 170] width 306 height 31
click at [449, 177] on textarea "I am an ex-data scientist who has first handed developed machine learning algor…" at bounding box center [390, 170] width 306 height 31
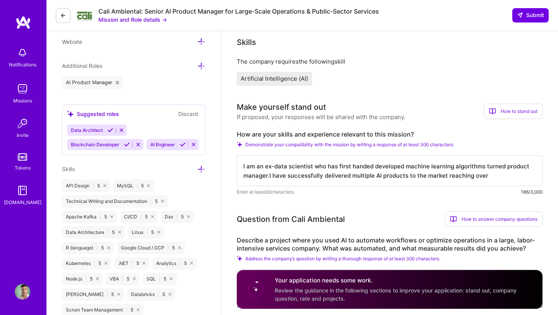
click at [374, 177] on textarea "I am an ex-data scientist who has first handed developed machine learning algor…" at bounding box center [390, 170] width 306 height 31
click at [528, 176] on textarea "I am an ex-data scientist who has first handed developed machine learning algor…" at bounding box center [390, 170] width 306 height 31
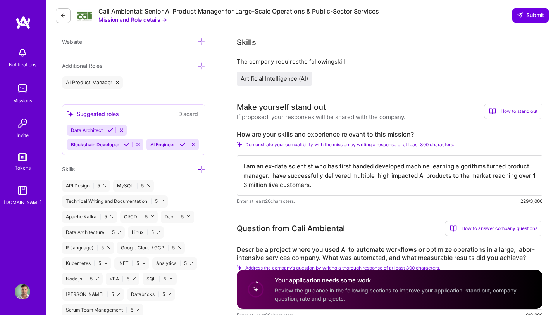
drag, startPoint x: 315, startPoint y: 186, endPoint x: 238, endPoint y: 165, distance: 79.5
click at [238, 165] on textarea "I am an ex-data scientist who has first handed developed machine learning algor…" at bounding box center [390, 175] width 306 height 40
click at [338, 182] on textarea "I am an ex-data scientist who has first handed developed machine learning algor…" at bounding box center [390, 175] width 306 height 40
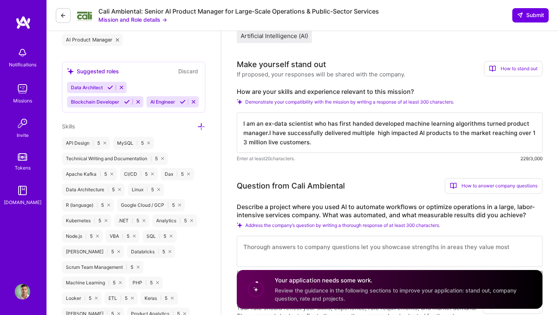
scroll to position [316, 0]
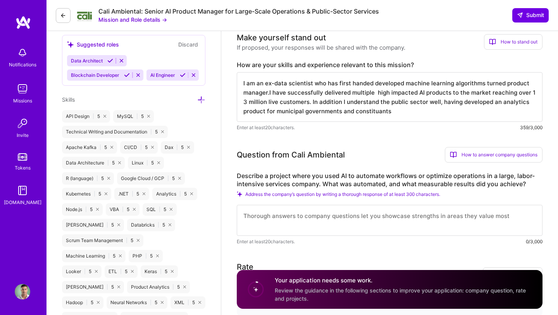
drag, startPoint x: 394, startPoint y: 111, endPoint x: 244, endPoint y: 81, distance: 152.6
click at [244, 81] on textarea "I am an ex-data scientist who has first handed developed machine learning algor…" at bounding box center [390, 97] width 306 height 50
type textarea "I am an ex-data scientist who has first handed developed machine learning algor…"
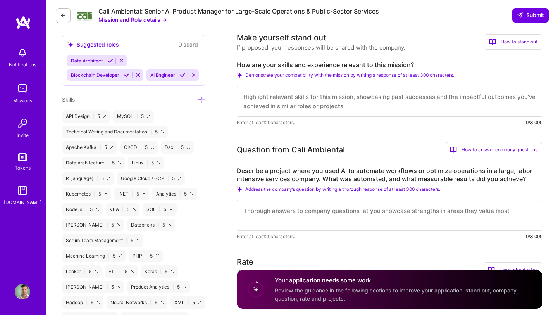
paste textarea "Former Data Scientist turned Product Manager with hands-on experience developin…"
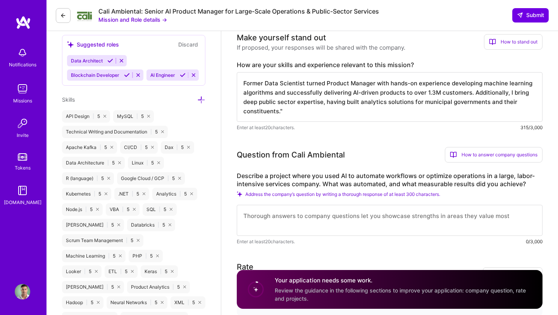
click at [242, 83] on textarea "Former Data Scientist turned Product Manager with hands-on experience developin…" at bounding box center [390, 97] width 306 height 50
click at [375, 104] on textarea "I am a former Data Scientist turned Product Manager with hands-on experience de…" at bounding box center [390, 97] width 306 height 50
click at [292, 114] on textarea "I am a former Data Scientist turned Product Manager with hands-on experience de…" at bounding box center [390, 97] width 306 height 50
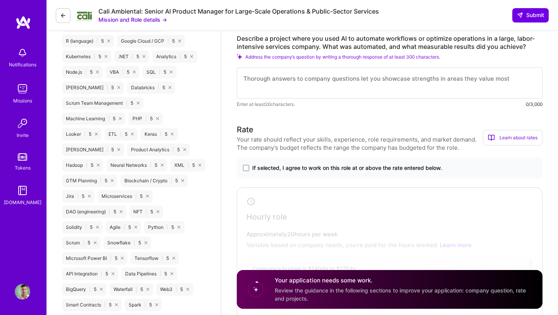
scroll to position [453, 0]
type textarea "I am a former Data Scientist turned Product Manager with hands-on experience de…"
click at [246, 167] on span at bounding box center [246, 167] width 6 height 6
click at [0, 0] on input "If selected, I agree to work on this role at or above the rate entered below." at bounding box center [0, 0] width 0 height 0
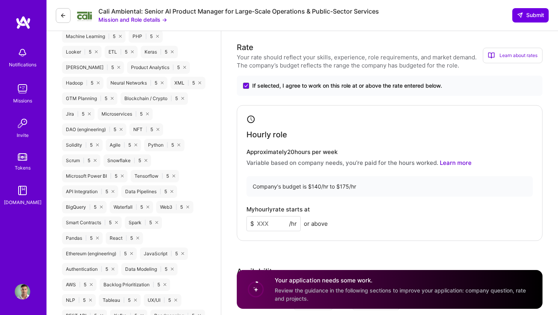
scroll to position [537, 0]
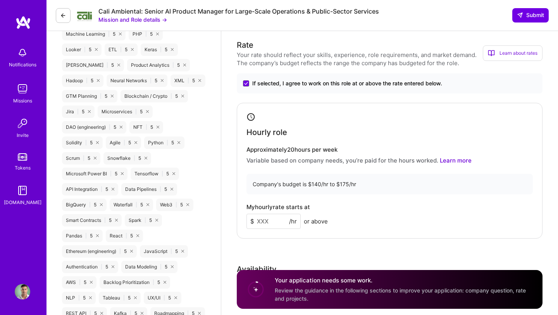
click at [275, 222] on input at bounding box center [273, 221] width 54 height 15
type input "160"
click at [355, 214] on div "My hourly rate starts at $ 160 /hr or above" at bounding box center [389, 215] width 286 height 25
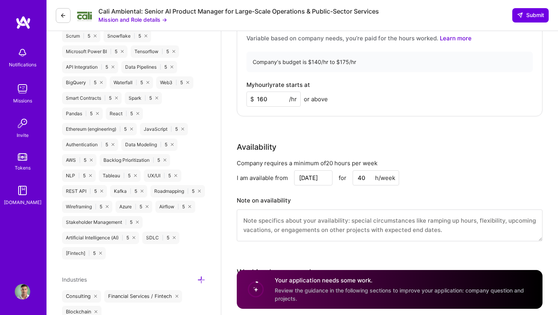
scroll to position [662, 0]
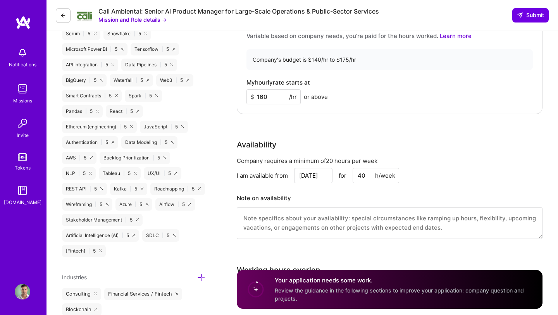
click at [317, 175] on input "Aug 29" at bounding box center [313, 175] width 38 height 15
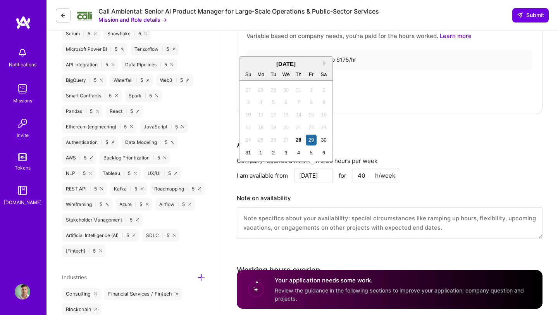
click at [325, 66] on div "August 2025" at bounding box center [285, 64] width 93 height 8
click at [324, 64] on button "Next Month" at bounding box center [325, 62] width 5 height 5
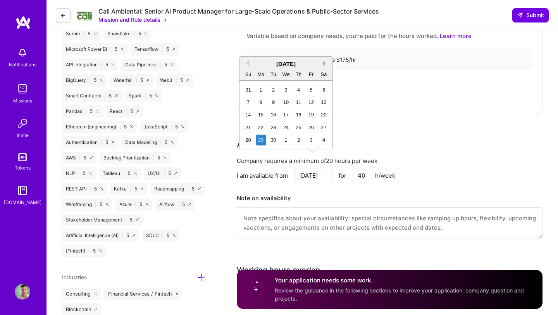
click at [325, 63] on button "Next Month" at bounding box center [325, 62] width 5 height 5
click at [324, 63] on button "Next Month" at bounding box center [325, 62] width 5 height 5
click at [262, 129] on div "17" at bounding box center [261, 127] width 10 height 10
type input "Nov 17"
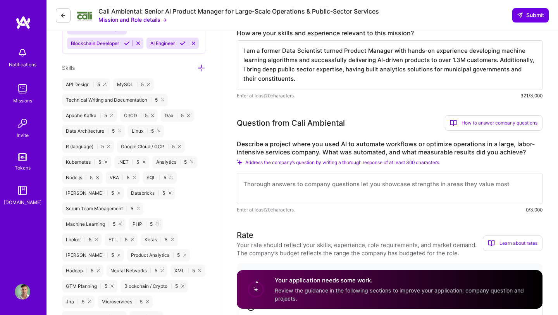
scroll to position [349, 0]
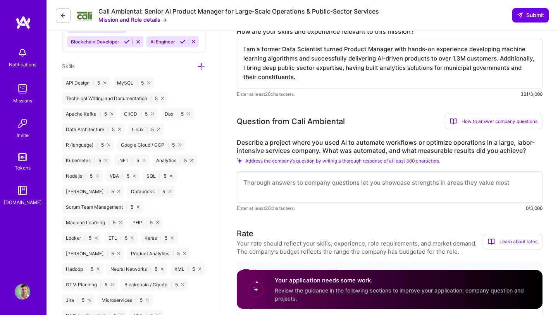
click at [312, 194] on textarea at bounding box center [390, 186] width 306 height 31
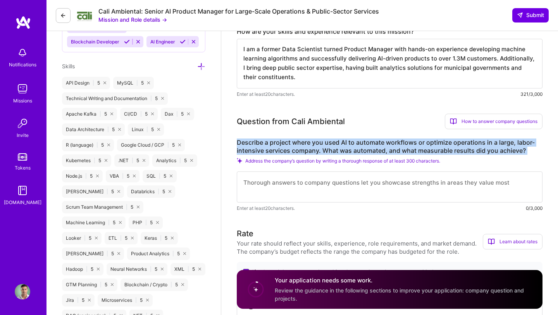
drag, startPoint x: 234, startPoint y: 141, endPoint x: 523, endPoint y: 155, distance: 289.8
copy div "Describe a project where you used AI to automate workflows or optimize operatio…"
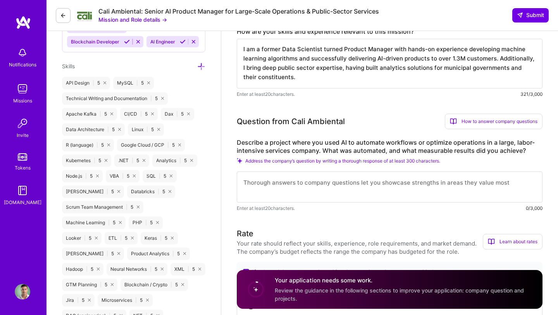
click at [291, 187] on textarea at bounding box center [390, 186] width 306 height 31
paste textarea "At Openexa, an early-stage fintech startup, I led the design and deployment of …"
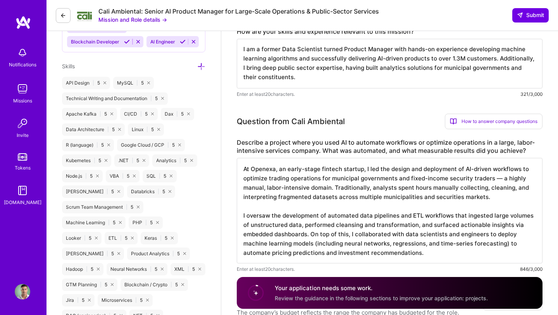
click at [496, 201] on textarea "At Openexa, an early-stage fintech startup, I led the design and deployment of …" at bounding box center [390, 210] width 306 height 105
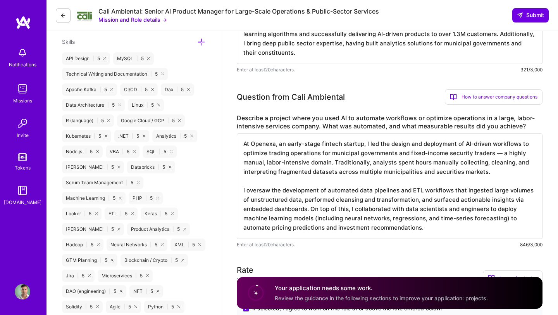
scroll to position [385, 0]
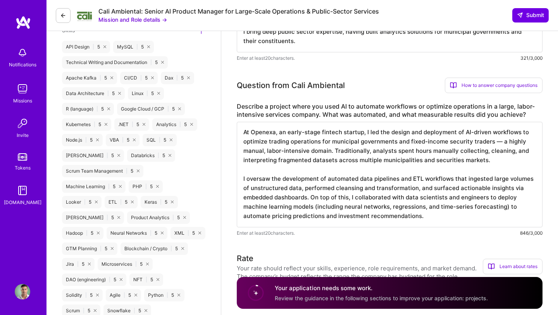
click at [448, 215] on textarea "At Openexa, an early-stage fintech startup, I led the design and deployment of …" at bounding box center [390, 174] width 306 height 105
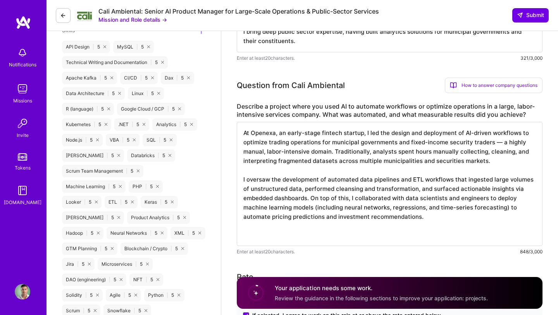
paste textarea "The measurable results were significant: Reduced manual data preparation and re…"
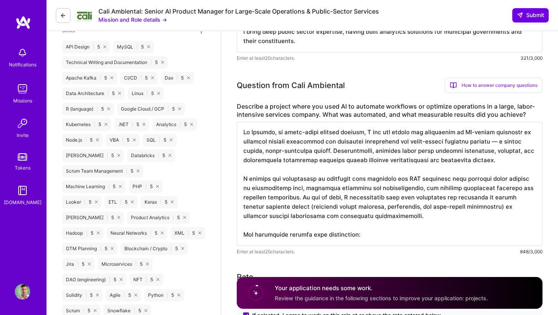
scroll to position [420, 0]
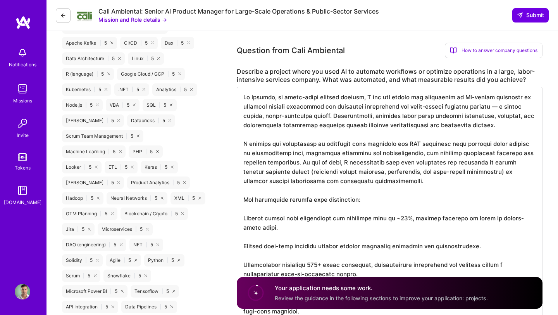
click at [292, 208] on textarea at bounding box center [390, 205] width 306 height 236
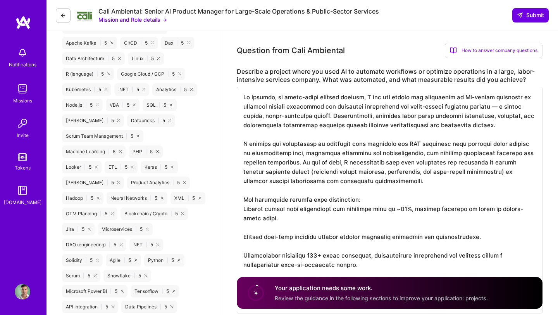
scroll to position [0, 0]
click at [245, 210] on textarea at bounding box center [390, 200] width 306 height 226
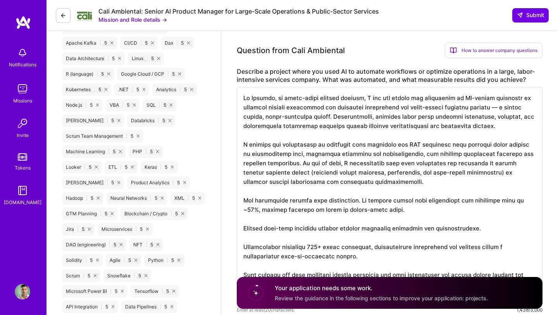
click at [253, 211] on textarea at bounding box center [390, 195] width 306 height 217
click at [262, 237] on textarea at bounding box center [390, 195] width 306 height 217
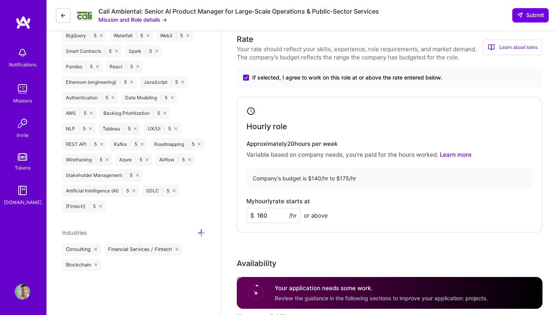
scroll to position [716, 0]
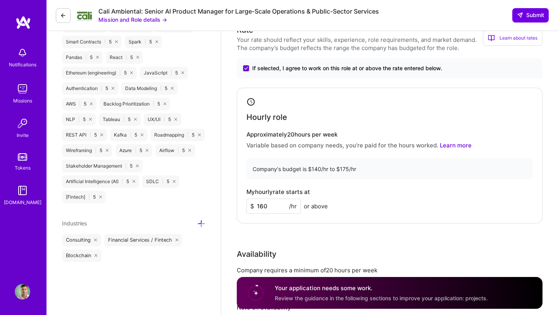
type textarea "At Openexa, an early-stage fintech startup, I led the design and deployment of …"
click at [274, 208] on input "160" at bounding box center [273, 205] width 54 height 15
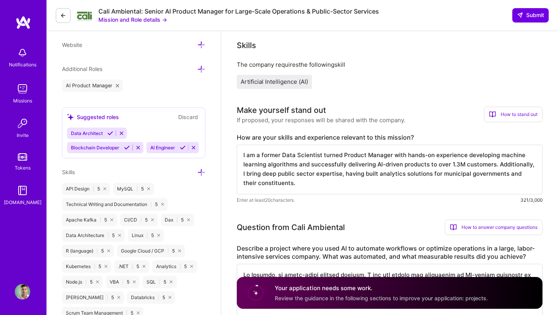
scroll to position [0, 0]
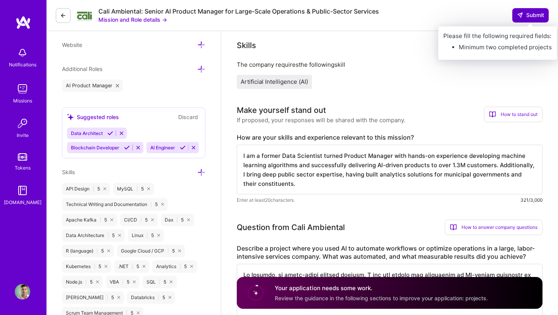
click at [531, 17] on span "Submit" at bounding box center [530, 15] width 27 height 8
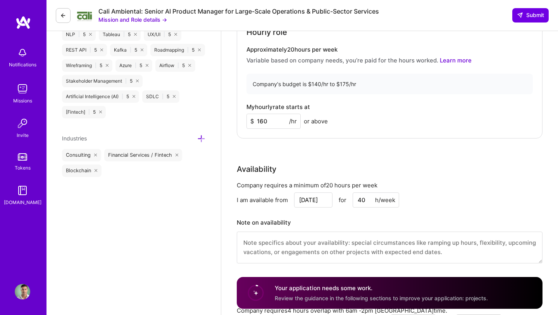
scroll to position [842, 0]
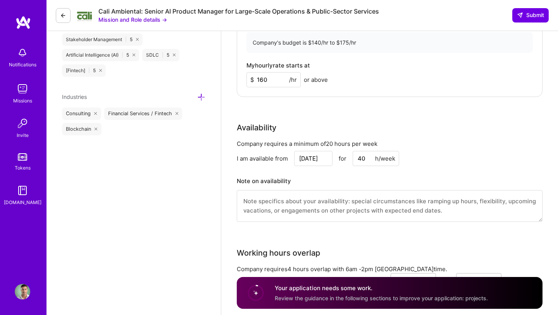
click at [320, 156] on input "Nov 17" at bounding box center [313, 158] width 38 height 15
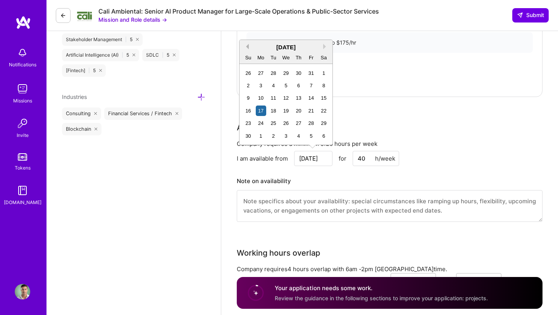
click at [247, 46] on button "Previous Month" at bounding box center [245, 46] width 5 height 5
click at [327, 48] on button "Next Month" at bounding box center [325, 46] width 5 height 5
click at [248, 45] on button "Previous Month" at bounding box center [245, 46] width 5 height 5
click at [326, 46] on button "Next Month" at bounding box center [325, 46] width 5 height 5
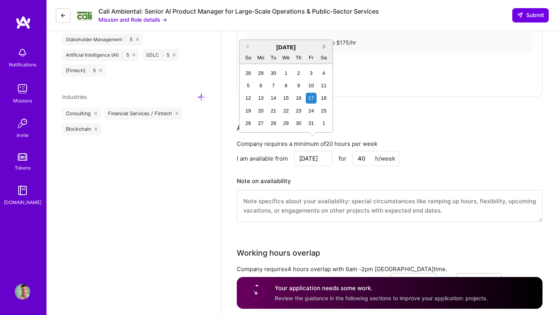
click at [325, 48] on button "Next Month" at bounding box center [325, 46] width 5 height 5
click at [258, 112] on div "17" at bounding box center [261, 110] width 10 height 10
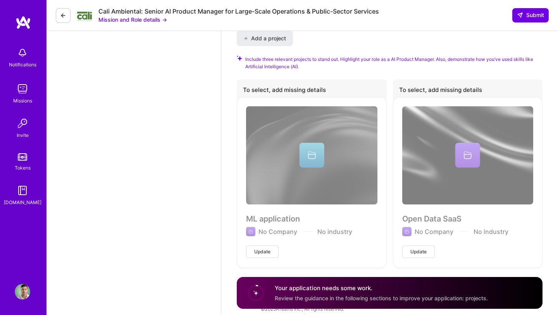
scroll to position [1162, 0]
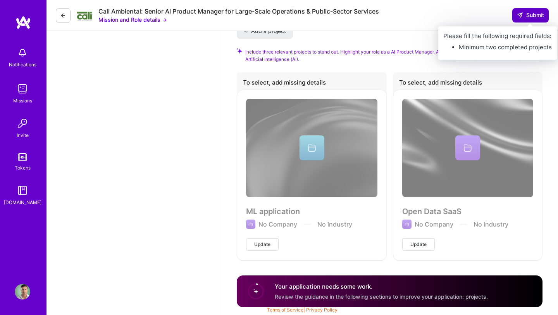
click at [530, 14] on span "Submit" at bounding box center [530, 15] width 27 height 8
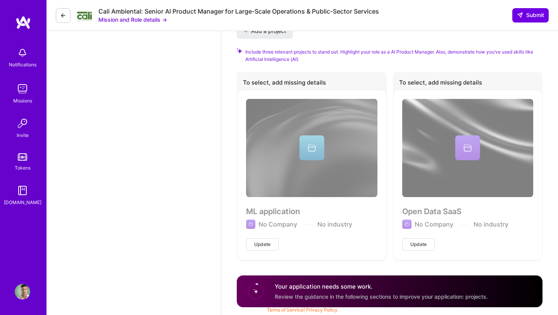
click at [502, 34] on div "Add a project Include three relevant projects to stand out. Highlight your role…" at bounding box center [390, 141] width 306 height 237
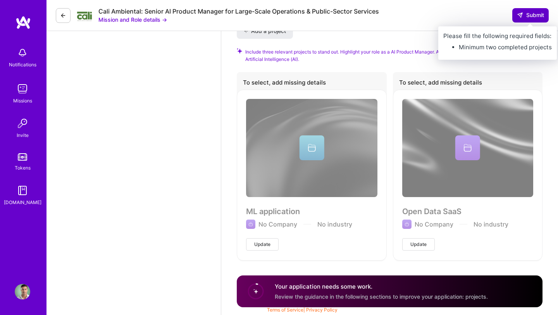
click at [524, 15] on span "Submit" at bounding box center [530, 15] width 27 height 8
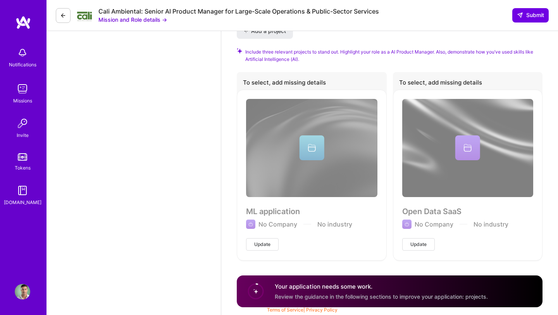
click at [498, 35] on div "Add a project Include three relevant projects to stand out. Highlight your role…" at bounding box center [390, 141] width 306 height 237
click at [316, 149] on div "ML application No Company No industry Update" at bounding box center [312, 175] width 150 height 170
click at [262, 243] on span "Update" at bounding box center [262, 244] width 16 height 7
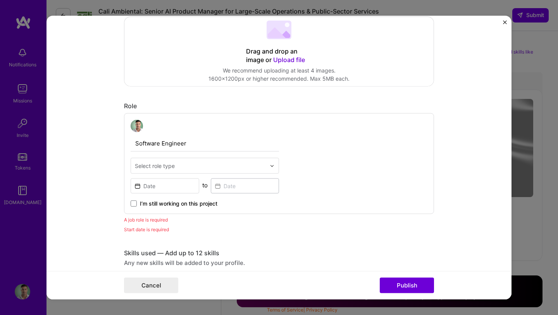
scroll to position [209, 0]
click at [195, 144] on input "Software Engineer" at bounding box center [205, 142] width 148 height 16
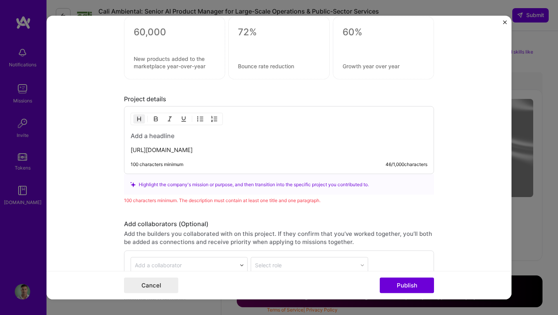
scroll to position [648, 0]
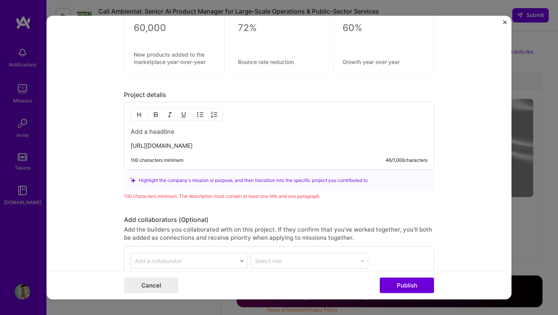
drag, startPoint x: 268, startPoint y: 145, endPoint x: 129, endPoint y: 143, distance: 139.1
click at [129, 143] on div "https://francisco-autran.shinyapps.io/New_App/ 100 characters minimum 46 / 1,00…" at bounding box center [279, 136] width 310 height 68
copy p "https://francisco-autran.shinyapps.io/New_App/"
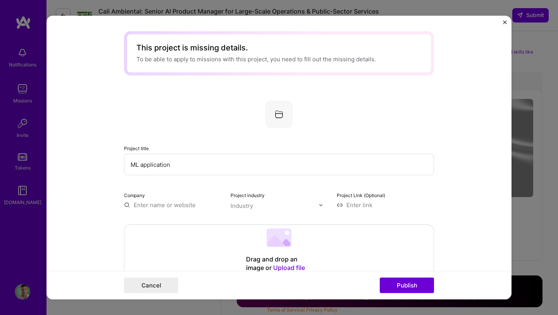
scroll to position [35, 0]
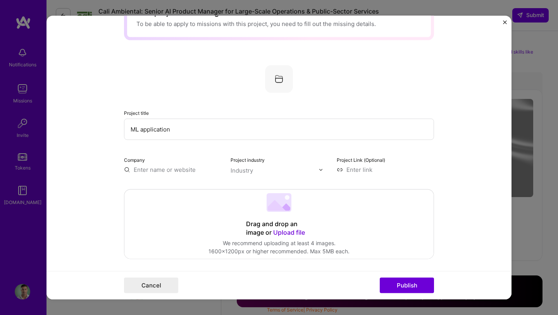
click at [182, 174] on input "text" at bounding box center [172, 169] width 97 height 8
click at [165, 185] on span "OpenEXA Inc." at bounding box center [165, 185] width 37 height 8
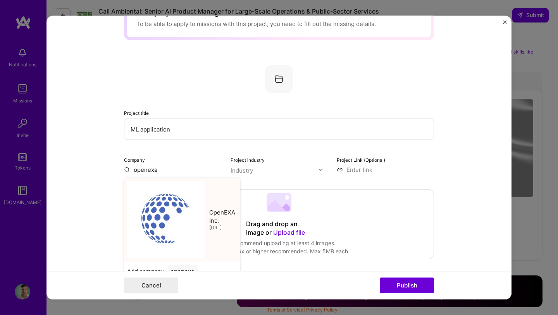
type input "OpenEXA Inc."
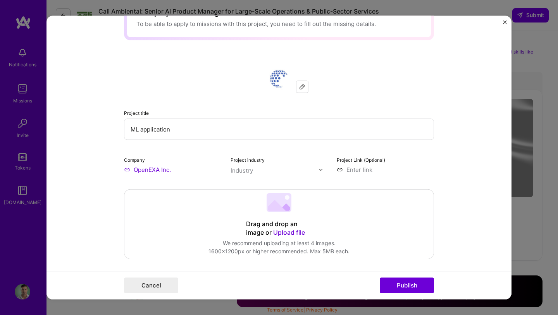
click at [239, 171] on div "Industry" at bounding box center [242, 170] width 22 height 8
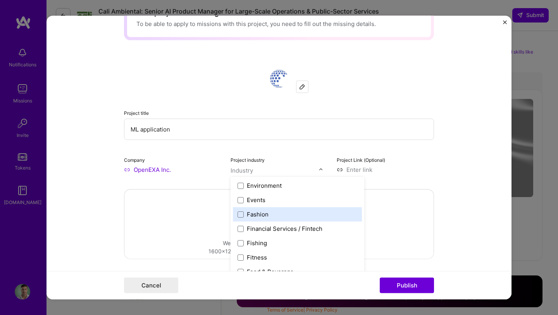
scroll to position [778, 0]
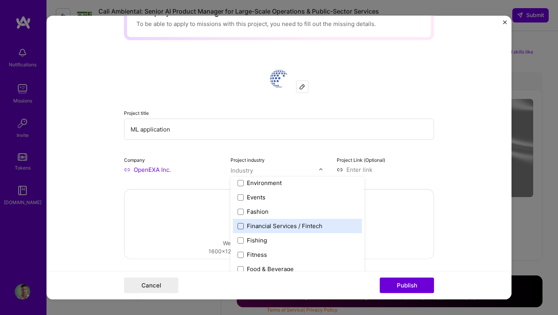
click at [239, 226] on span at bounding box center [241, 225] width 6 height 6
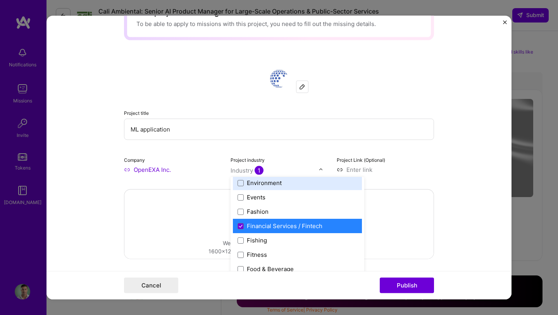
click at [206, 160] on div "Company OpenEXA Inc." at bounding box center [172, 164] width 97 height 18
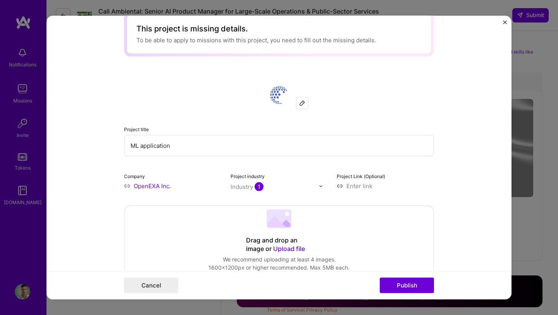
scroll to position [0, 0]
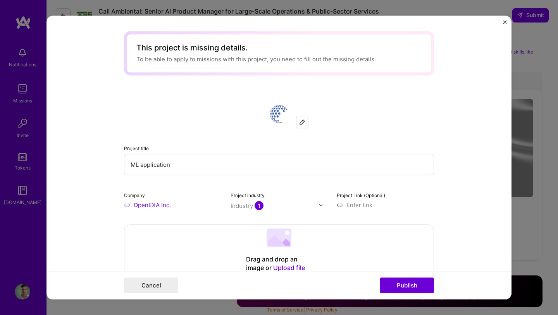
click at [184, 169] on input "ML application" at bounding box center [279, 164] width 310 height 21
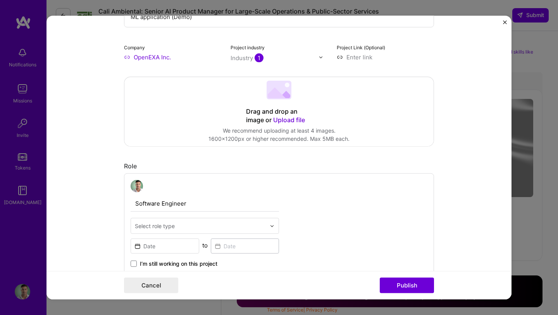
scroll to position [163, 0]
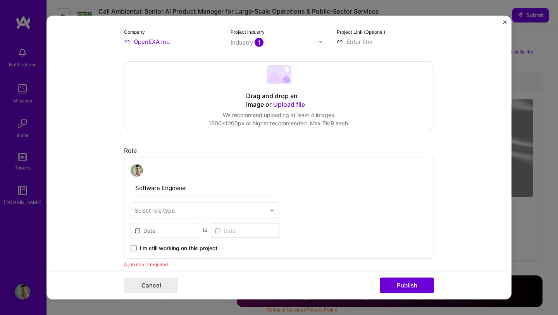
type input "ML application (Demo)"
click at [191, 187] on input "Software Engineer" at bounding box center [205, 188] width 148 height 16
type input "S"
type input "Product Manager"
click at [171, 212] on div "Select role type" at bounding box center [155, 210] width 40 height 8
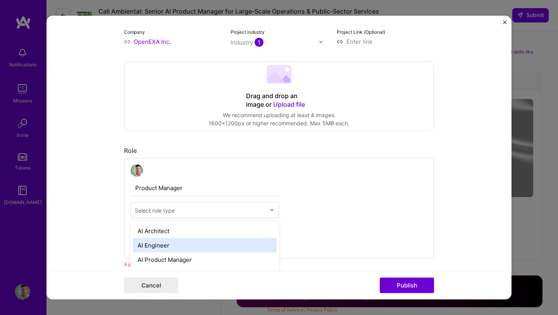
scroll to position [17, 0]
click at [184, 245] on div "AI Product Manager" at bounding box center [205, 243] width 144 height 14
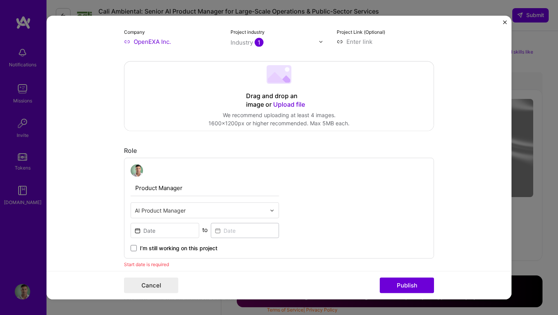
scroll to position [191, 0]
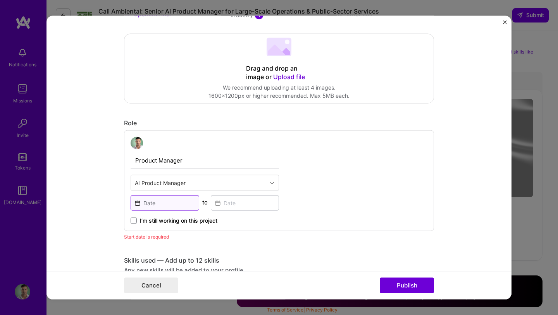
click at [167, 205] on input at bounding box center [165, 202] width 69 height 15
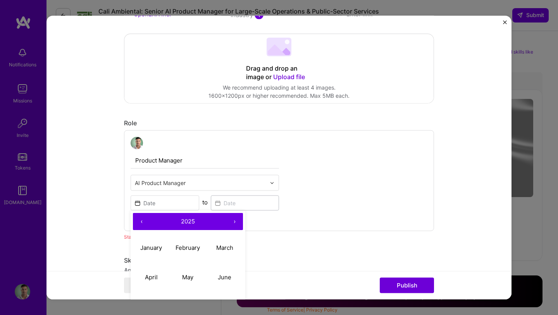
click at [298, 192] on div "Product Manager AI Product Manager ‹ 2025 › January February March April May Ju…" at bounding box center [279, 180] width 310 height 101
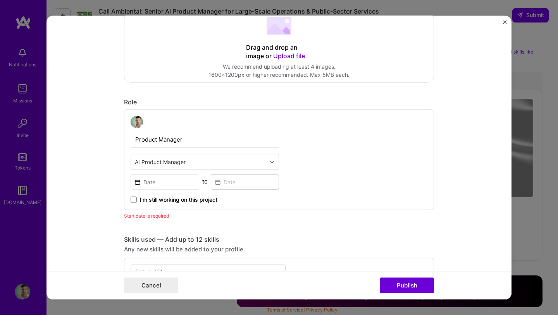
scroll to position [214, 0]
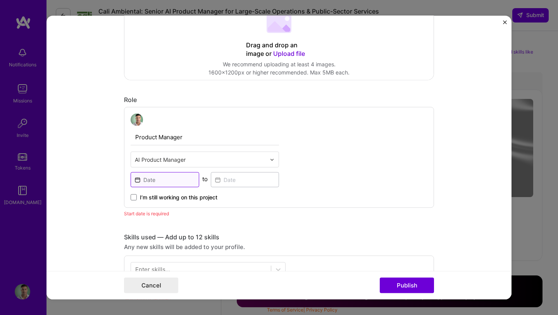
click at [187, 182] on input at bounding box center [165, 179] width 69 height 15
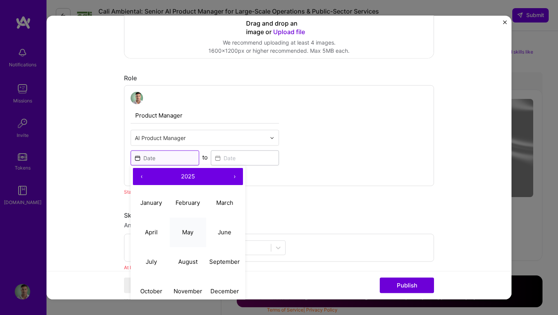
scroll to position [240, 0]
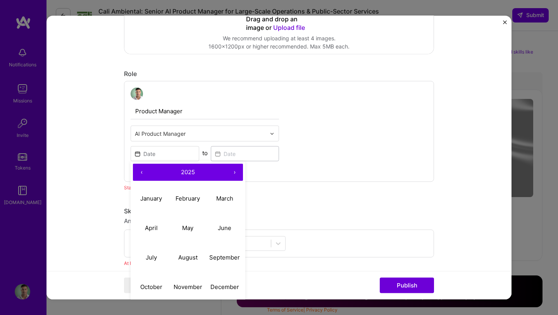
click at [142, 172] on button "‹" at bounding box center [141, 172] width 17 height 17
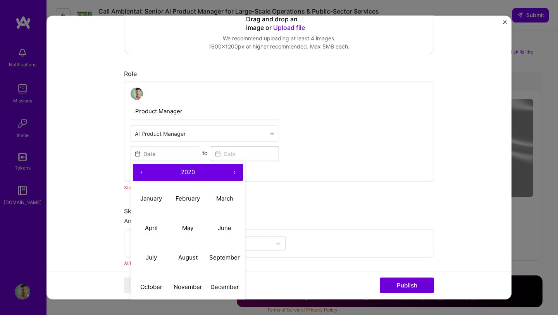
click at [142, 172] on button "‹" at bounding box center [141, 172] width 17 height 17
click at [231, 172] on button "›" at bounding box center [234, 172] width 17 height 17
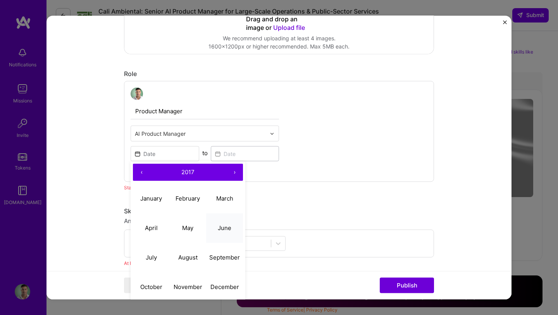
click at [217, 224] on button "June" at bounding box center [224, 227] width 37 height 29
type input "Jun, 2017"
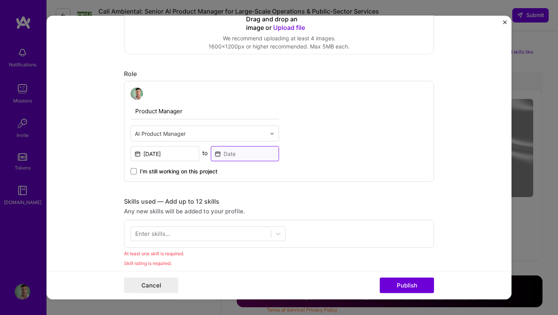
click at [234, 159] on input at bounding box center [245, 153] width 69 height 15
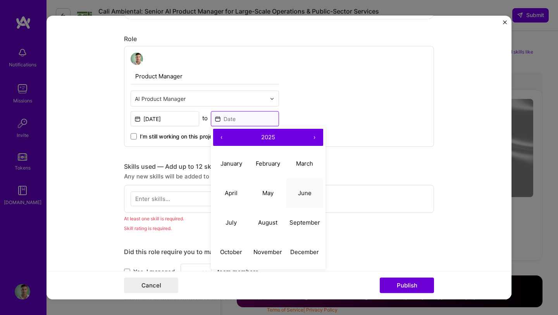
scroll to position [317, 0]
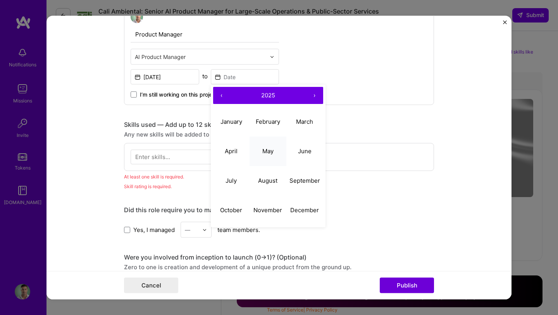
click at [269, 156] on button "May" at bounding box center [268, 150] width 37 height 29
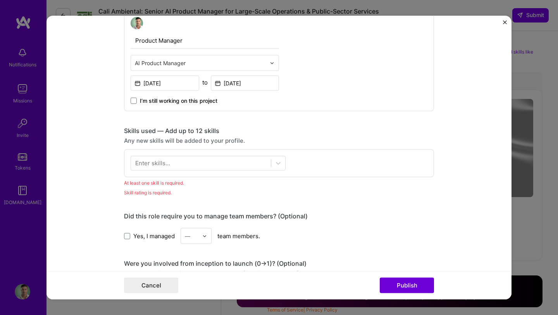
scroll to position [309, 0]
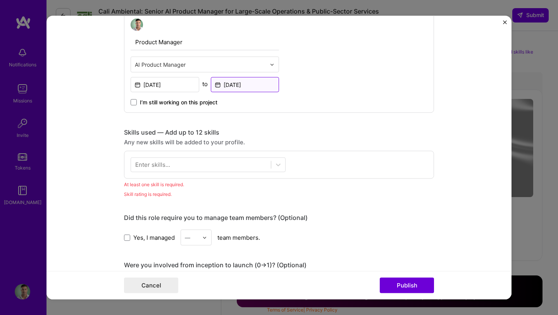
click at [252, 89] on input "May, 2025" at bounding box center [245, 84] width 69 height 15
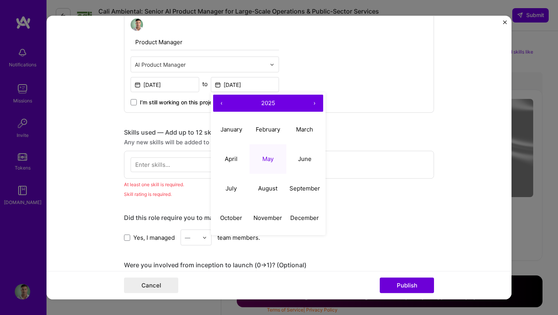
click at [223, 102] on button "‹" at bounding box center [221, 103] width 17 height 17
click at [269, 160] on abbr "May" at bounding box center [267, 158] width 11 height 7
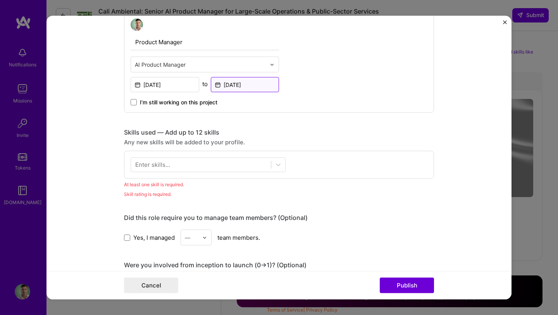
click at [245, 79] on input "May, 2022" at bounding box center [245, 84] width 69 height 15
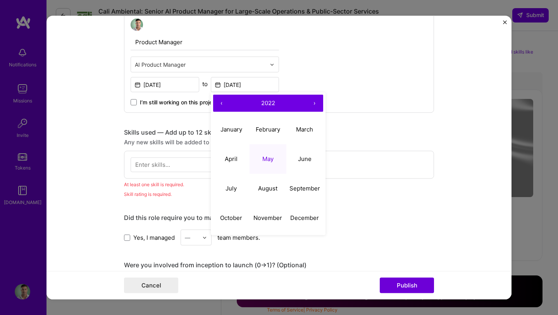
click at [227, 108] on button "‹" at bounding box center [221, 103] width 17 height 17
click at [262, 159] on abbr "May" at bounding box center [267, 158] width 11 height 7
type input "May, 2021"
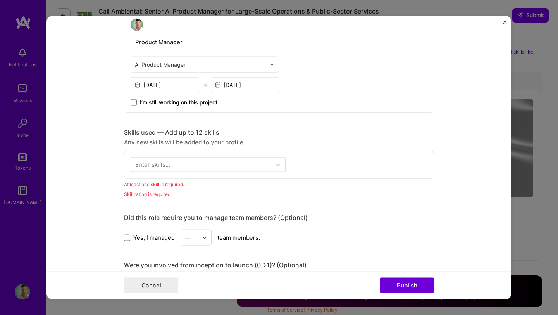
click at [307, 109] on div "Product Manager AI Product Manager Jun, 2017 to May, 2021 I’m still working on …" at bounding box center [279, 62] width 310 height 101
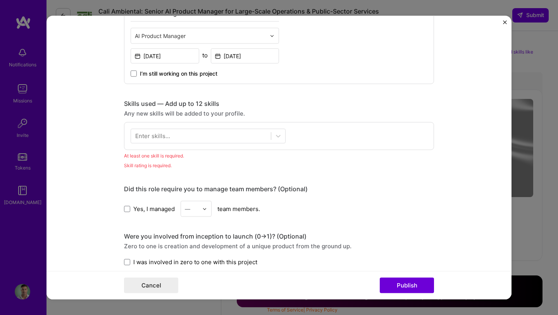
scroll to position [345, 0]
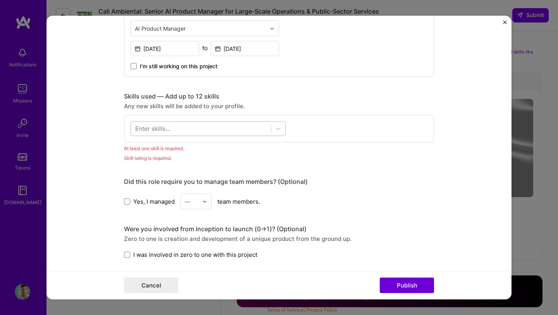
click at [211, 126] on div at bounding box center [201, 128] width 140 height 13
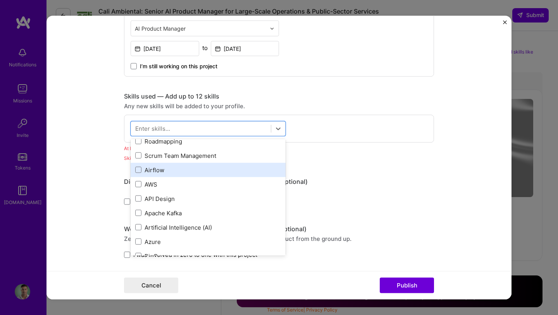
scroll to position [263, 0]
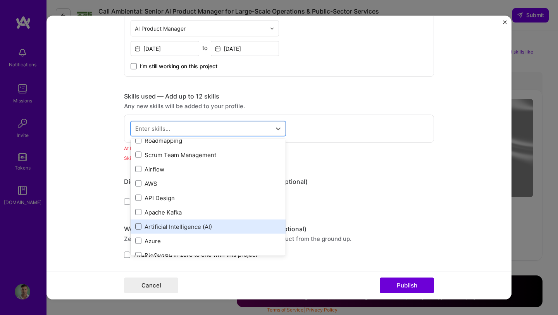
click at [140, 227] on span at bounding box center [138, 226] width 6 height 6
click at [0, 0] on input "checkbox" at bounding box center [0, 0] width 0 height 0
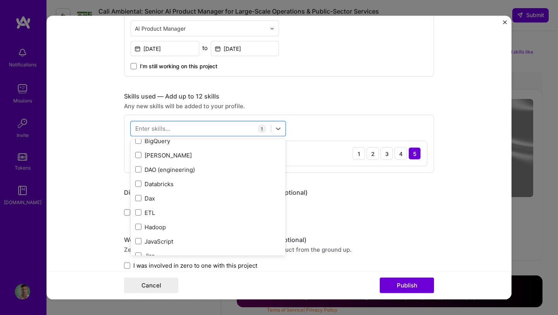
scroll to position [412, 0]
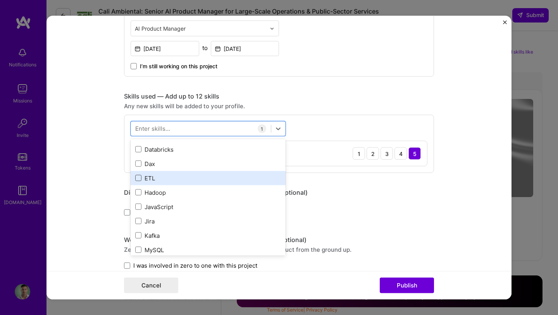
click at [139, 177] on span at bounding box center [138, 178] width 6 height 6
click at [0, 0] on input "checkbox" at bounding box center [0, 0] width 0 height 0
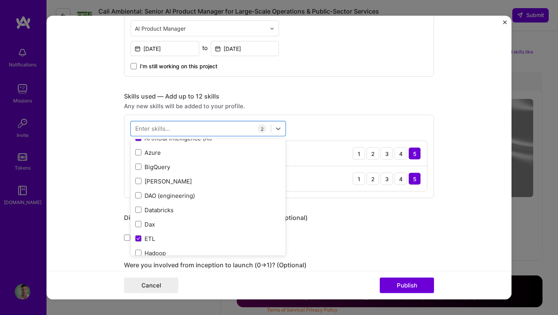
scroll to position [0, 0]
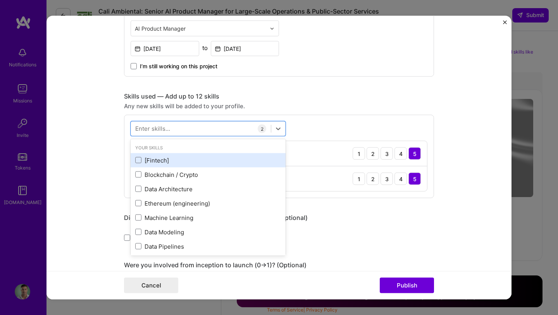
click at [139, 164] on div "[Fintech]" at bounding box center [208, 160] width 146 height 8
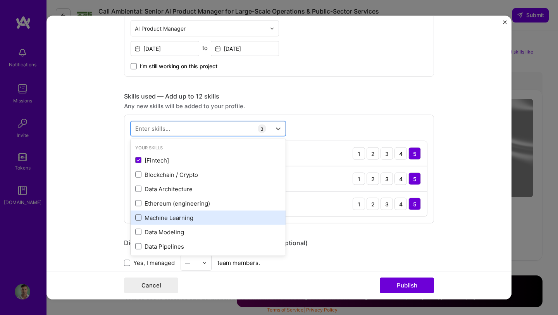
click at [141, 218] on span at bounding box center [138, 217] width 6 height 6
click at [0, 0] on input "checkbox" at bounding box center [0, 0] width 0 height 0
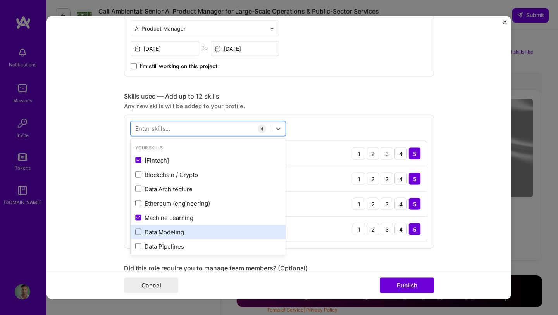
scroll to position [26, 0]
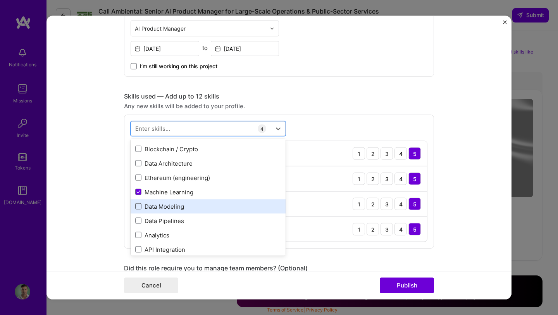
click at [139, 205] on span at bounding box center [138, 206] width 6 height 6
click at [0, 0] on input "checkbox" at bounding box center [0, 0] width 0 height 0
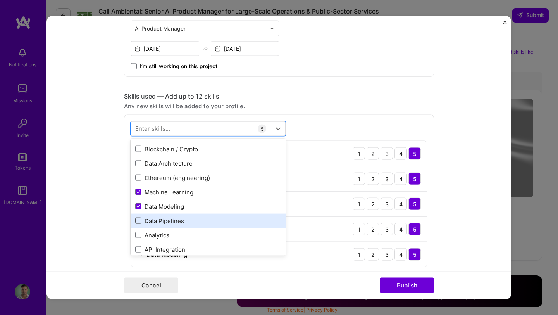
click at [139, 219] on span at bounding box center [138, 220] width 6 height 6
click at [0, 0] on input "checkbox" at bounding box center [0, 0] width 0 height 0
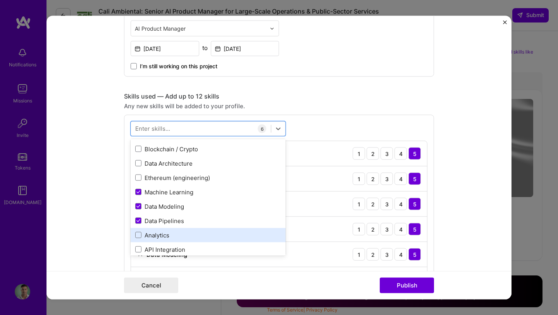
scroll to position [49, 0]
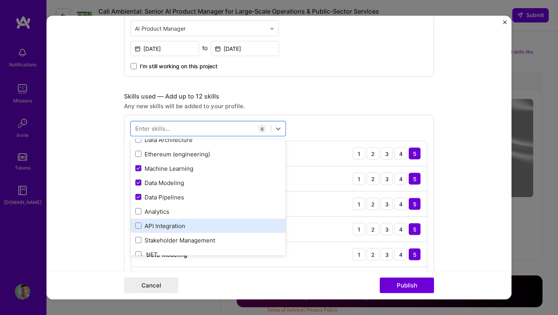
click at [138, 222] on div "API Integration" at bounding box center [208, 225] width 146 height 8
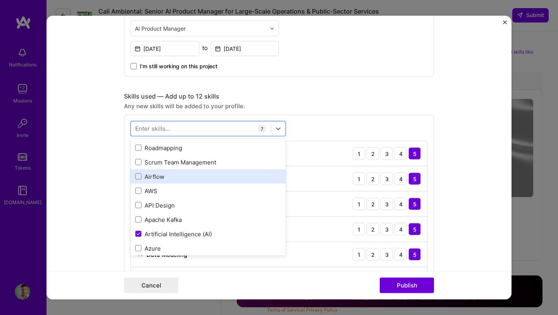
scroll to position [257, 0]
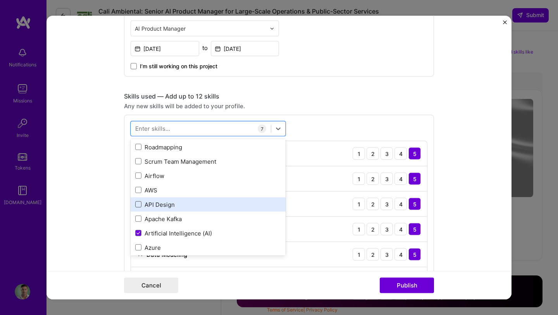
click at [140, 207] on span at bounding box center [138, 204] width 6 height 6
click at [0, 0] on input "checkbox" at bounding box center [0, 0] width 0 height 0
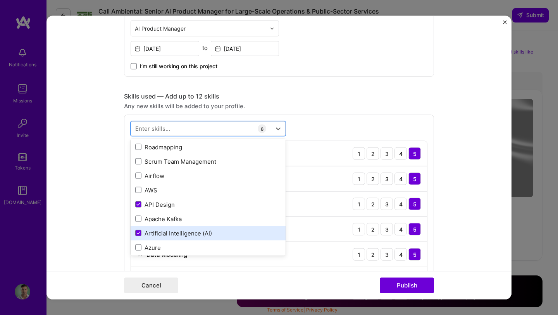
scroll to position [284, 0]
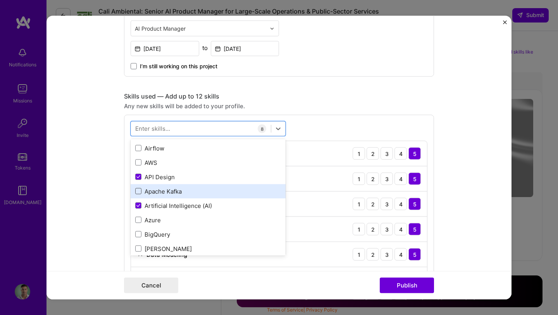
click at [138, 191] on span at bounding box center [138, 191] width 6 height 6
click at [0, 0] on input "checkbox" at bounding box center [0, 0] width 0 height 0
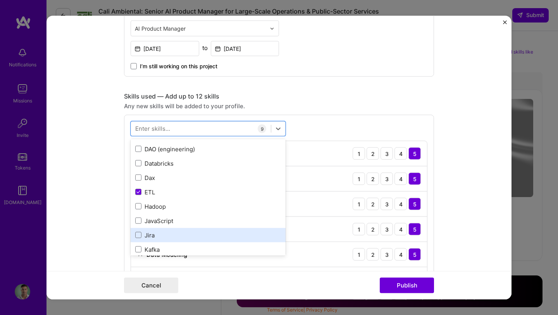
scroll to position [417, 0]
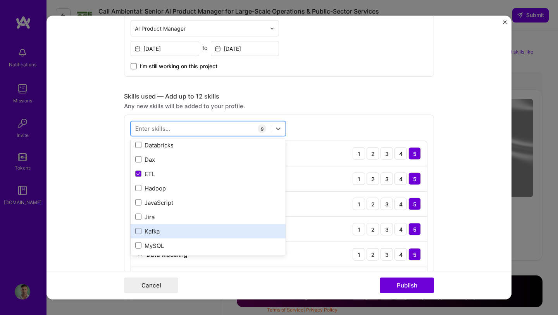
click at [142, 230] on div "Kafka" at bounding box center [208, 231] width 146 height 8
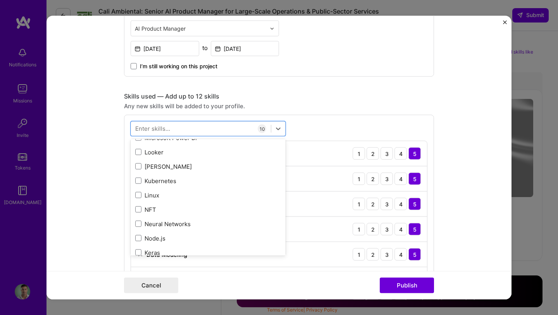
scroll to position [560, 0]
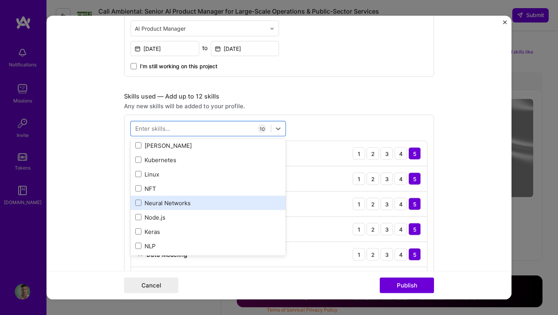
click at [172, 205] on div "Neural Networks" at bounding box center [208, 202] width 146 height 8
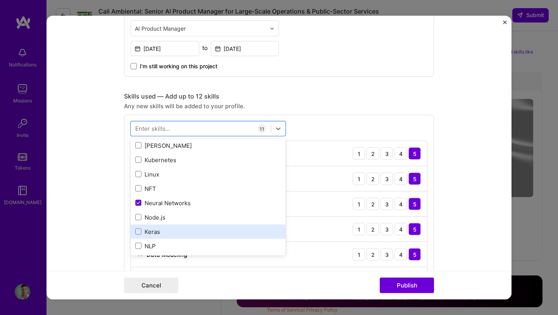
scroll to position [579, 0]
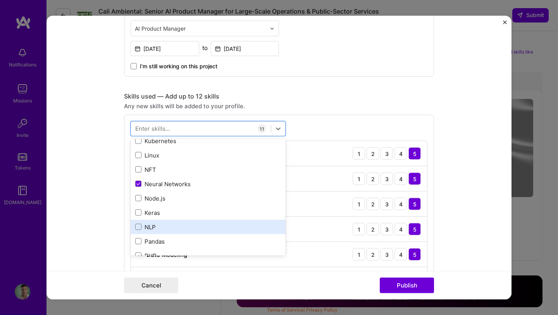
click at [143, 229] on div "NLP" at bounding box center [208, 226] width 146 height 8
click at [142, 226] on div "NLP" at bounding box center [208, 226] width 146 height 8
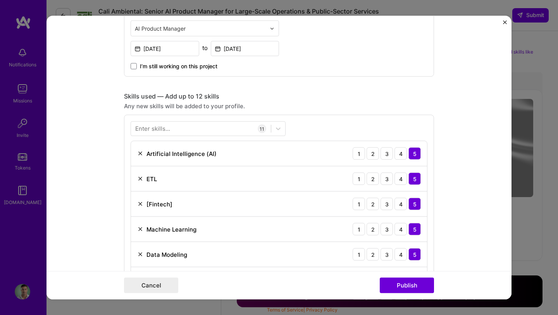
click at [318, 287] on div "Cancel Publish" at bounding box center [279, 284] width 310 height 15
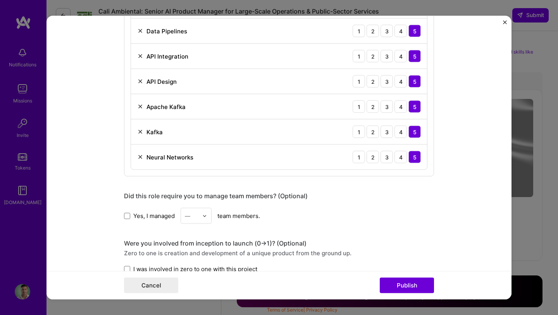
scroll to position [604, 0]
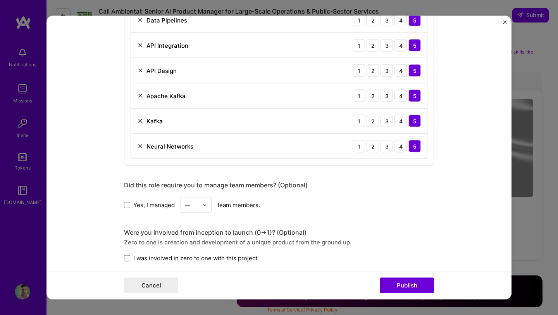
click at [132, 205] on label "Yes, I managed" at bounding box center [149, 204] width 51 height 8
click at [0, 0] on input "Yes, I managed" at bounding box center [0, 0] width 0 height 0
click at [186, 208] on div "—" at bounding box center [187, 205] width 5 height 8
click at [191, 254] on div "5" at bounding box center [196, 255] width 26 height 14
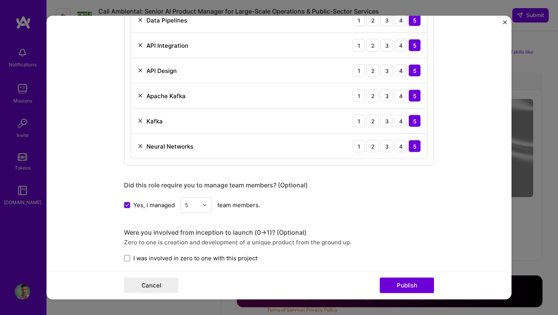
click at [261, 220] on div "This project is missing details. To be able to apply to missions with this proj…" at bounding box center [279, 22] width 310 height 1191
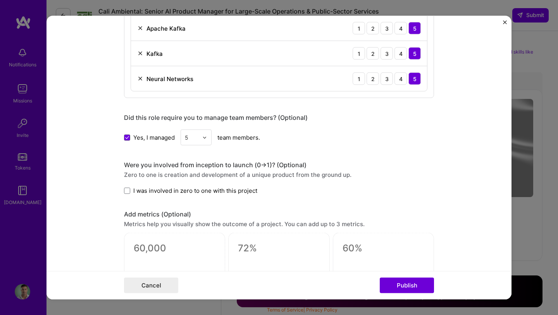
scroll to position [675, 0]
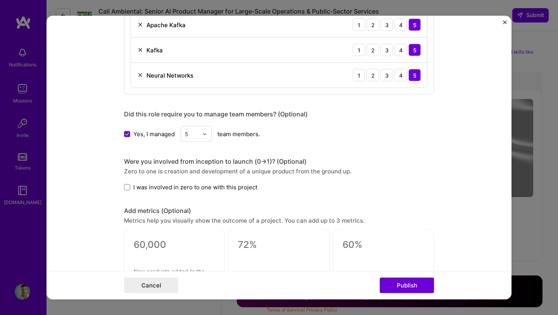
click at [132, 188] on label "I was involved in zero to one with this project" at bounding box center [190, 187] width 133 height 8
click at [0, 0] on input "I was involved in zero to one with this project" at bounding box center [0, 0] width 0 height 0
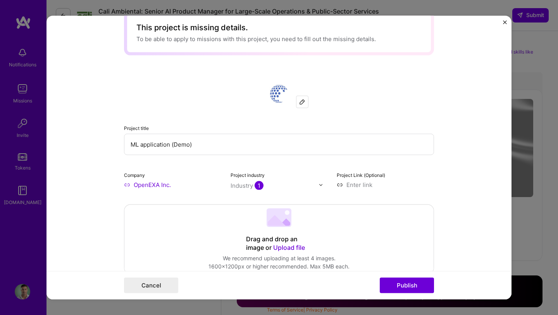
scroll to position [12, 0]
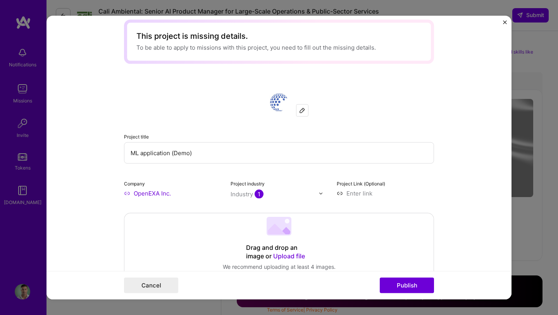
click at [138, 154] on input "ML application (Demo)" at bounding box center [279, 152] width 310 height 21
click at [208, 152] on input "ML/AI application (Demo)" at bounding box center [279, 152] width 310 height 21
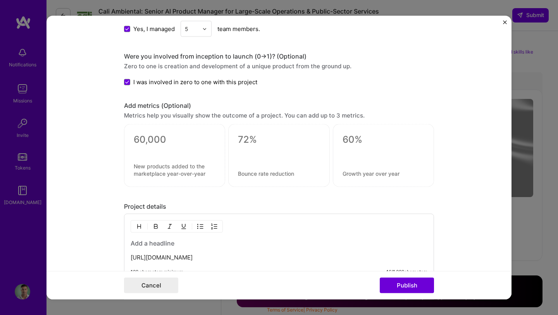
scroll to position [785, 0]
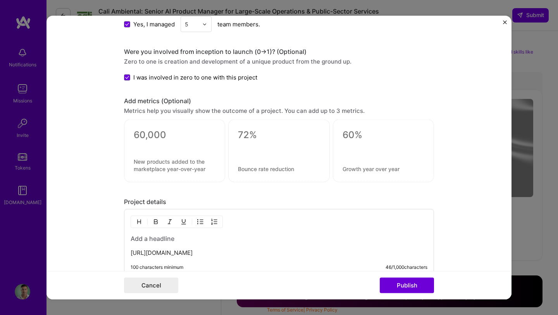
type input "ML/AI application (Demo)"
click at [180, 150] on div at bounding box center [174, 150] width 101 height 63
click at [162, 135] on textarea at bounding box center [175, 135] width 82 height 12
click at [106, 181] on form "This project is missing details. To be able to apply to missions with this proj…" at bounding box center [278, 157] width 465 height 283
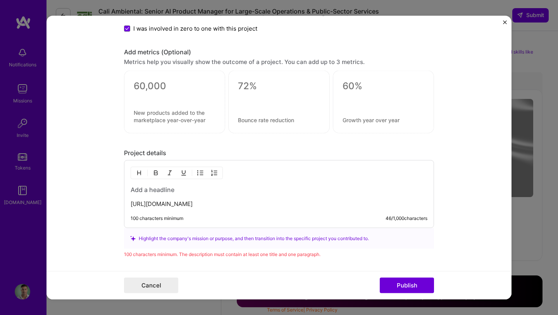
drag, startPoint x: 264, startPoint y: 205, endPoint x: 137, endPoint y: 203, distance: 127.5
click at [137, 203] on p "https://francisco-autran.shinyapps.io/New_App/" at bounding box center [279, 204] width 297 height 8
click at [265, 205] on p "https://francisco-autran.shinyapps.io/New_App/" at bounding box center [279, 204] width 297 height 8
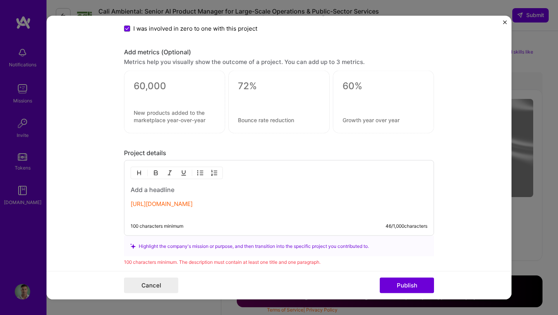
drag, startPoint x: 266, startPoint y: 203, endPoint x: 130, endPoint y: 202, distance: 135.6
click at [130, 202] on div "https://francisco-autran.shinyapps.io/New_App/ 100 characters minimum 46 / 1,00…" at bounding box center [279, 198] width 310 height 76
copy link "https://francisco-autran.shinyapps.io/New_App/"
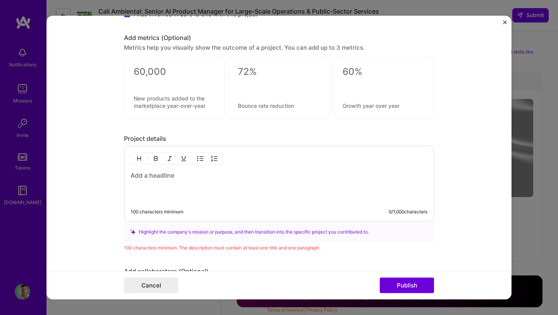
scroll to position [851, 0]
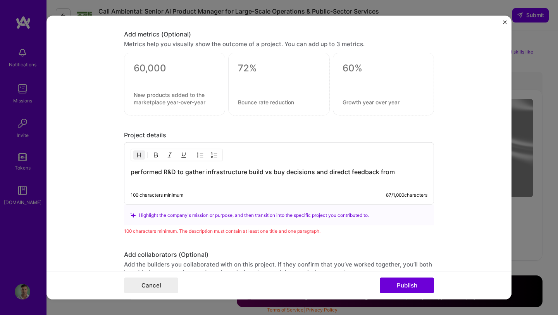
click at [346, 172] on h3 "performed R&D to gather infrastructure build vs buy decisions and diredct feedb…" at bounding box center [279, 175] width 297 height 17
click at [405, 170] on h3 "performed R&D to gather infrastructure build vs buy decisions and direct feedba…" at bounding box center [279, 175] width 297 height 17
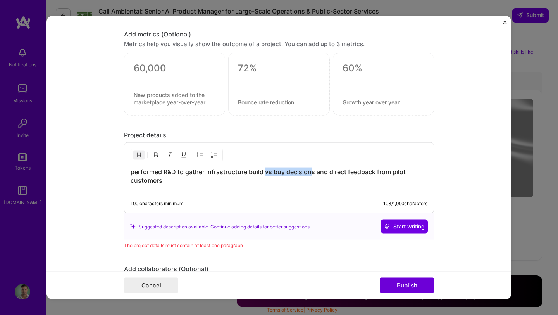
drag, startPoint x: 266, startPoint y: 174, endPoint x: 312, endPoint y: 173, distance: 46.1
click at [312, 173] on h3 "performed R&D to gather infrastructure build vs buy decisions and direct feedba…" at bounding box center [279, 180] width 297 height 26
drag, startPoint x: 315, startPoint y: 173, endPoint x: 273, endPoint y: 173, distance: 42.6
click at [273, 173] on h3 "performed R&D to gather infrastructure build vs buy decisions and direct feedba…" at bounding box center [279, 180] width 297 height 26
drag, startPoint x: 277, startPoint y: 172, endPoint x: 198, endPoint y: 170, distance: 79.1
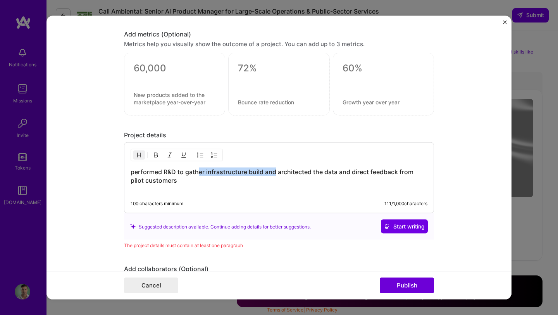
click at [198, 170] on h3 "performed R&D to gather infrastructure build and architected the data and direc…" at bounding box center [279, 180] width 297 height 26
drag, startPoint x: 264, startPoint y: 171, endPoint x: 207, endPoint y: 171, distance: 57.7
click at [207, 171] on h3 "performed R&D to gather infrastructure build and architected the data and direc…" at bounding box center [279, 180] width 297 height 26
copy h3 "infrastructure build"
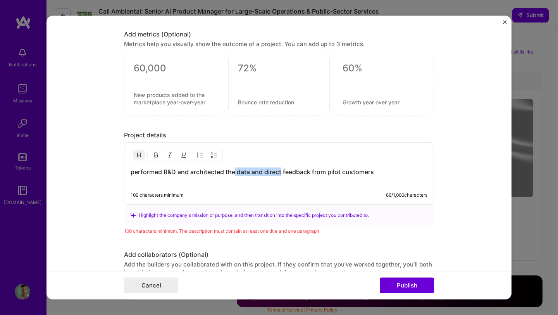
drag, startPoint x: 282, startPoint y: 172, endPoint x: 234, endPoint y: 172, distance: 48.0
click at [234, 172] on h3 "performed R&D and architected the data and direct feedback from pilot customers" at bounding box center [279, 175] width 297 height 17
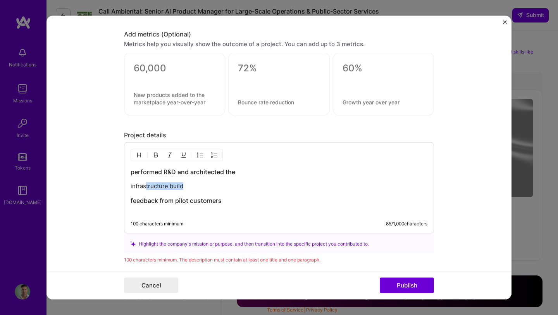
drag, startPoint x: 188, startPoint y: 183, endPoint x: 145, endPoint y: 183, distance: 42.6
click at [145, 183] on p "infrastructure build" at bounding box center [279, 186] width 297 height 8
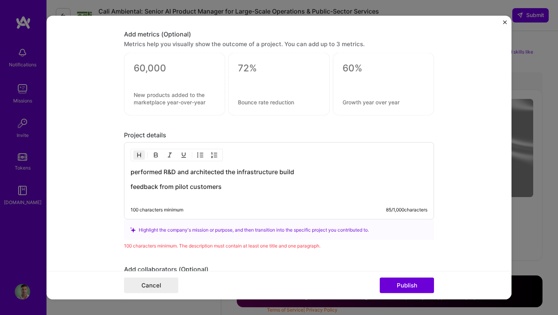
click at [133, 186] on h3 "feedback from pilot customers" at bounding box center [279, 190] width 297 height 17
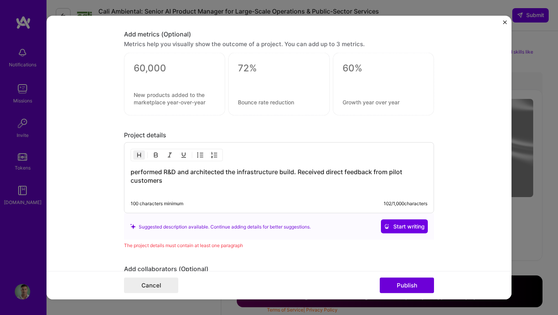
click at [169, 184] on h3 "performed R&D and architected the infrastructure build. Received direct feedbac…" at bounding box center [279, 180] width 297 height 26
click at [389, 172] on h3 "performed R&D and architected the infrastructure build. Received direct feedbac…" at bounding box center [279, 180] width 297 height 26
click at [255, 181] on h3 "performed R&D and architected the infrastructure build. Received direct feedbac…" at bounding box center [279, 180] width 297 height 26
drag, startPoint x: 131, startPoint y: 171, endPoint x: 264, endPoint y: 178, distance: 133.5
click at [264, 178] on h3 "performed R&D and architected the infrastructure build. Received direct feedbac…" at bounding box center [279, 180] width 297 height 26
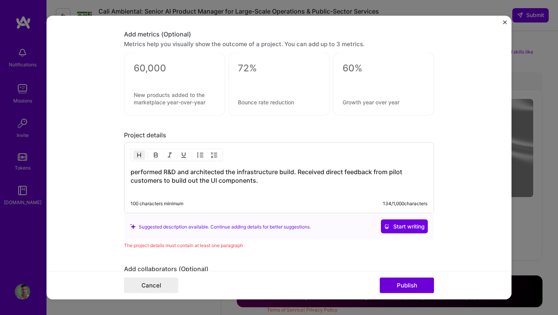
copy h3 "performed R&D and architected the infrastructure build. Received direct feedbac…"
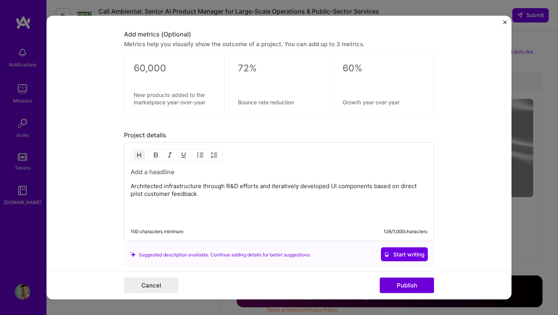
drag, startPoint x: 179, startPoint y: 174, endPoint x: 138, endPoint y: 174, distance: 40.7
click at [138, 174] on h3 at bounding box center [279, 171] width 297 height 9
click at [133, 184] on p "Architected infrastructure through R&D efforts and iteratively developed UI com…" at bounding box center [279, 189] width 297 height 15
click at [204, 194] on p "Architected infrastructure through R&D efforts and iteratively developed UI com…" at bounding box center [279, 189] width 297 height 15
click at [164, 188] on p "Architected infrastructure through R&D efforts and iteratively developed UI com…" at bounding box center [279, 189] width 297 height 15
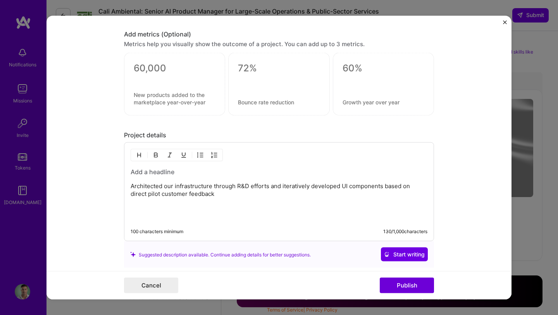
click at [214, 185] on p "Architected our infrastructure through R&D efforts and iteratively developed UI…" at bounding box center [279, 189] width 297 height 15
click at [244, 203] on div "Architected our infrastructure build through R&D efforts and iteratively develo…" at bounding box center [279, 193] width 297 height 53
click at [225, 199] on div "Architected our infrastructure build through R&D efforts and iteratively develo…" at bounding box center [279, 193] width 297 height 53
click at [215, 195] on p "Architected our infrastructure build through R&D efforts and iteratively develo…" at bounding box center [279, 189] width 297 height 15
click at [309, 196] on p "Architected our infrastructure build through R&D efforts and iteratively develo…" at bounding box center [279, 189] width 297 height 15
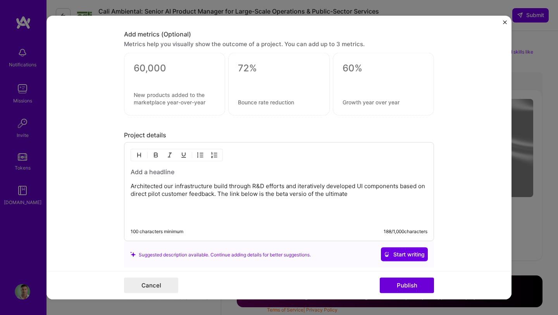
click at [291, 198] on div "Architected our infrastructure build through R&D efforts and iteratively develo…" at bounding box center [279, 193] width 297 height 53
click at [290, 195] on p "Architected our infrastructure build through R&D efforts and iteratively develo…" at bounding box center [279, 189] width 297 height 15
click at [324, 196] on p "Architected our infrastructure build through R&D efforts and iteratively develo…" at bounding box center [279, 189] width 297 height 15
click at [377, 195] on p "Architected our infrastructure build through R&D efforts and iteratively develo…" at bounding box center [279, 189] width 297 height 15
drag, startPoint x: 374, startPoint y: 195, endPoint x: 345, endPoint y: 195, distance: 29.1
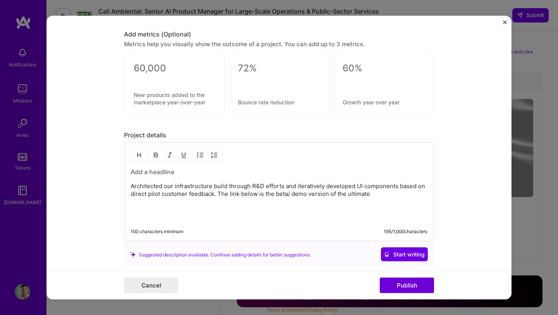
click at [345, 195] on p "Architected our infrastructure build through R&D efforts and iteratively develo…" at bounding box center [279, 189] width 297 height 15
click at [362, 195] on p "Architected our infrastructure build through R&D efforts and iteratively develo…" at bounding box center [279, 189] width 297 height 15
click at [385, 196] on p "Architected our infrastructure build through R&D efforts and iteratively develo…" at bounding box center [279, 189] width 297 height 15
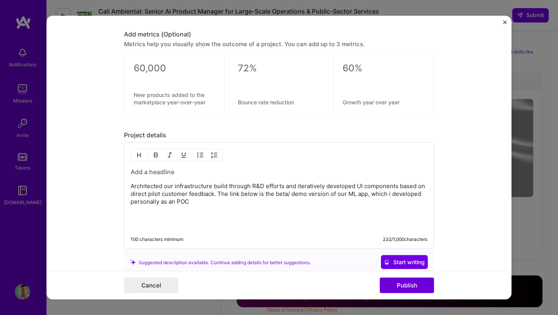
click at [194, 201] on p "Architected our infrastructure build through R&D efforts and iteratively develo…" at bounding box center [279, 193] width 297 height 23
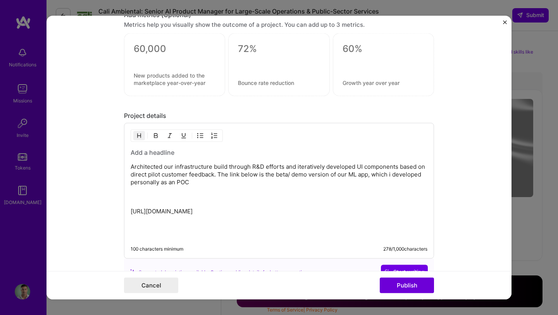
scroll to position [873, 0]
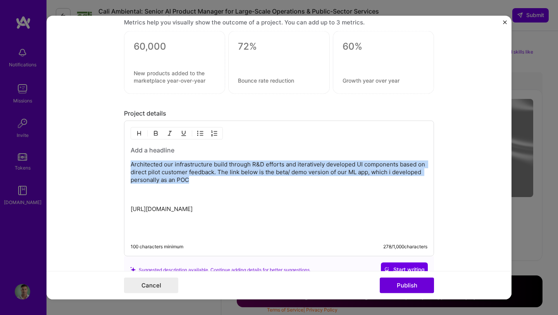
drag, startPoint x: 197, startPoint y: 181, endPoint x: 128, endPoint y: 168, distance: 70.3
click at [128, 168] on div "Architected our infrastructure build through R&D efforts and iteratively develo…" at bounding box center [279, 189] width 310 height 136
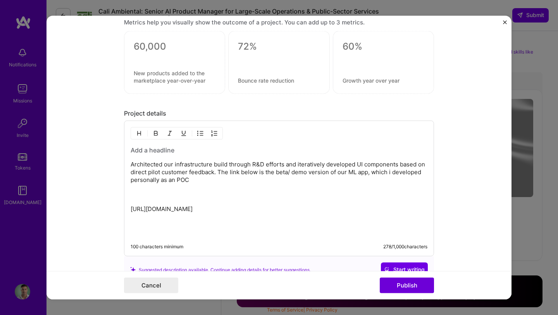
click at [186, 179] on p "Architected our infrastructure build through R&D efforts and iteratively develo…" at bounding box center [279, 179] width 297 height 39
click at [196, 181] on p "Architected our infrastructure build through R&D efforts and iteratively develo…" at bounding box center [279, 179] width 297 height 39
click at [174, 182] on p "Architected our infrastructure build through R&D efforts and iteratively develo…" at bounding box center [279, 179] width 297 height 39
click at [186, 181] on p "Architected our infrastructure build through R&D efforts and iteratively develo…" at bounding box center [279, 179] width 297 height 39
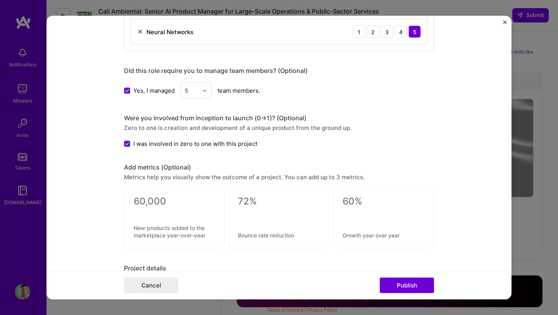
scroll to position [715, 0]
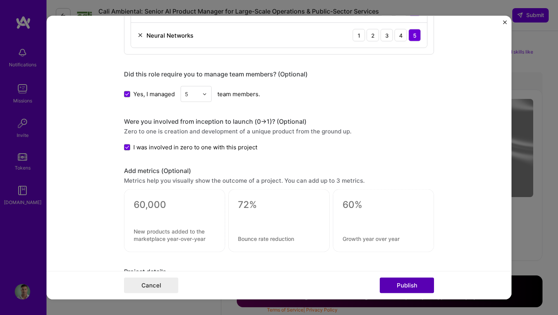
click at [391, 283] on button "Publish" at bounding box center [407, 284] width 54 height 15
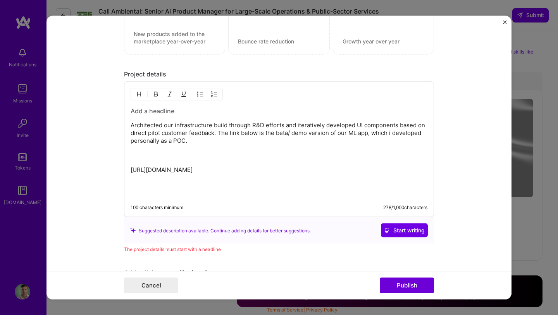
scroll to position [901, 0]
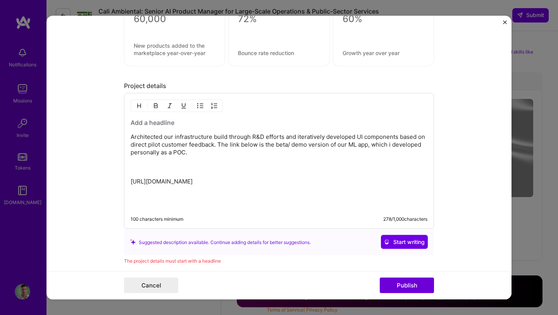
click at [172, 91] on div "Project details Architected our infrastructure build through R&D efforts and it…" at bounding box center [279, 173] width 310 height 183
click at [161, 88] on div "Project details" at bounding box center [279, 86] width 310 height 8
click at [172, 88] on div "Project details" at bounding box center [279, 86] width 310 height 8
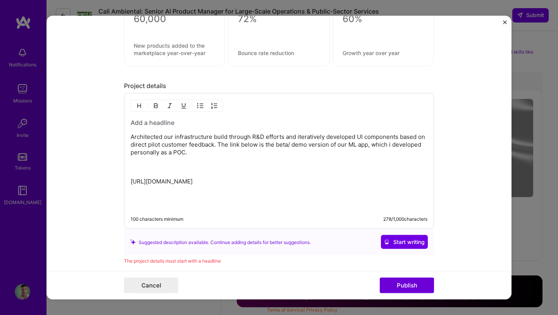
click at [167, 120] on h3 at bounding box center [279, 122] width 297 height 9
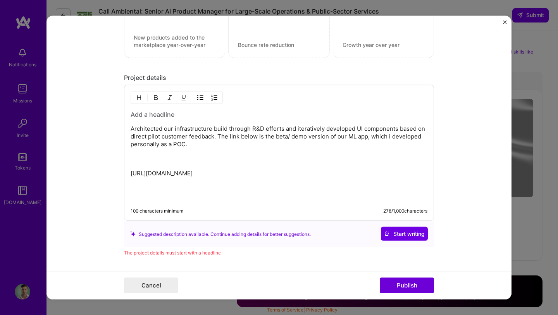
scroll to position [907, 0]
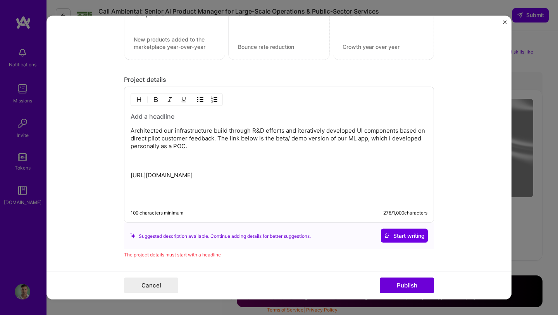
click at [136, 121] on div "Architected our infrastructure build through R&D efforts and iteratively develo…" at bounding box center [279, 157] width 297 height 90
click at [135, 114] on h3 at bounding box center [279, 116] width 297 height 9
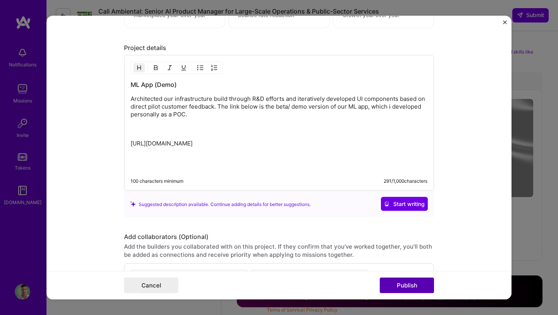
scroll to position [942, 0]
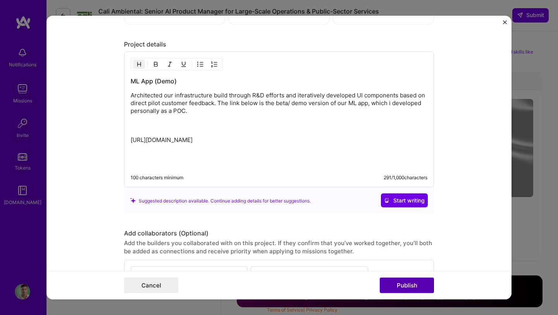
click at [401, 286] on button "Publish" at bounding box center [407, 284] width 54 height 15
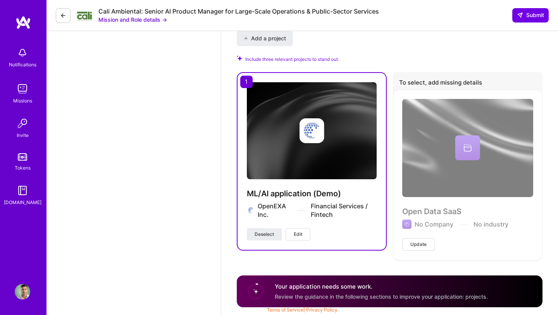
click at [482, 169] on div "Open Data SaaS No Company No industry Update" at bounding box center [468, 175] width 150 height 170
click at [422, 243] on span "Update" at bounding box center [418, 244] width 16 height 7
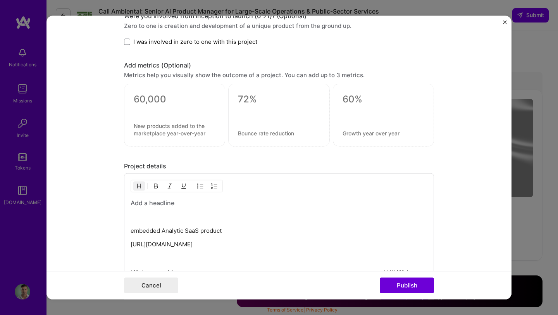
scroll to position [569, 0]
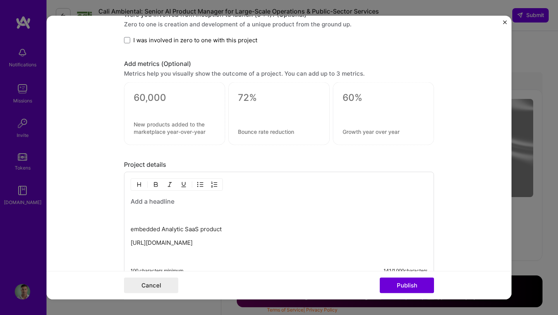
drag, startPoint x: 187, startPoint y: 253, endPoint x: 130, endPoint y: 246, distance: 57.0
click at [131, 246] on p "https://appsource.microsoft.com/en-us/product/web-apps/bondintelligenceinc15980…" at bounding box center [279, 243] width 297 height 8
copy p "https://appsource.microsoft.com/en-us/product/web-apps/bondintelligenceinc15980…"
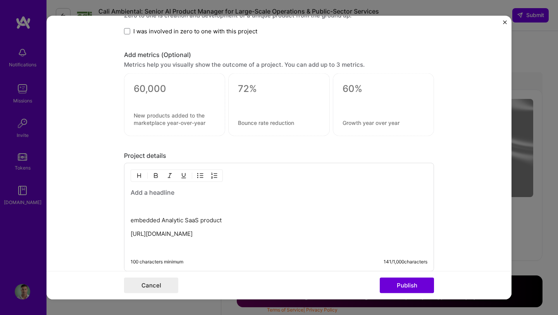
scroll to position [579, 0]
click at [169, 195] on h3 at bounding box center [279, 191] width 297 height 9
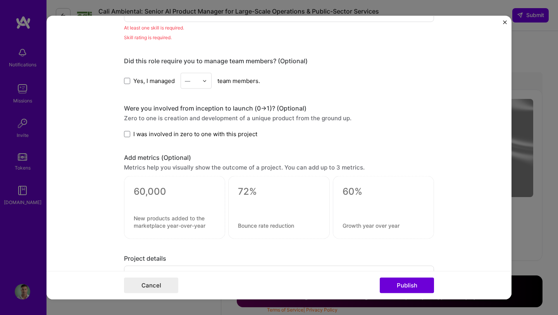
scroll to position [459, 0]
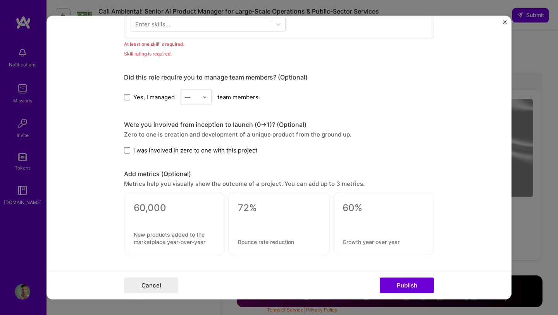
click at [128, 152] on span at bounding box center [127, 150] width 6 height 6
click at [0, 0] on input "I was involved in zero to one with this project" at bounding box center [0, 0] width 0 height 0
click at [129, 96] on span at bounding box center [127, 97] width 6 height 6
click at [0, 0] on input "Yes, I managed" at bounding box center [0, 0] width 0 height 0
click at [213, 99] on div "Yes, I managed — team members." at bounding box center [279, 97] width 310 height 16
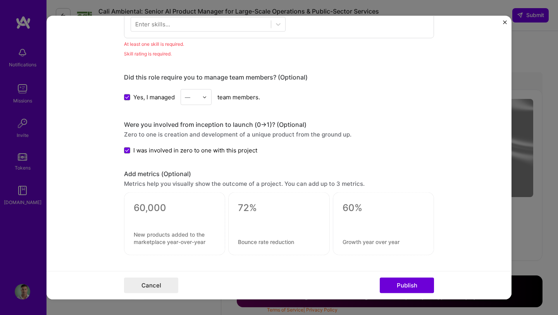
click at [200, 99] on div "—" at bounding box center [191, 97] width 21 height 15
click at [192, 169] on div "5" at bounding box center [196, 175] width 26 height 14
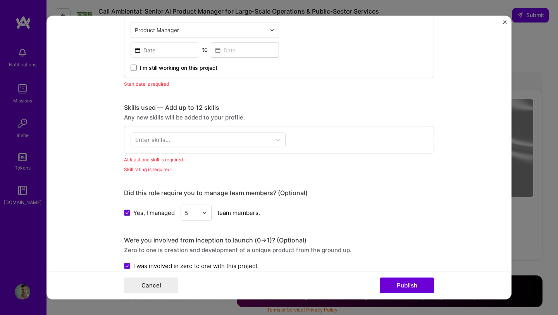
scroll to position [337, 0]
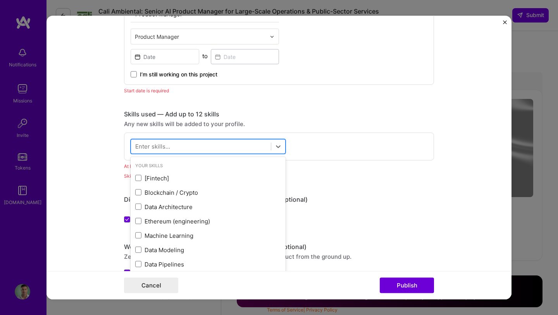
click at [210, 145] on div at bounding box center [201, 146] width 140 height 13
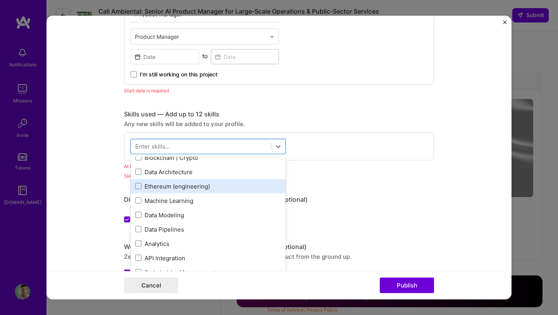
scroll to position [36, 0]
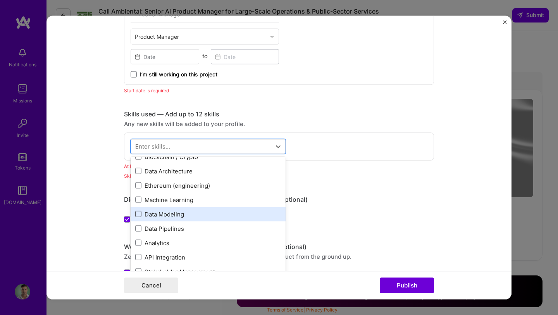
click at [140, 215] on span at bounding box center [138, 214] width 6 height 6
click at [0, 0] on input "checkbox" at bounding box center [0, 0] width 0 height 0
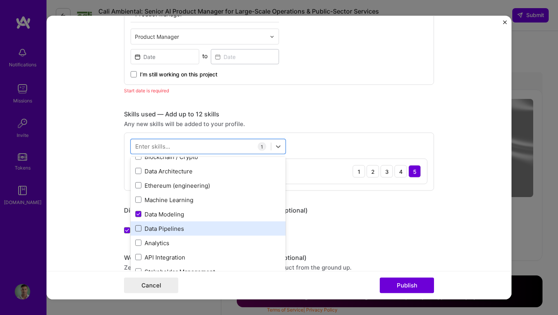
click at [140, 227] on span at bounding box center [138, 228] width 6 height 6
click at [0, 0] on input "checkbox" at bounding box center [0, 0] width 0 height 0
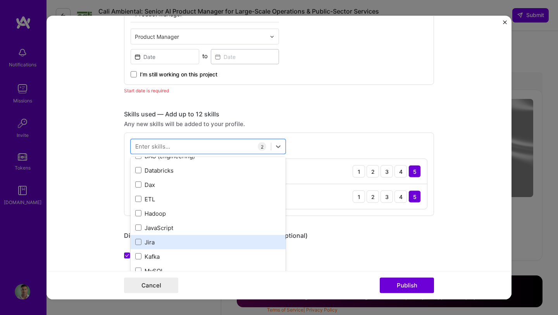
scroll to position [413, 0]
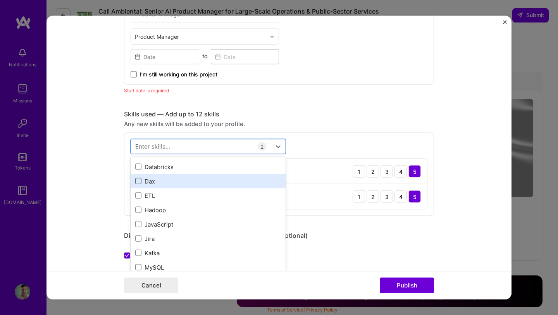
click at [138, 184] on span at bounding box center [138, 181] width 6 height 6
click at [0, 0] on input "checkbox" at bounding box center [0, 0] width 0 height 0
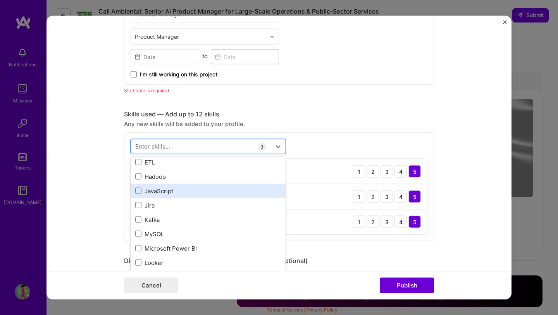
scroll to position [448, 0]
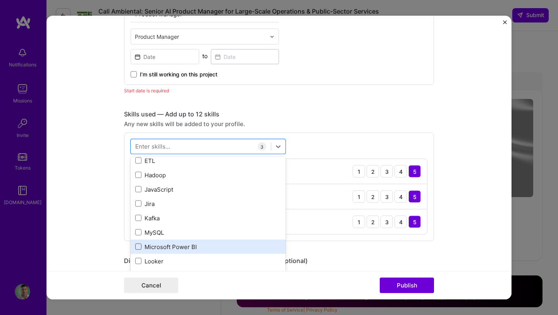
click at [138, 245] on span at bounding box center [138, 246] width 6 height 6
click at [0, 0] on input "checkbox" at bounding box center [0, 0] width 0 height 0
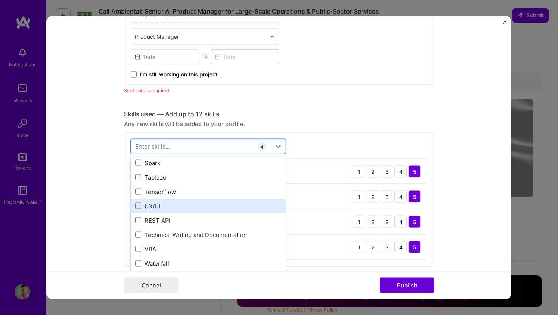
scroll to position [834, 0]
click at [138, 205] on span at bounding box center [138, 204] width 6 height 6
click at [0, 0] on input "checkbox" at bounding box center [0, 0] width 0 height 0
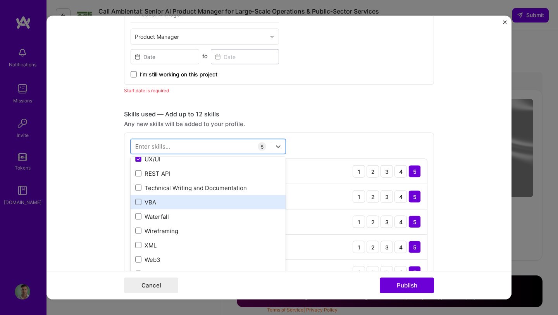
scroll to position [880, 0]
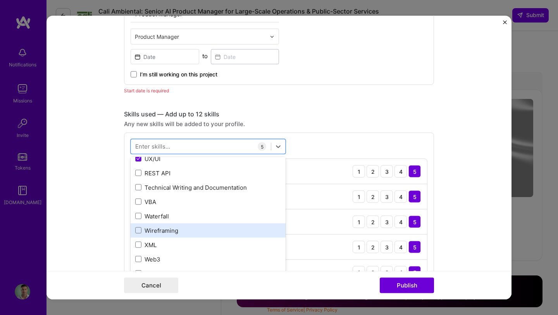
click at [142, 232] on div "Wireframing" at bounding box center [208, 230] width 146 height 8
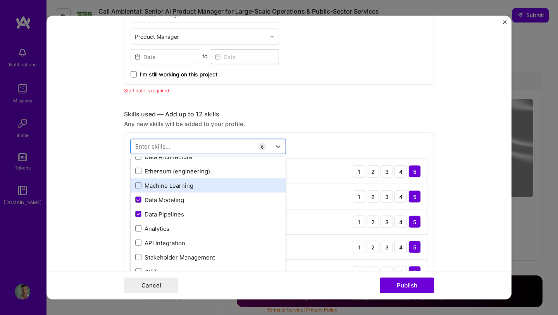
scroll to position [53, 0]
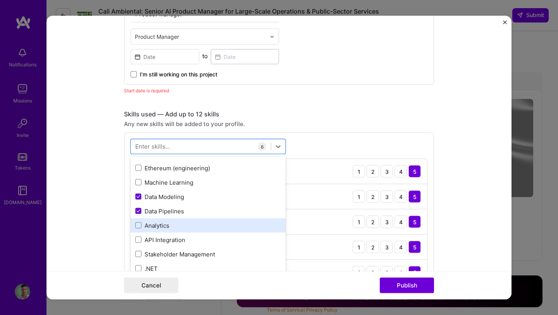
click at [141, 227] on div "Analytics" at bounding box center [208, 225] width 146 height 8
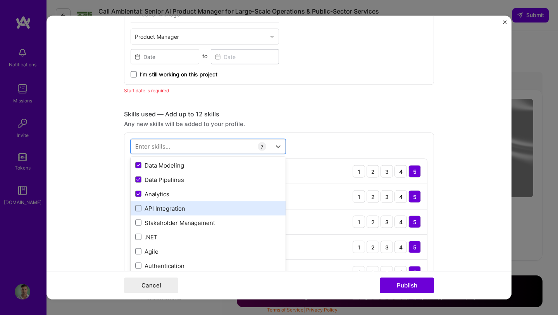
scroll to position [85, 0]
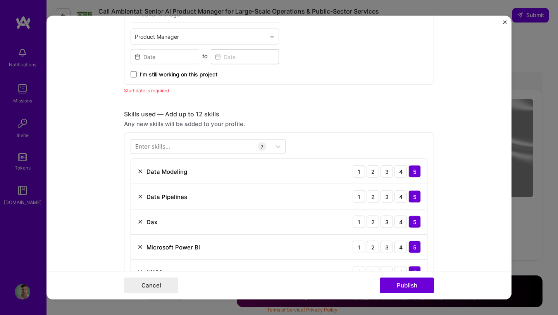
click at [325, 130] on div "Skills used — Add up to 12 skills Any new skills will be added to your profile.…" at bounding box center [279, 226] width 310 height 232
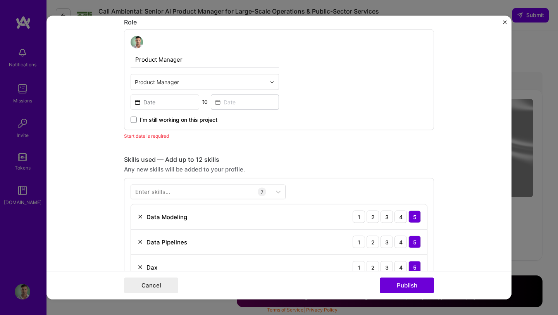
scroll to position [263, 0]
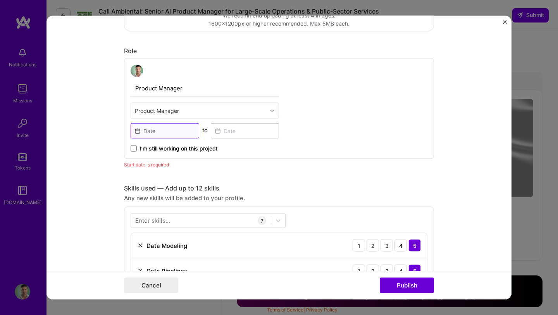
click at [176, 131] on input at bounding box center [165, 130] width 69 height 15
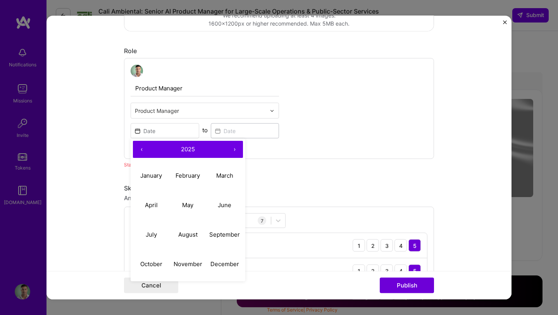
click at [306, 141] on div "Product Manager Product Manager ‹ 2025 › January February March April May June …" at bounding box center [279, 108] width 310 height 101
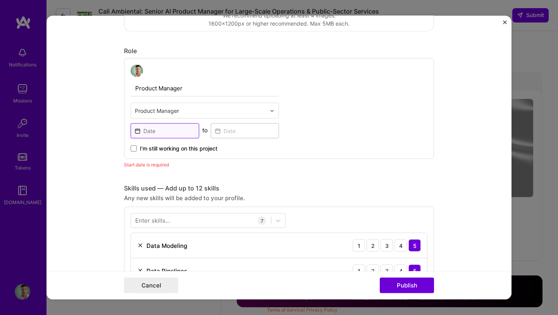
click at [170, 135] on input at bounding box center [165, 130] width 69 height 15
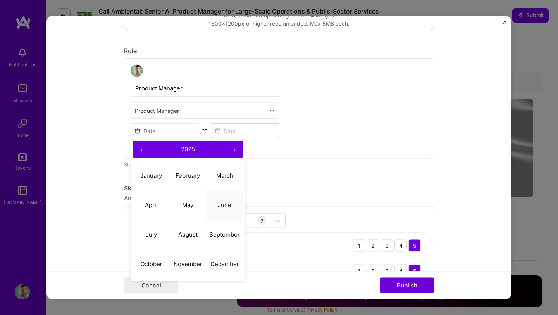
click at [223, 208] on button "June" at bounding box center [224, 204] width 37 height 29
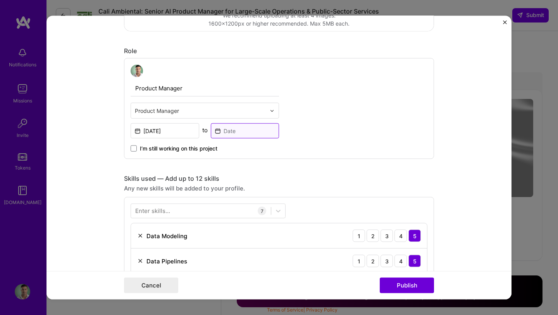
click at [234, 134] on input at bounding box center [245, 130] width 69 height 15
click at [176, 134] on input "Jun, 2025" at bounding box center [165, 130] width 69 height 15
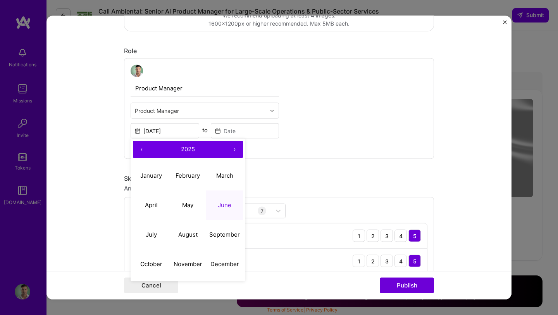
click at [150, 146] on button "2025" at bounding box center [188, 149] width 76 height 17
click at [150, 146] on button "2021 – 2030" at bounding box center [188, 149] width 76 height 17
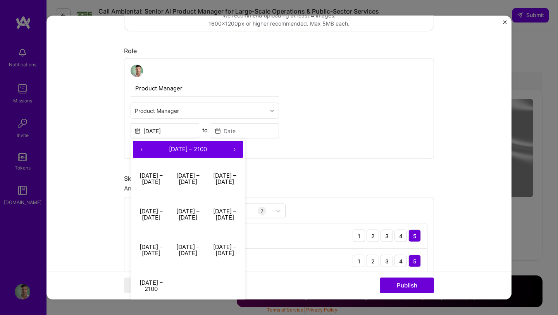
click at [234, 150] on button "›" at bounding box center [234, 149] width 17 height 17
click at [144, 153] on button "‹" at bounding box center [141, 149] width 17 height 17
click at [234, 148] on button "›" at bounding box center [234, 149] width 17 height 17
click at [265, 154] on div "Product Manager Product Manager Jun, 2025 ‹ 2001 – 2100 › 2001 – 2010 2011 – 20…" at bounding box center [279, 108] width 310 height 101
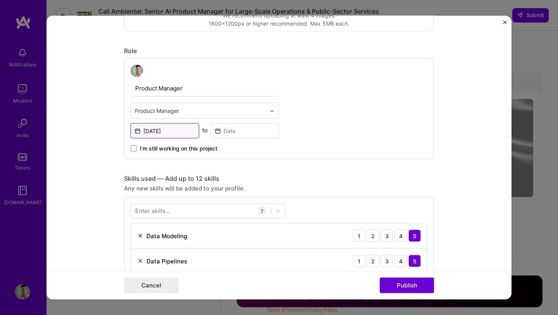
click at [165, 134] on input "Jun, 2025" at bounding box center [165, 130] width 69 height 15
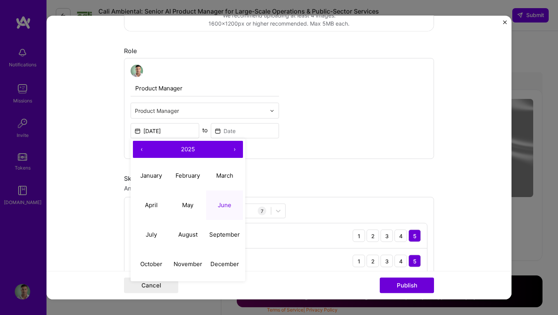
click at [141, 147] on button "‹" at bounding box center [141, 149] width 17 height 17
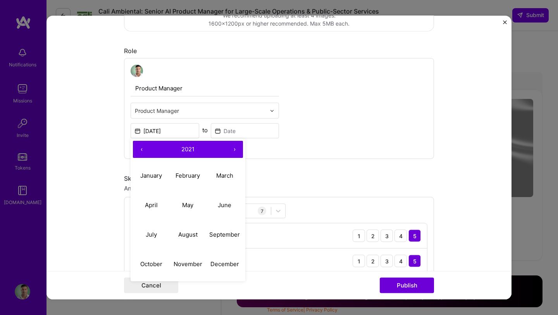
click at [141, 147] on button "‹" at bounding box center [141, 149] width 17 height 17
click at [220, 209] on button "June" at bounding box center [224, 204] width 37 height 29
type input "Jun, 2018"
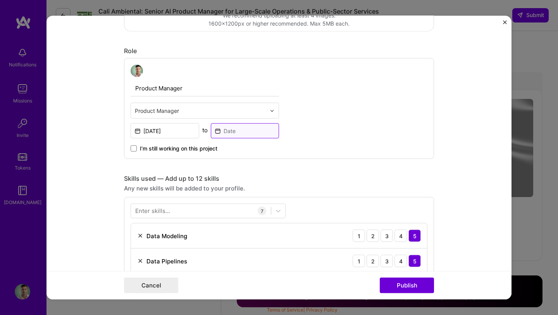
click at [243, 137] on input at bounding box center [245, 130] width 69 height 15
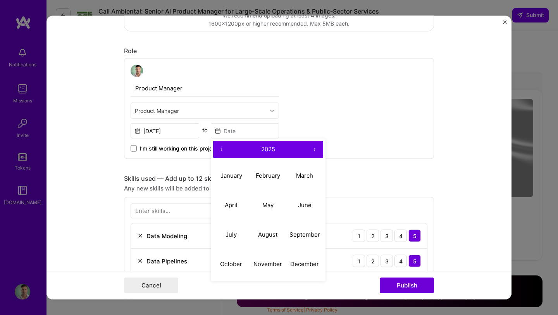
click at [217, 148] on button "‹" at bounding box center [221, 149] width 17 height 17
click at [268, 208] on abbr "May" at bounding box center [267, 204] width 11 height 7
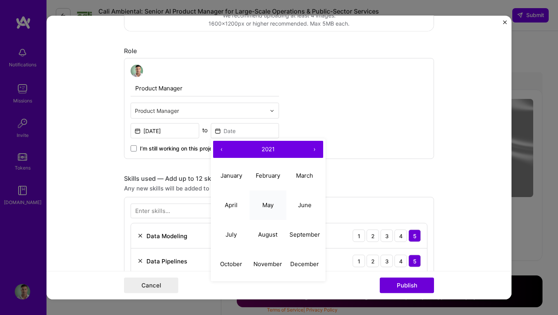
type input "May, 2021"
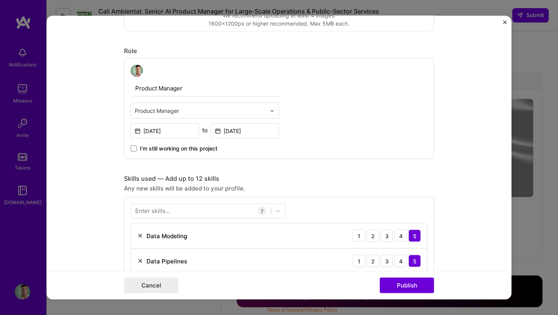
click at [301, 139] on div "Product Manager Product Manager Jun, 2018 to May, 2021 I’m still working on thi…" at bounding box center [279, 108] width 310 height 101
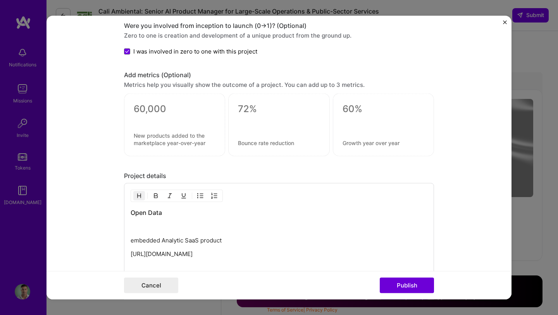
scroll to position [749, 0]
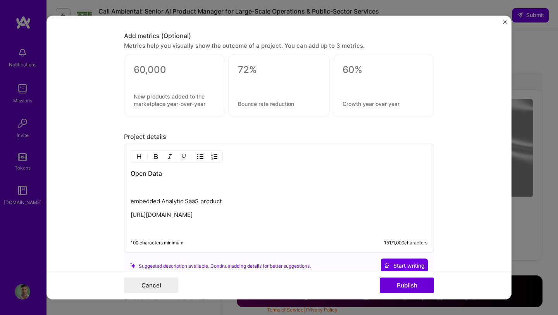
click at [139, 186] on p at bounding box center [279, 188] width 297 height 8
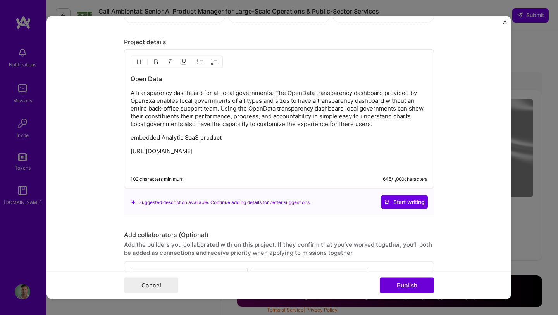
scroll to position [847, 0]
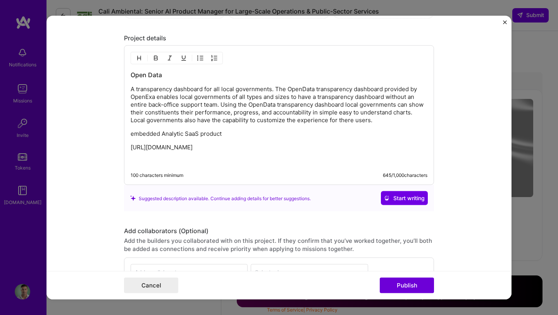
click at [225, 135] on p "embedded Analytic SaaS product" at bounding box center [279, 134] width 297 height 8
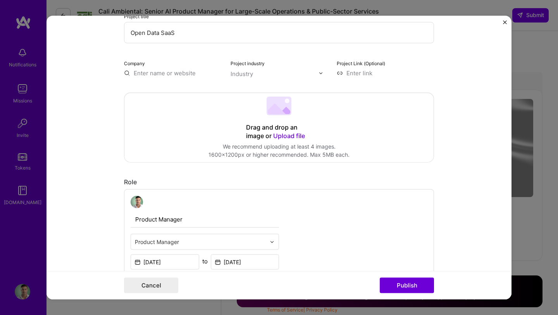
scroll to position [103, 0]
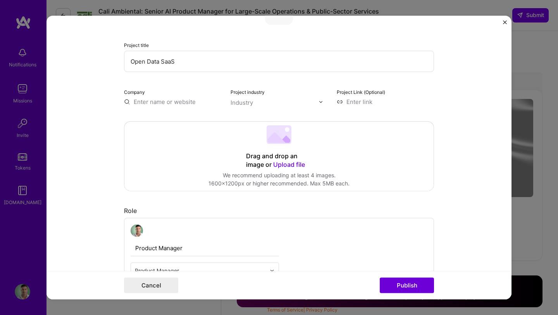
click at [182, 104] on input "text" at bounding box center [172, 102] width 97 height 8
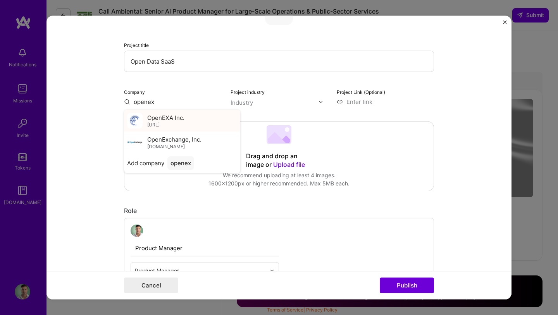
click at [183, 121] on span "OpenEXA Inc." at bounding box center [165, 117] width 37 height 8
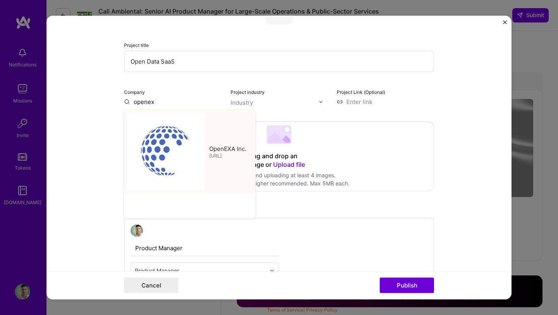
type input "OpenEXA Inc."
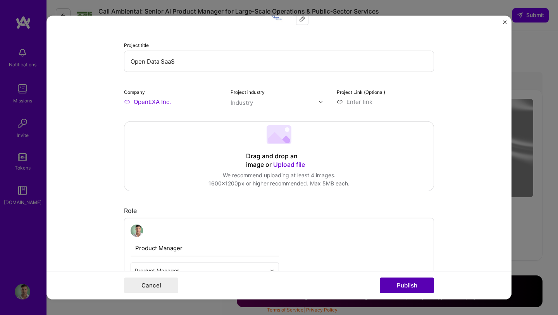
click at [392, 282] on button "Publish" at bounding box center [407, 284] width 54 height 15
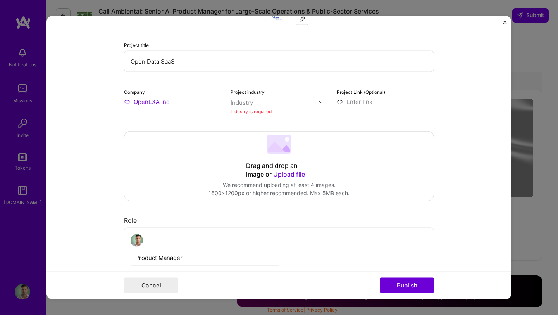
scroll to position [84, 0]
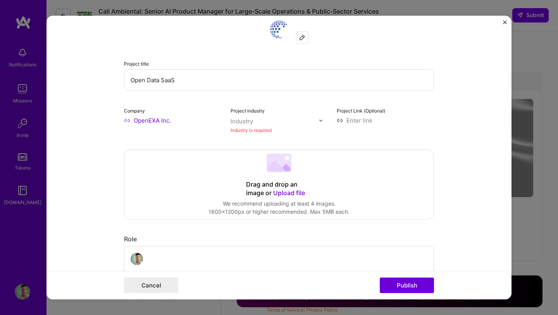
click at [256, 121] on input "text" at bounding box center [275, 121] width 88 height 8
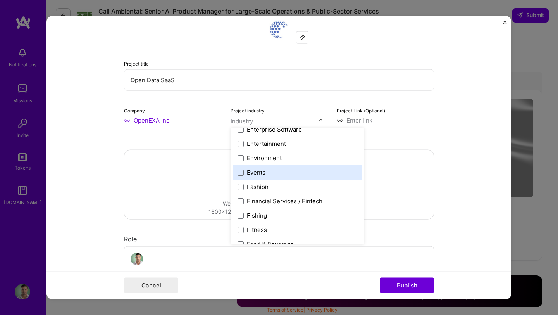
scroll to position [765, 0]
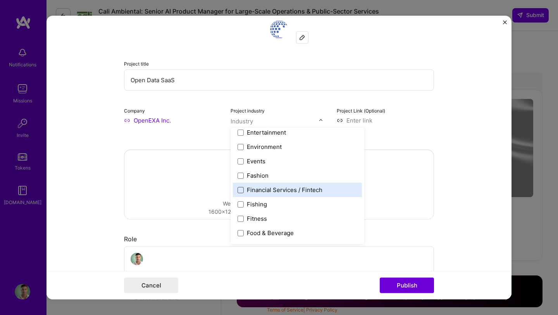
click at [240, 191] on span at bounding box center [241, 189] width 6 height 6
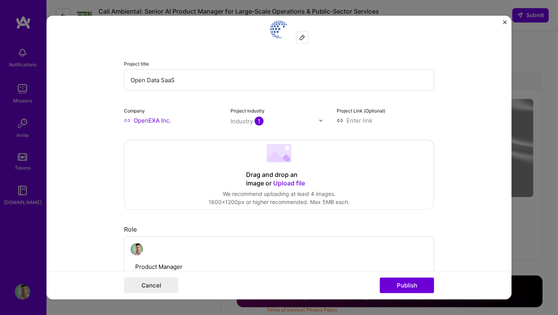
click at [436, 111] on form "This project is missing details. To be able to apply to missions with this proj…" at bounding box center [278, 157] width 465 height 283
click at [405, 284] on button "Publish" at bounding box center [407, 284] width 54 height 15
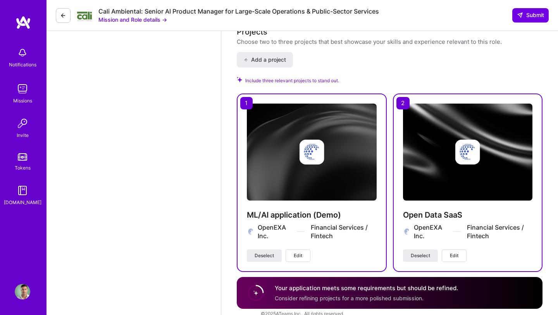
scroll to position [1145, 0]
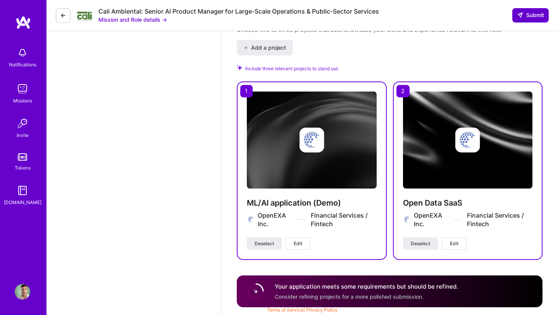
click at [527, 14] on span "Submit" at bounding box center [530, 15] width 27 height 8
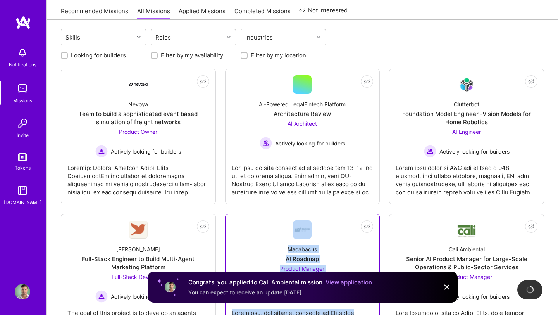
scroll to position [61, 0]
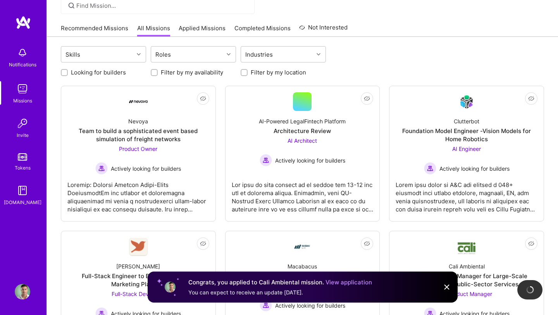
click at [389, 22] on div "Recommended Missions All Missions Applied Missions Completed Missions Not Inter…" at bounding box center [302, 28] width 483 height 17
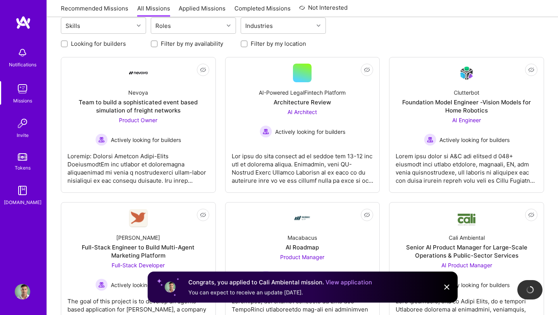
scroll to position [0, 0]
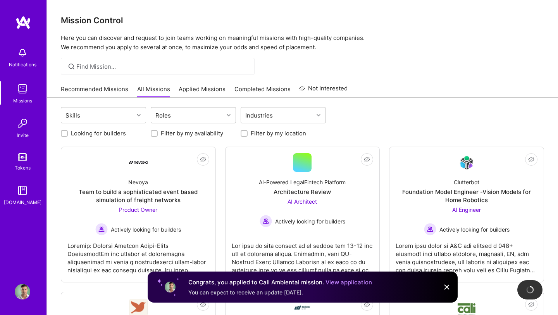
click at [183, 115] on div "Roles" at bounding box center [187, 114] width 72 height 15
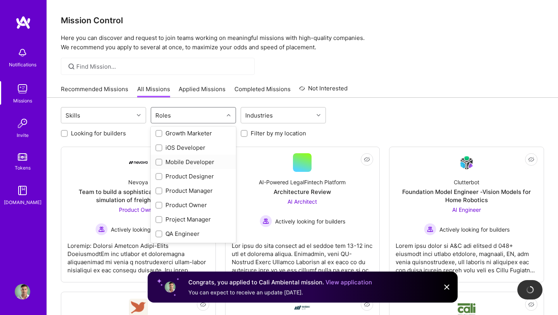
scroll to position [218, 0]
click at [156, 219] on div at bounding box center [158, 218] width 7 height 7
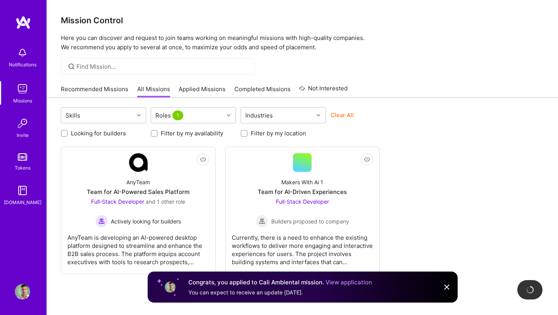
click at [403, 103] on div "Skills Roles 1 Industries Clear All Looking for builders Filter by my availabil…" at bounding box center [302, 224] width 511 height 252
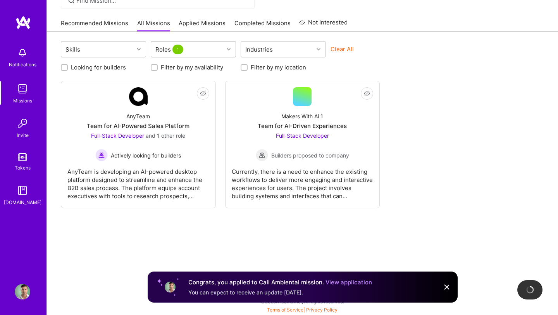
click at [193, 53] on div "Roles 1" at bounding box center [187, 48] width 72 height 15
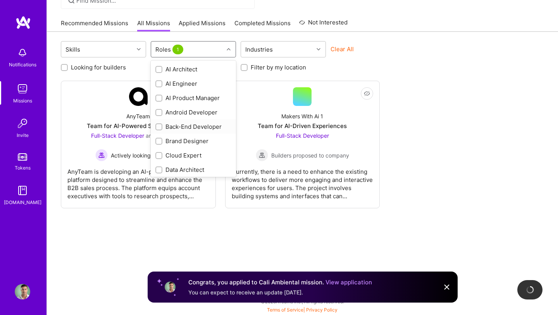
scroll to position [274, 0]
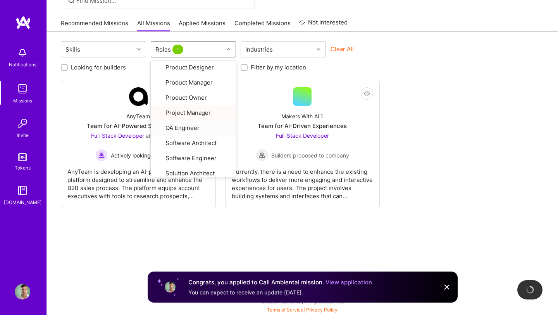
click at [386, 58] on div "Clear All" at bounding box center [373, 52] width 85 height 14
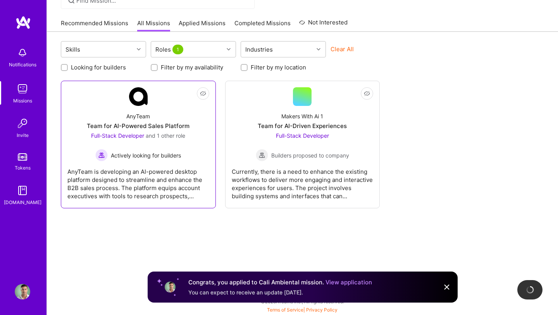
click at [138, 123] on div "Team for AI-Powered Sales Platform" at bounding box center [138, 126] width 103 height 8
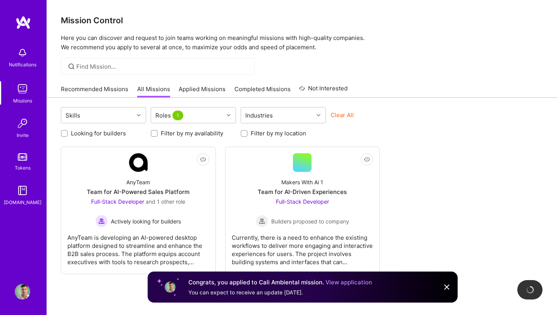
scroll to position [66, 0]
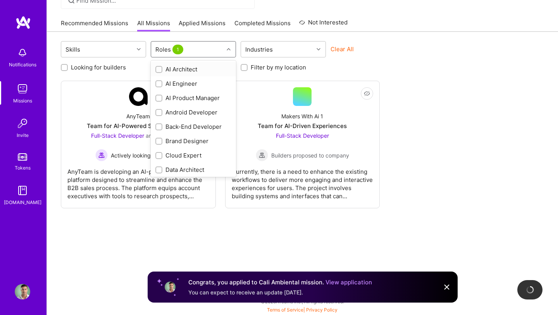
click at [210, 51] on div "Roles 1" at bounding box center [187, 48] width 72 height 15
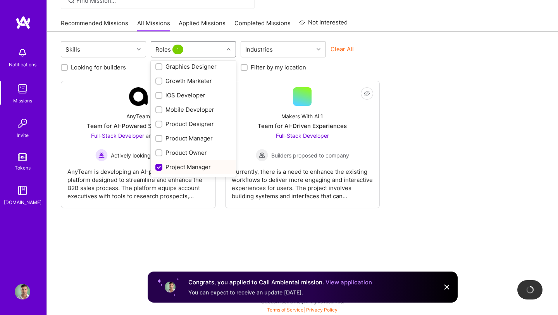
scroll to position [274, 0]
click at [158, 95] on input "checkbox" at bounding box center [159, 96] width 7 height 7
checkbox input "false"
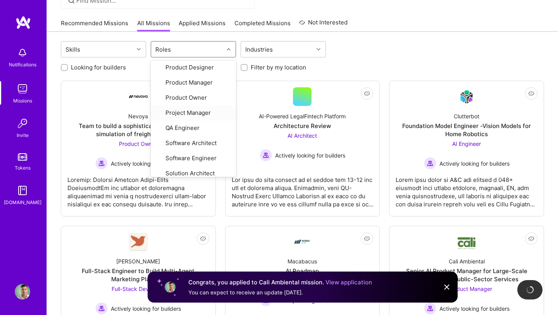
click at [365, 67] on div "Looking for builders Filter by my availability Filter by my location" at bounding box center [302, 65] width 483 height 12
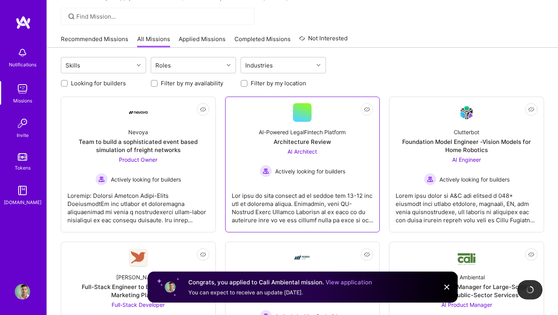
scroll to position [58, 0]
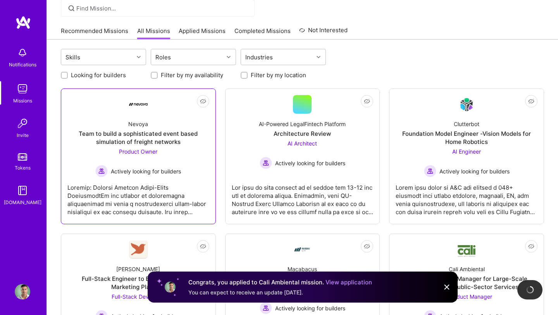
click at [133, 153] on span "Product Owner" at bounding box center [138, 151] width 38 height 7
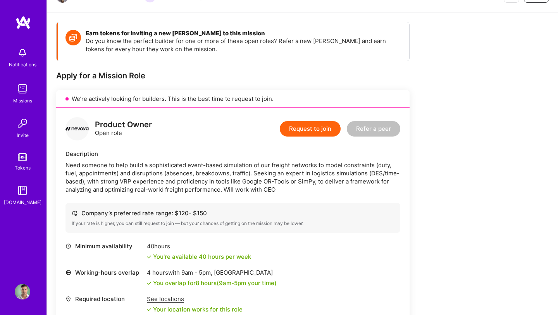
scroll to position [94, 0]
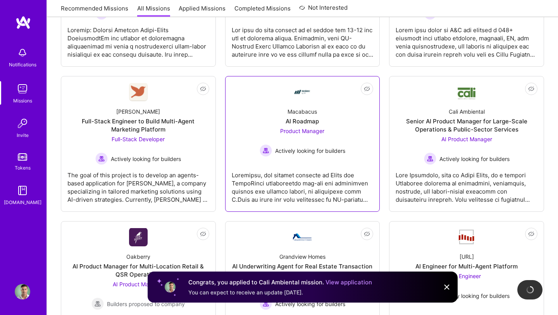
scroll to position [216, 0]
click at [311, 122] on div "AI Roadmap" at bounding box center [302, 121] width 33 height 8
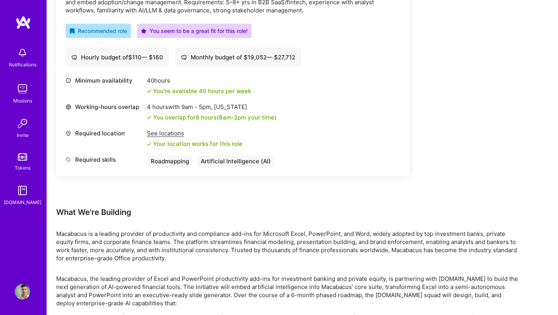
scroll to position [334, 0]
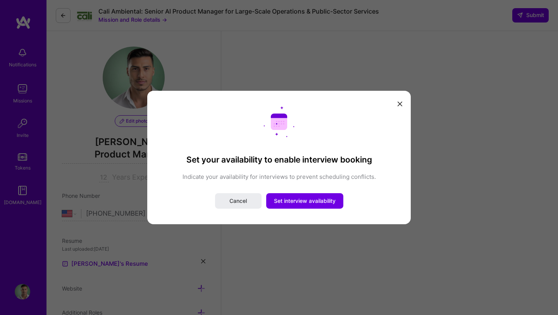
select select "US"
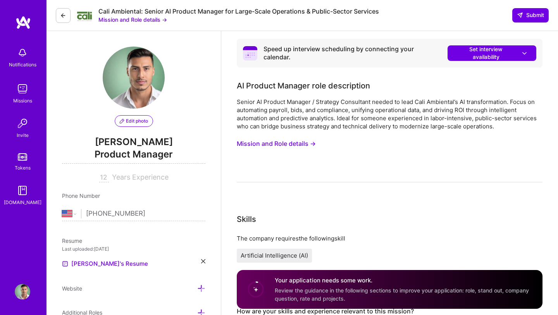
click at [142, 82] on img at bounding box center [134, 77] width 62 height 62
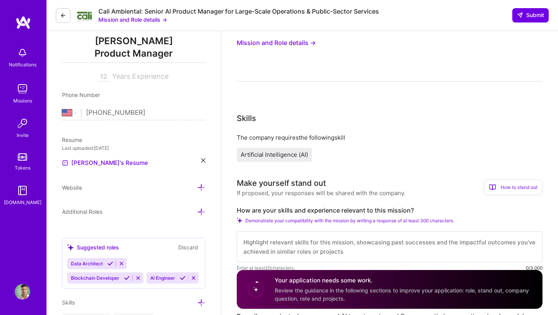
scroll to position [127, 0]
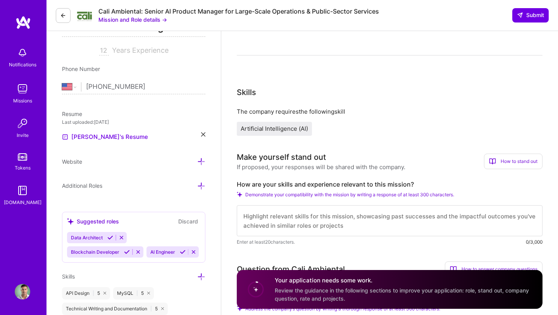
click at [28, 289] on img at bounding box center [22, 291] width 15 height 15
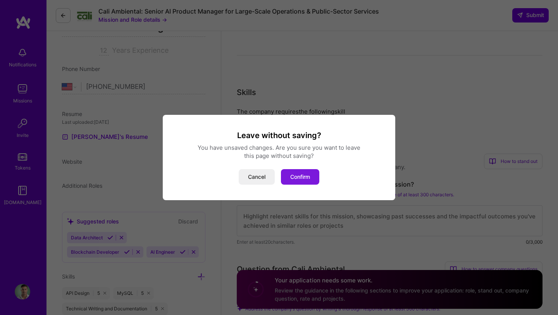
click at [301, 173] on button "Confirm" at bounding box center [300, 176] width 38 height 15
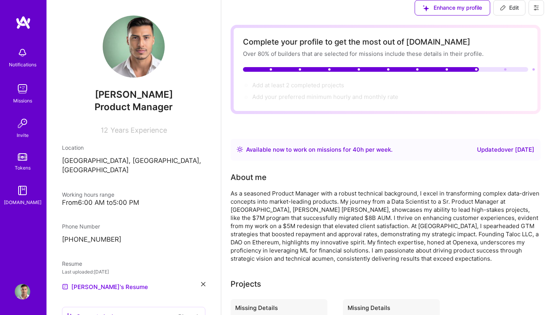
scroll to position [249, 0]
